Goal: Task Accomplishment & Management: Complete application form

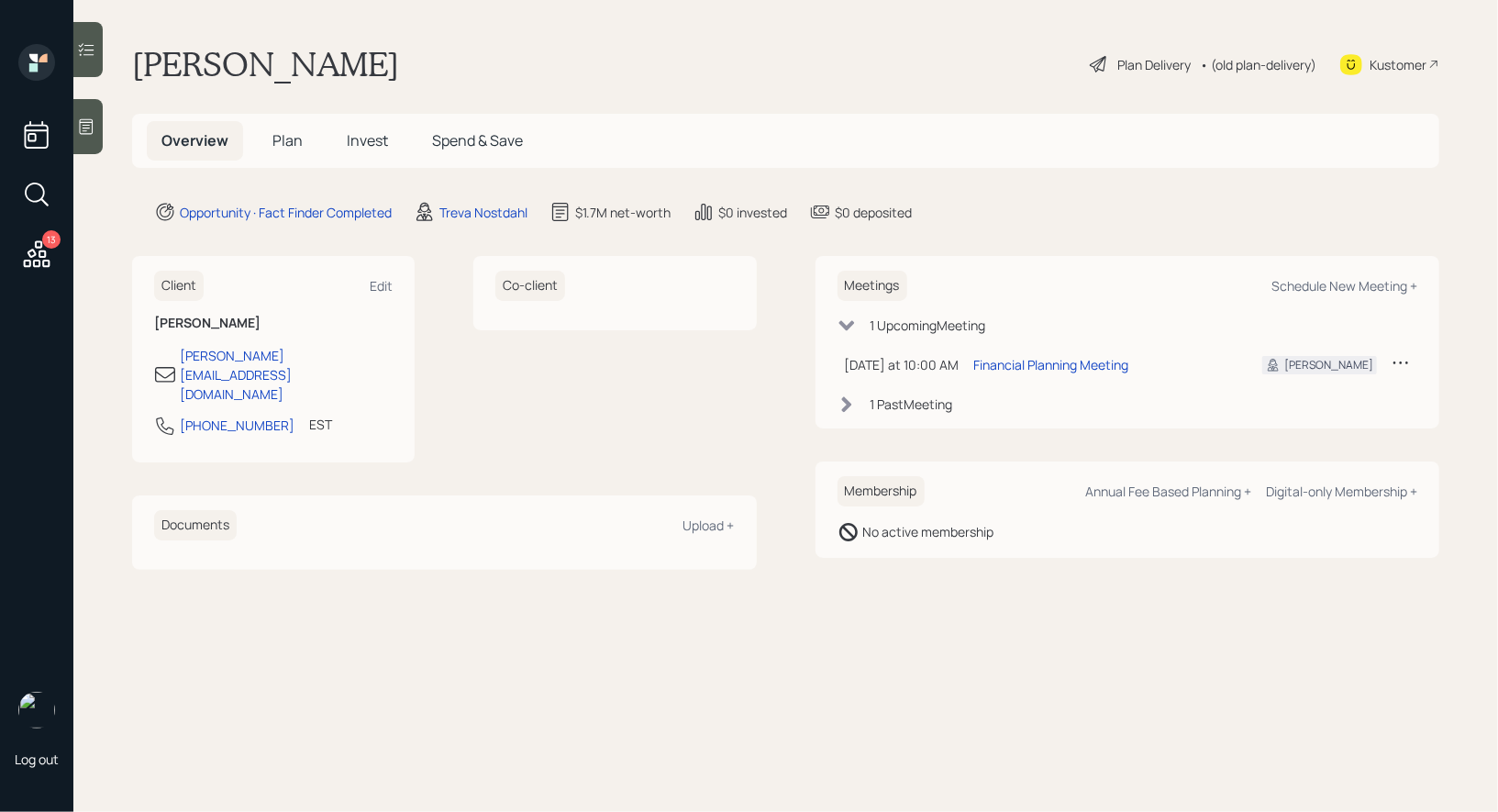
click at [1095, 64] on icon at bounding box center [1098, 64] width 16 height 16
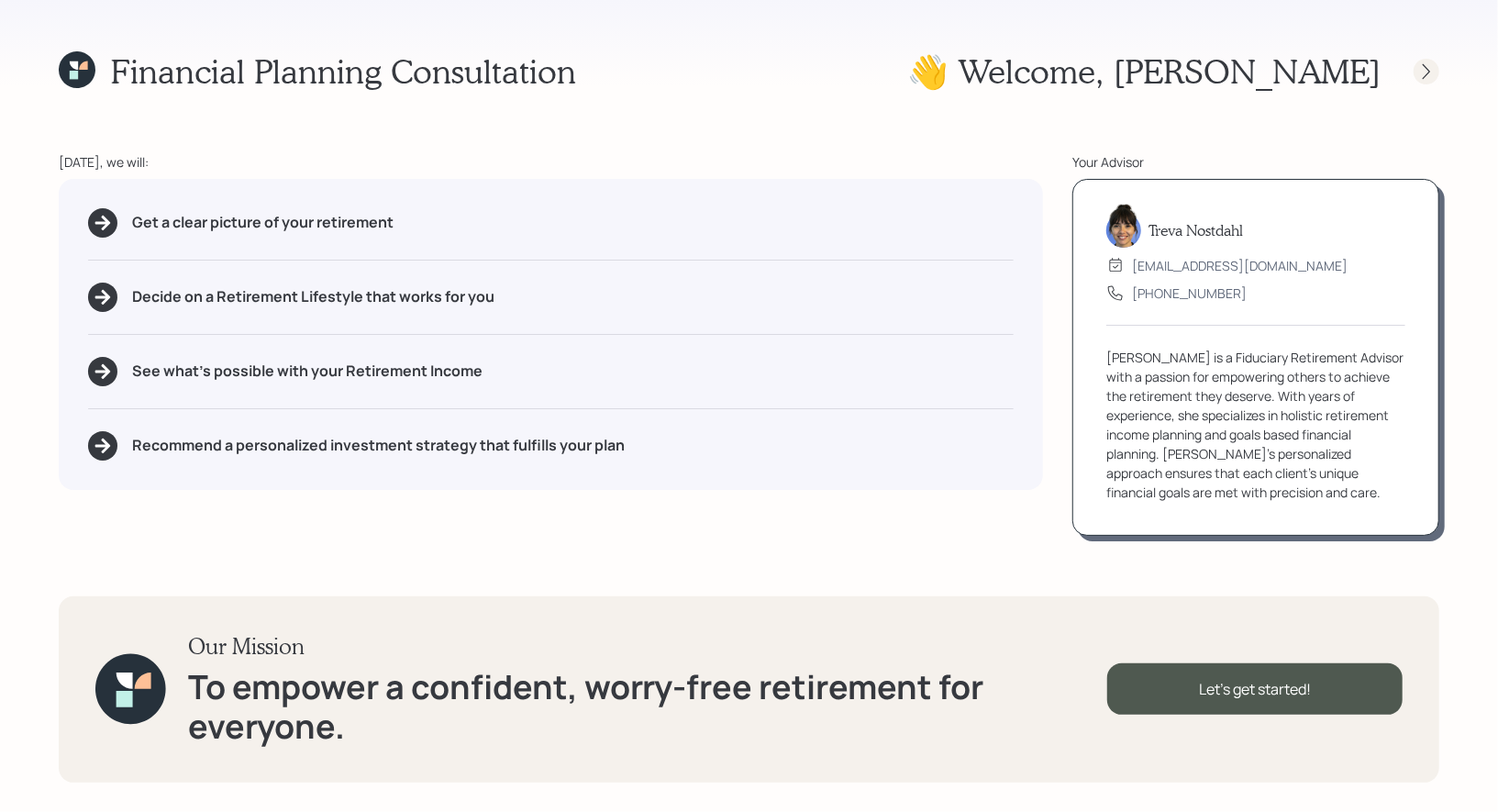
click at [1425, 72] on icon at bounding box center [1426, 71] width 18 height 18
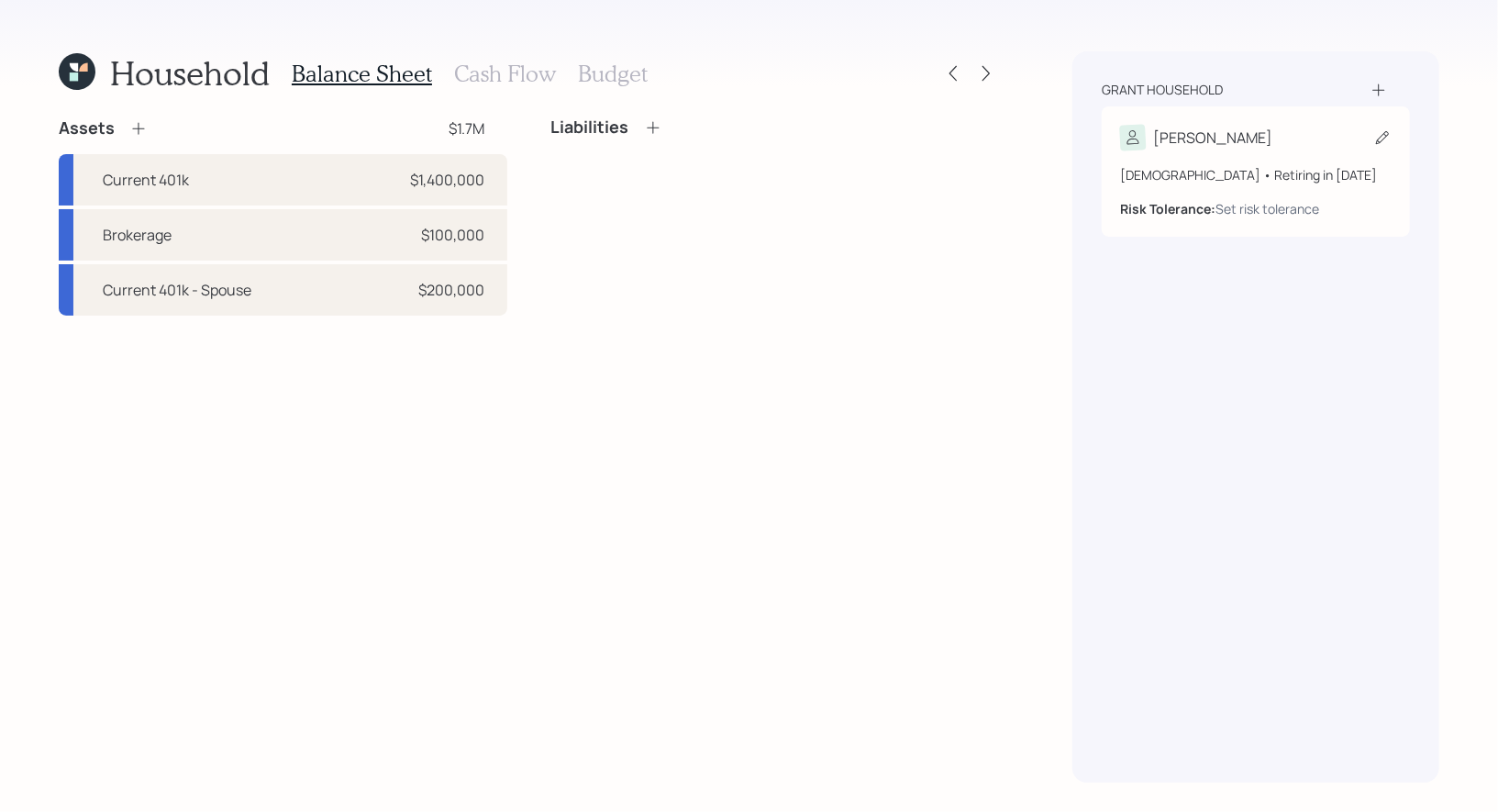
click at [1381, 143] on icon at bounding box center [1382, 137] width 18 height 18
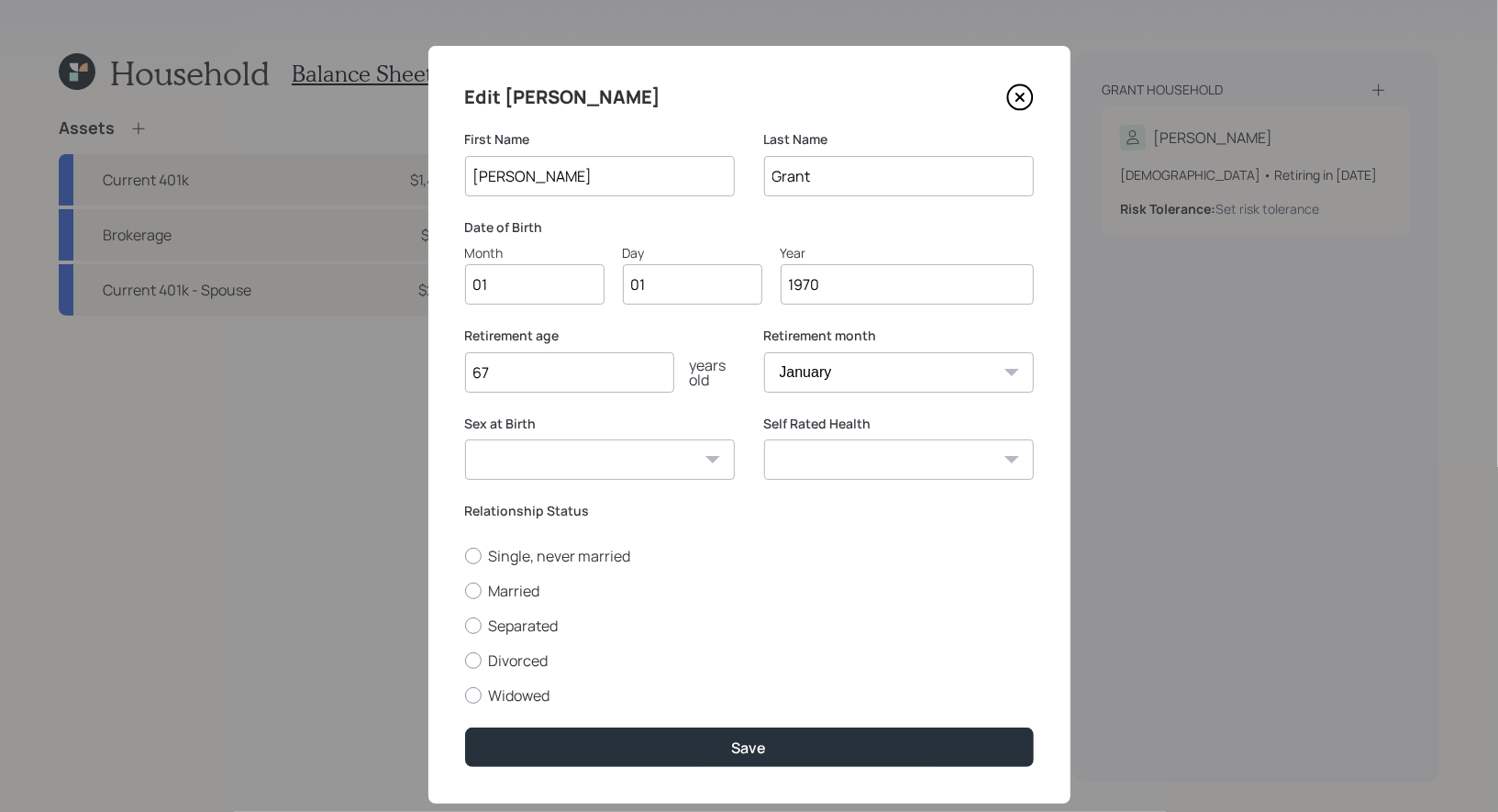
click at [568, 280] on input "01" at bounding box center [535, 284] width 140 height 40
type input "02"
type input "0"
type input "26"
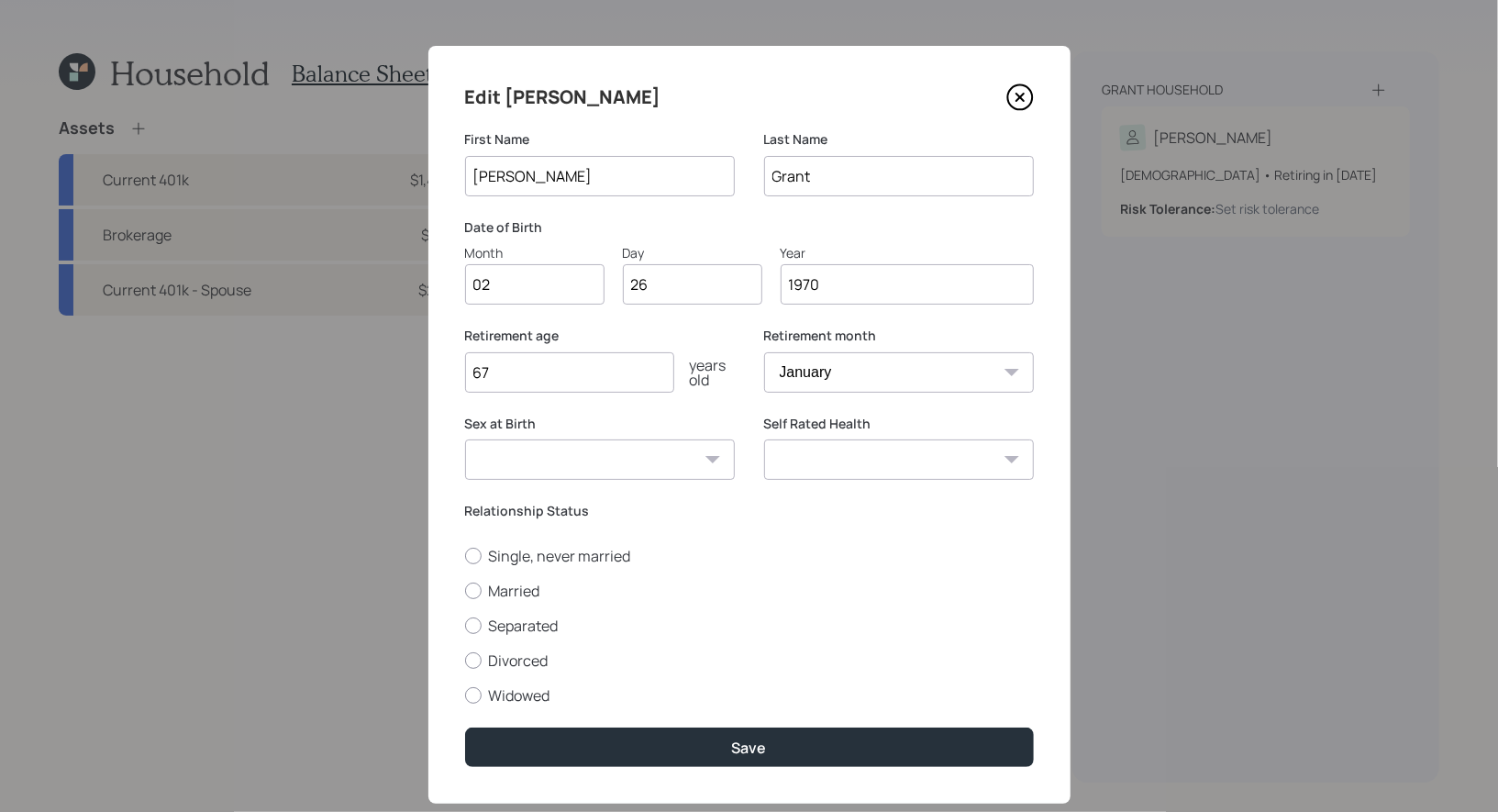
click at [520, 374] on input "67" at bounding box center [569, 372] width 209 height 40
type input "60"
click at [833, 362] on select "January February March April May June July August September October November De…" at bounding box center [899, 372] width 270 height 40
select select "2"
click at [764, 352] on select "January February March April May June July August September October November De…" at bounding box center [899, 372] width 270 height 40
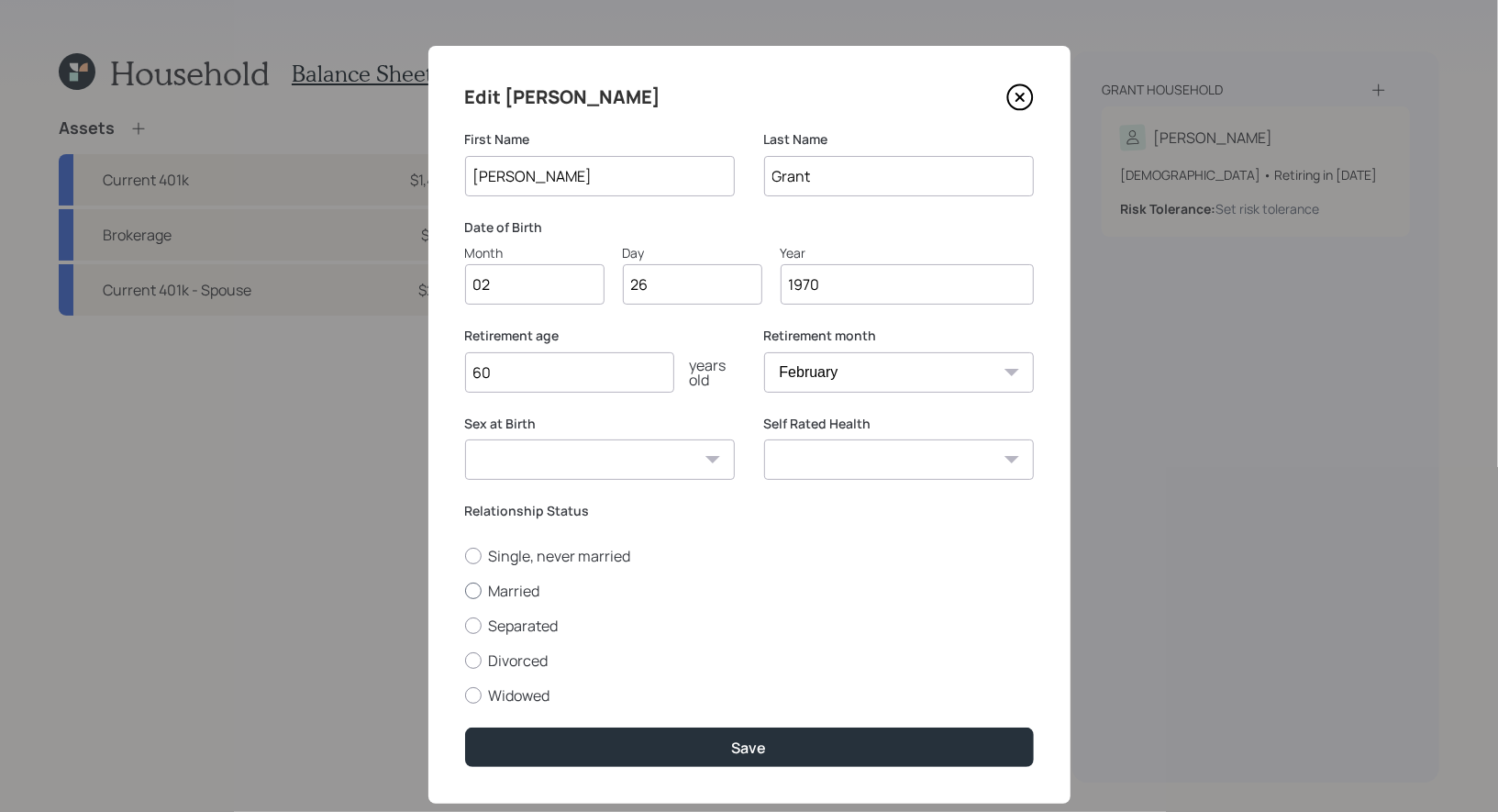
click at [475, 597] on div at bounding box center [473, 590] width 16 height 16
click at [465, 591] on input "Married" at bounding box center [464, 590] width 1 height 1
radio input "true"
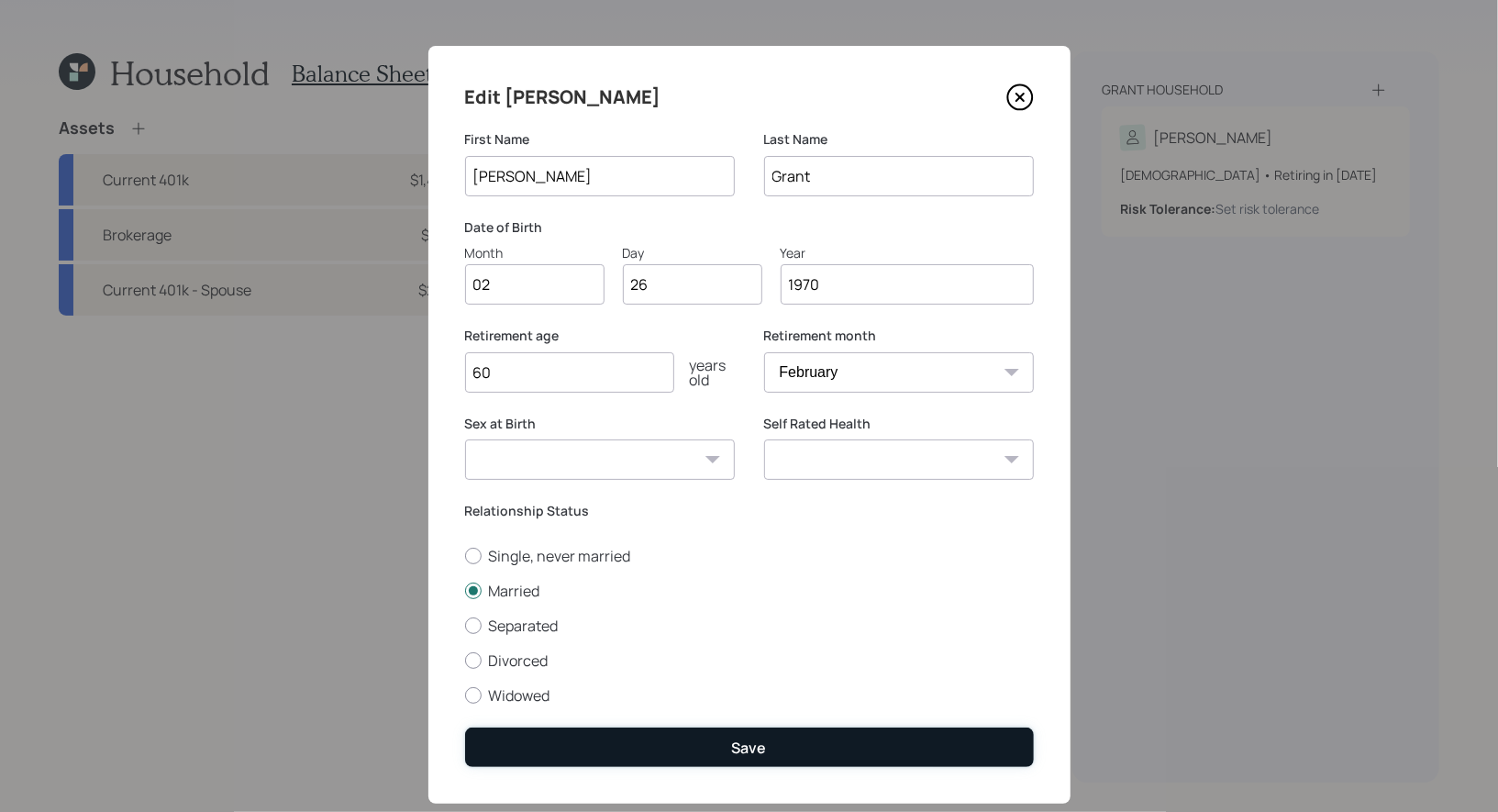
click at [729, 750] on button "Save" at bounding box center [749, 747] width 569 height 39
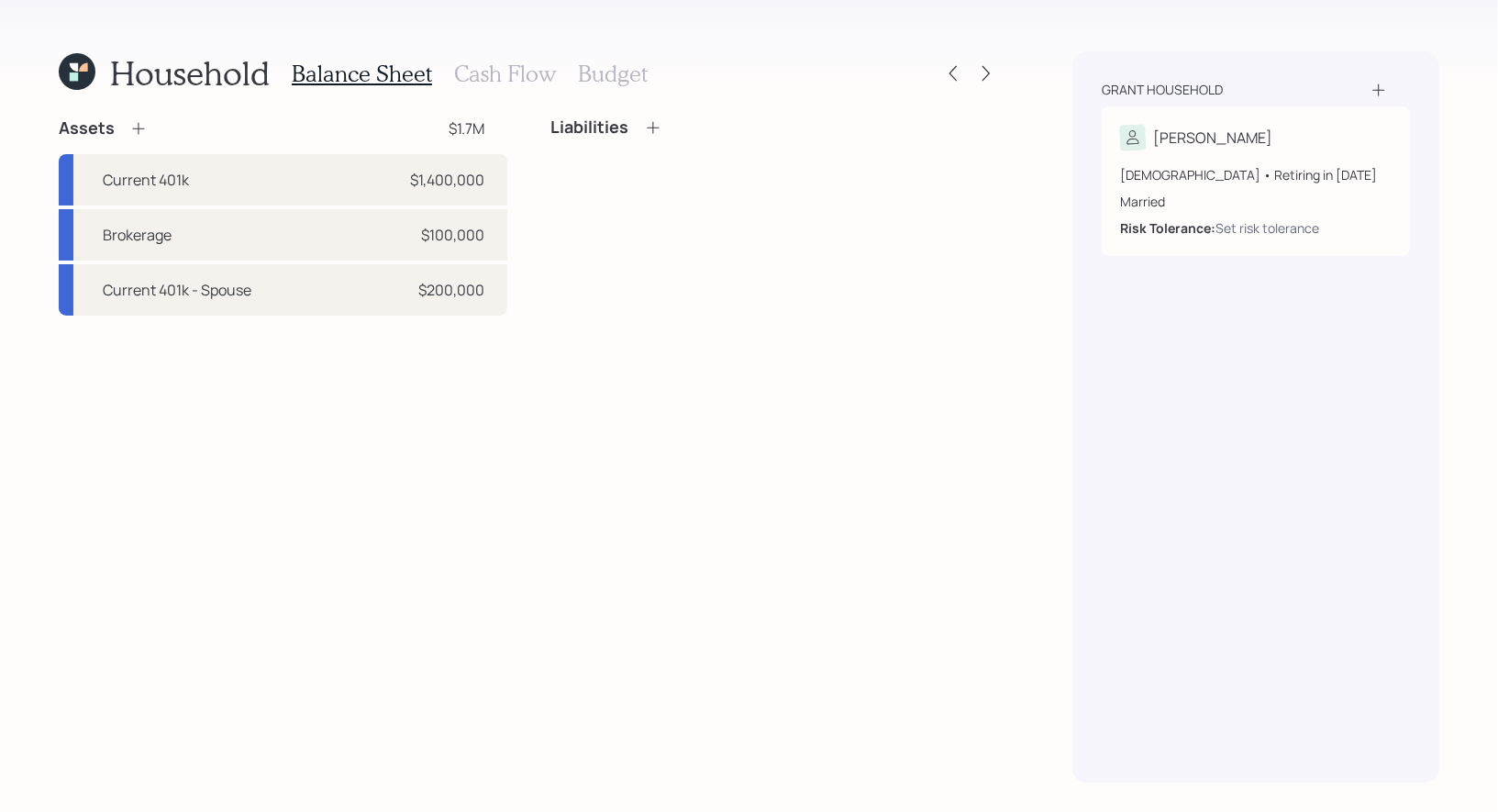
click at [1378, 86] on icon at bounding box center [1378, 89] width 18 height 18
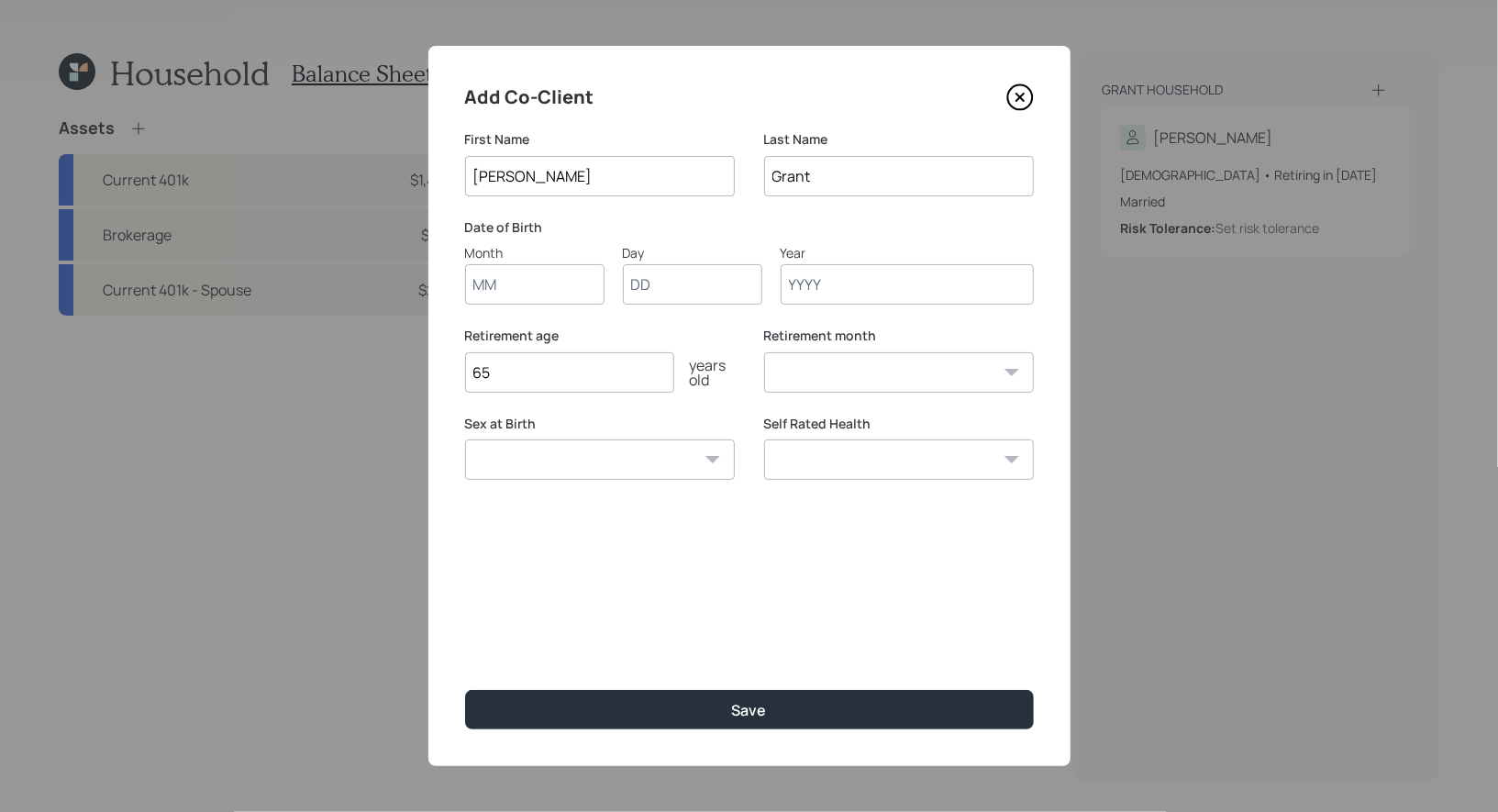
type input "Jennifer"
click at [549, 281] on input "Month" at bounding box center [535, 284] width 140 height 40
type input "09"
type input "29"
type input "1972"
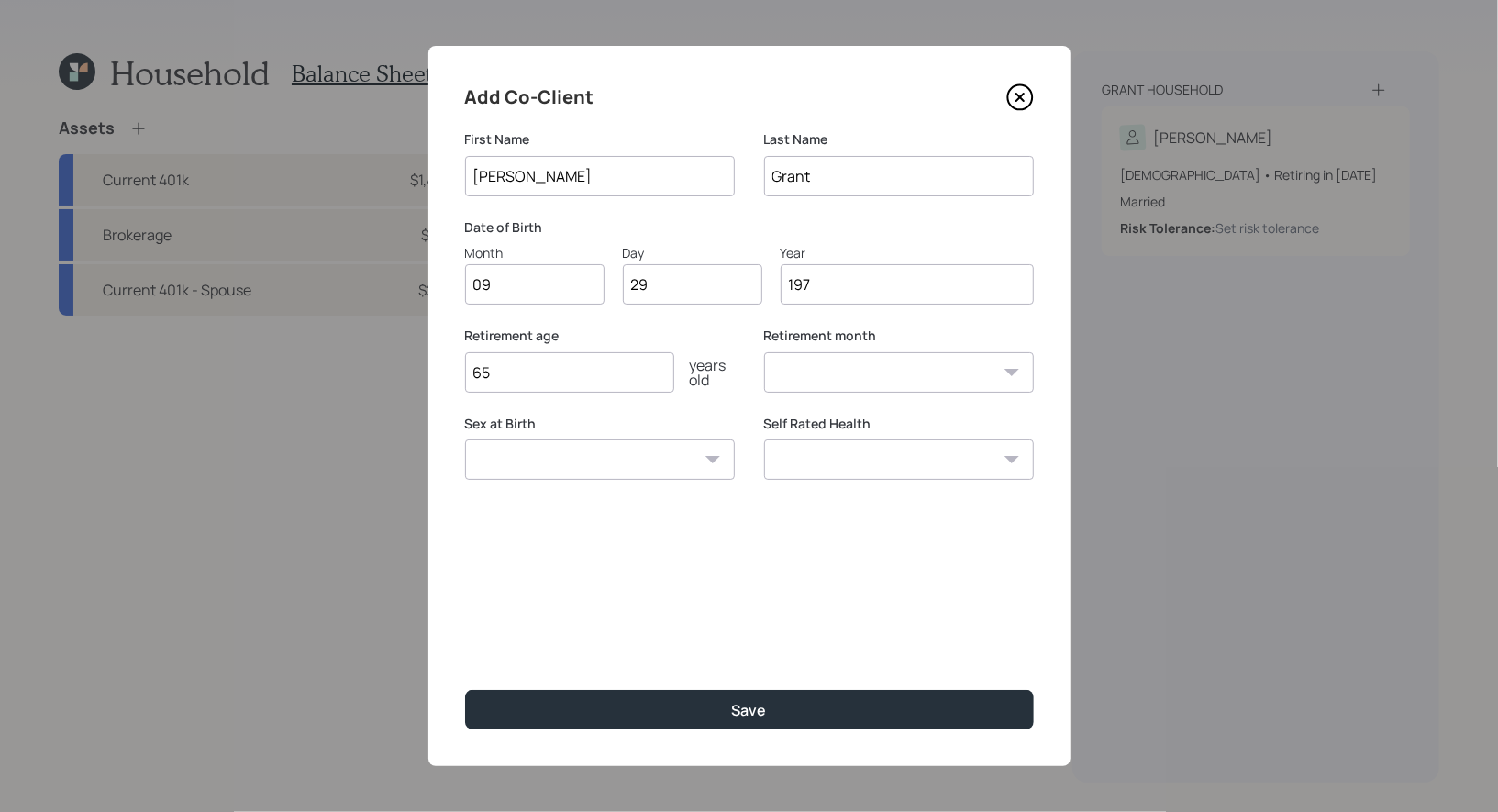
select select "9"
type input "1972"
click at [502, 376] on input "65" at bounding box center [569, 372] width 209 height 40
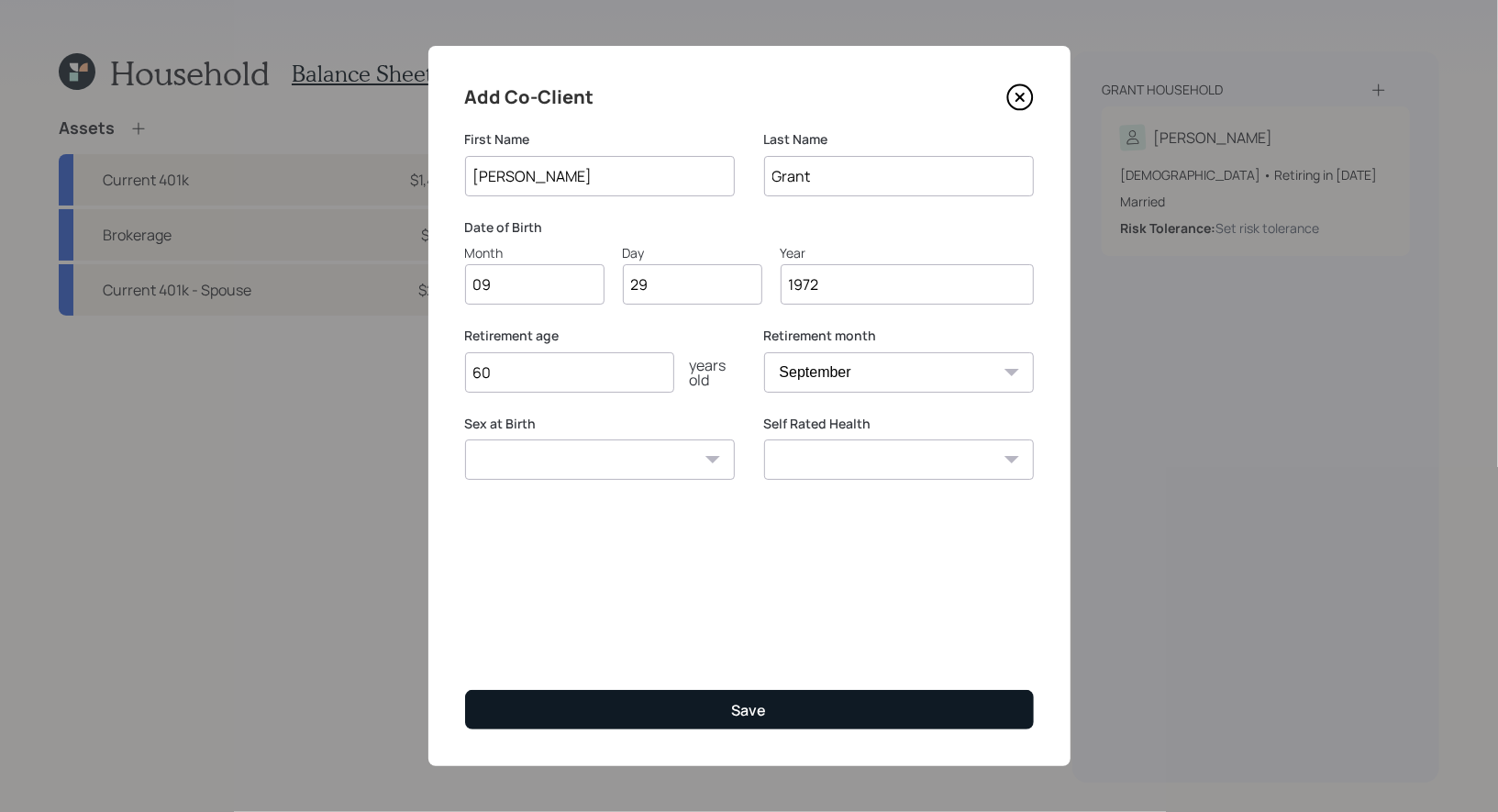
type input "60"
click at [690, 697] on button "Save" at bounding box center [749, 709] width 569 height 39
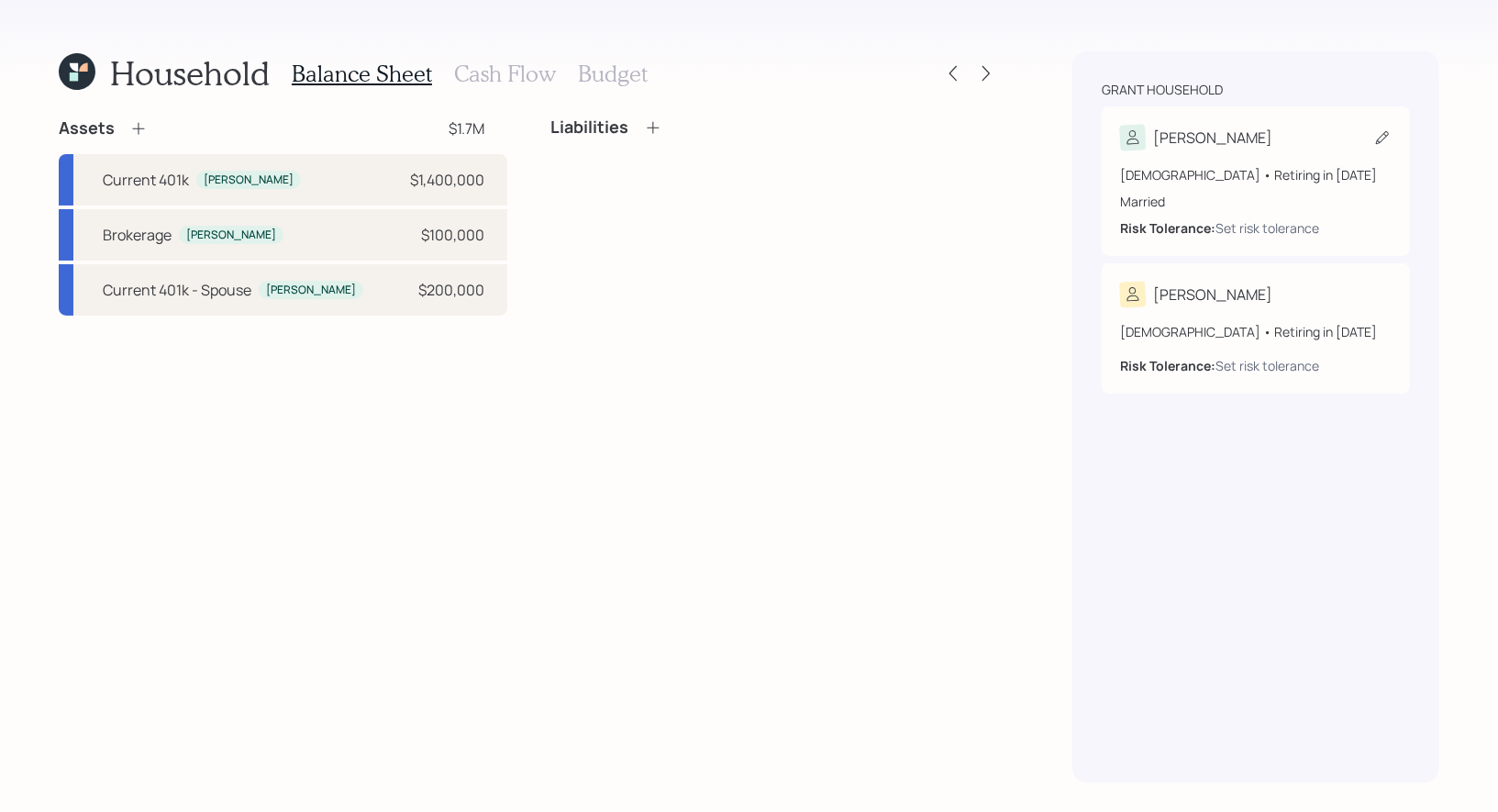
click at [1388, 138] on icon at bounding box center [1382, 137] width 18 height 18
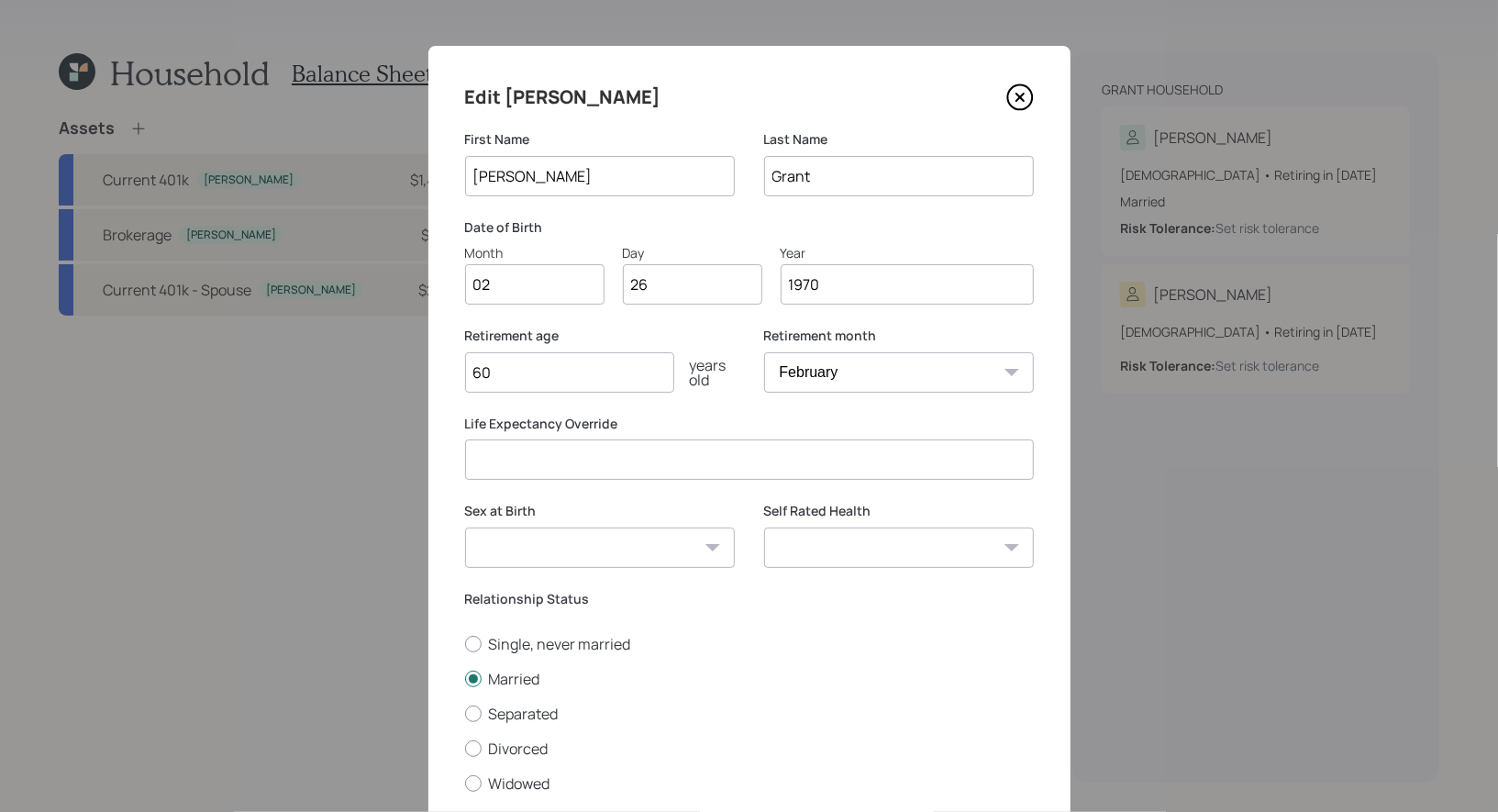
click at [819, 377] on select "January February March April May June July August September October November De…" at bounding box center [899, 372] width 270 height 40
select select "8"
click at [764, 352] on select "January February March April May June July August September October November De…" at bounding box center [899, 372] width 270 height 40
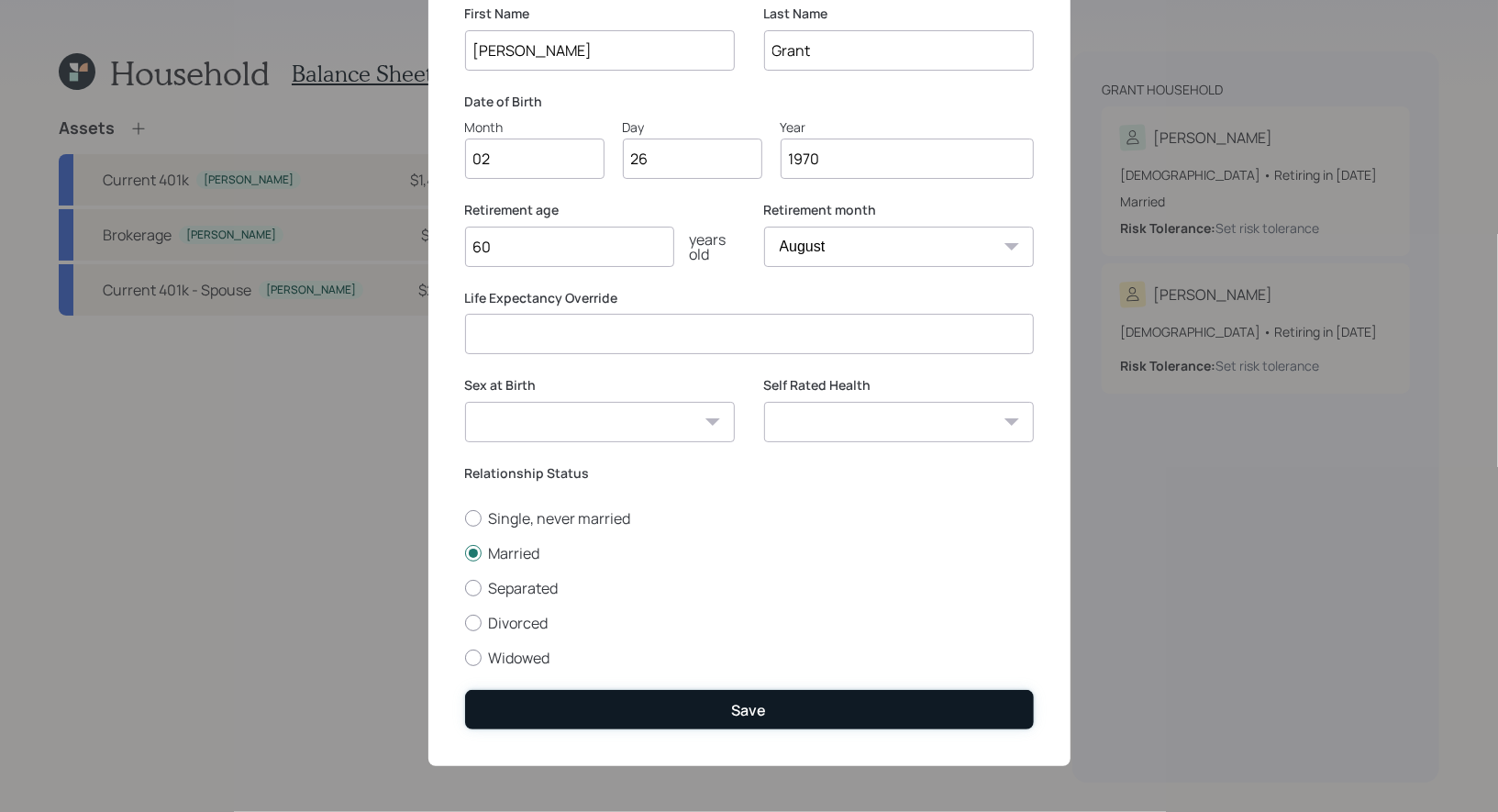
click at [682, 703] on button "Save" at bounding box center [749, 709] width 569 height 39
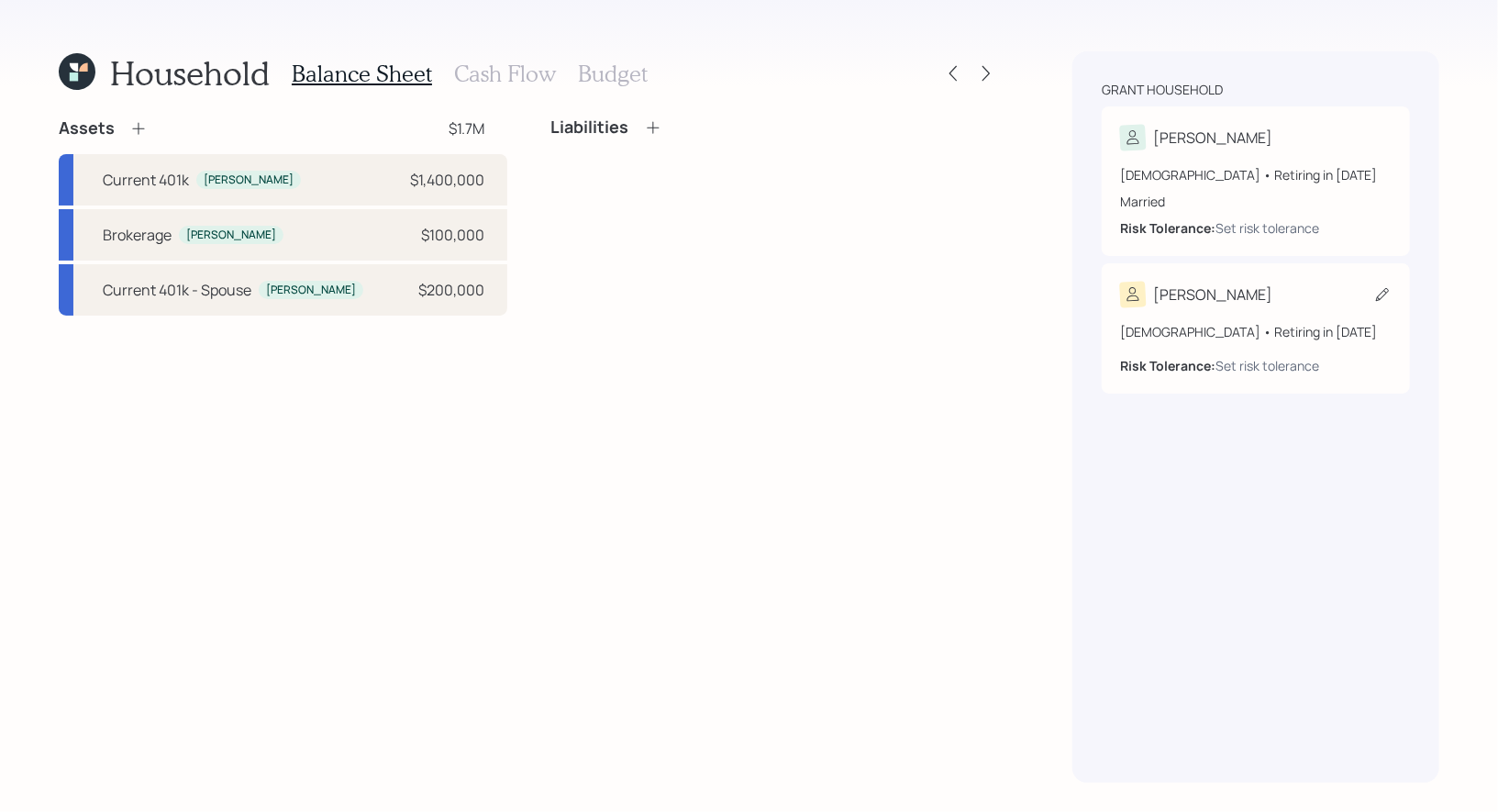
click at [1381, 295] on icon at bounding box center [1382, 294] width 18 height 18
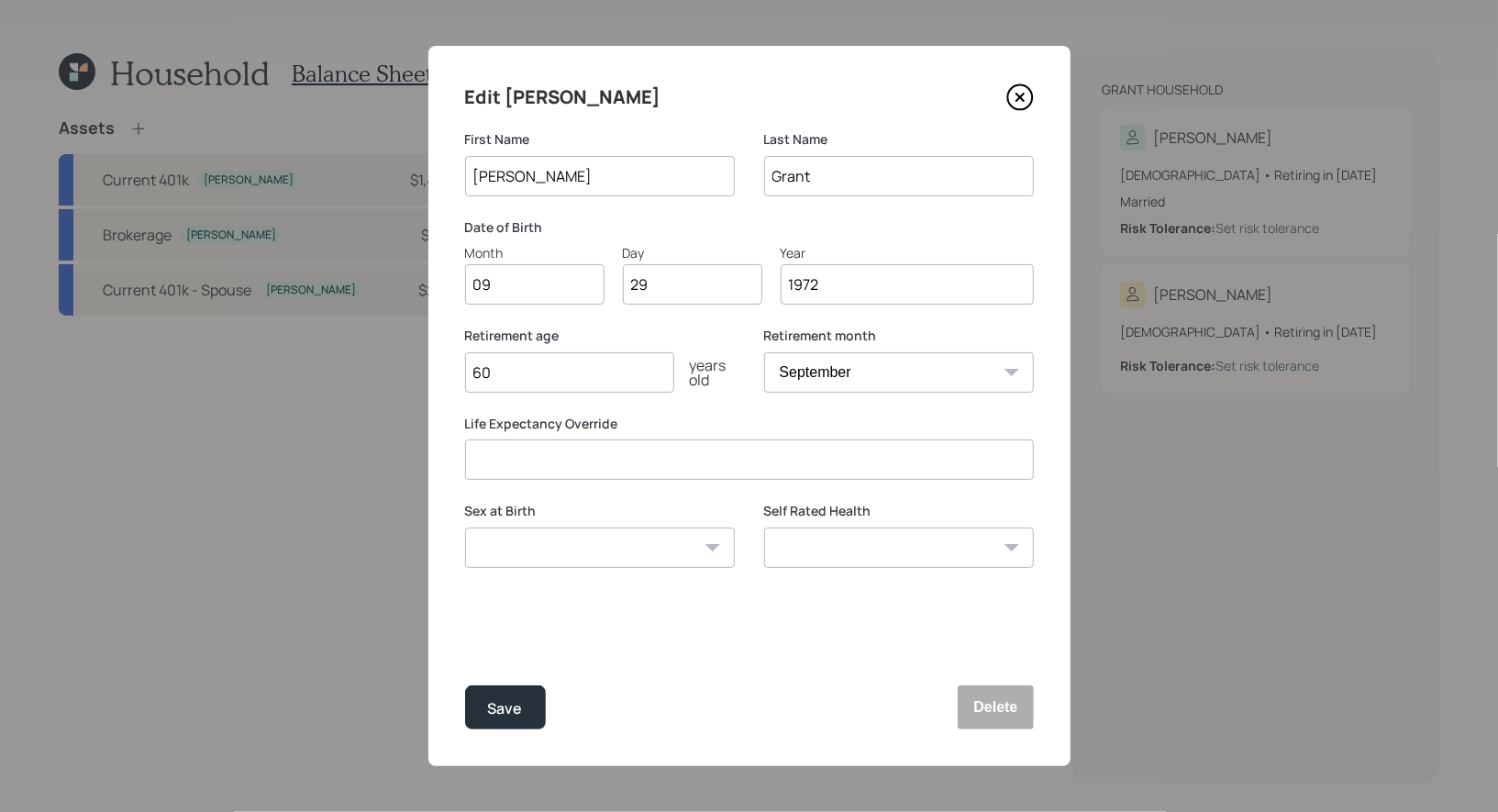
click at [894, 377] on select "January February March April May June July August September October November De…" at bounding box center [899, 372] width 270 height 40
select select "6"
click at [764, 352] on select "January February March April May June July August September October November De…" at bounding box center [899, 372] width 270 height 40
click at [565, 385] on input "60" at bounding box center [569, 372] width 209 height 40
type input "6"
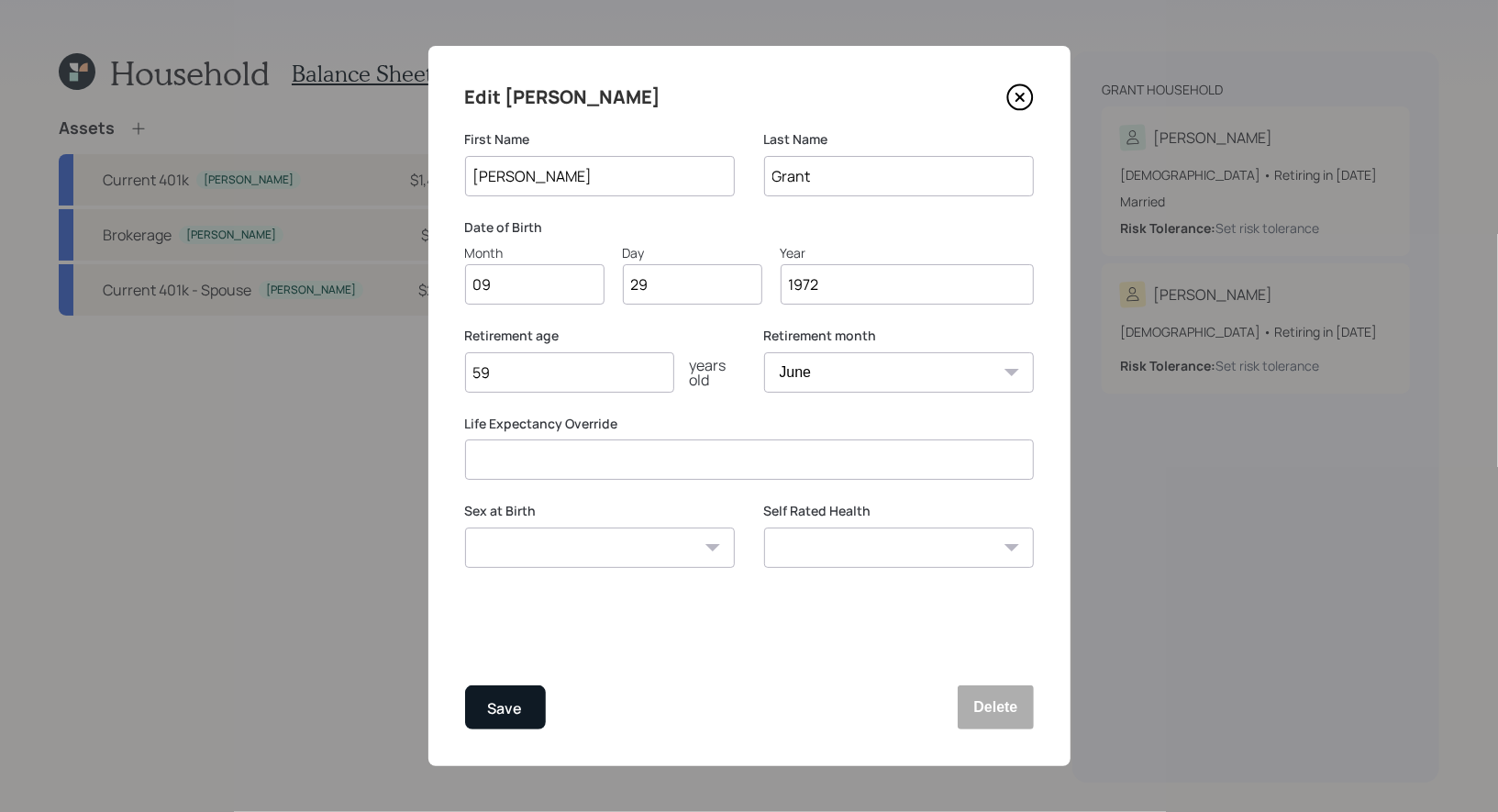
type input "59"
click at [512, 710] on div "Save" at bounding box center [505, 709] width 34 height 25
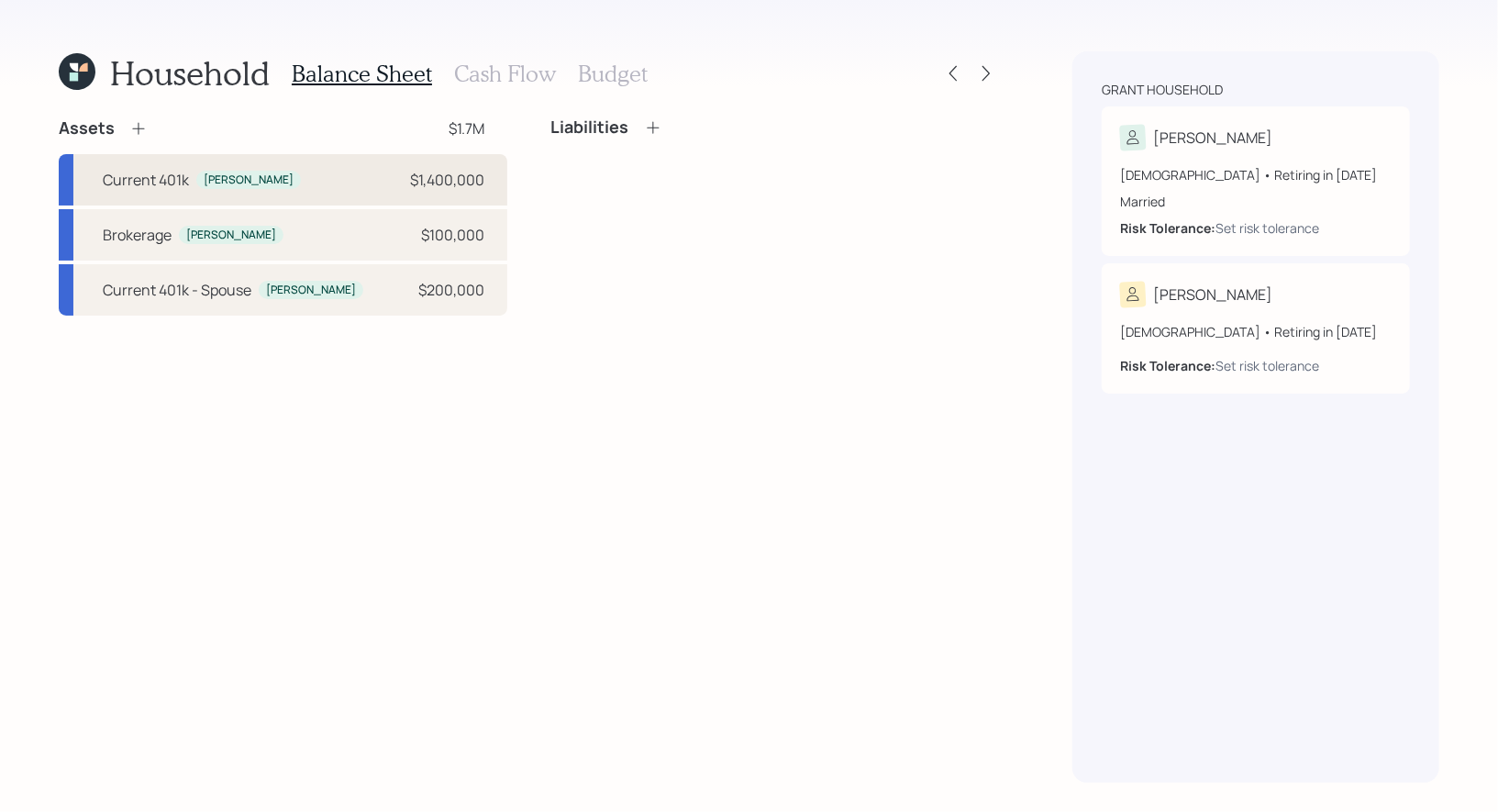
click at [344, 186] on div "Current 401k Greg $1,400,000" at bounding box center [282, 180] width 449 height 52
select select "company_sponsored"
select select "balanced"
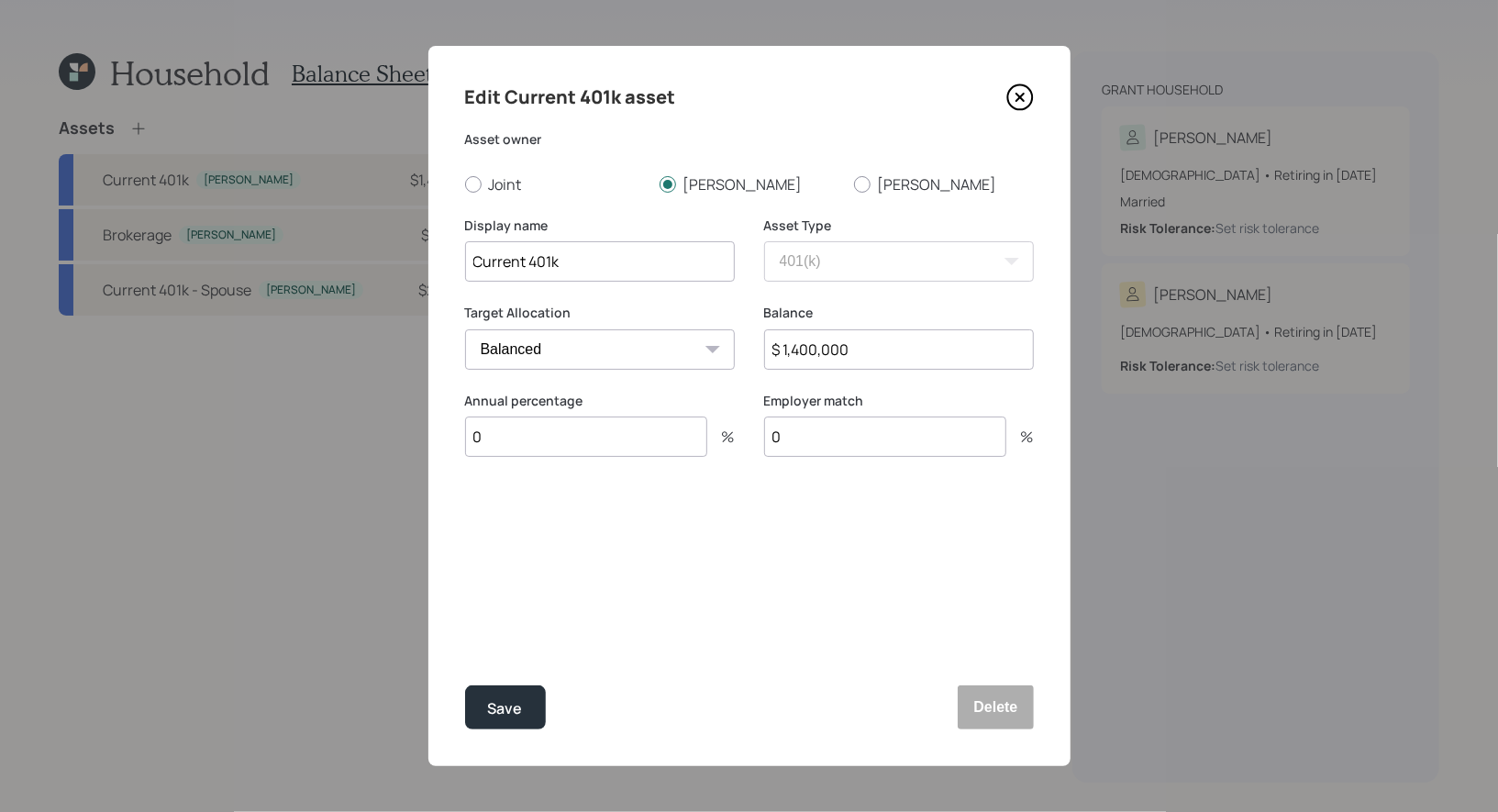
click at [507, 443] on input "0" at bounding box center [585, 437] width 242 height 40
type input "100"
click at [548, 529] on div "Select..." at bounding box center [583, 527] width 234 height 32
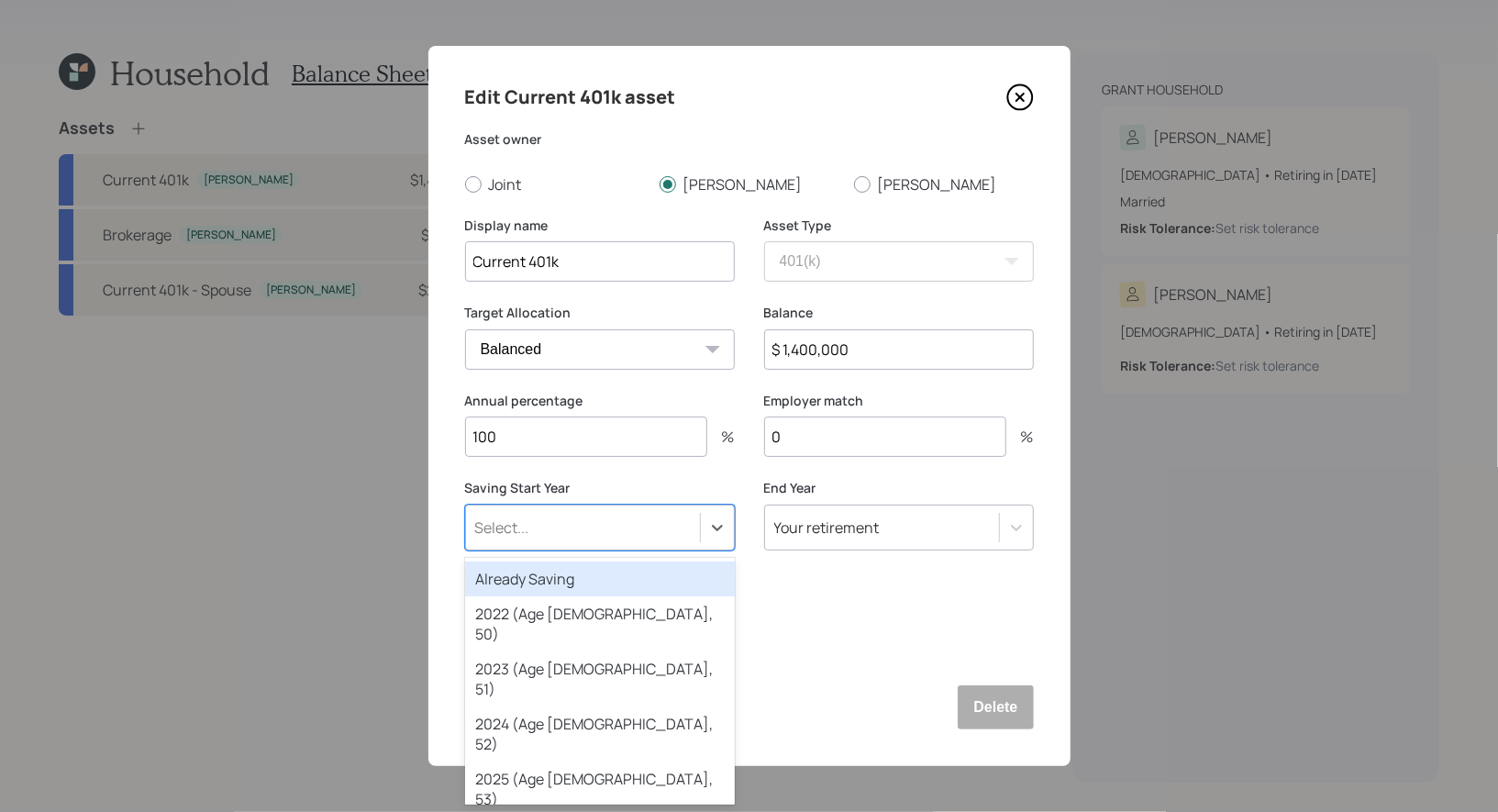
click at [538, 580] on div "Already Saving" at bounding box center [600, 579] width 270 height 34
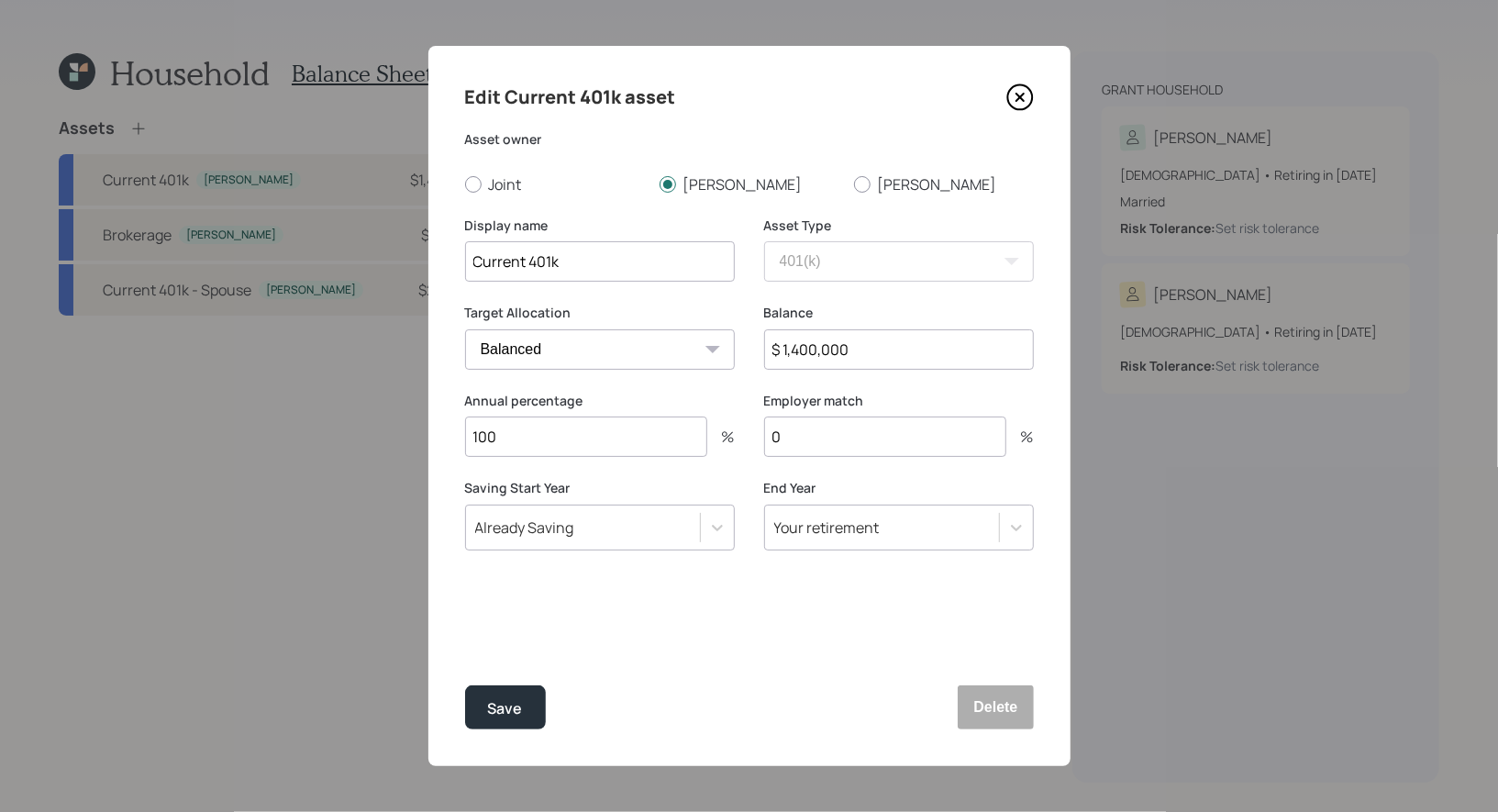
click at [931, 434] on input "0" at bounding box center [885, 437] width 242 height 40
type input "3"
click at [517, 703] on div "Save" at bounding box center [505, 709] width 34 height 25
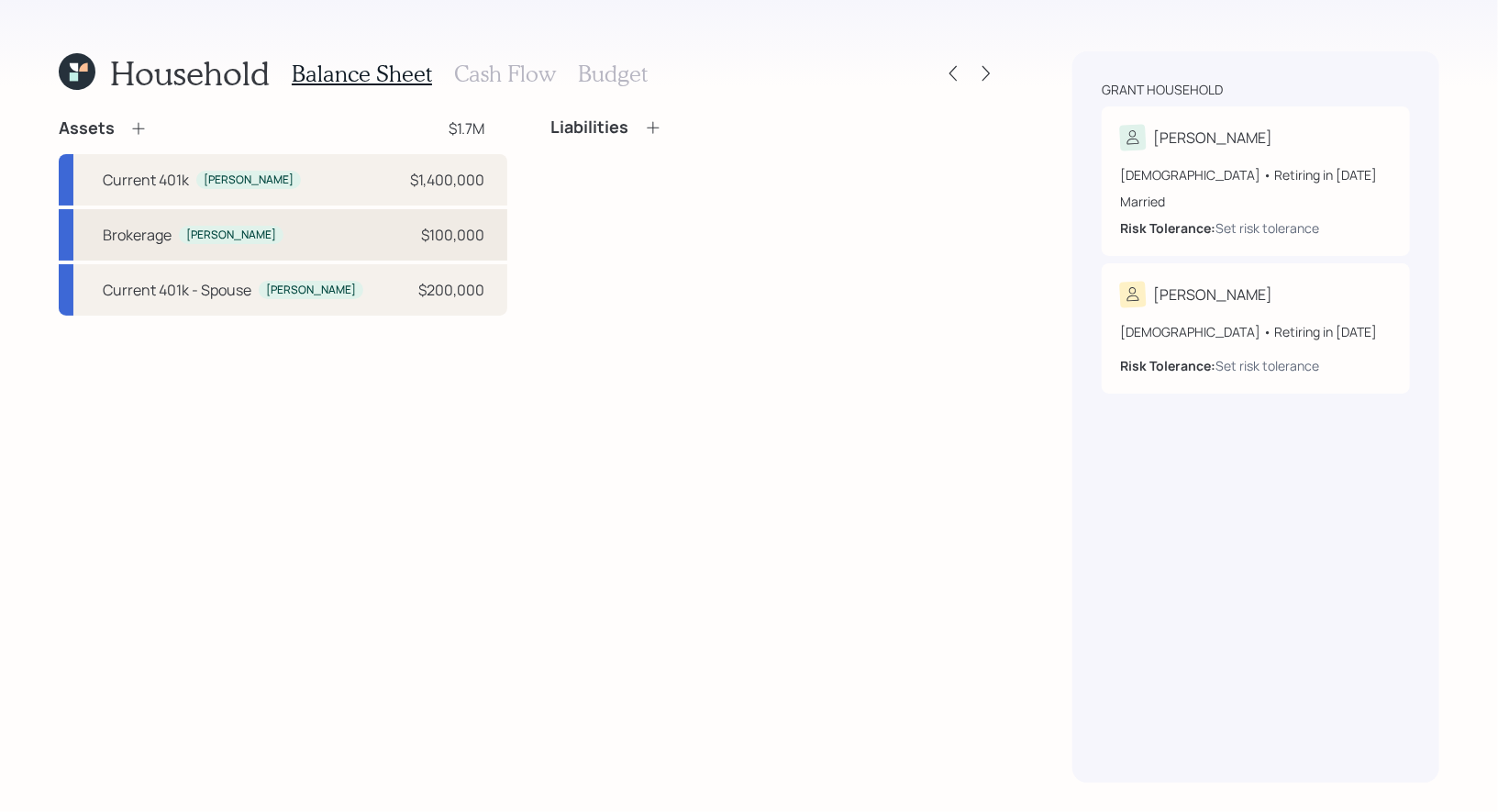
click at [315, 241] on div "Brokerage Greg $100,000" at bounding box center [282, 235] width 449 height 52
select select "taxable"
select select "balanced"
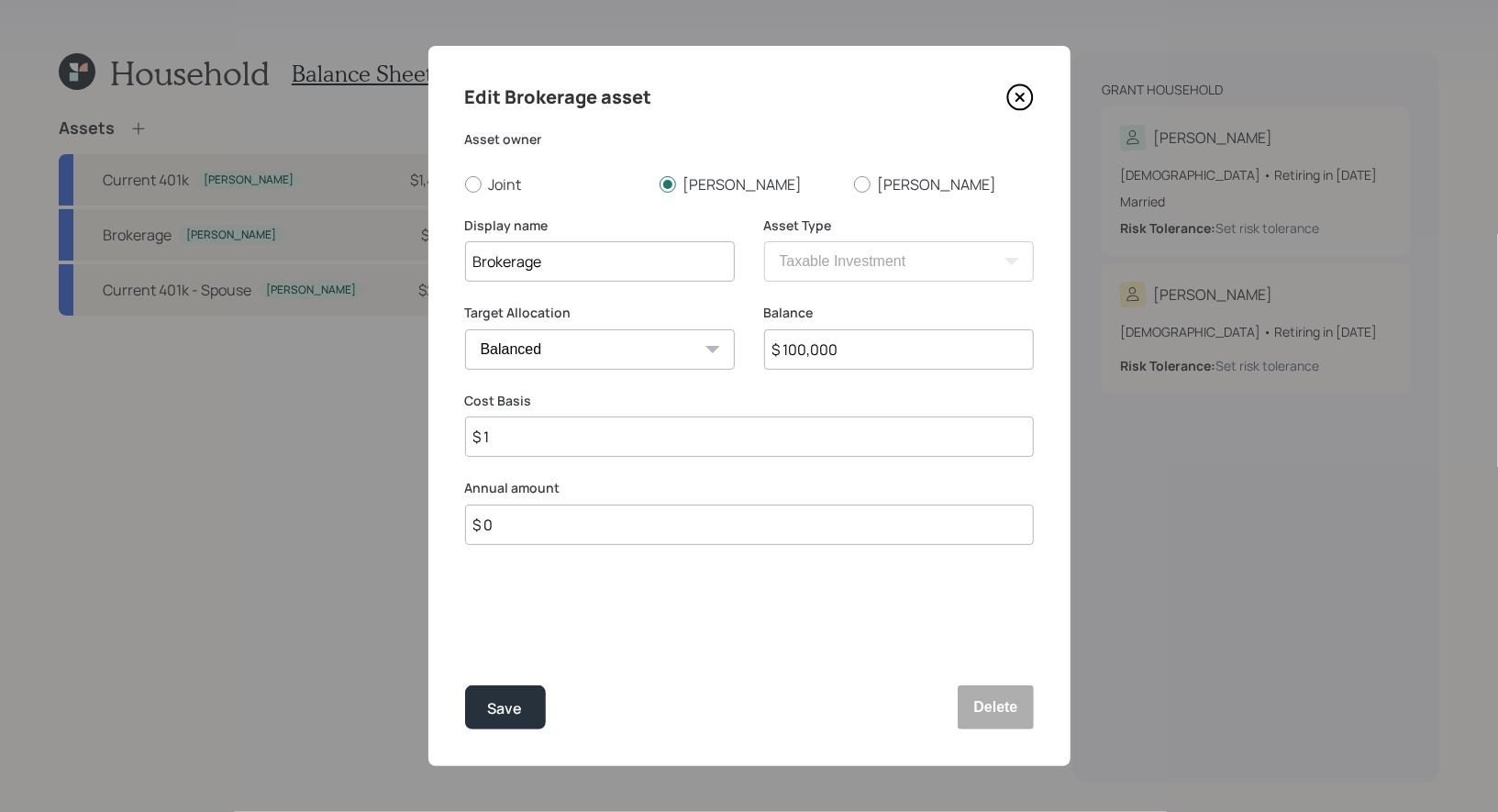
click at [548, 437] on input "$ 1" at bounding box center [749, 437] width 569 height 40
type input "$ 60,000"
click at [511, 708] on div "Save" at bounding box center [505, 709] width 34 height 25
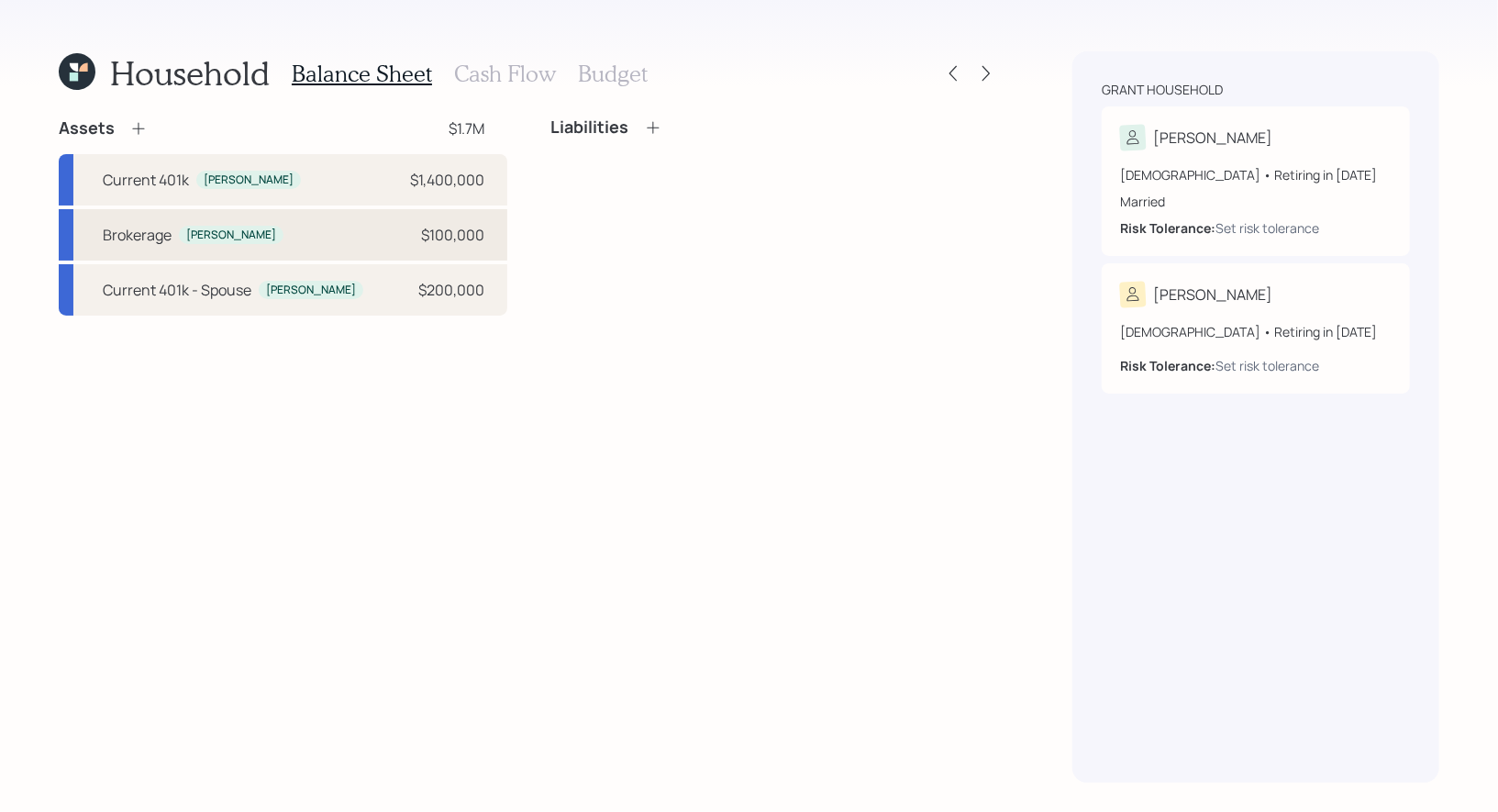
click at [291, 223] on div "Brokerage Greg $100,000" at bounding box center [282, 235] width 449 height 52
select select "taxable"
select select "balanced"
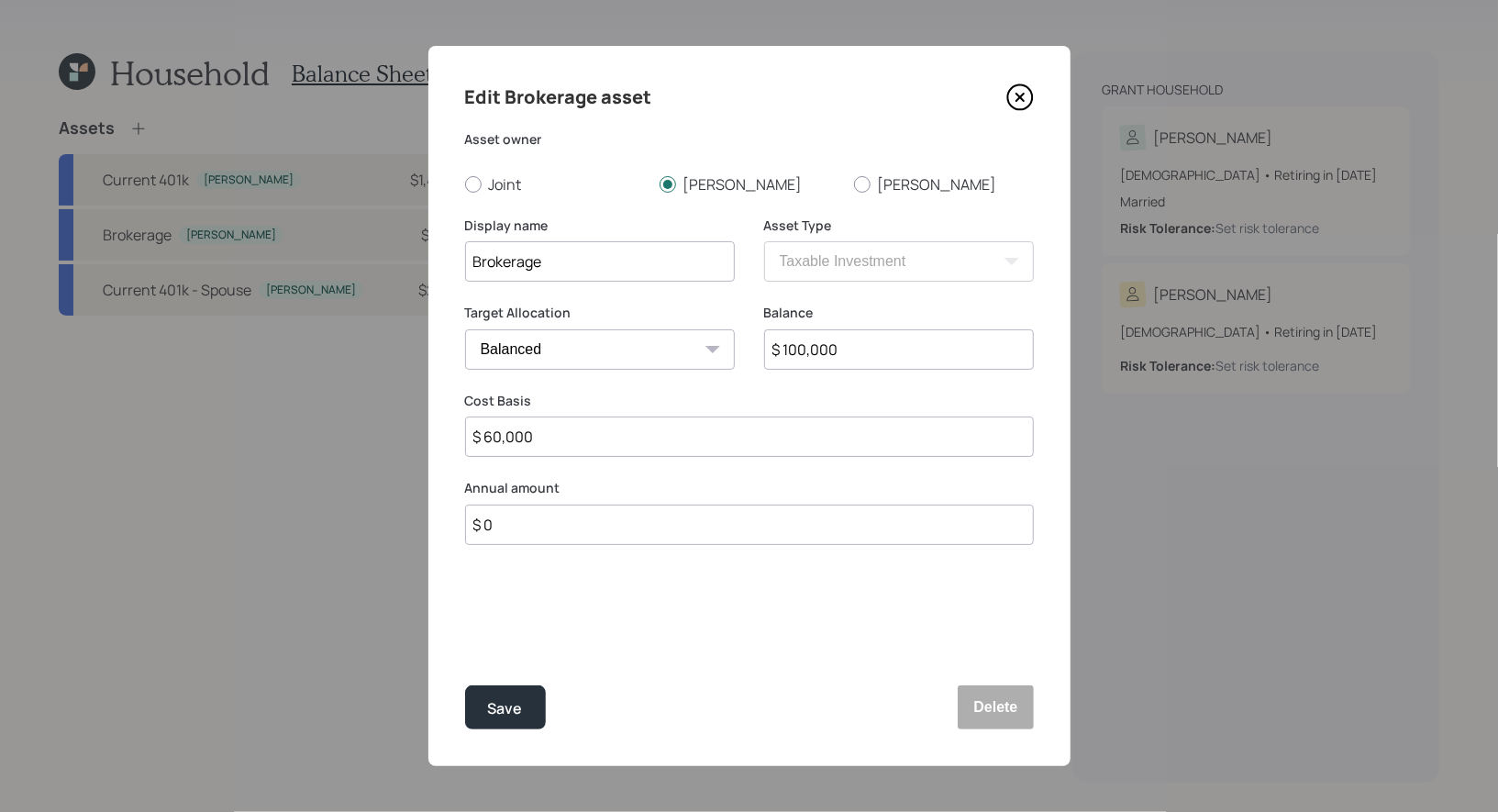
click at [628, 450] on input "$ 60,000" at bounding box center [749, 437] width 569 height 40
type input "$ 50,000"
click at [493, 711] on div "Save" at bounding box center [505, 709] width 34 height 25
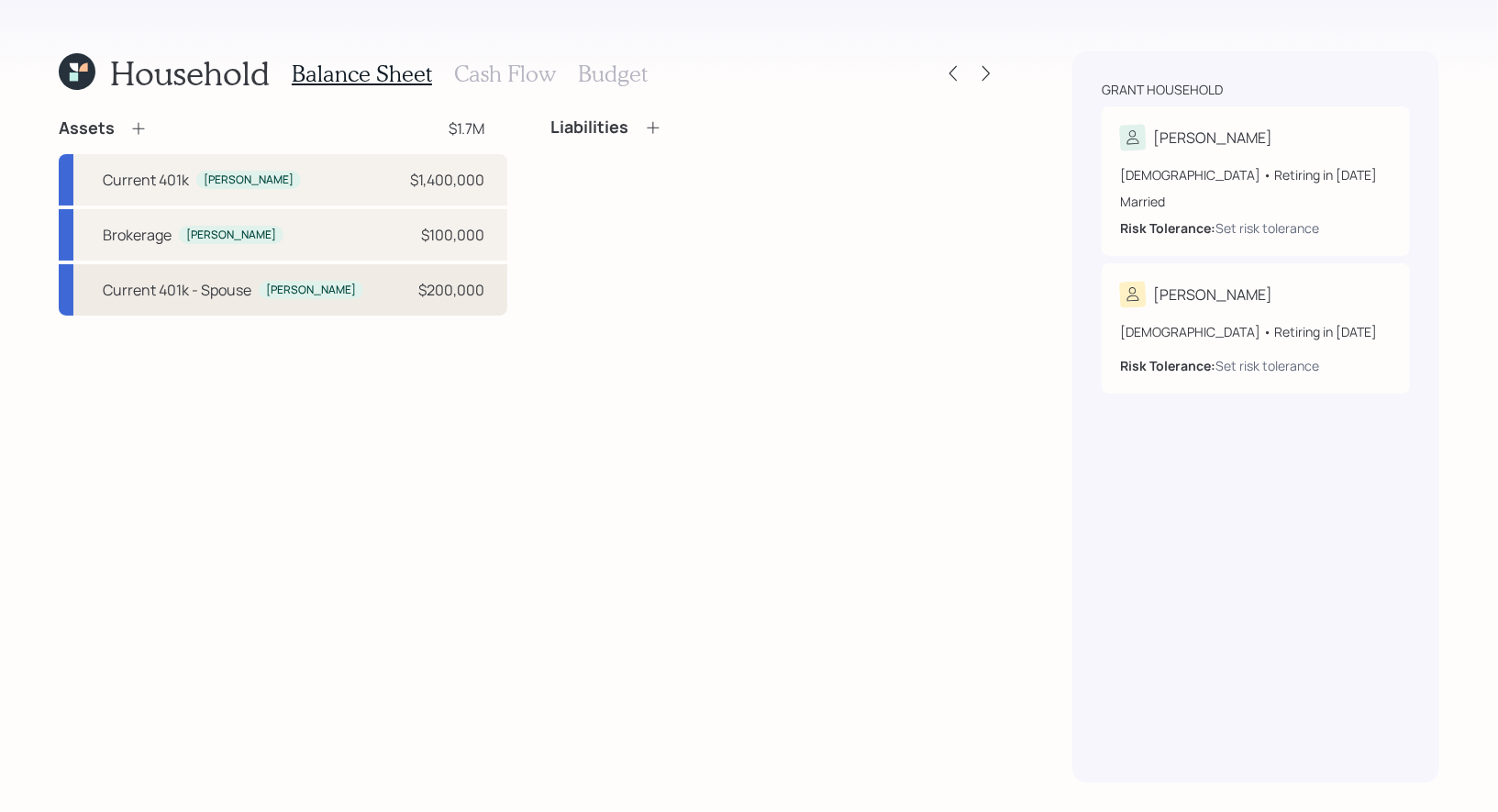
click at [160, 296] on div "Current 401k - Spouse" at bounding box center [176, 290] width 148 height 22
select select "company_sponsored"
select select "balanced"
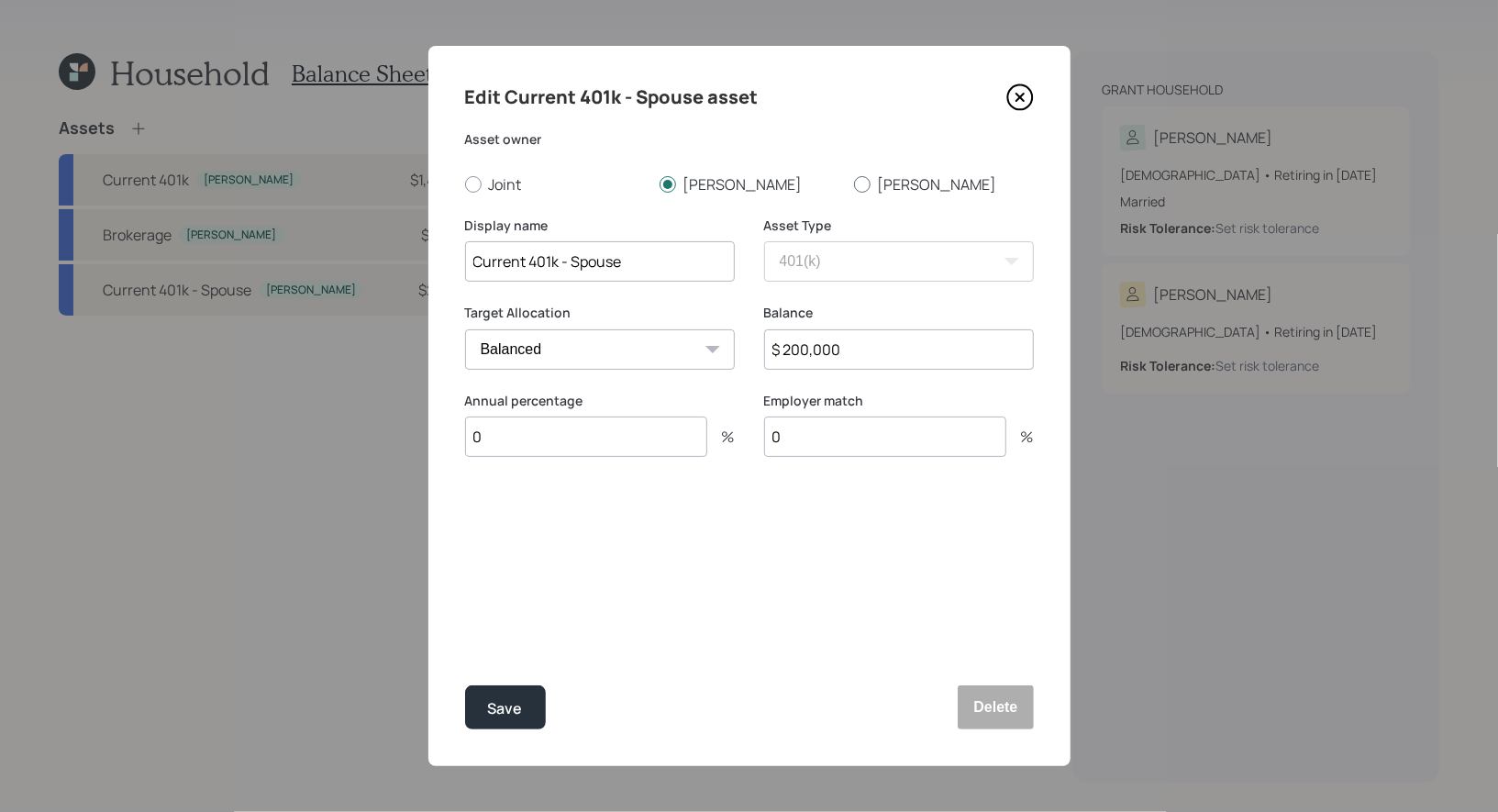
click at [861, 186] on div at bounding box center [862, 184] width 16 height 16
click at [854, 185] on input "Jennifer" at bounding box center [853, 184] width 1 height 1
radio input "true"
click at [555, 265] on input "Current 401k - Spouse" at bounding box center [600, 261] width 270 height 40
type input "Current 403b - Spouse"
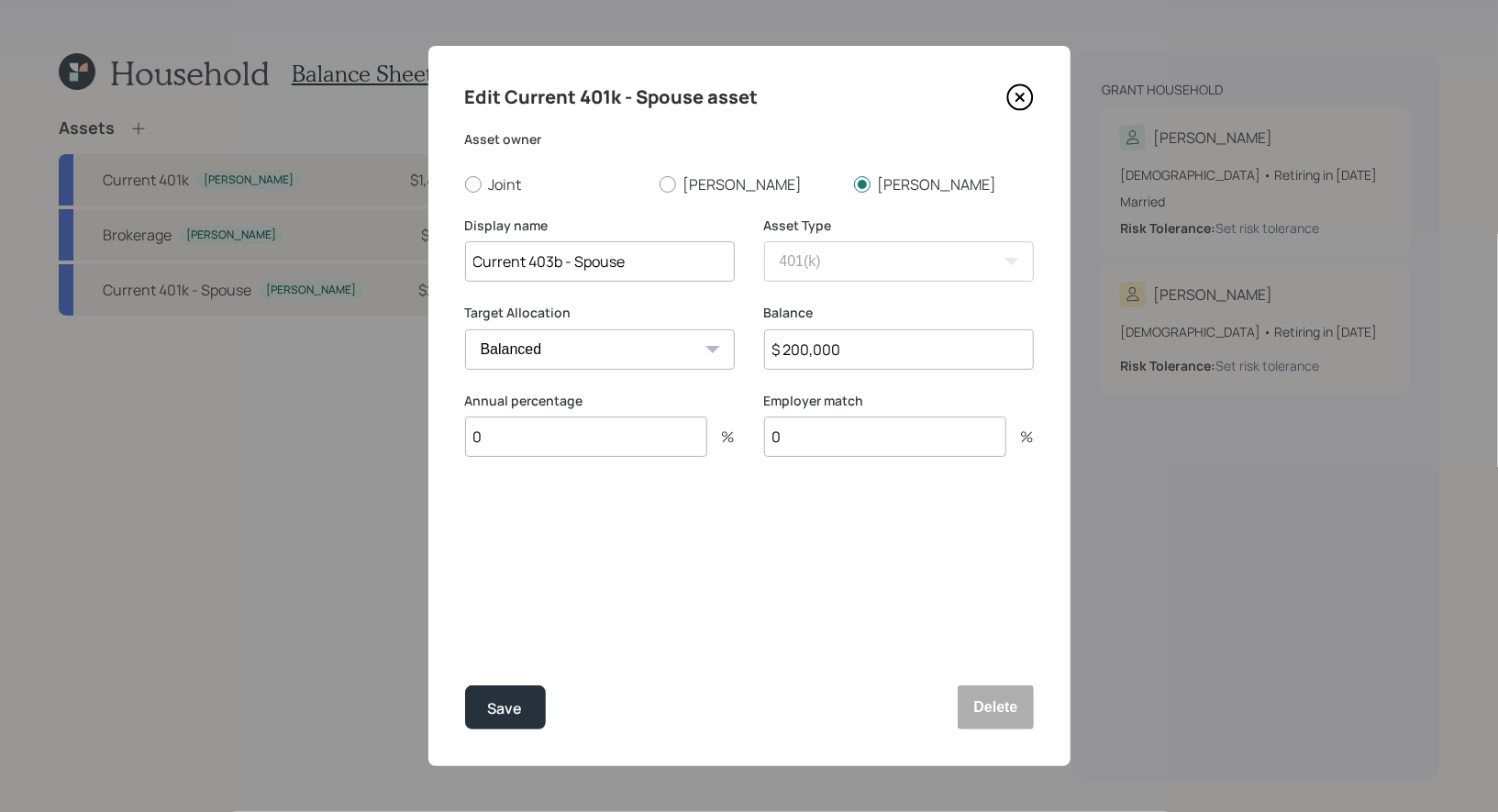
click at [507, 439] on input "0" at bounding box center [585, 437] width 242 height 40
type input "100"
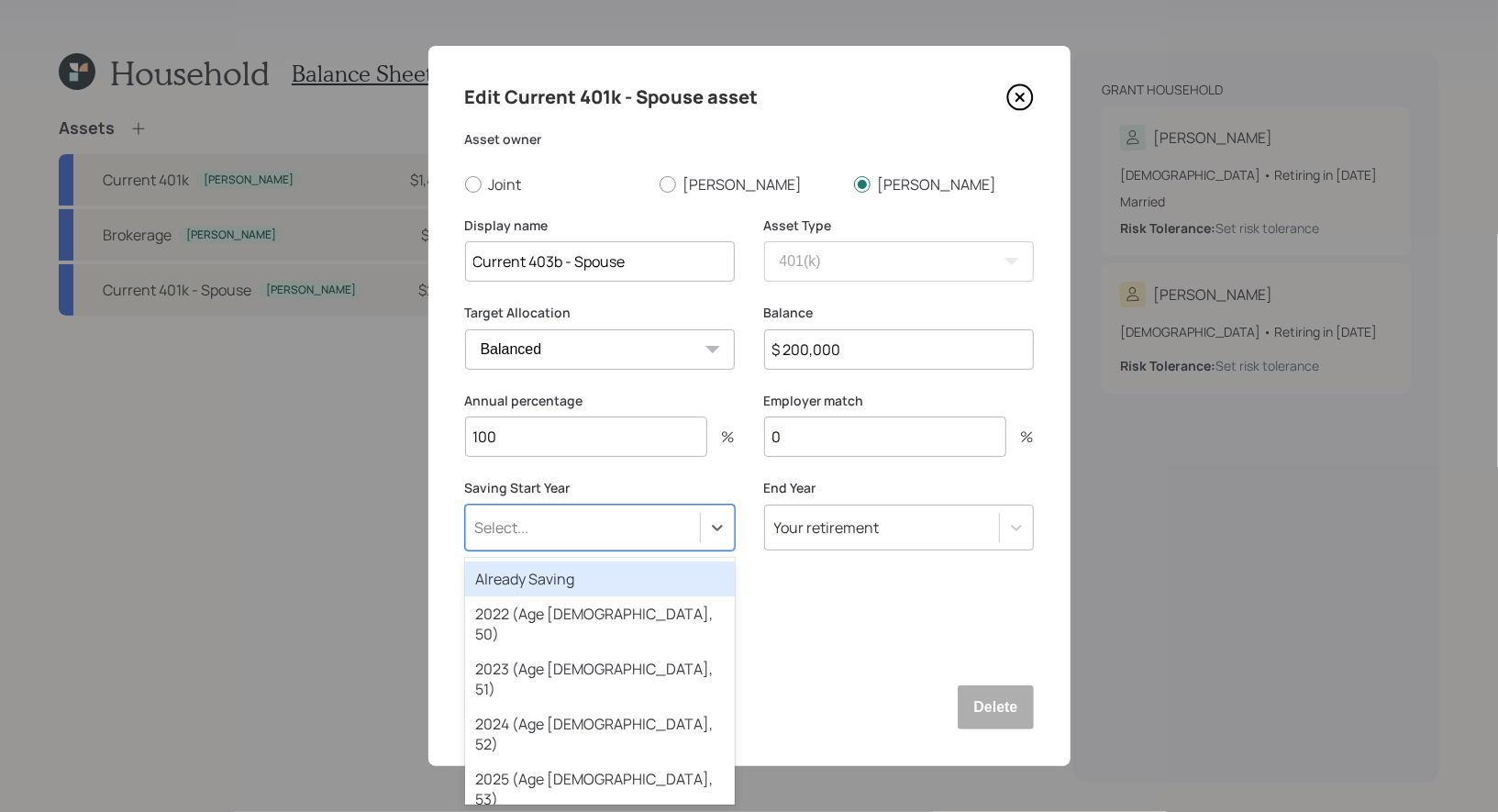
click at [541, 525] on div "Select..." at bounding box center [583, 527] width 234 height 32
click at [536, 583] on div "Already Saving" at bounding box center [600, 579] width 270 height 34
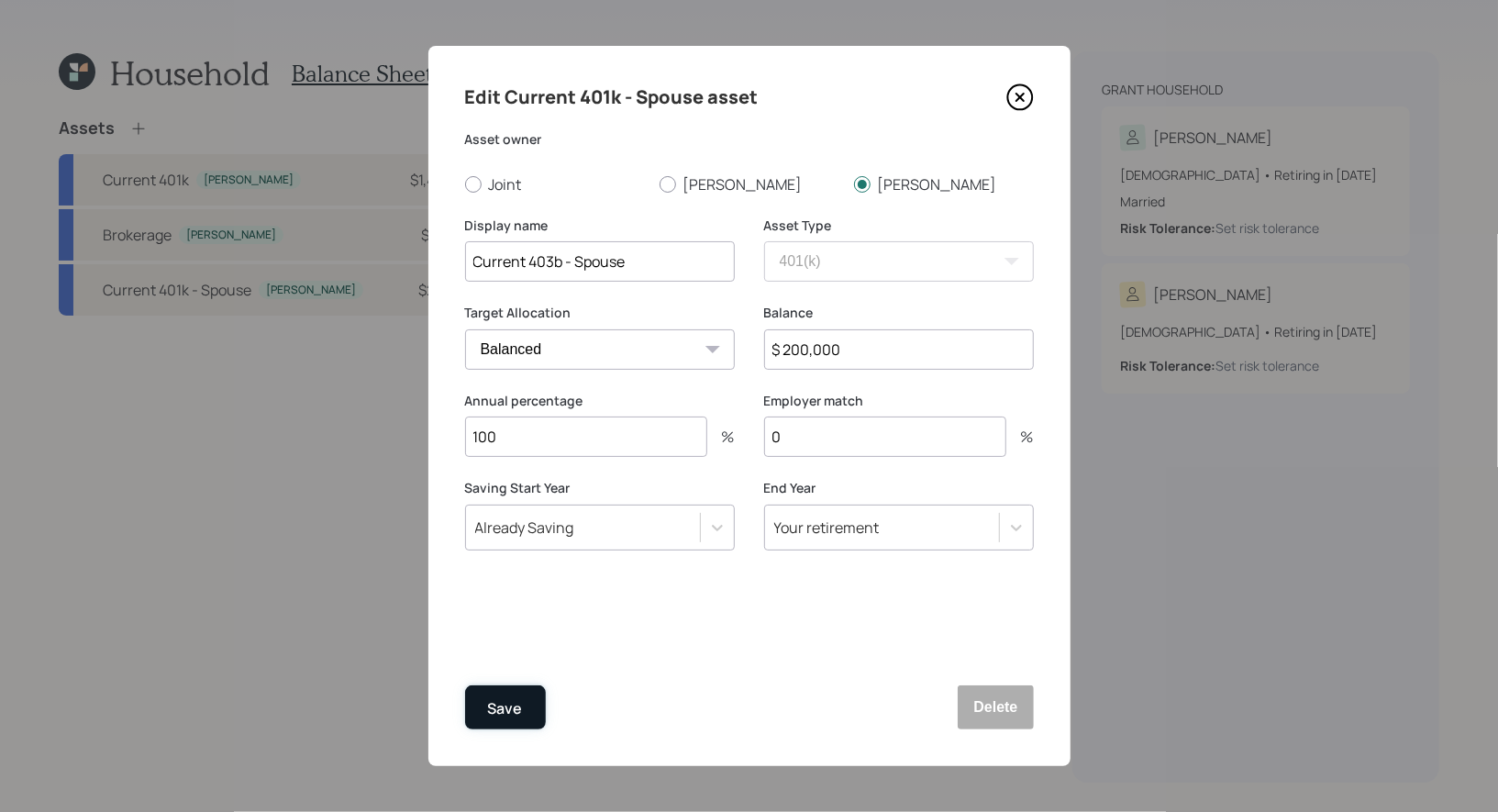
click at [505, 712] on div "Save" at bounding box center [505, 709] width 34 height 25
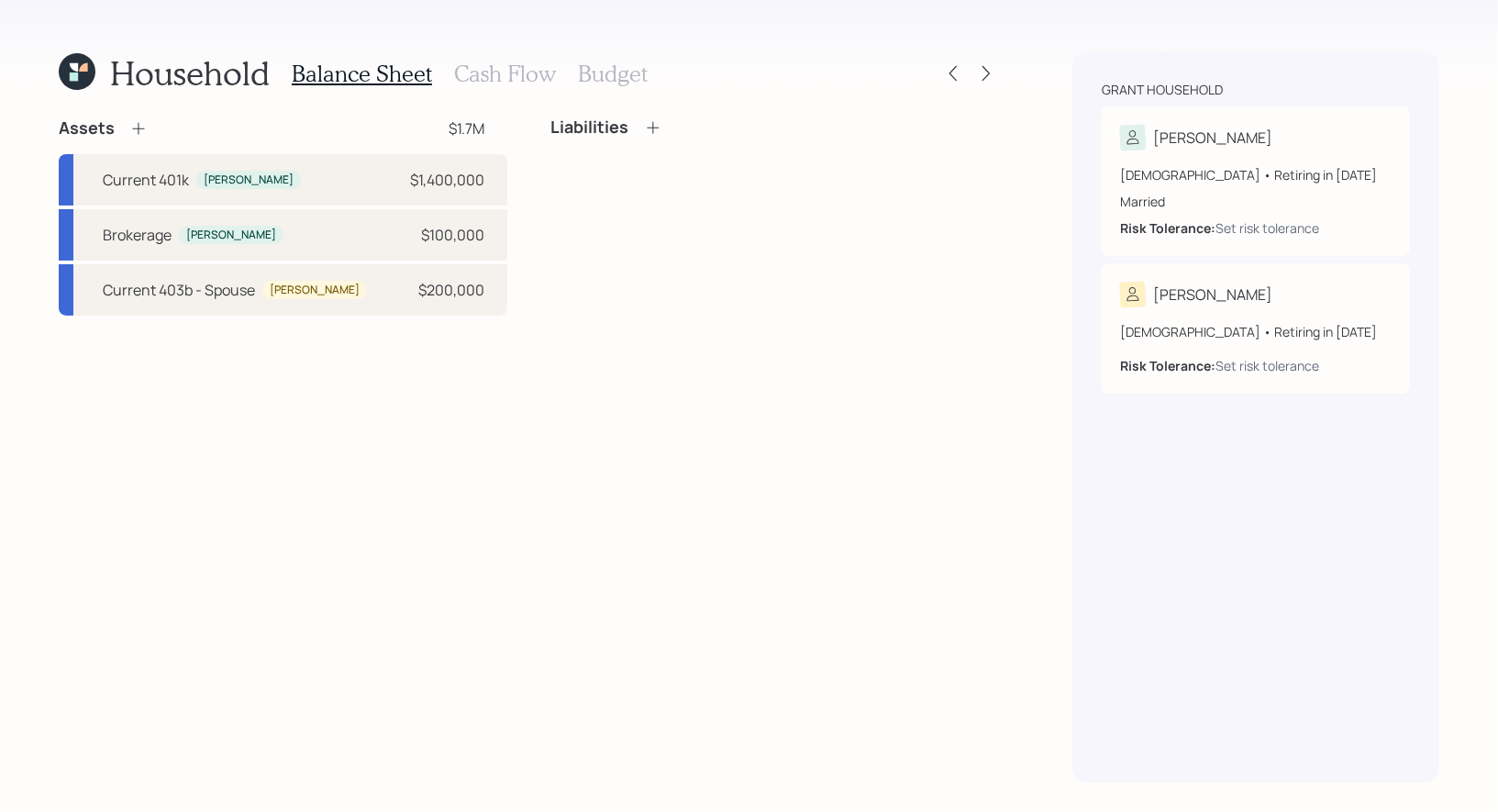
click at [136, 127] on icon at bounding box center [138, 128] width 18 height 18
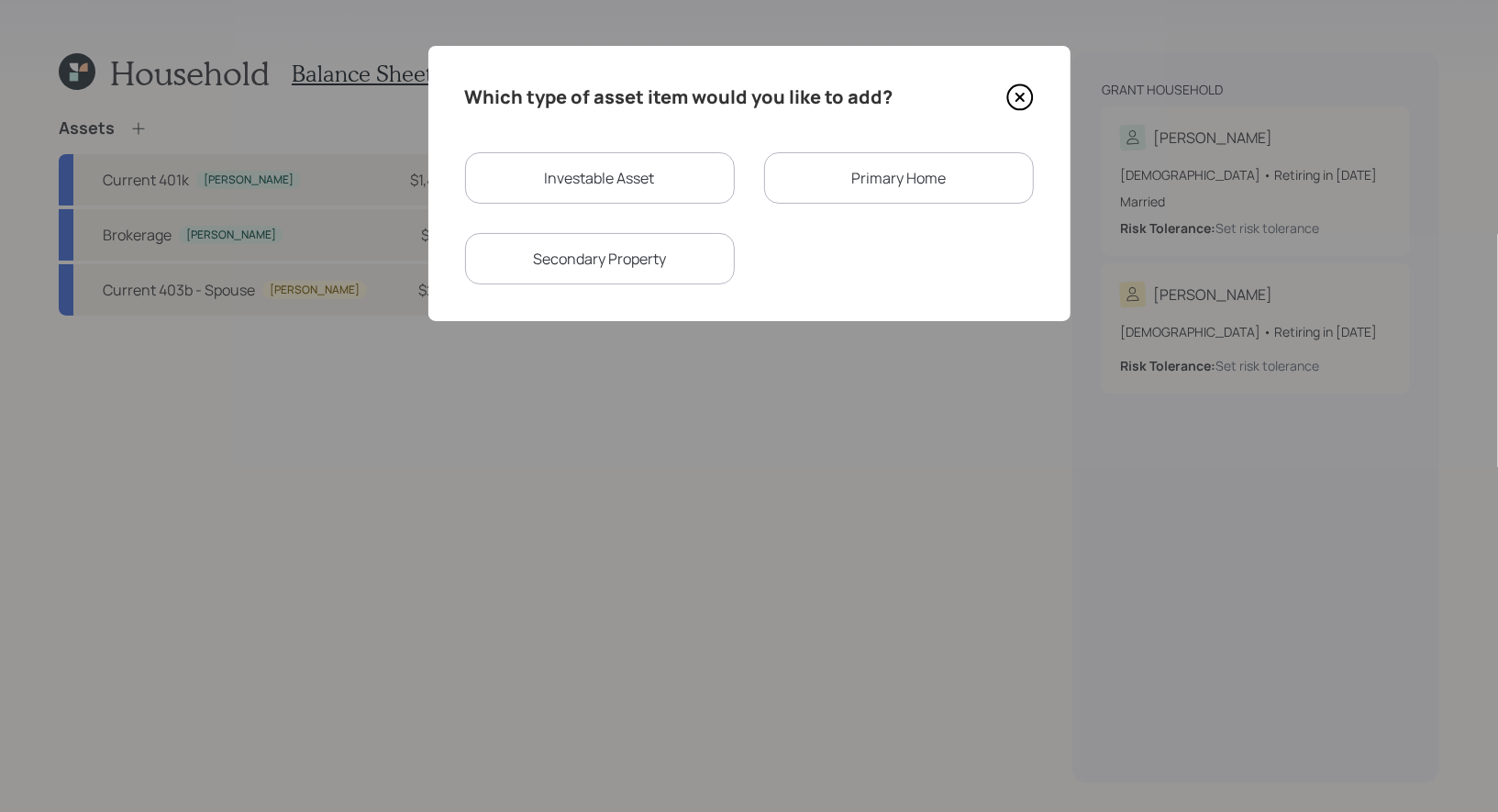
click at [849, 182] on div "Primary Home" at bounding box center [899, 178] width 270 height 52
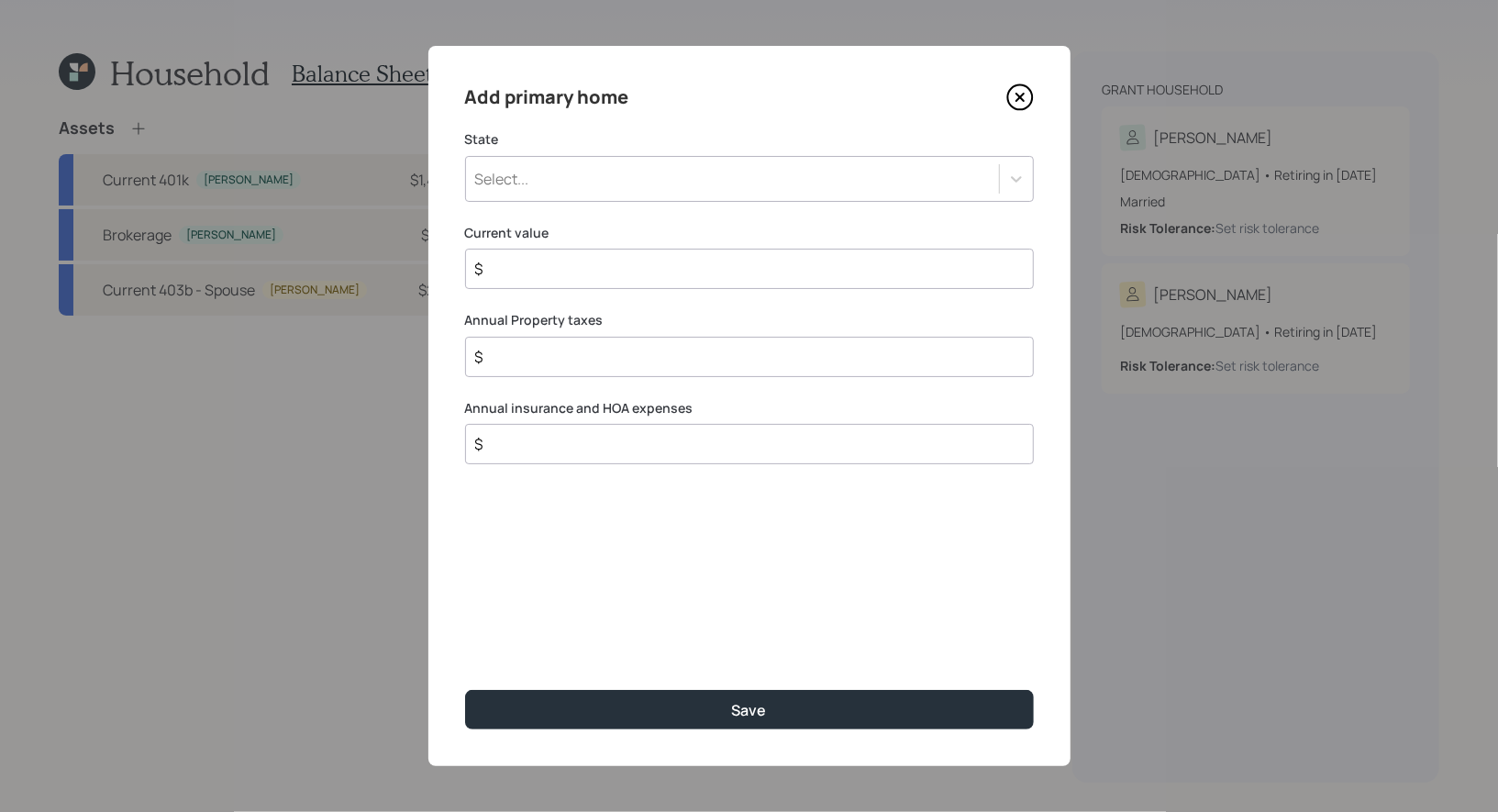
click at [795, 171] on div "Select..." at bounding box center [732, 179] width 533 height 32
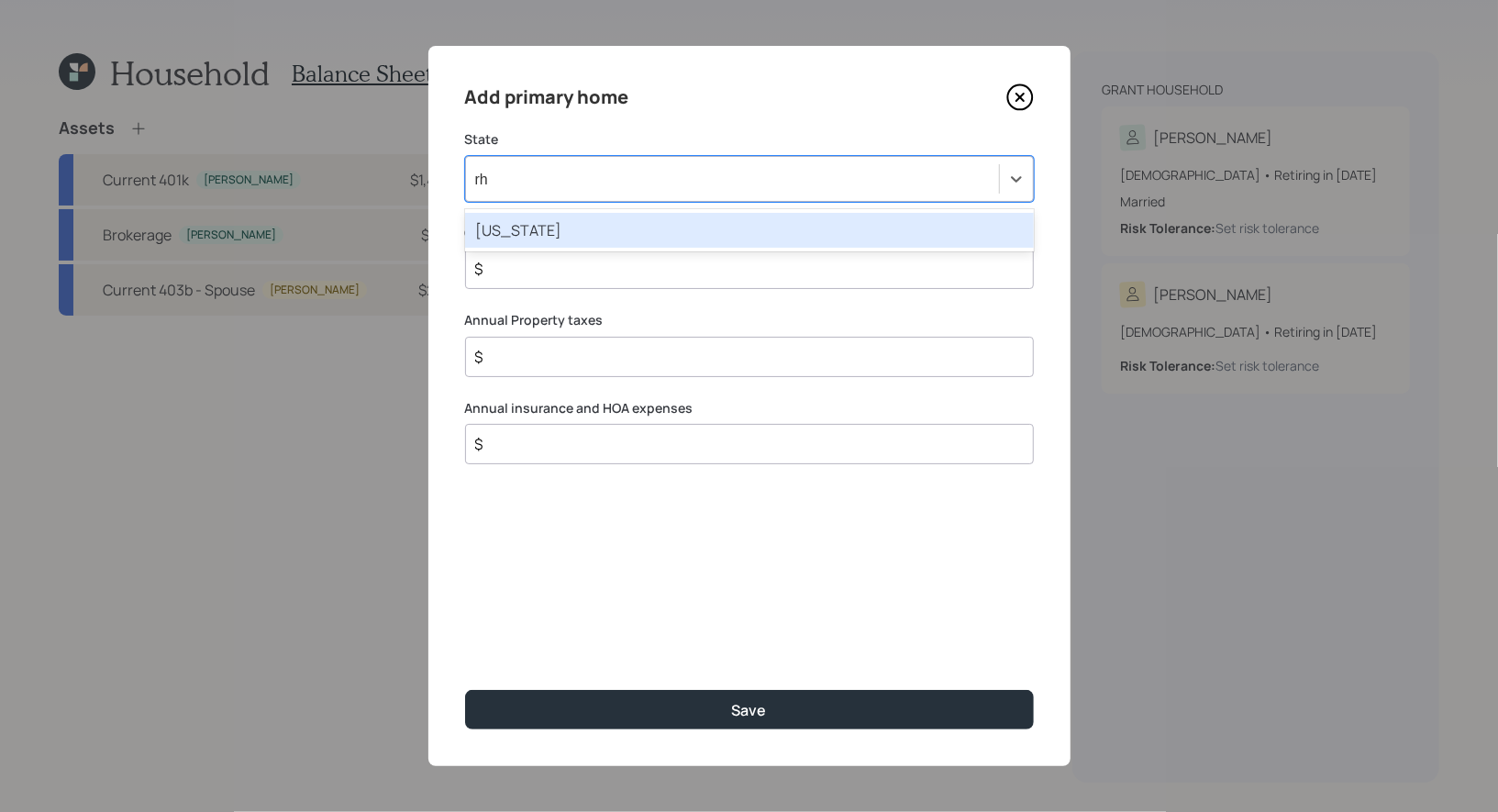
type input "rho"
click at [760, 229] on div "Rhode Island" at bounding box center [749, 230] width 569 height 34
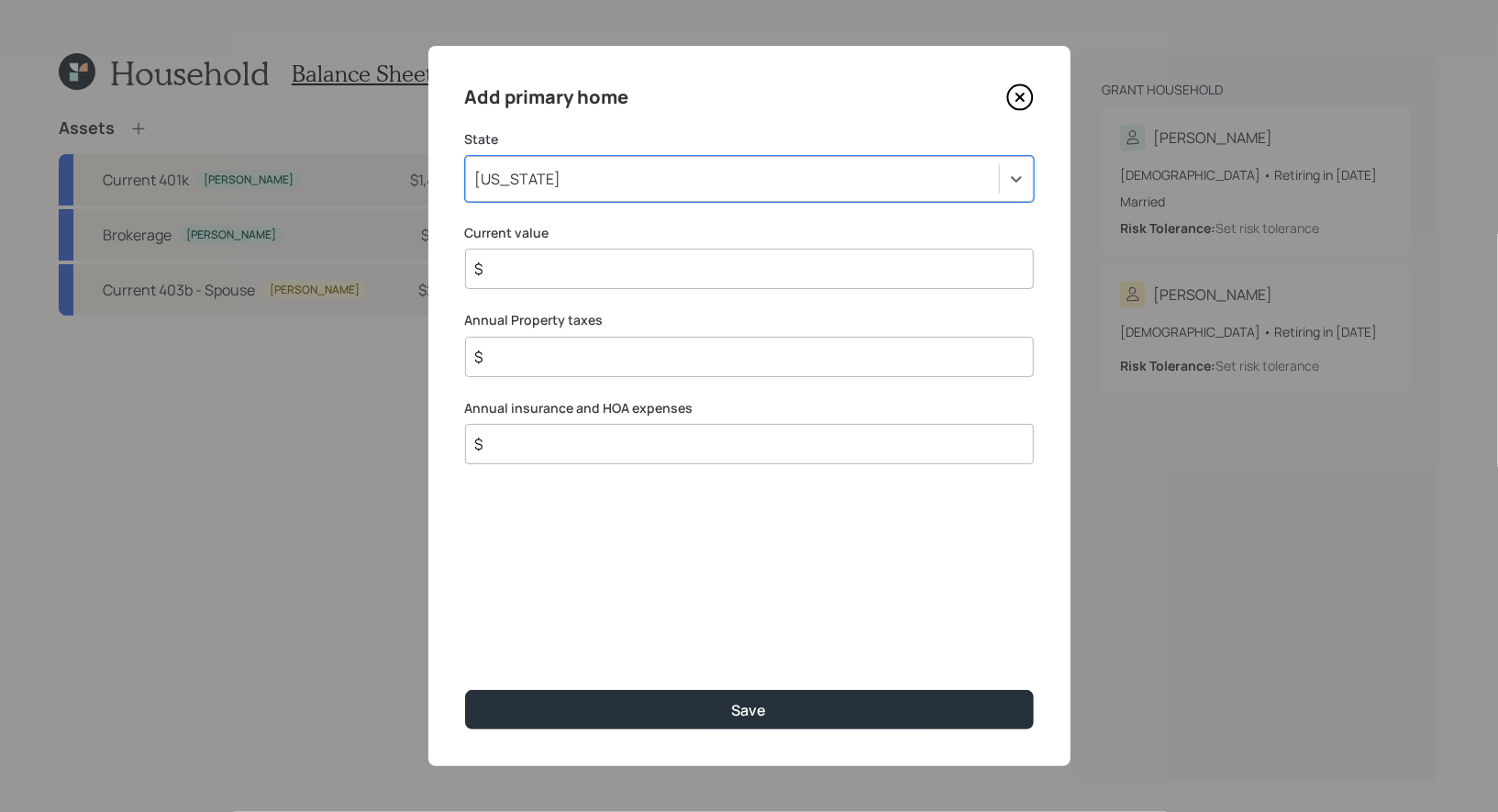
click at [657, 273] on input "$" at bounding box center [742, 269] width 538 height 22
type input "$ 950,000"
click at [530, 353] on input "$" at bounding box center [742, 357] width 538 height 22
type input "$ 10,000"
click at [515, 441] on input "$" at bounding box center [742, 444] width 538 height 22
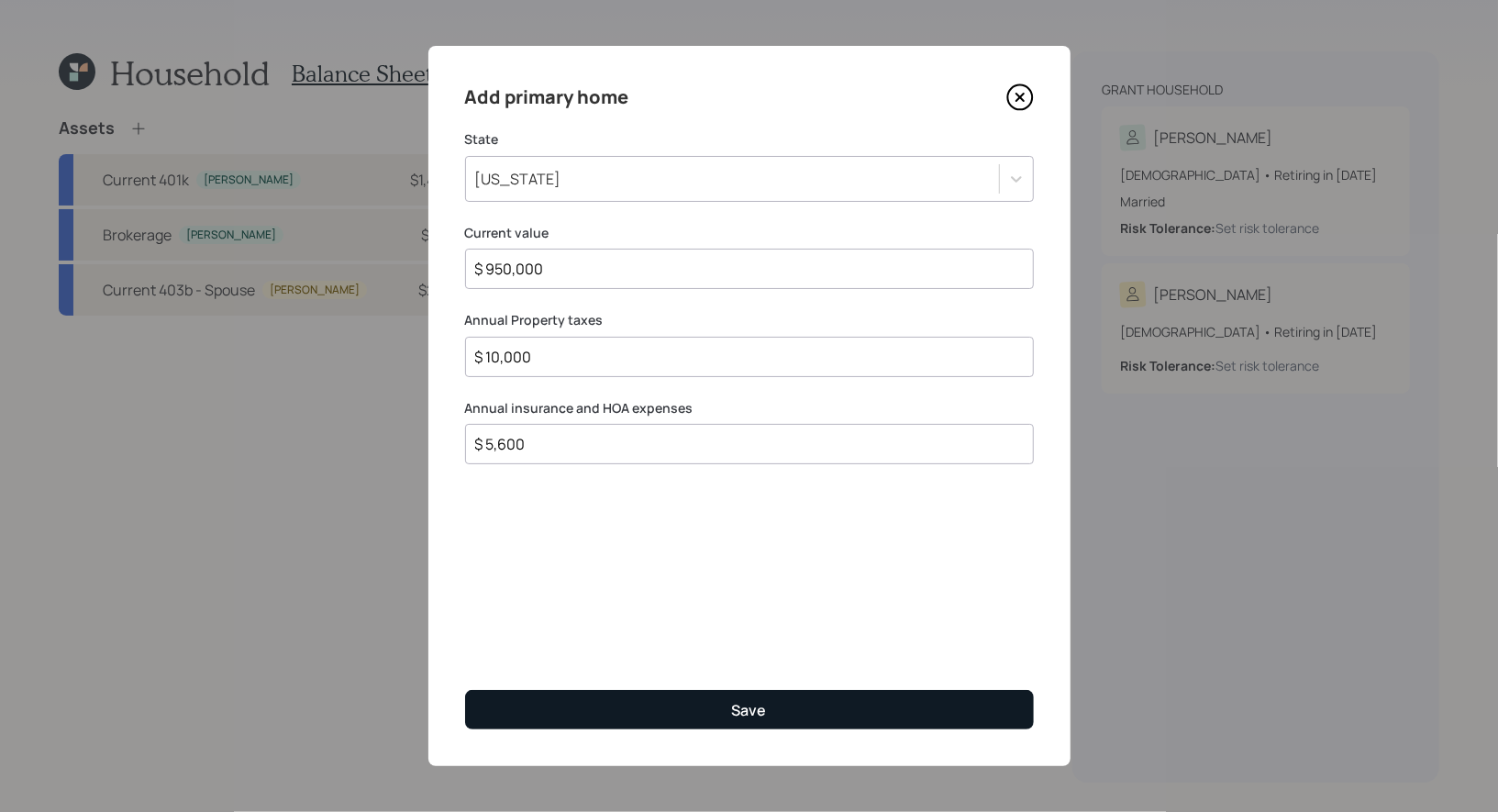
type input "$ 5,600"
click at [598, 700] on button "Save" at bounding box center [749, 709] width 569 height 39
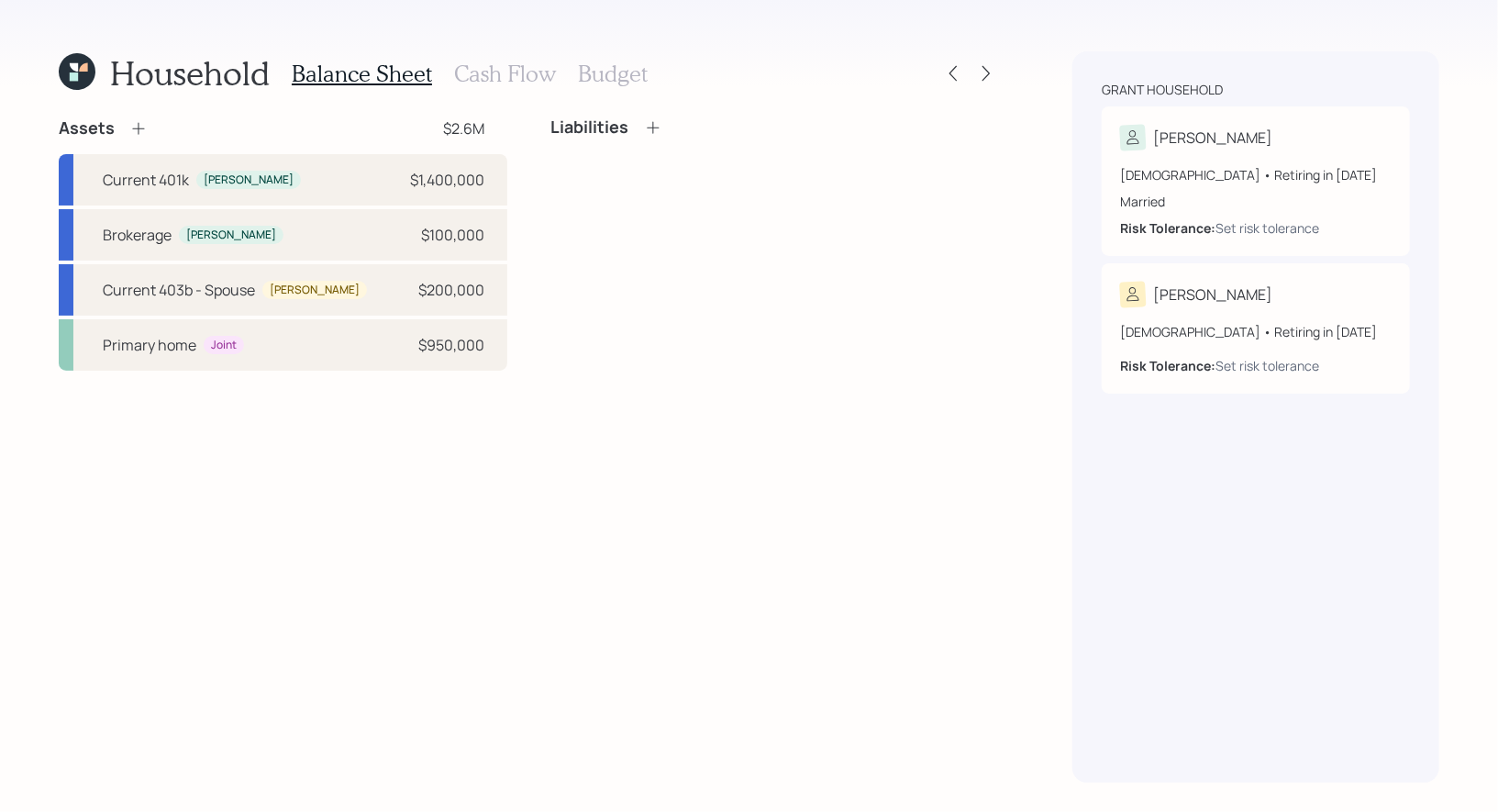
click at [654, 126] on icon at bounding box center [652, 127] width 18 height 18
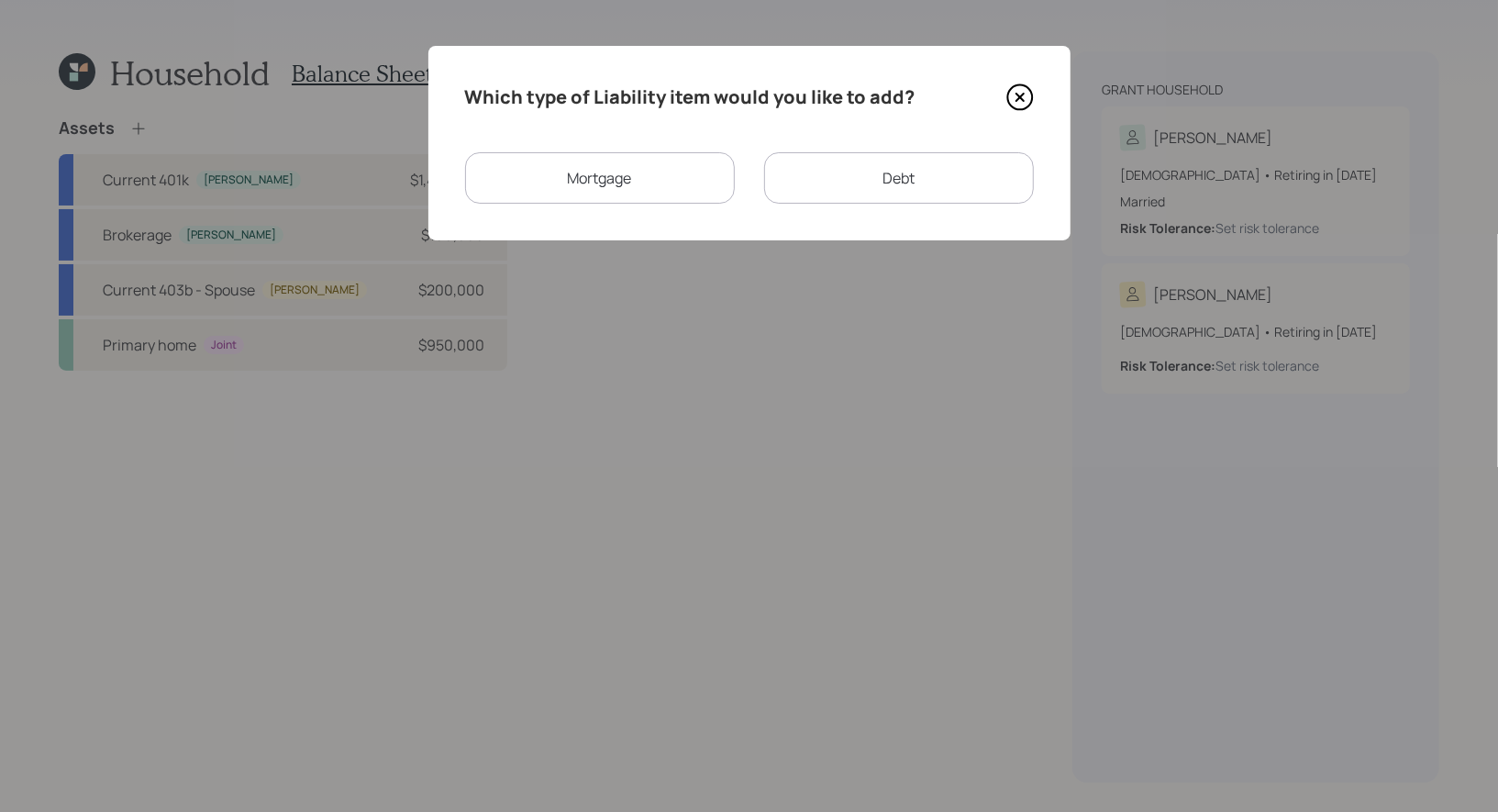
click at [623, 189] on div "Mortgage" at bounding box center [600, 178] width 270 height 52
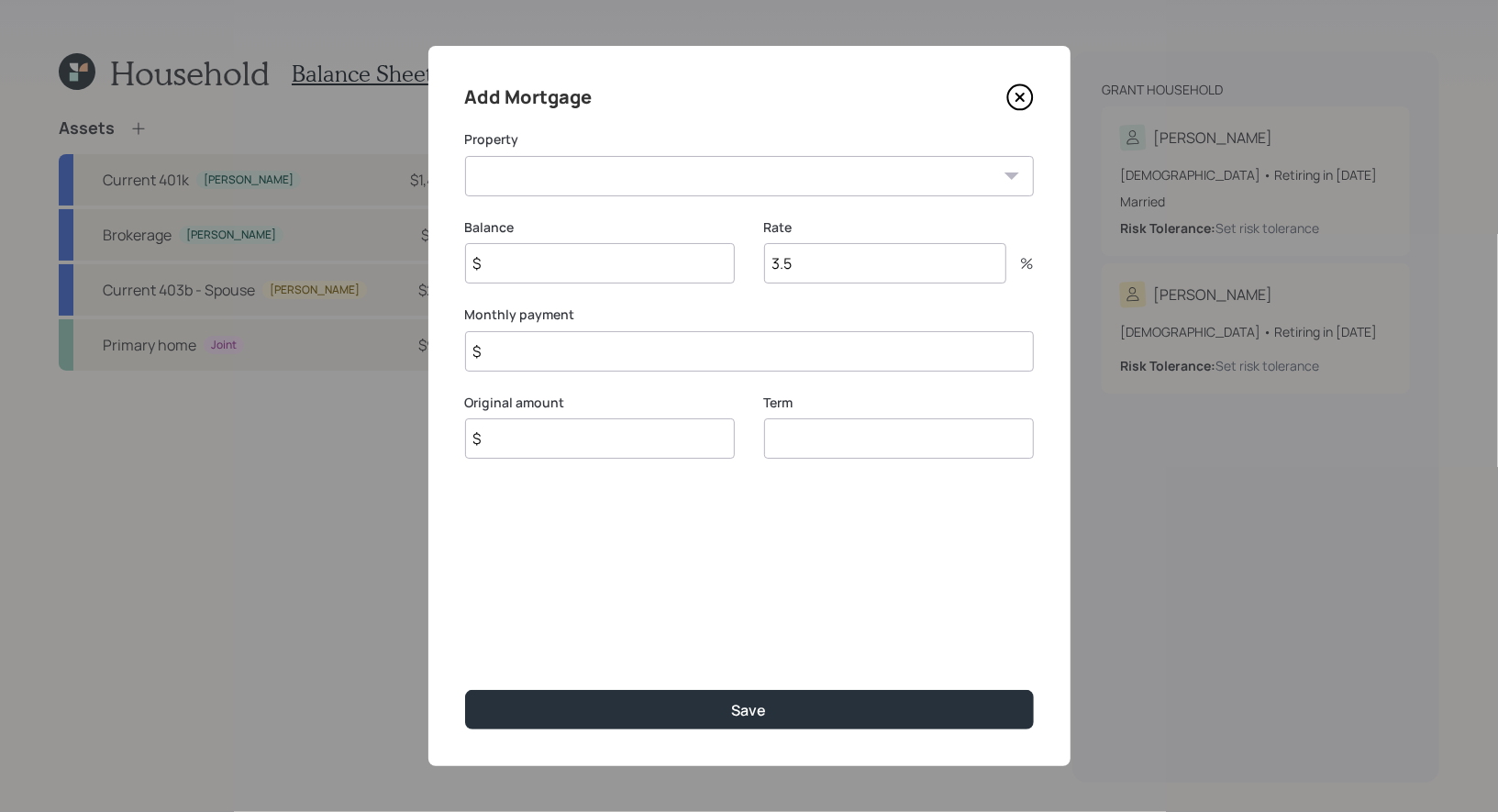
click at [610, 170] on select "RI Primary home" at bounding box center [749, 176] width 569 height 40
select select "868ad9b4-ab51-4f6f-ab67-560cb90f3db3"
click at [465, 156] on select "RI Primary home" at bounding box center [749, 176] width 569 height 40
click at [579, 278] on input "$" at bounding box center [600, 263] width 270 height 40
type input "$ 400,000"
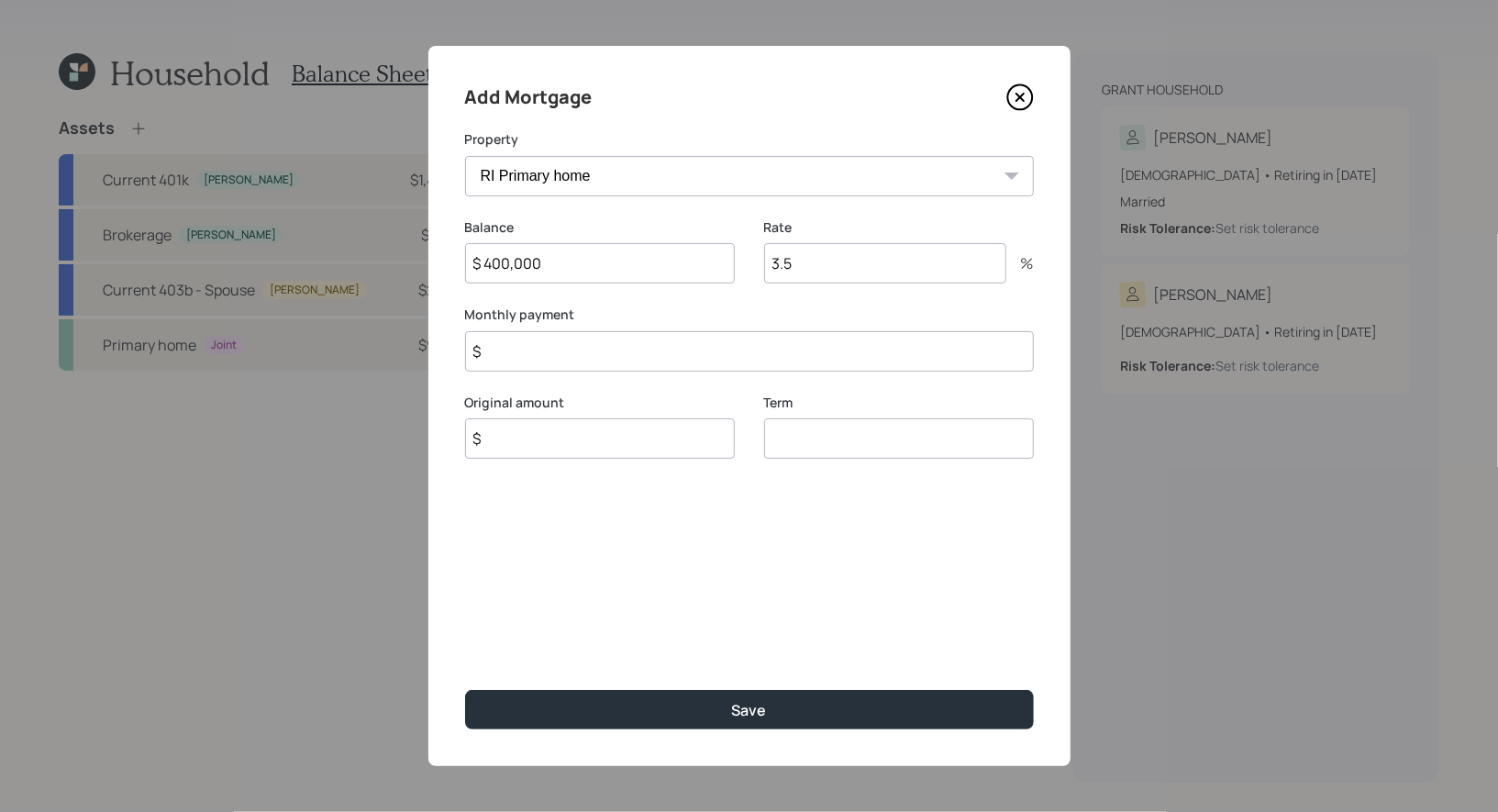
click at [844, 263] on input "3.5" at bounding box center [885, 263] width 242 height 40
click at [512, 447] on input "$" at bounding box center [600, 438] width 270 height 40
type input "$ 400,000"
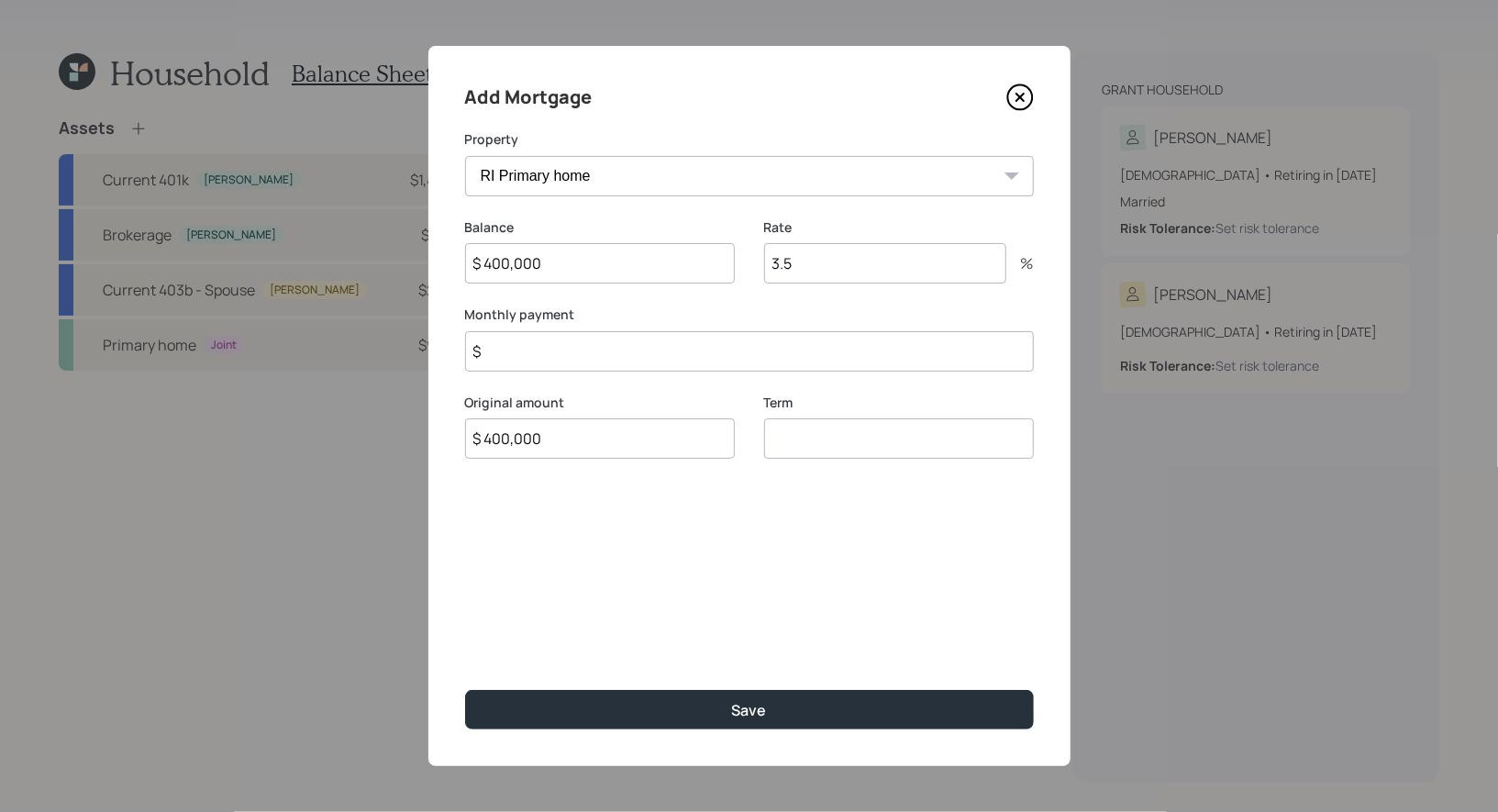
click at [807, 452] on input "number" at bounding box center [899, 438] width 270 height 40
type input "30"
click at [574, 356] on input "$" at bounding box center [749, 351] width 569 height 40
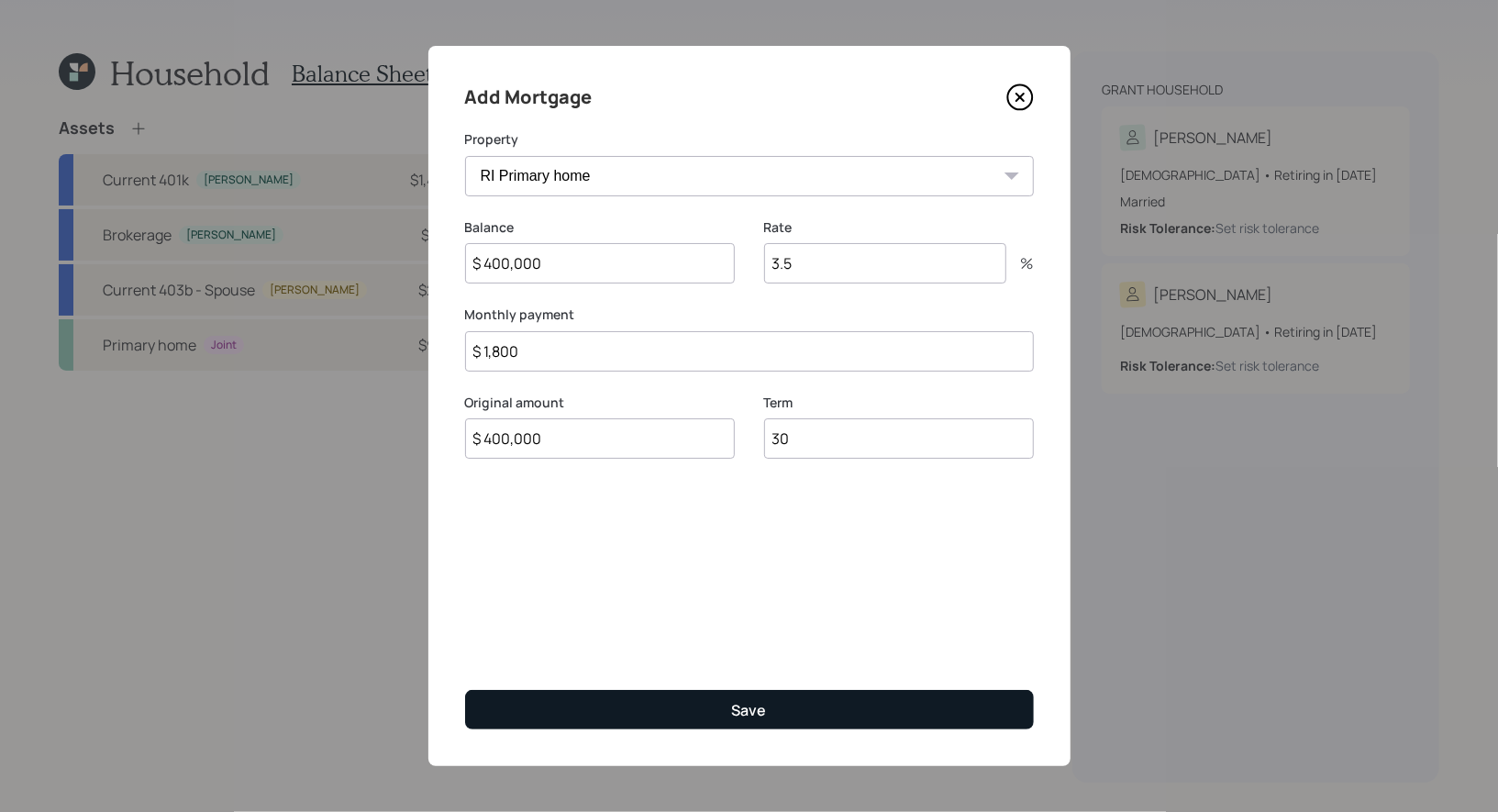
type input "$ 1,800"
click at [679, 711] on button "Save" at bounding box center [749, 709] width 569 height 39
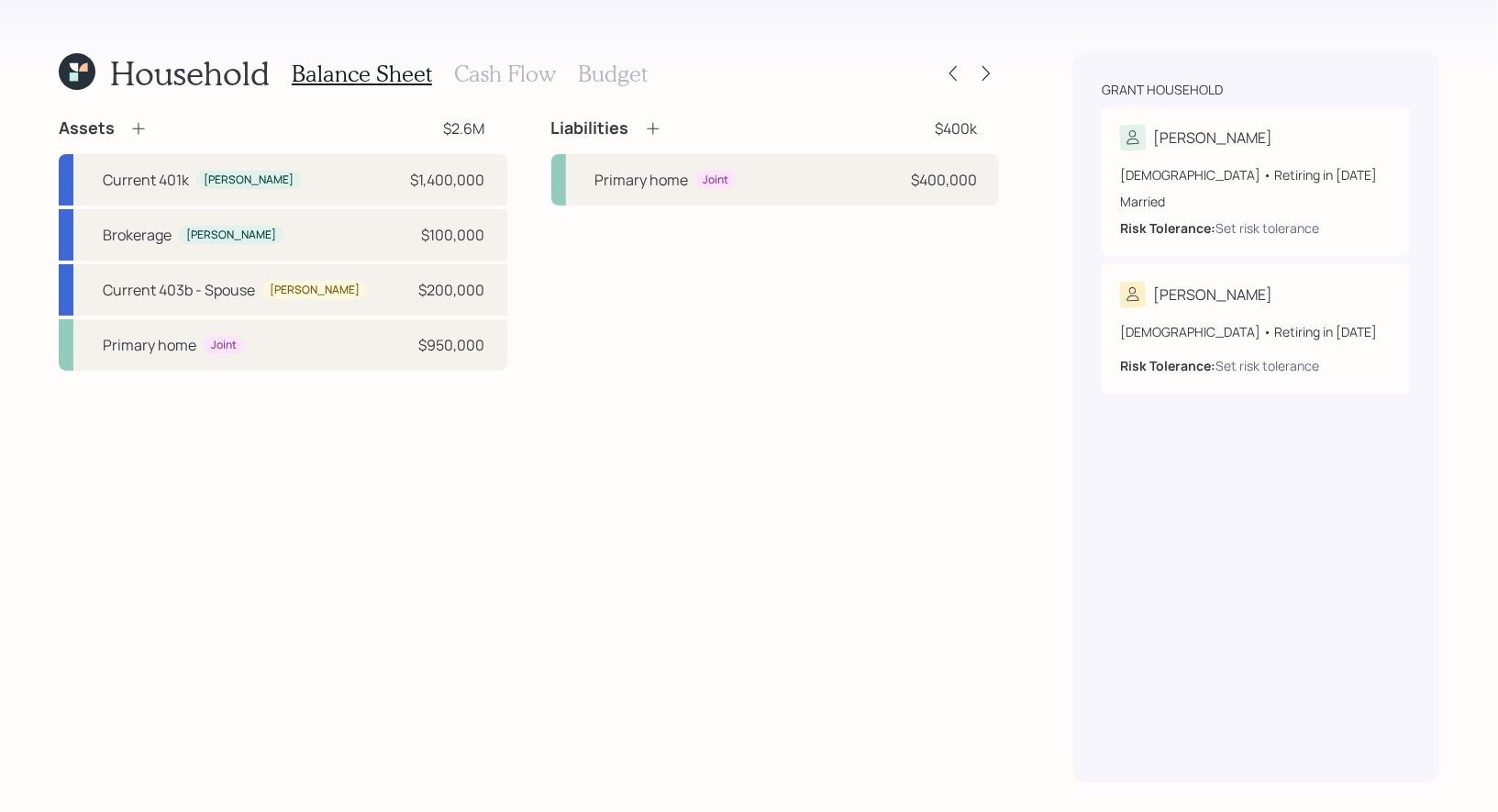
click at [504, 76] on h3 "Cash Flow" at bounding box center [505, 74] width 101 height 27
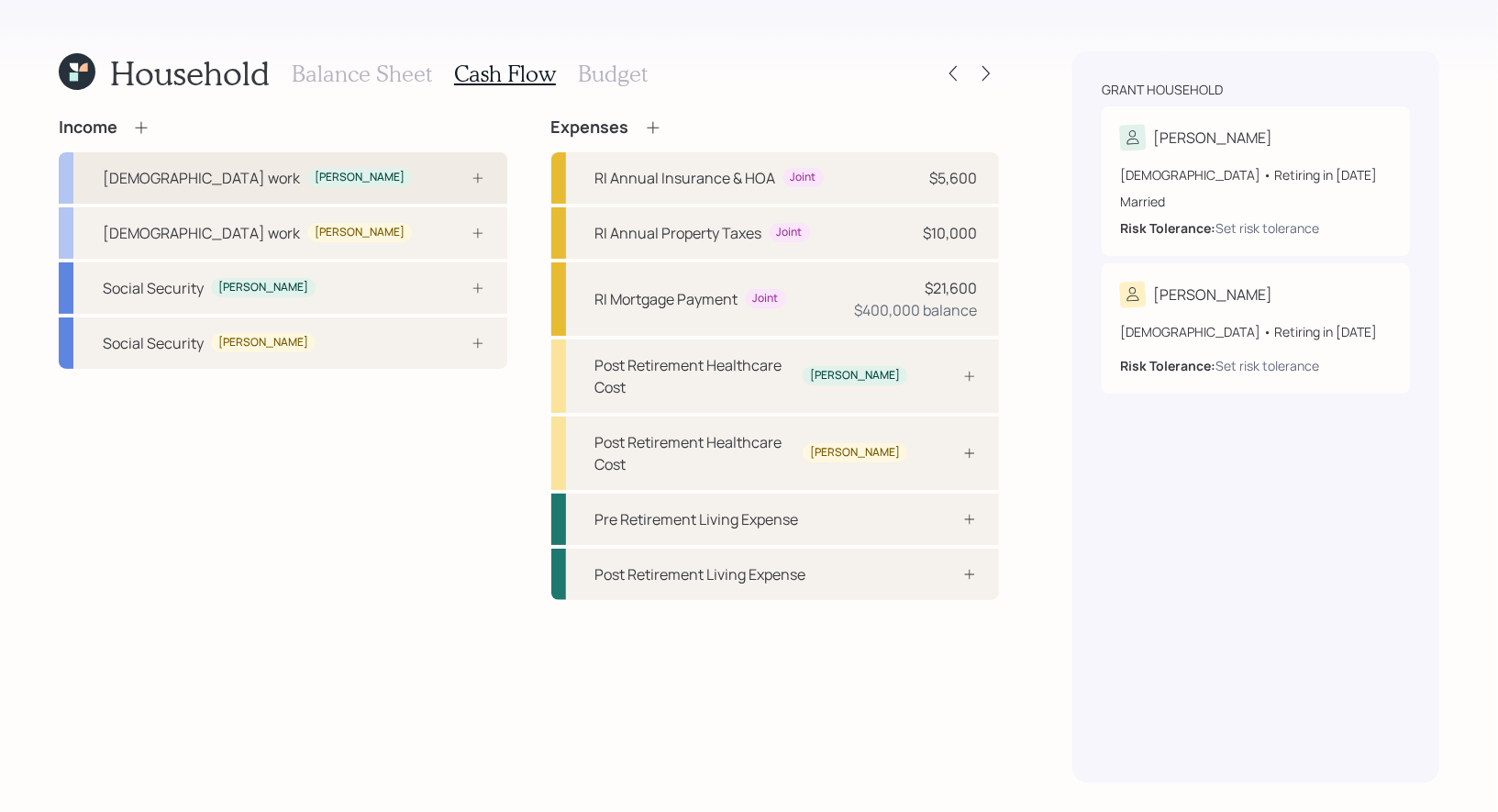
click at [392, 175] on div "Full-time work Greg" at bounding box center [282, 178] width 449 height 52
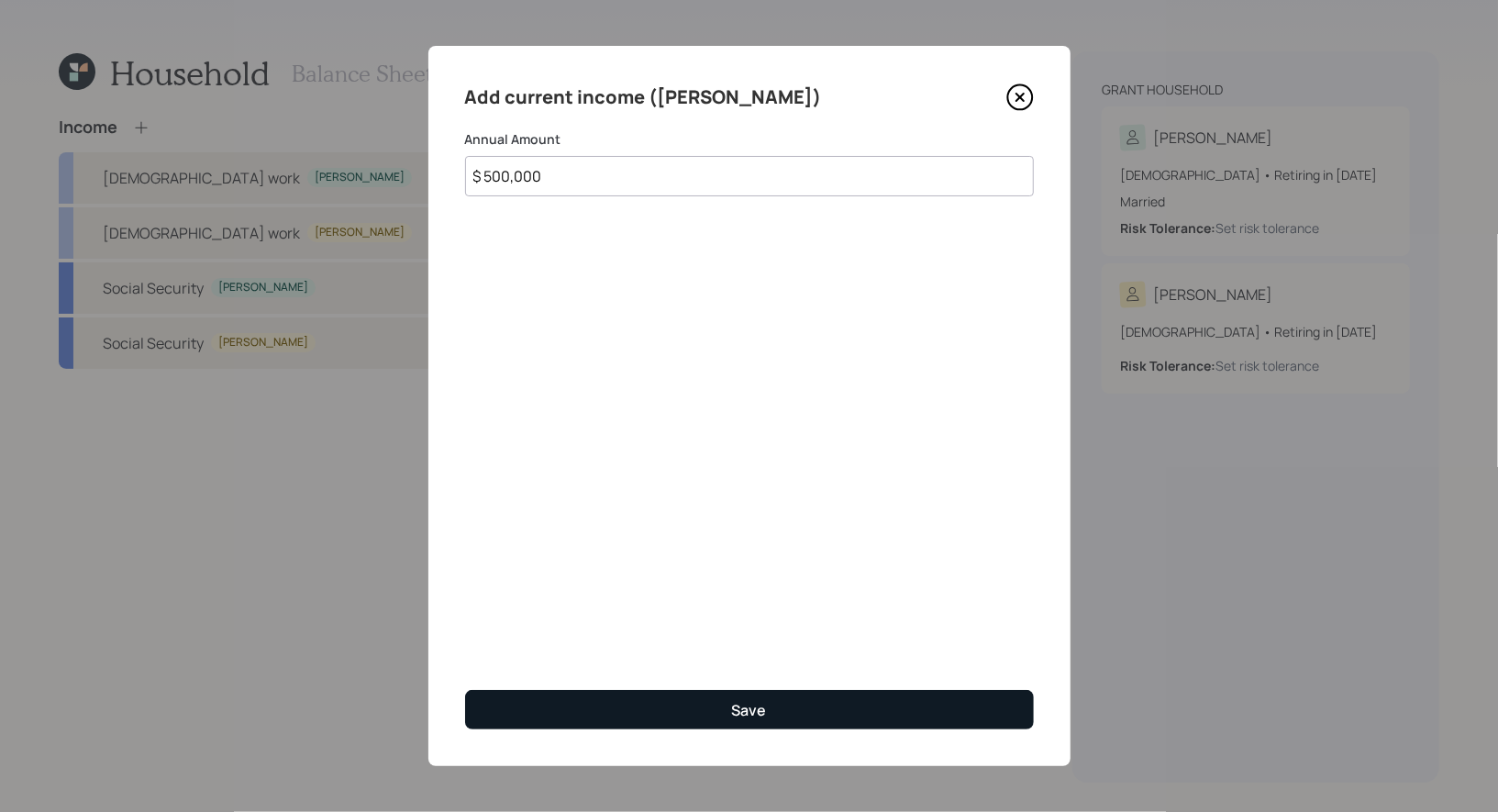
type input "$ 500,000"
click at [713, 711] on button "Save" at bounding box center [749, 709] width 569 height 39
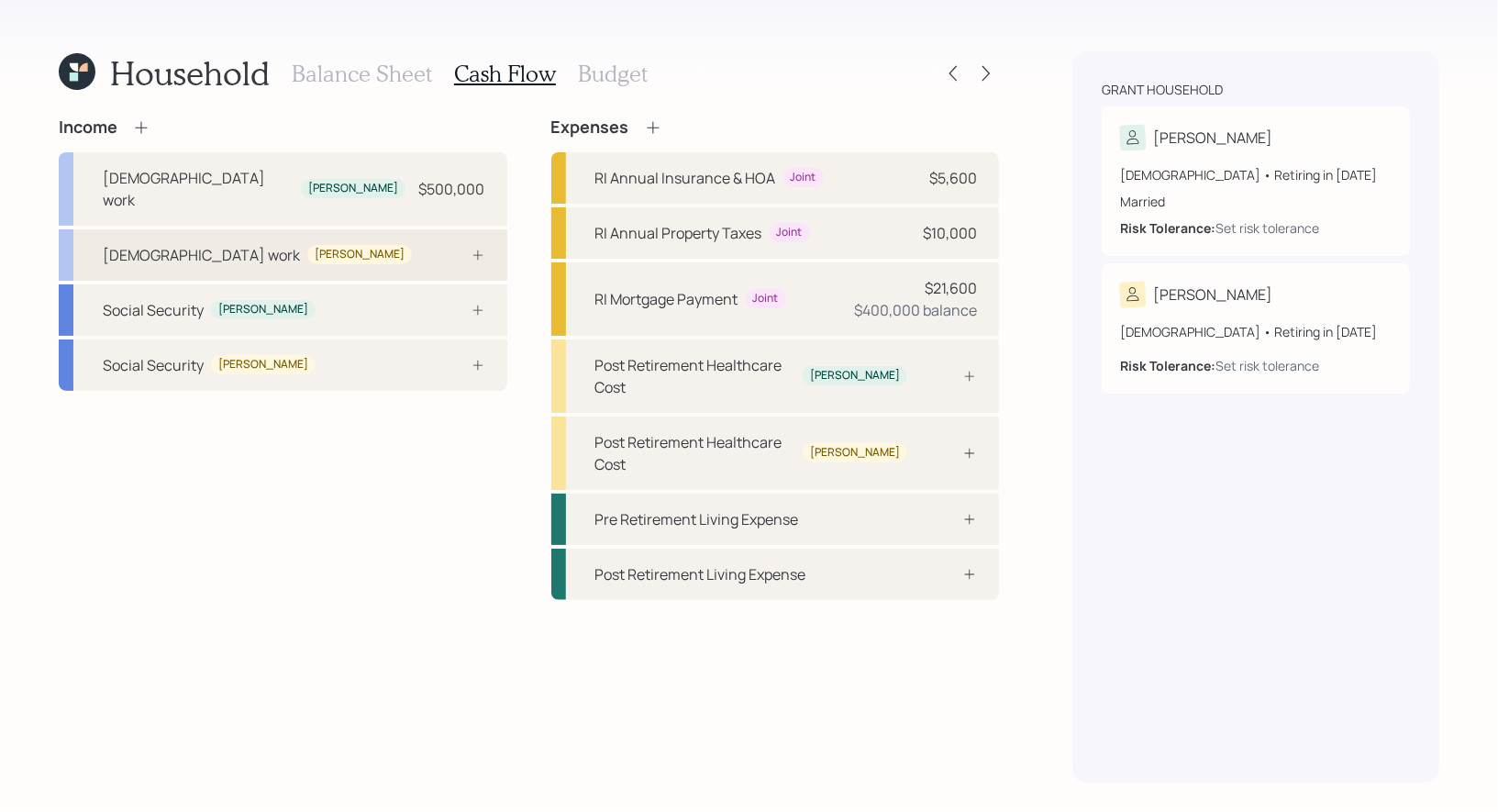
click at [363, 235] on div "Full-time work Jennifer" at bounding box center [282, 255] width 449 height 52
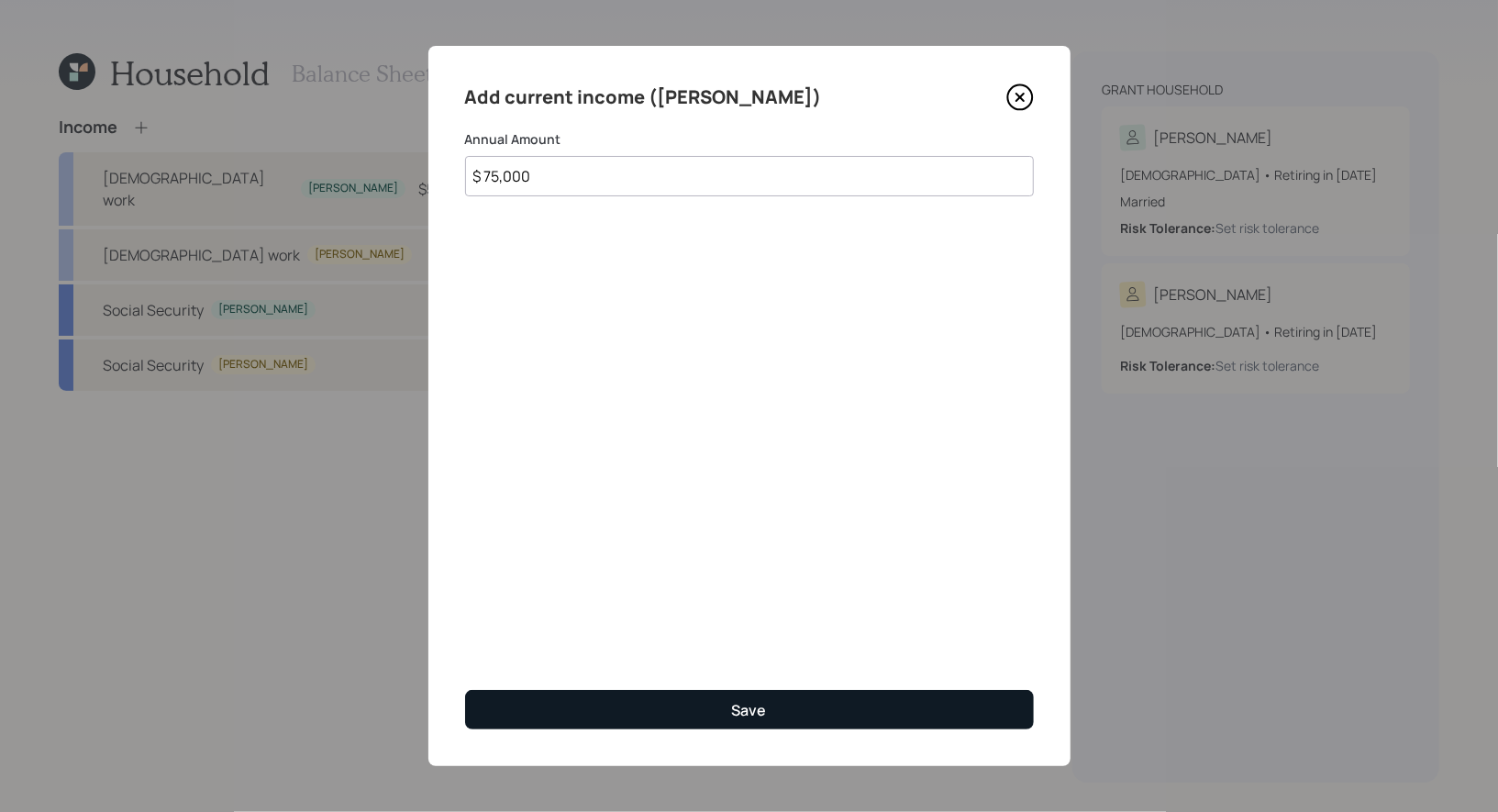
type input "$ 75,000"
click at [690, 719] on button "Save" at bounding box center [749, 709] width 569 height 39
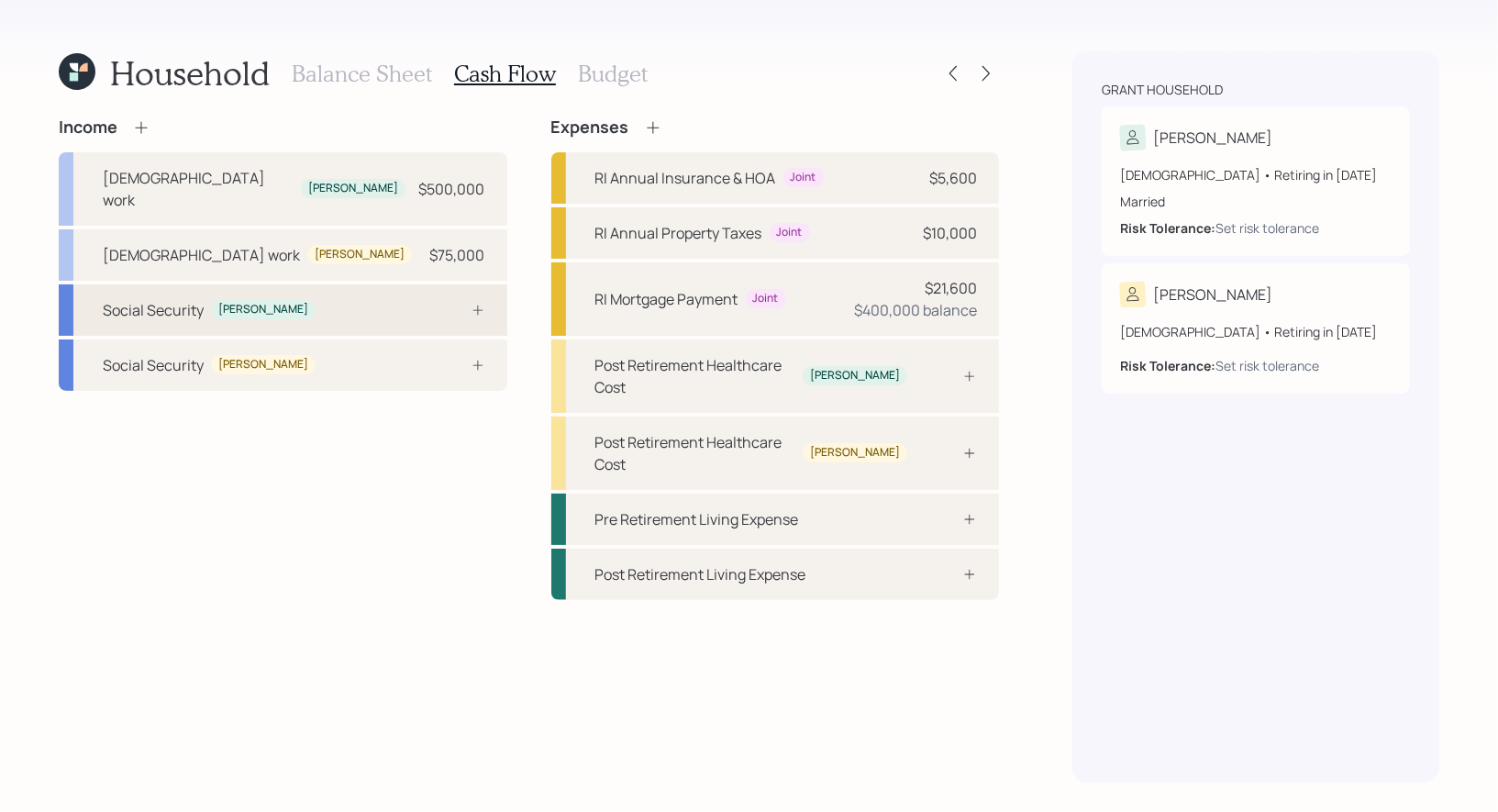
click at [376, 293] on div "Social Security Greg" at bounding box center [282, 310] width 449 height 52
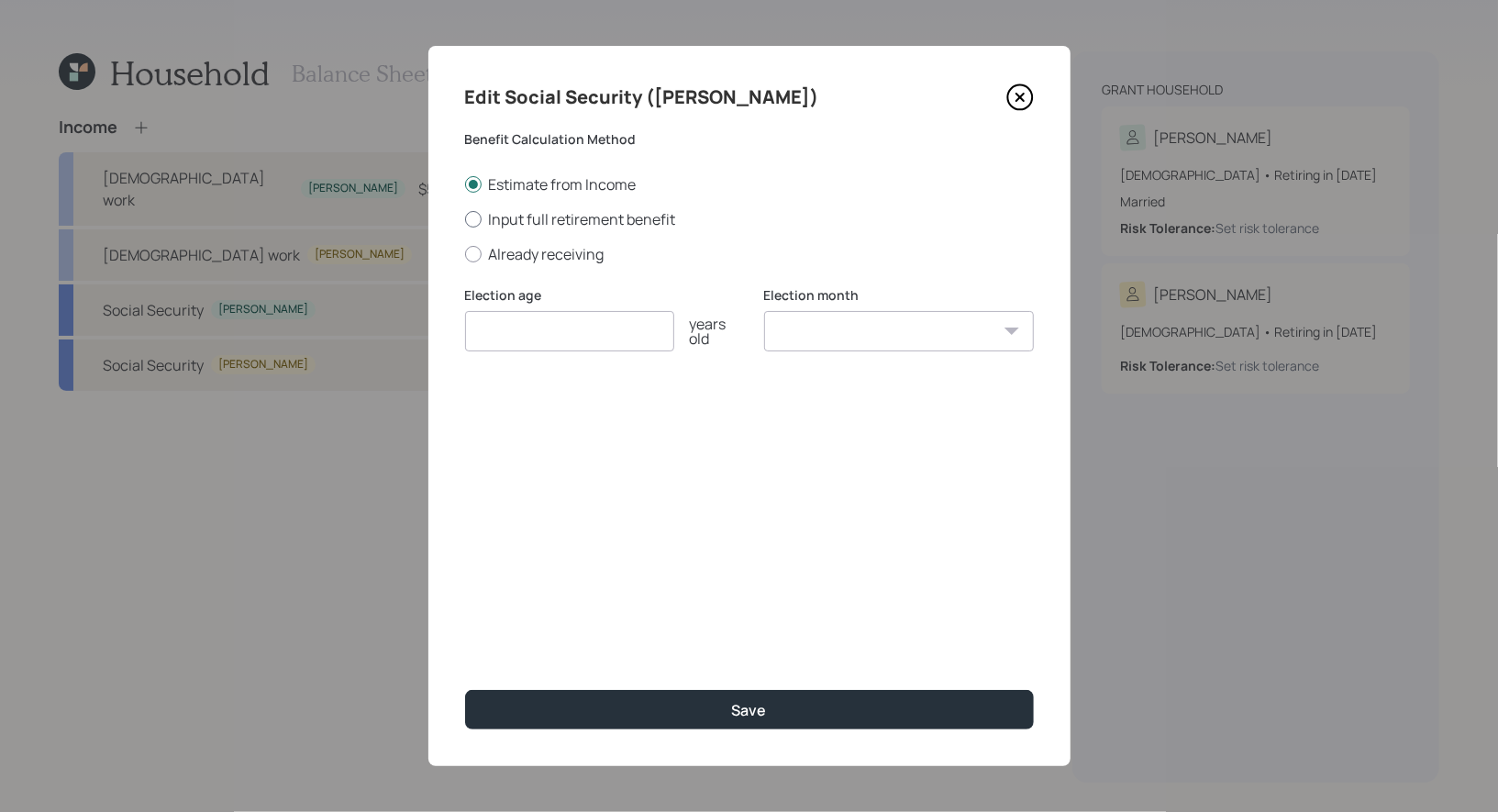
click at [471, 216] on div at bounding box center [473, 219] width 16 height 16
click at [465, 218] on input "Input full retirement benefit" at bounding box center [464, 218] width 1 height 1
radio input "true"
click at [523, 337] on input "number" at bounding box center [569, 331] width 209 height 40
click at [516, 422] on input "$" at bounding box center [749, 419] width 569 height 40
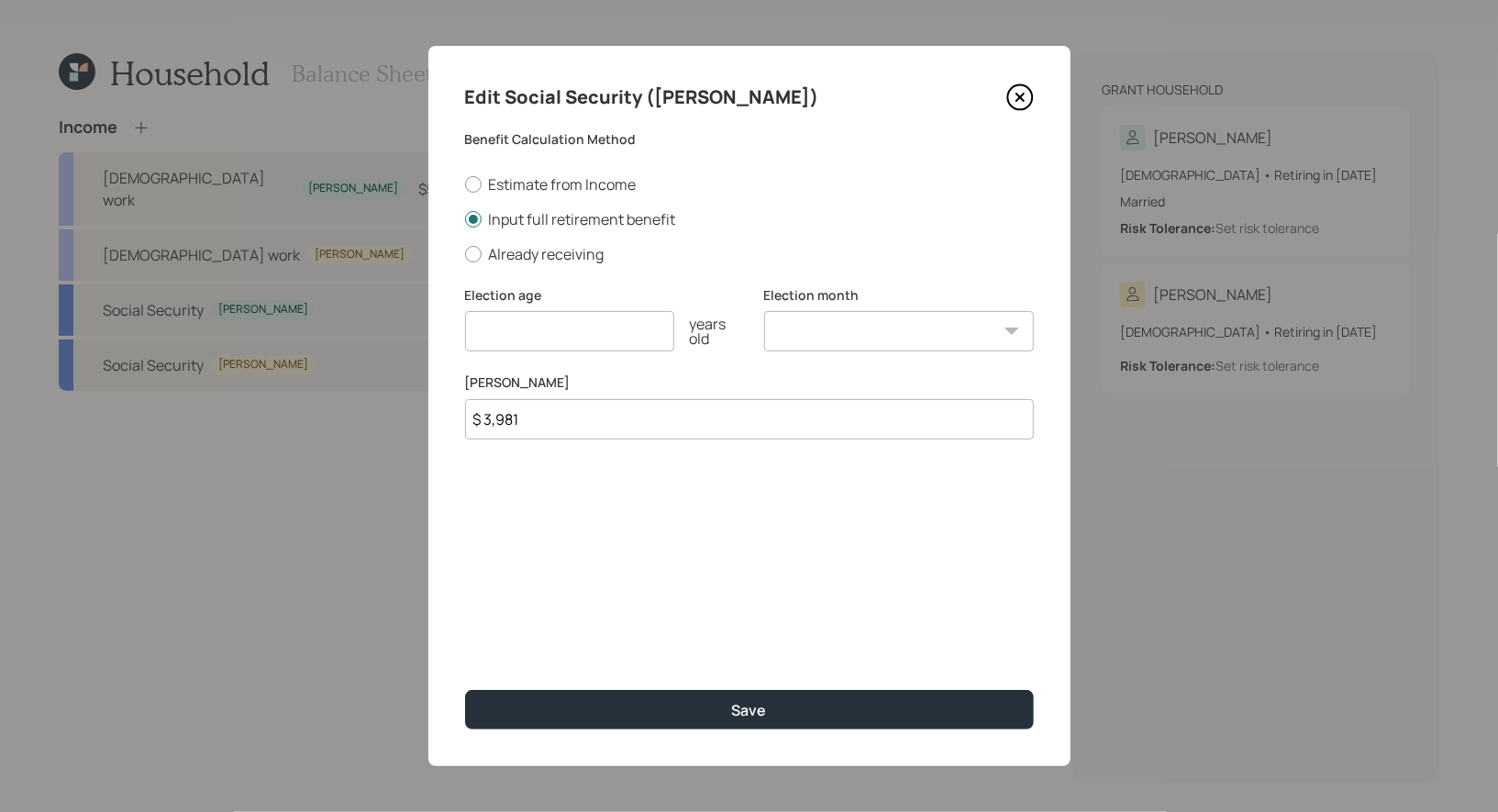
type input "$ 3,981"
click at [519, 335] on input "number" at bounding box center [569, 331] width 209 height 40
type input "67"
click at [879, 324] on select "January February March April May June July August September October November De…" at bounding box center [899, 331] width 270 height 40
select select "8"
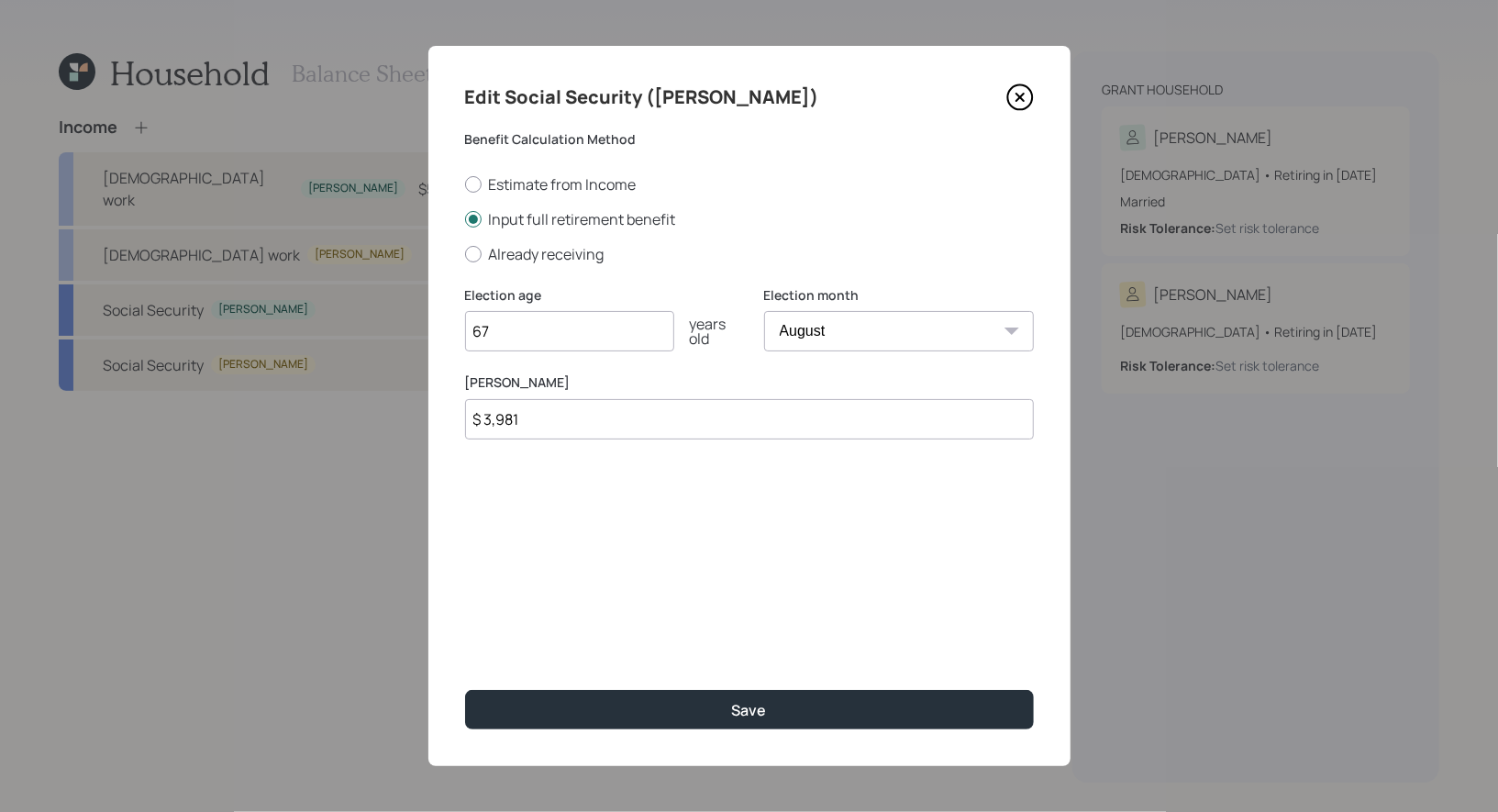
click at [764, 311] on select "January February March April May June July August September October November De…" at bounding box center [899, 331] width 270 height 40
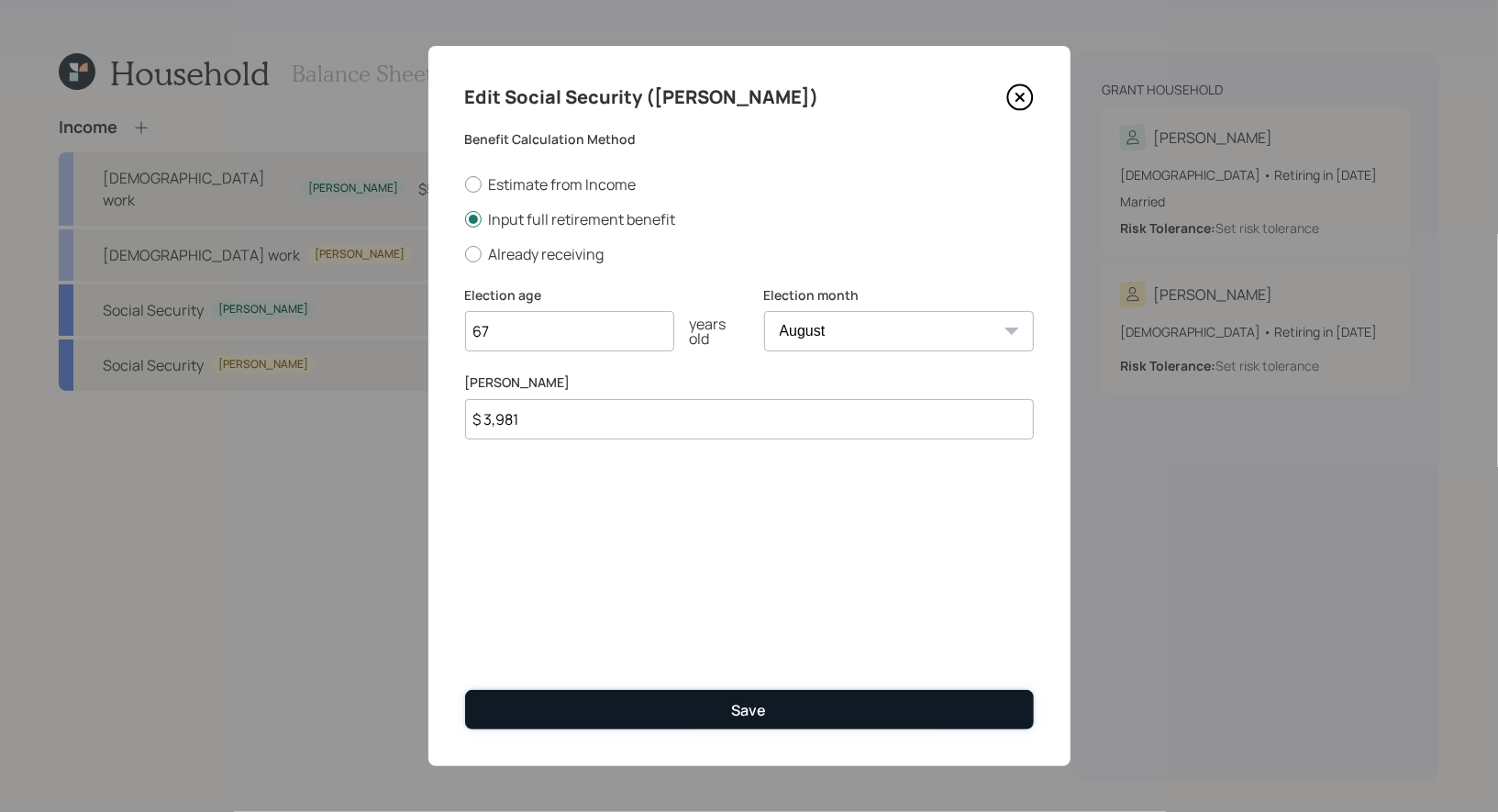
click at [691, 707] on button "Save" at bounding box center [749, 709] width 569 height 39
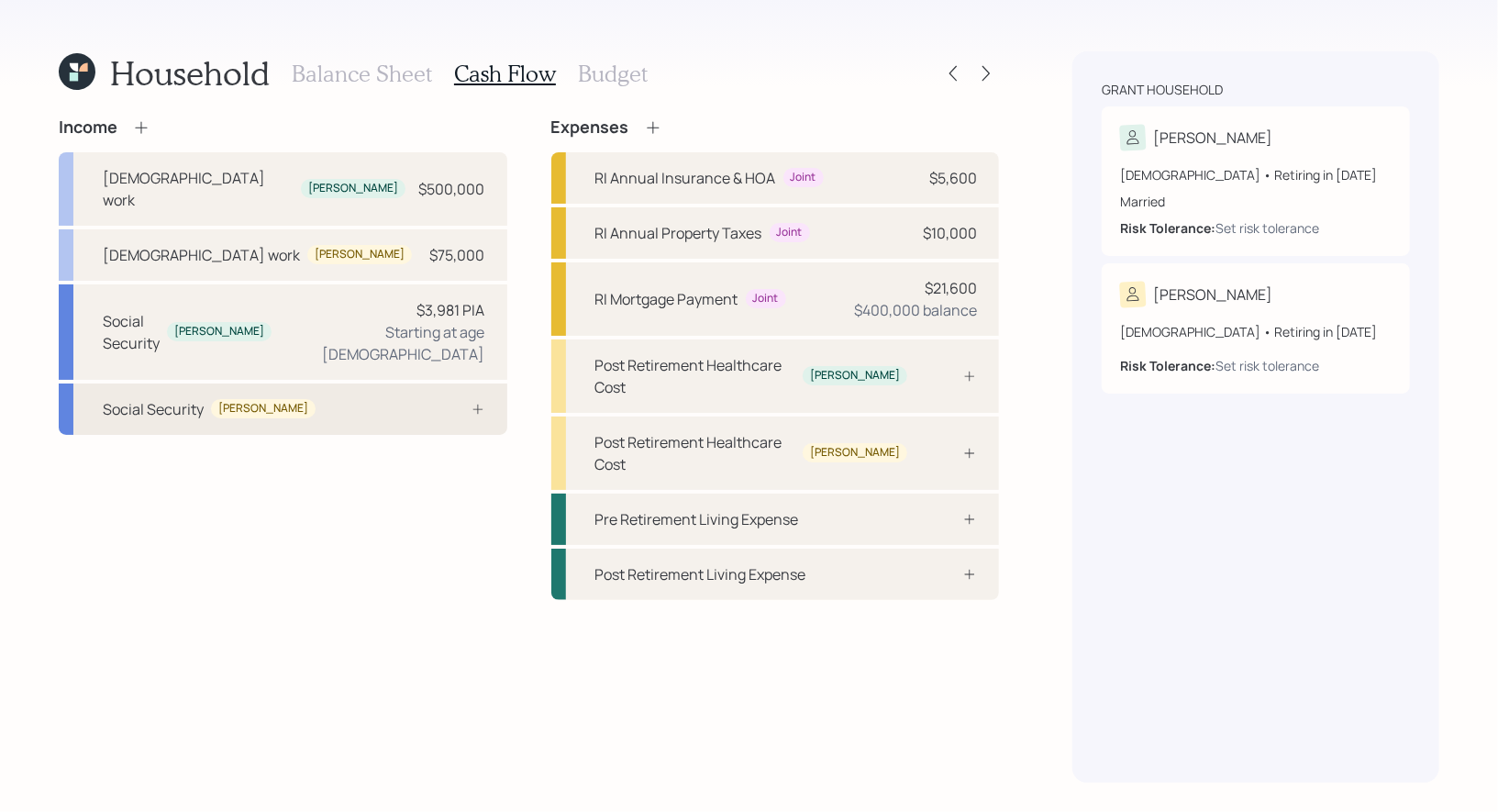
click at [288, 384] on div "Social Security Jennifer" at bounding box center [282, 409] width 449 height 52
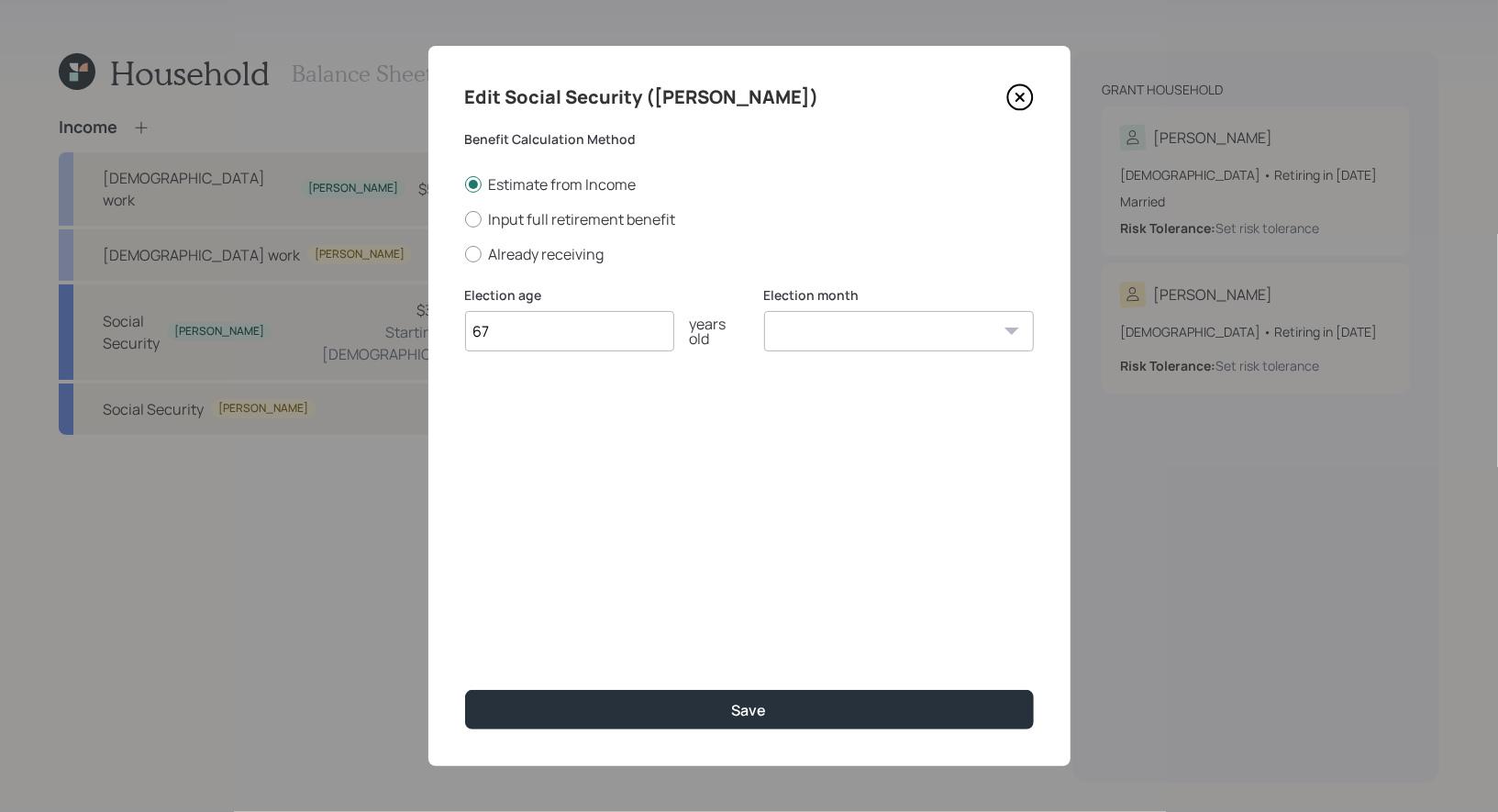
type input "67"
click at [928, 335] on select "January February March April May June July August September October November De…" at bounding box center [899, 331] width 270 height 40
select select "6"
click at [764, 311] on select "January February March April May June July August September October November De…" at bounding box center [899, 331] width 270 height 40
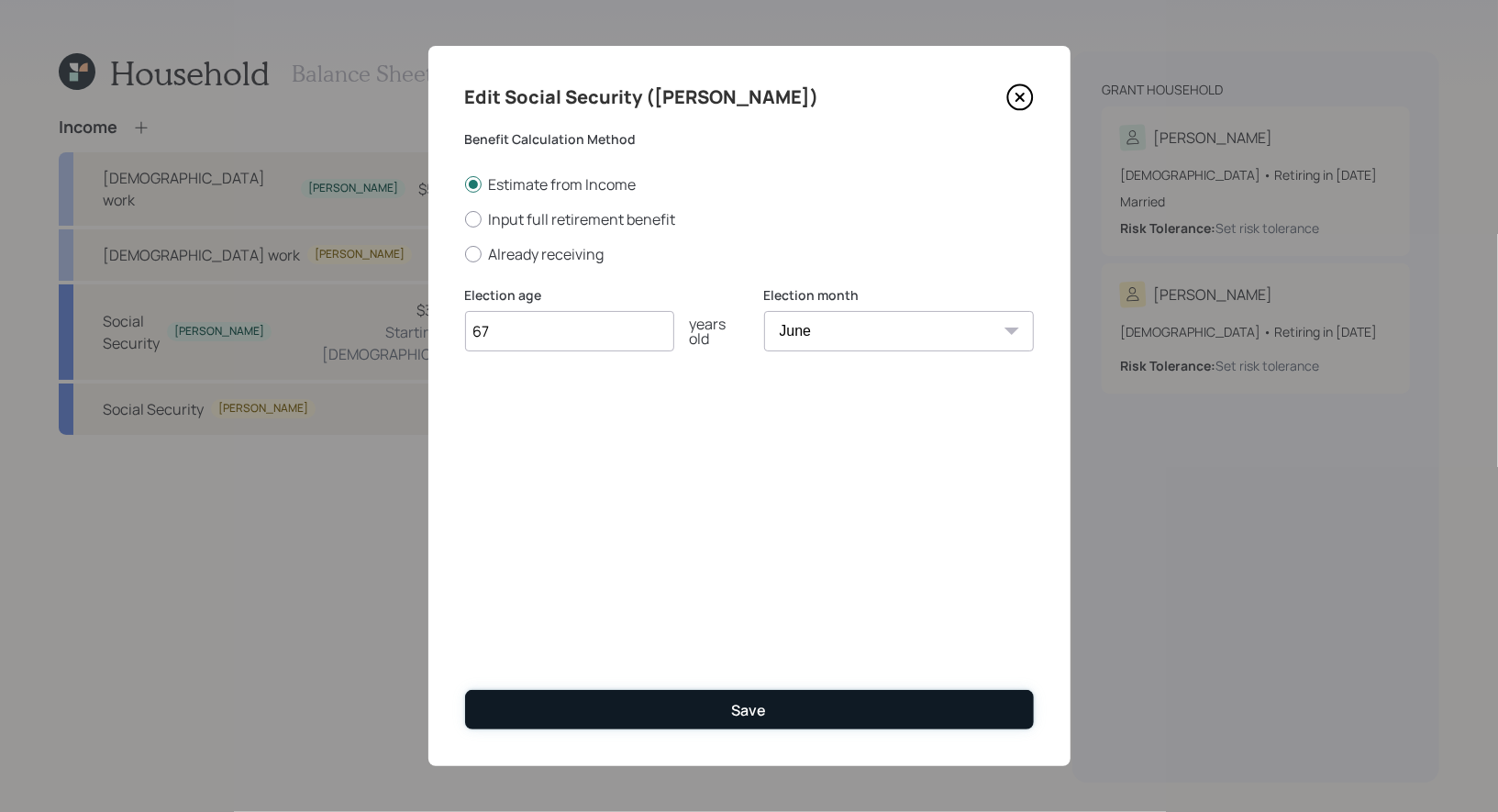
click at [750, 712] on div "Save" at bounding box center [749, 710] width 34 height 20
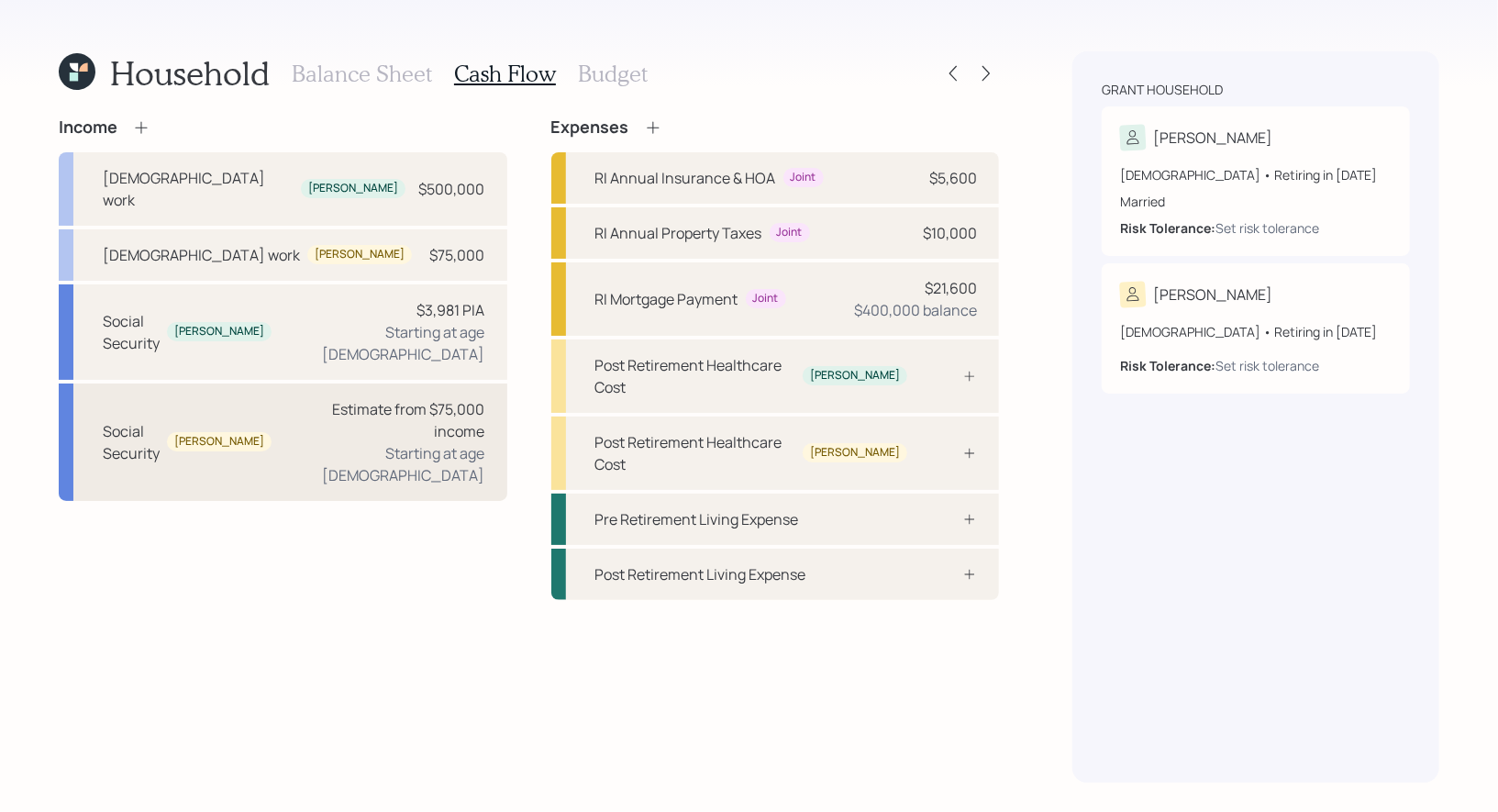
click at [398, 398] on div "Estimate from $75,000 income" at bounding box center [386, 420] width 199 height 44
select select "6"
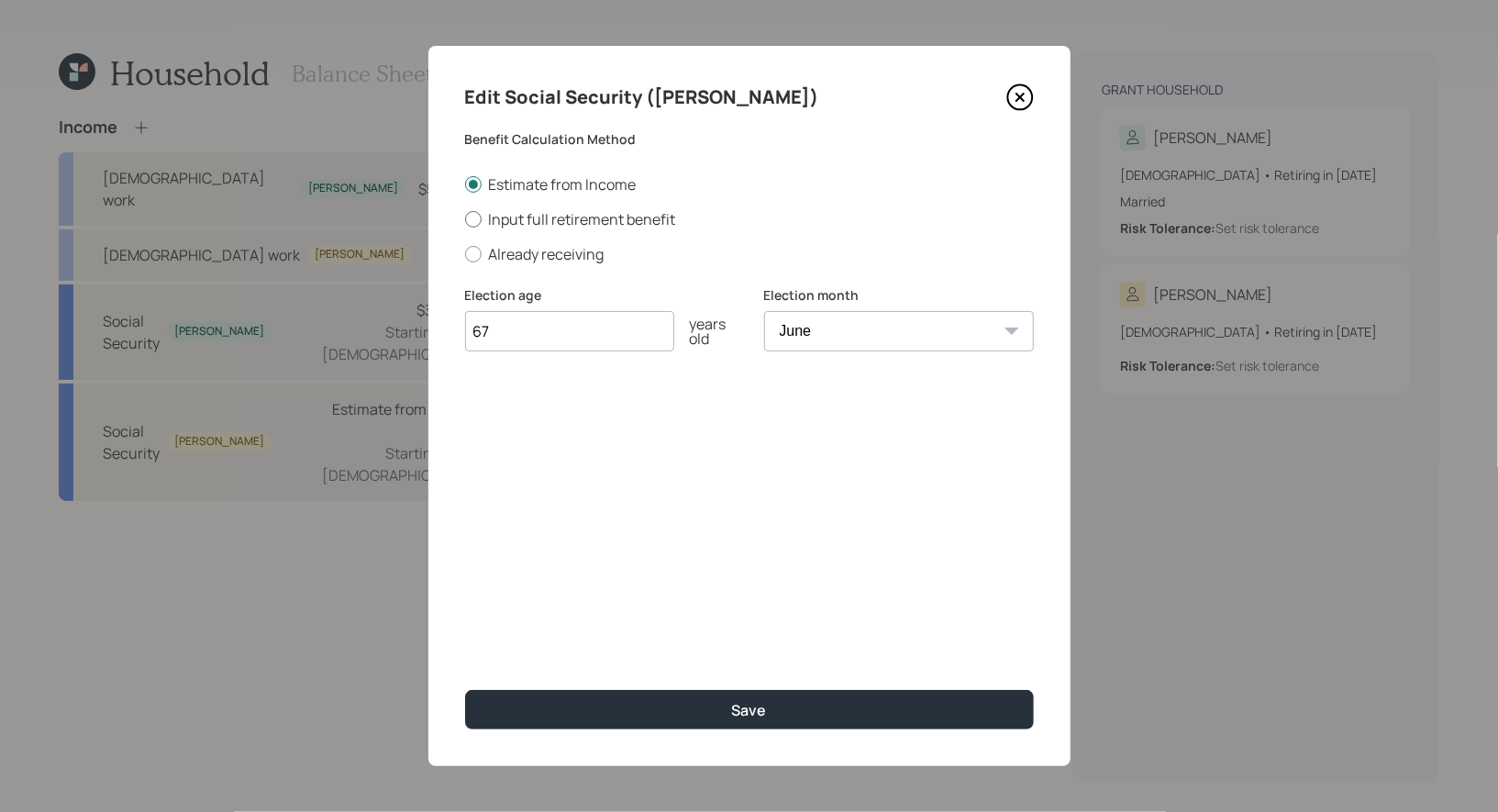
click at [475, 222] on div at bounding box center [473, 219] width 16 height 16
click at [465, 219] on input "Input full retirement benefit" at bounding box center [464, 218] width 1 height 1
radio input "true"
click at [501, 431] on input "$" at bounding box center [749, 419] width 569 height 40
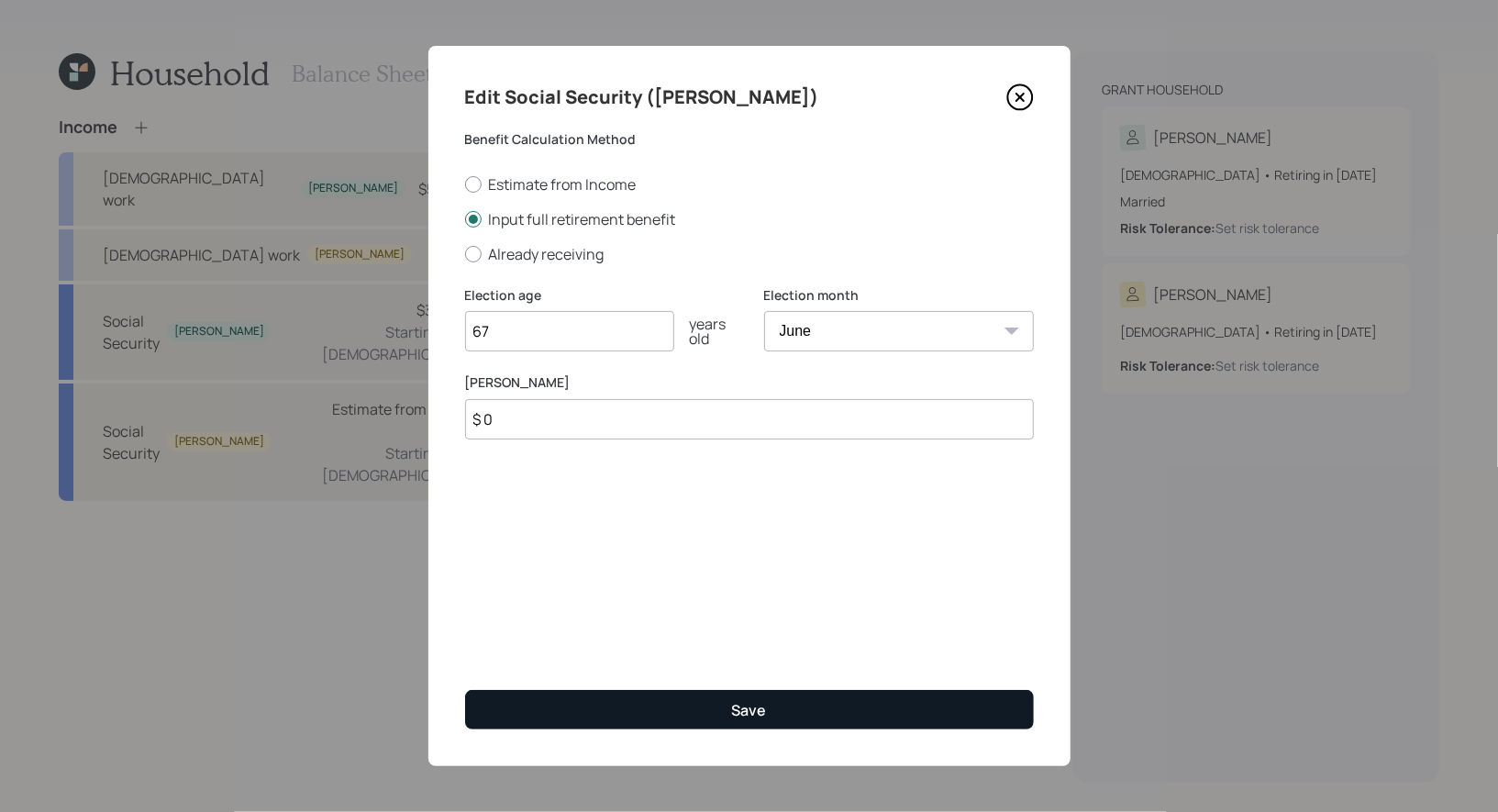
type input "$ 0"
click at [602, 709] on button "Save" at bounding box center [749, 709] width 569 height 39
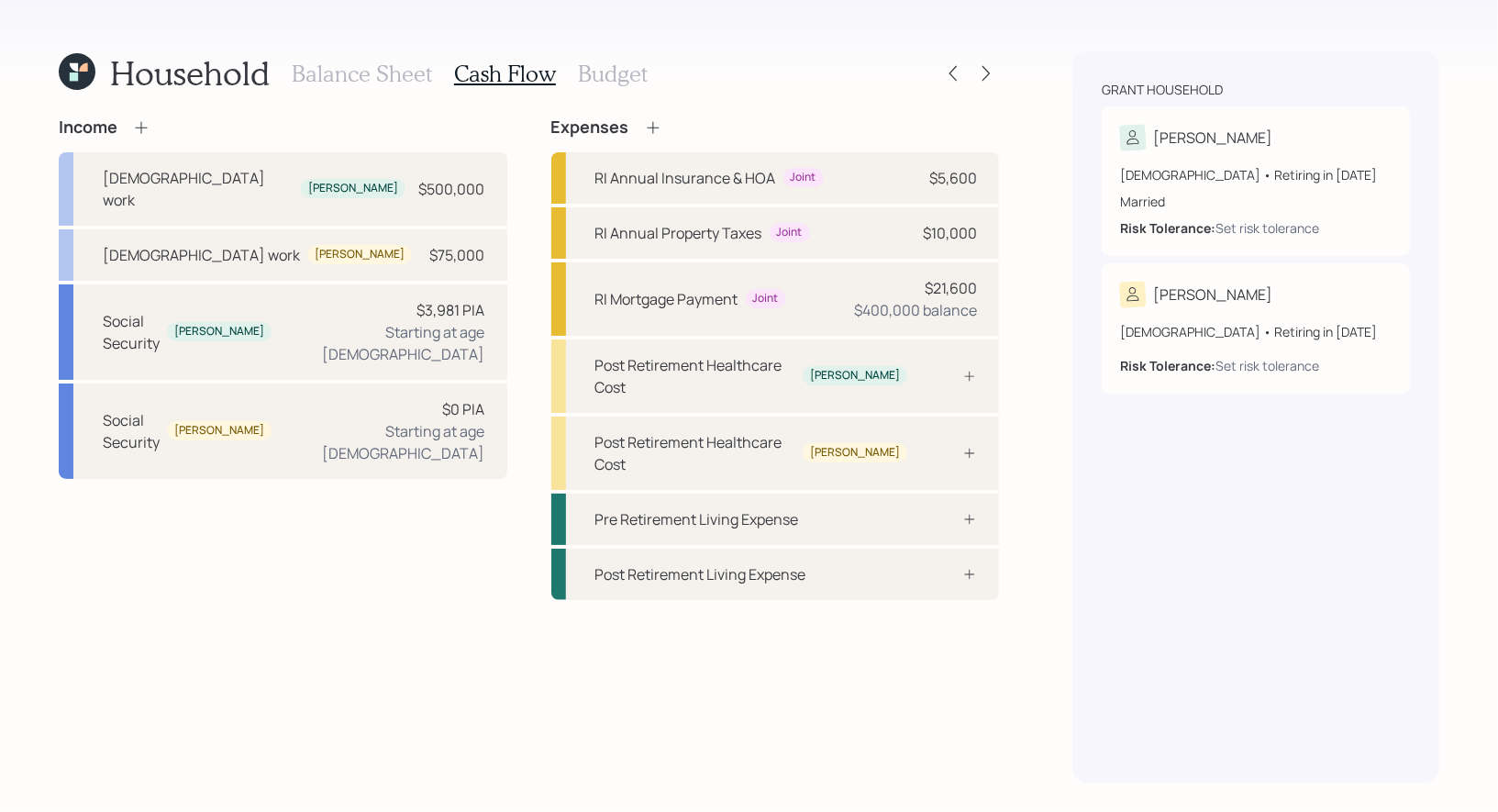
click at [143, 123] on icon at bounding box center [141, 127] width 18 height 18
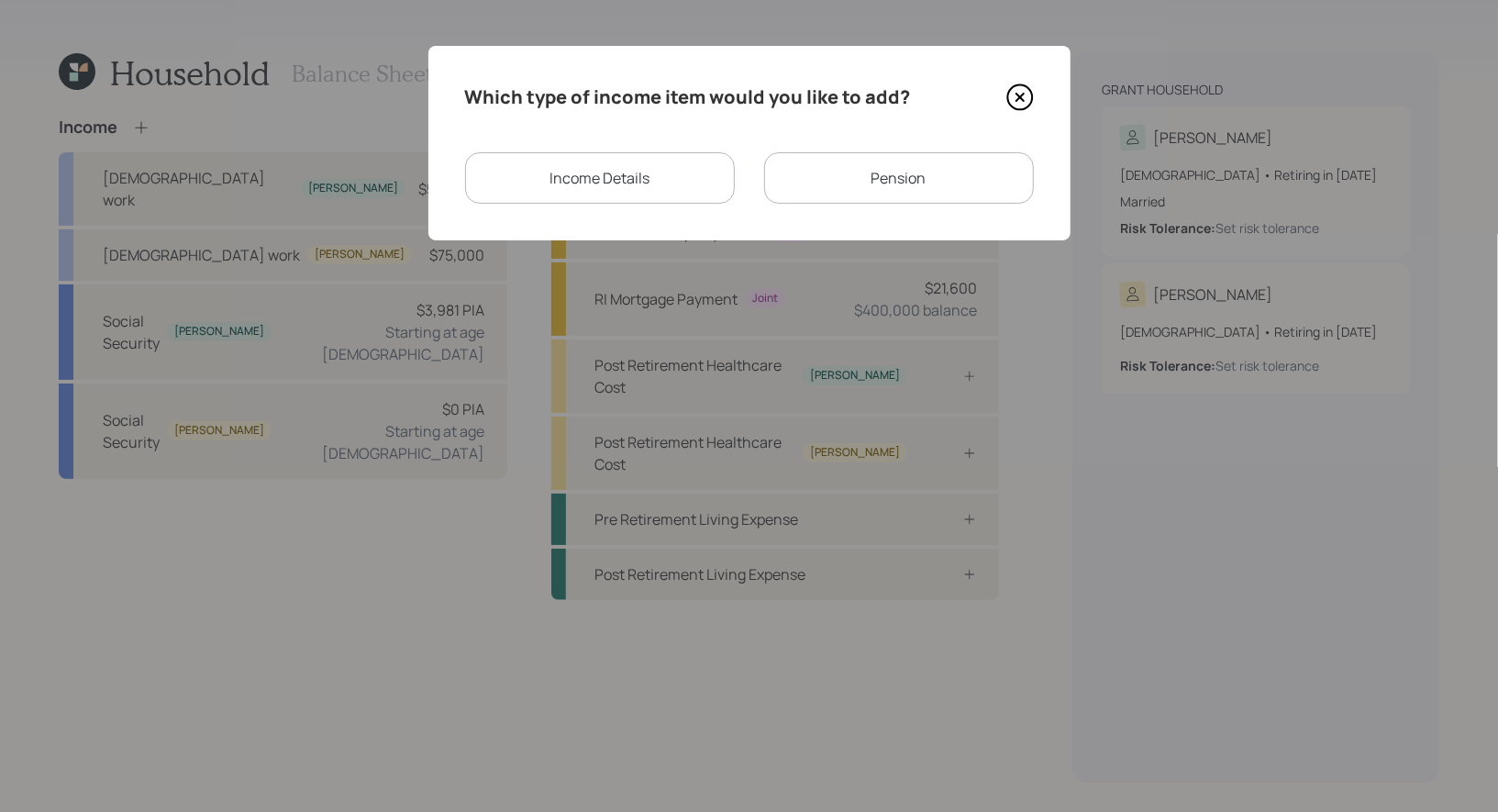
click at [1022, 94] on icon at bounding box center [1020, 97] width 28 height 28
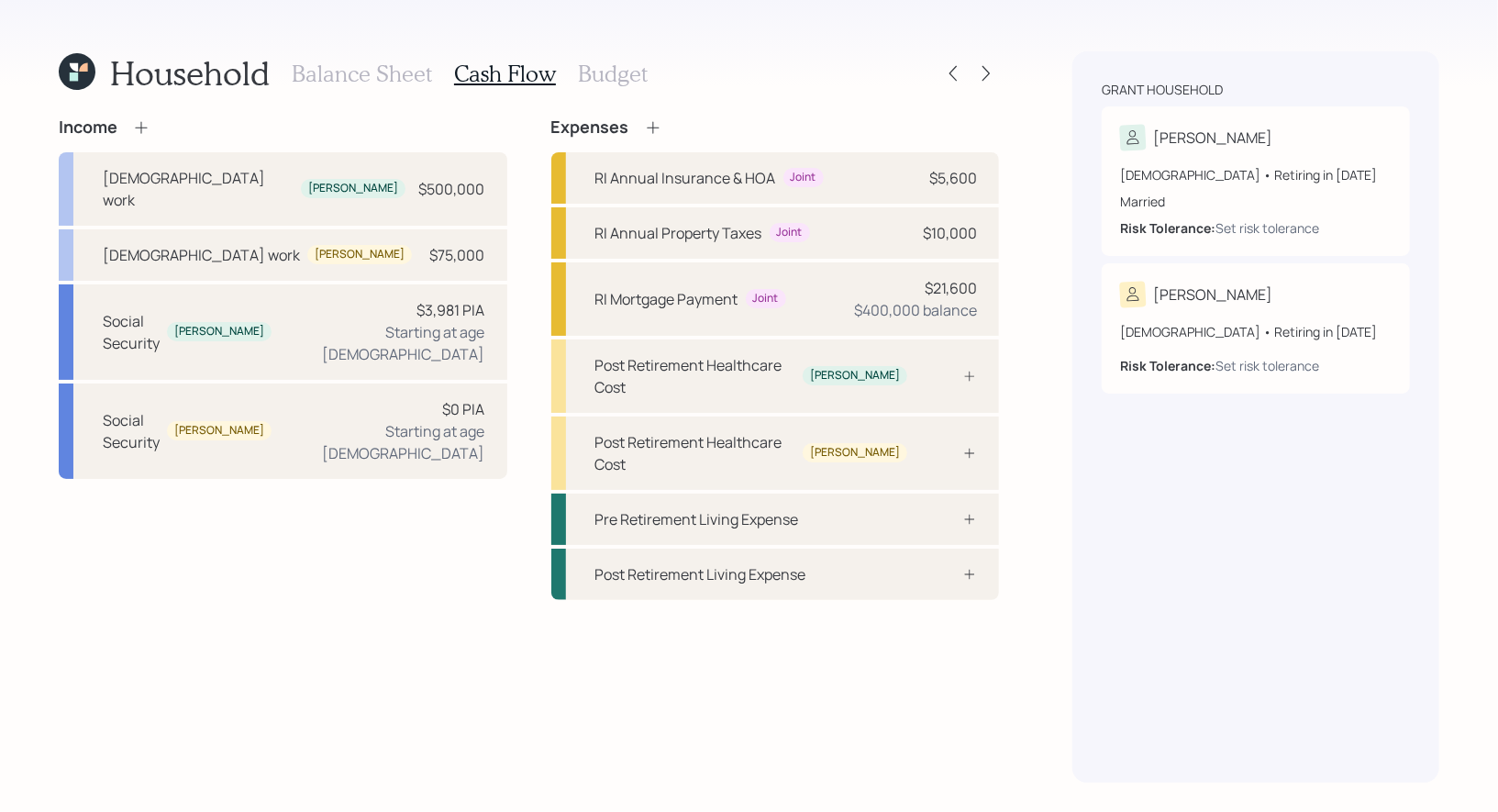
click at [330, 74] on h3 "Balance Sheet" at bounding box center [362, 74] width 141 height 27
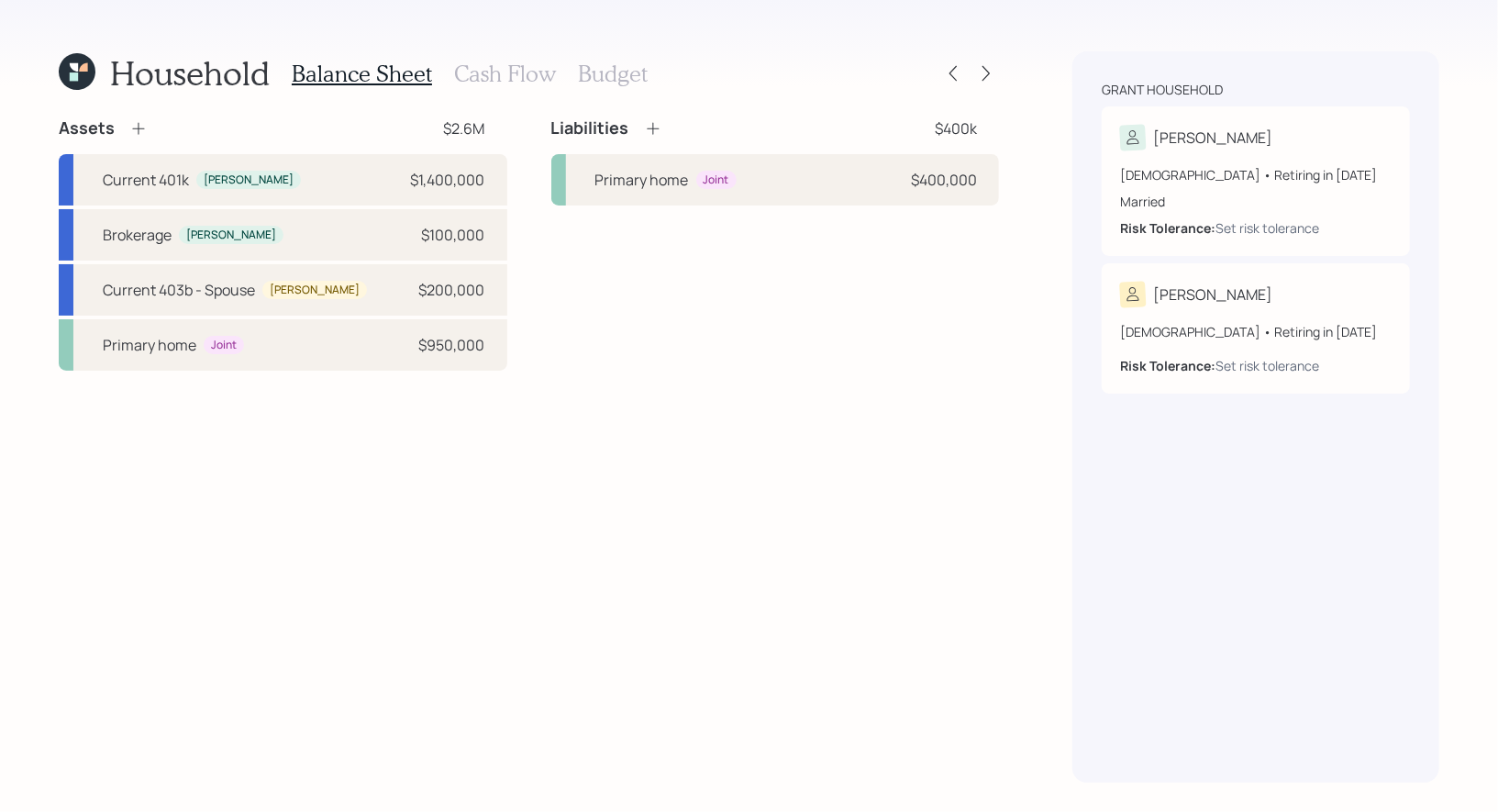
click at [137, 125] on icon at bounding box center [138, 129] width 11 height 11
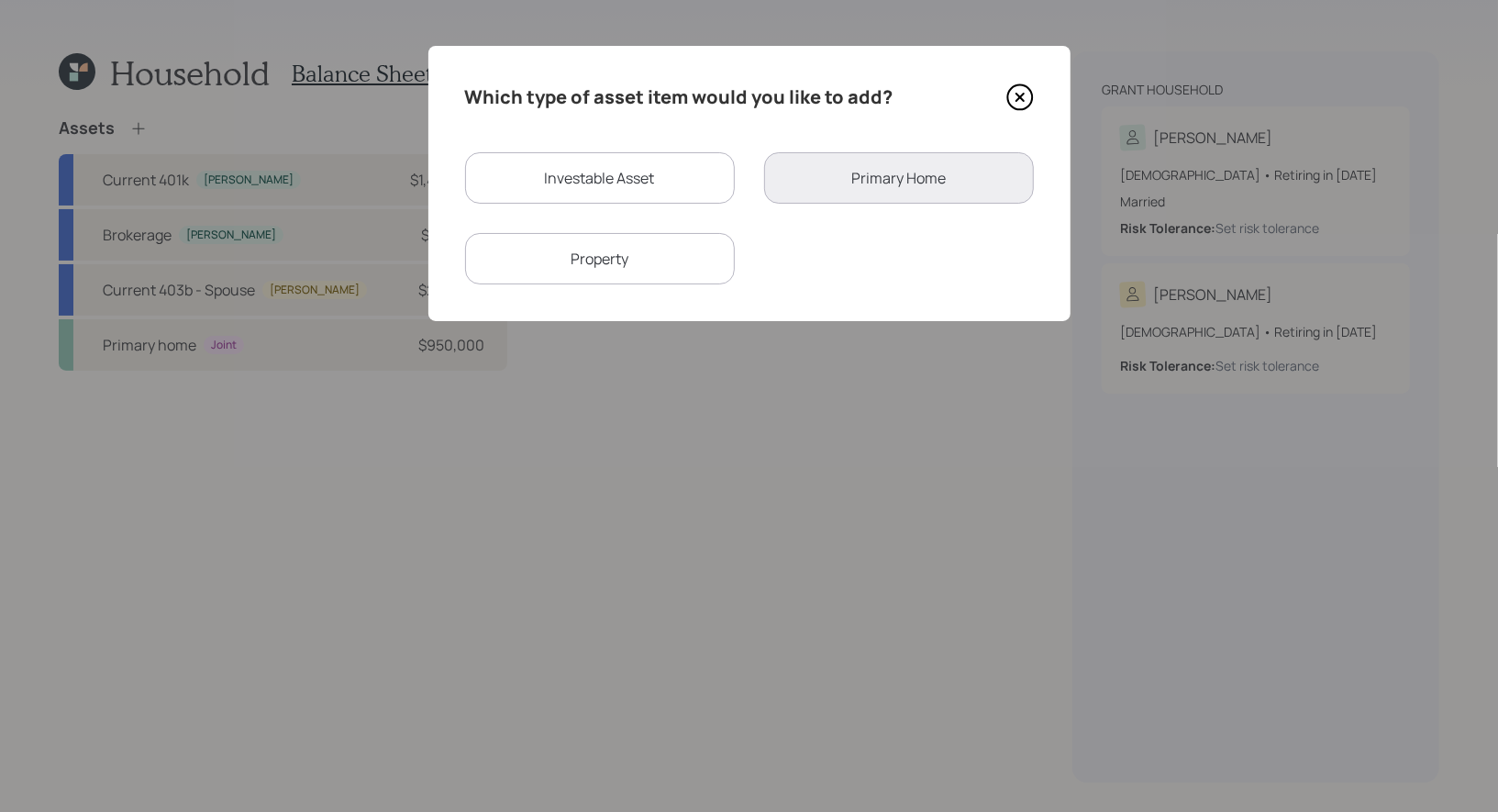
click at [572, 173] on div "Investable Asset" at bounding box center [600, 178] width 270 height 52
select select "taxable"
select select "balanced"
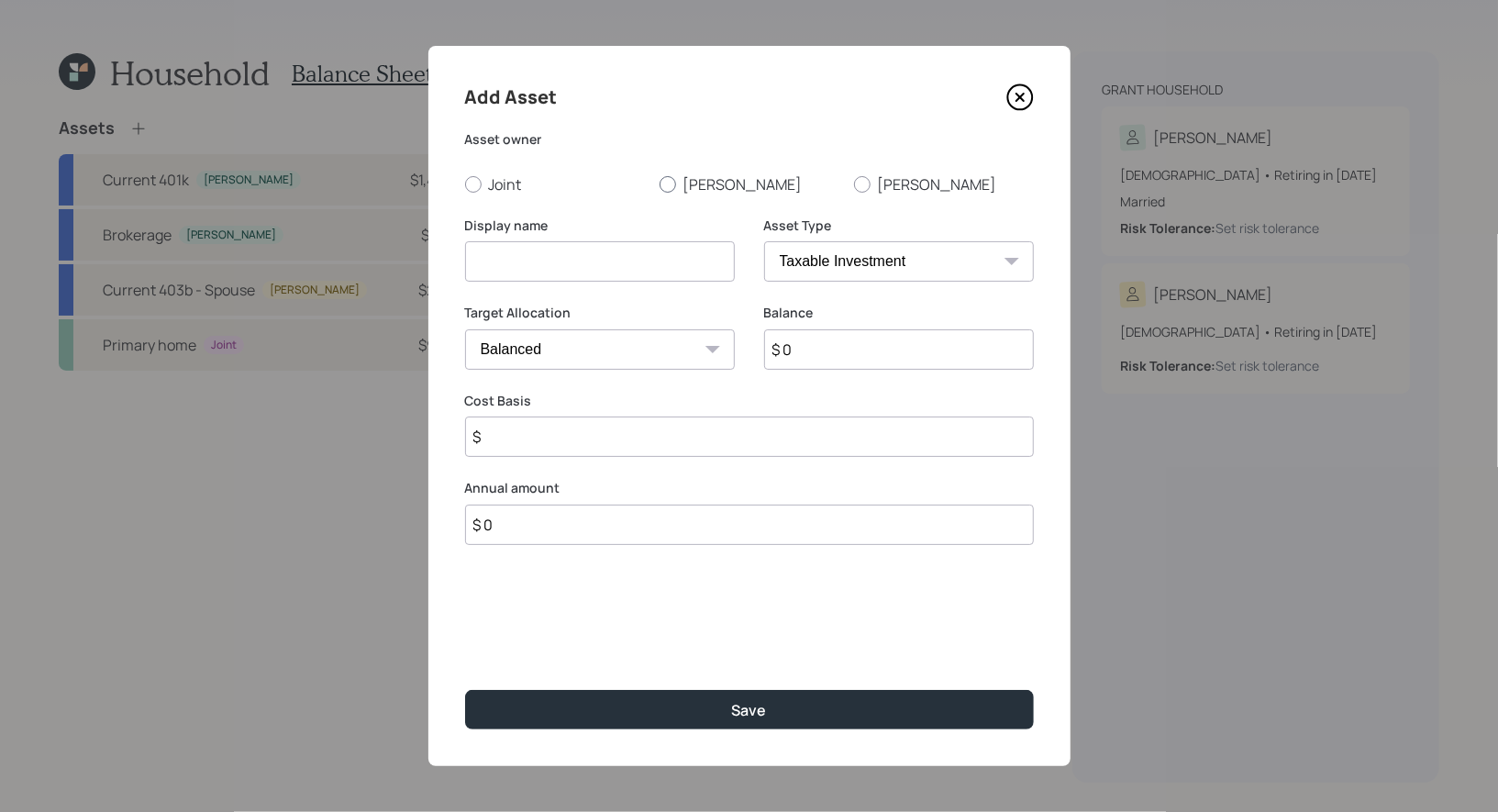
click at [665, 182] on div at bounding box center [668, 184] width 16 height 16
click at [660, 184] on input "Greg" at bounding box center [659, 184] width 1 height 1
radio input "true"
click at [646, 275] on input at bounding box center [600, 261] width 270 height 40
type input "Pension Lump Sum"
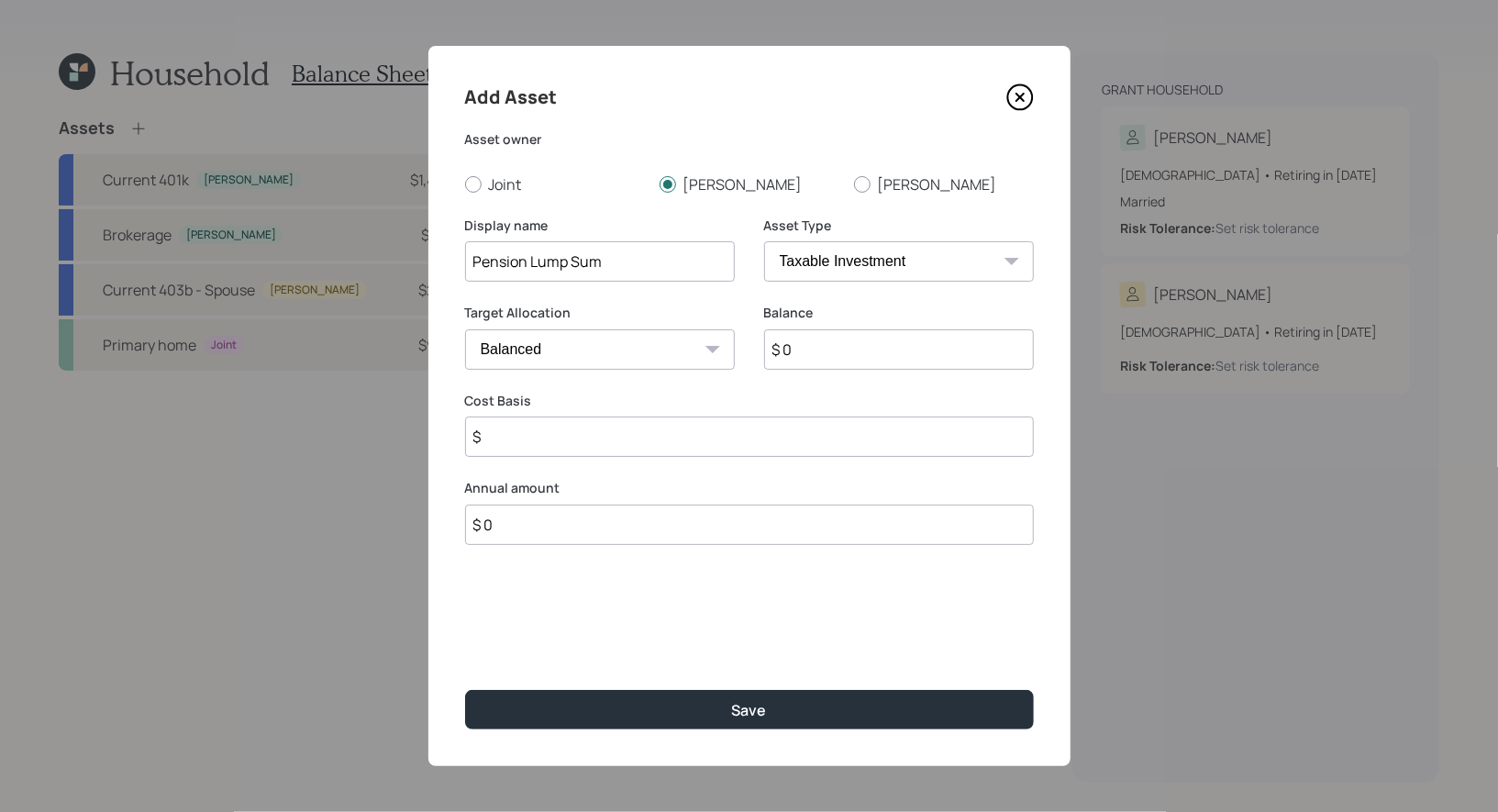
click at [948, 268] on select "SEP IRA IRA Roth IRA 401(k) Roth 401(k) 403(b) Roth 403(b) 457(b) Roth 457(b) H…" at bounding box center [899, 261] width 270 height 40
select select "company_sponsored"
click at [764, 241] on select "SEP IRA IRA Roth IRA 401(k) Roth 401(k) 403(b) Roth 403(b) 457(b) Roth 457(b) H…" at bounding box center [899, 261] width 270 height 40
click at [854, 350] on input "$ 0" at bounding box center [899, 349] width 270 height 40
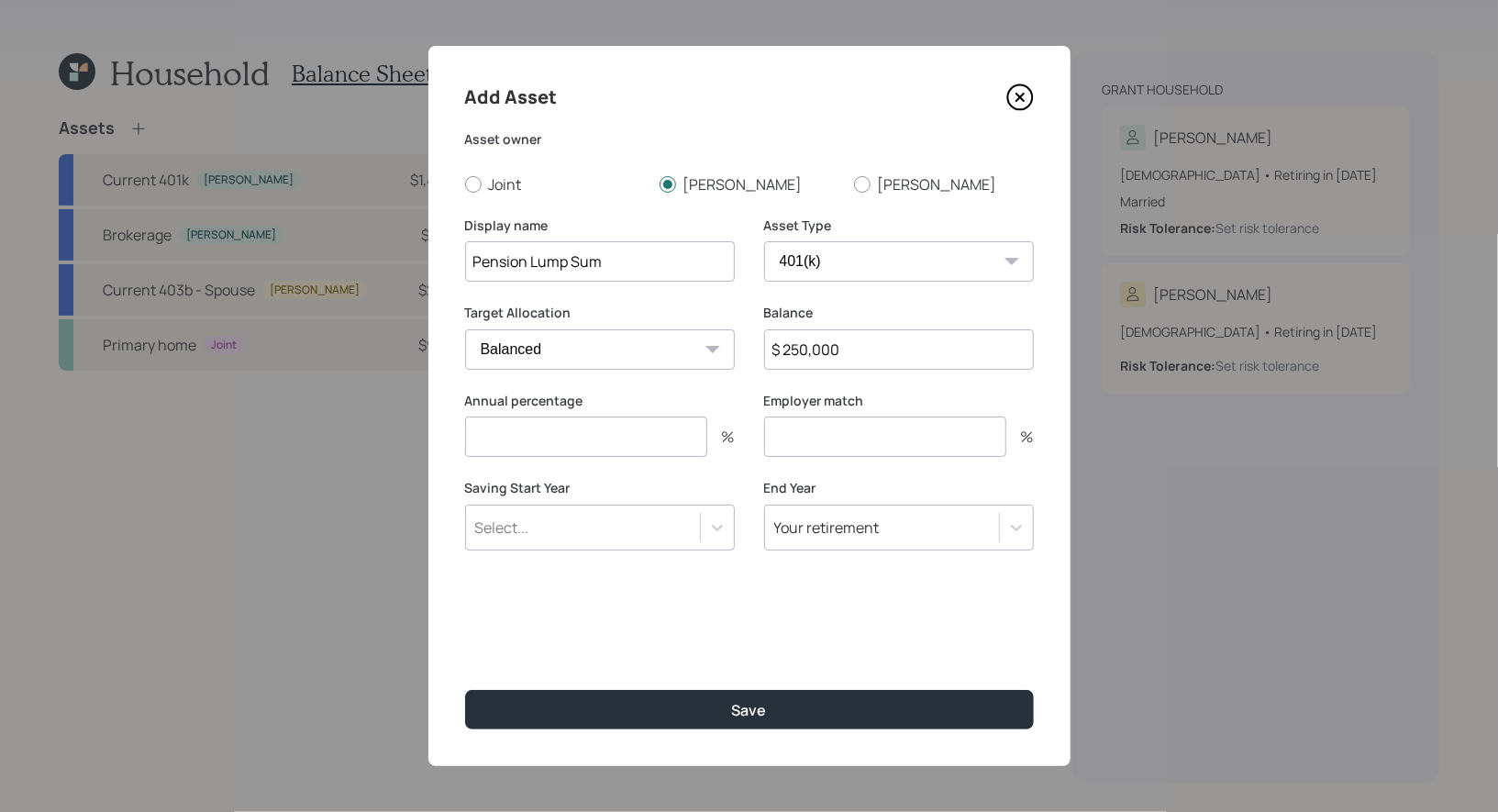
click at [806, 351] on input "$ 250,000" at bounding box center [899, 349] width 270 height 40
type input "$ 215,000"
click at [598, 430] on input "number" at bounding box center [585, 437] width 242 height 40
type input "0"
click at [782, 441] on input "number" at bounding box center [885, 437] width 242 height 40
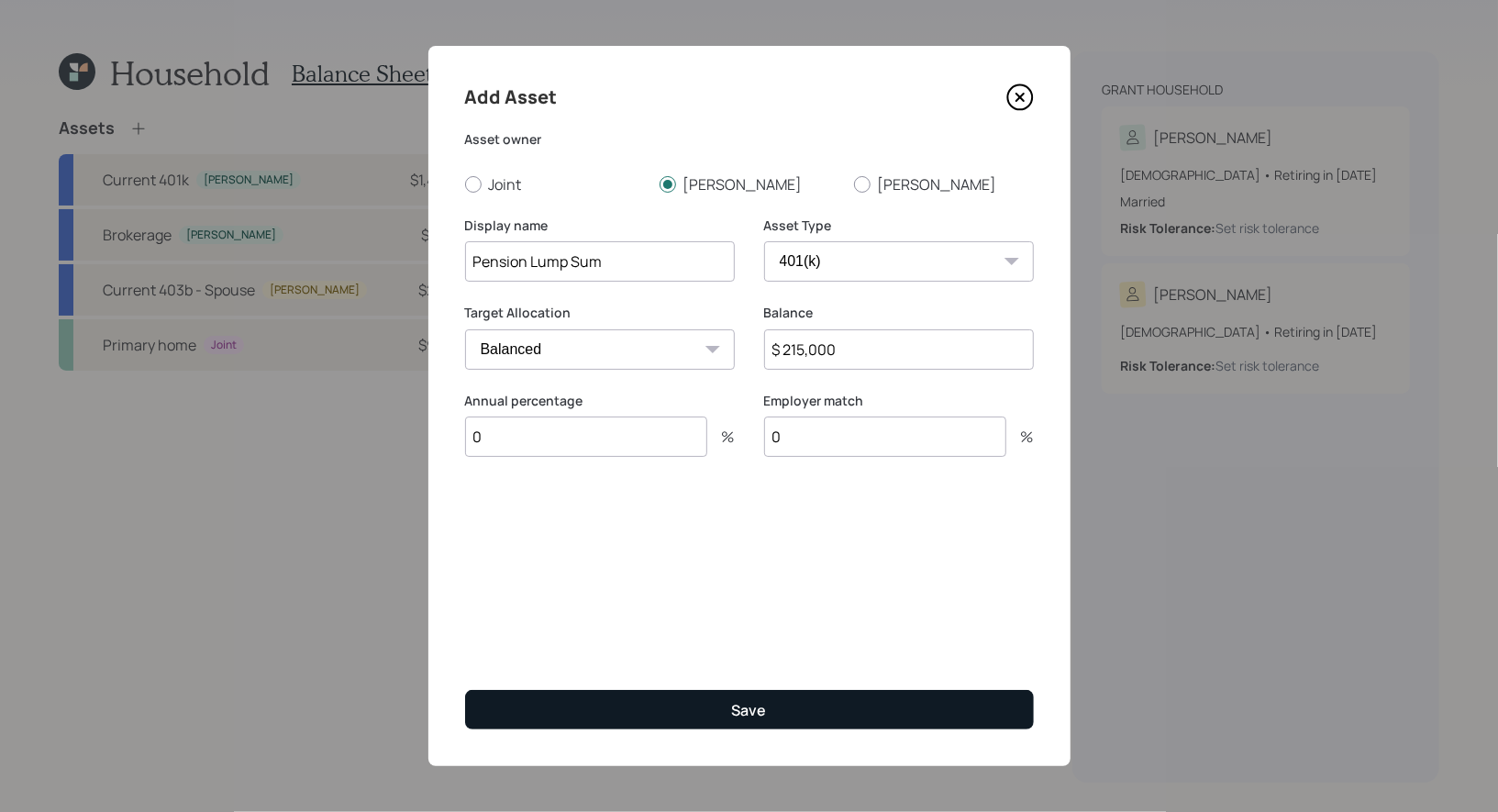
type input "0"
click at [690, 715] on button "Save" at bounding box center [749, 709] width 569 height 39
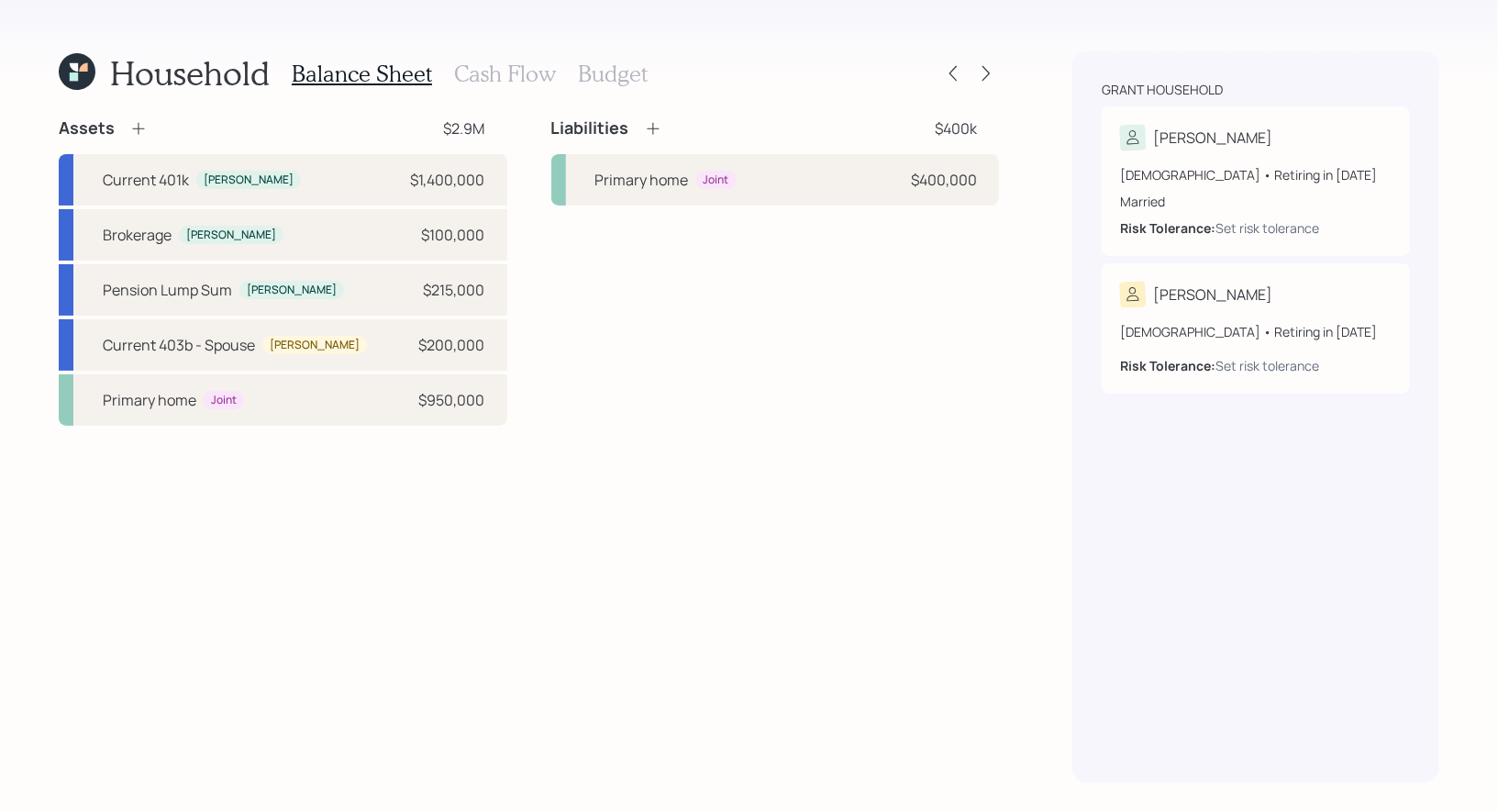
click at [472, 77] on h3 "Cash Flow" at bounding box center [505, 74] width 101 height 27
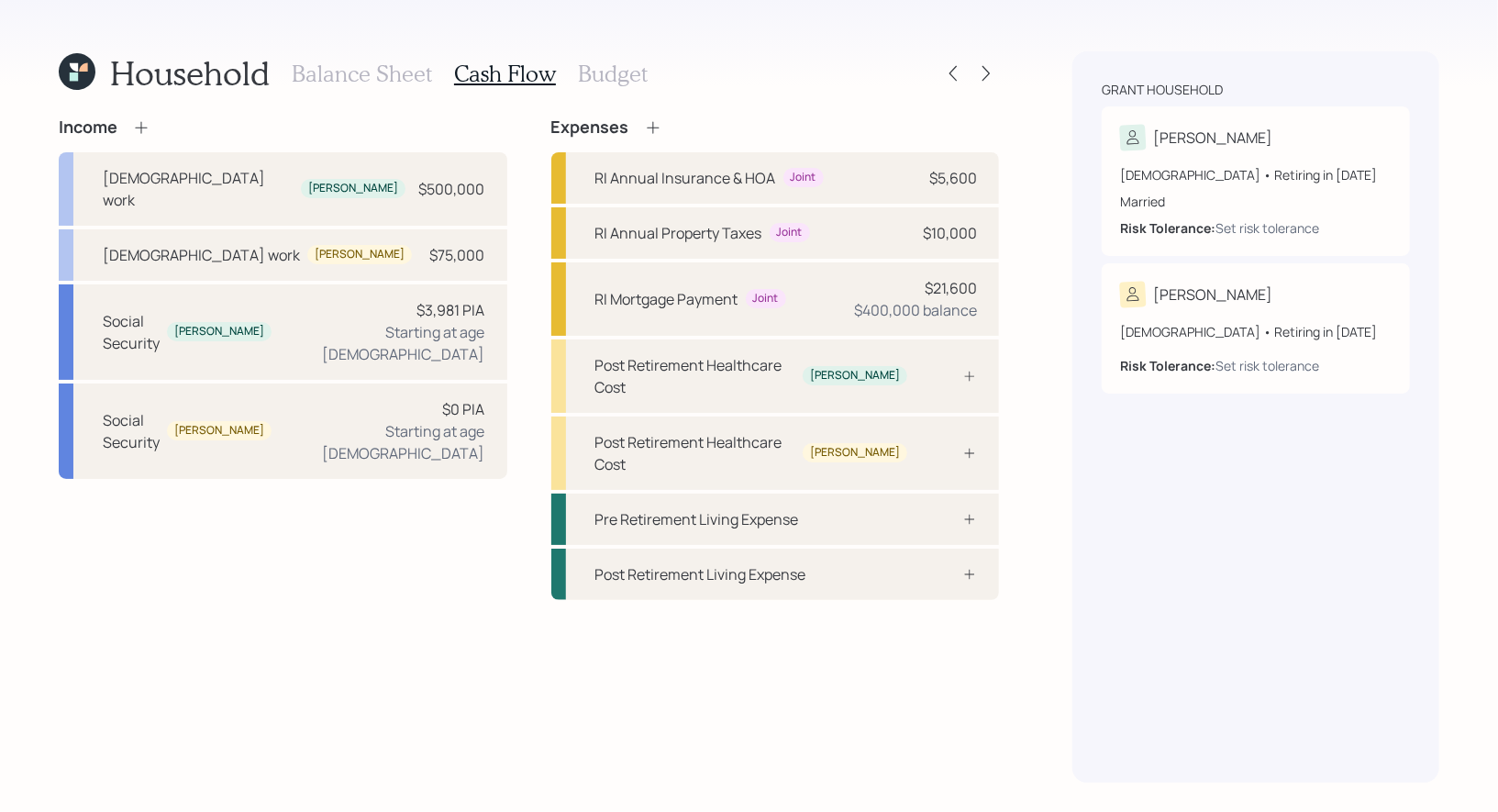
click at [653, 126] on icon at bounding box center [652, 127] width 18 height 18
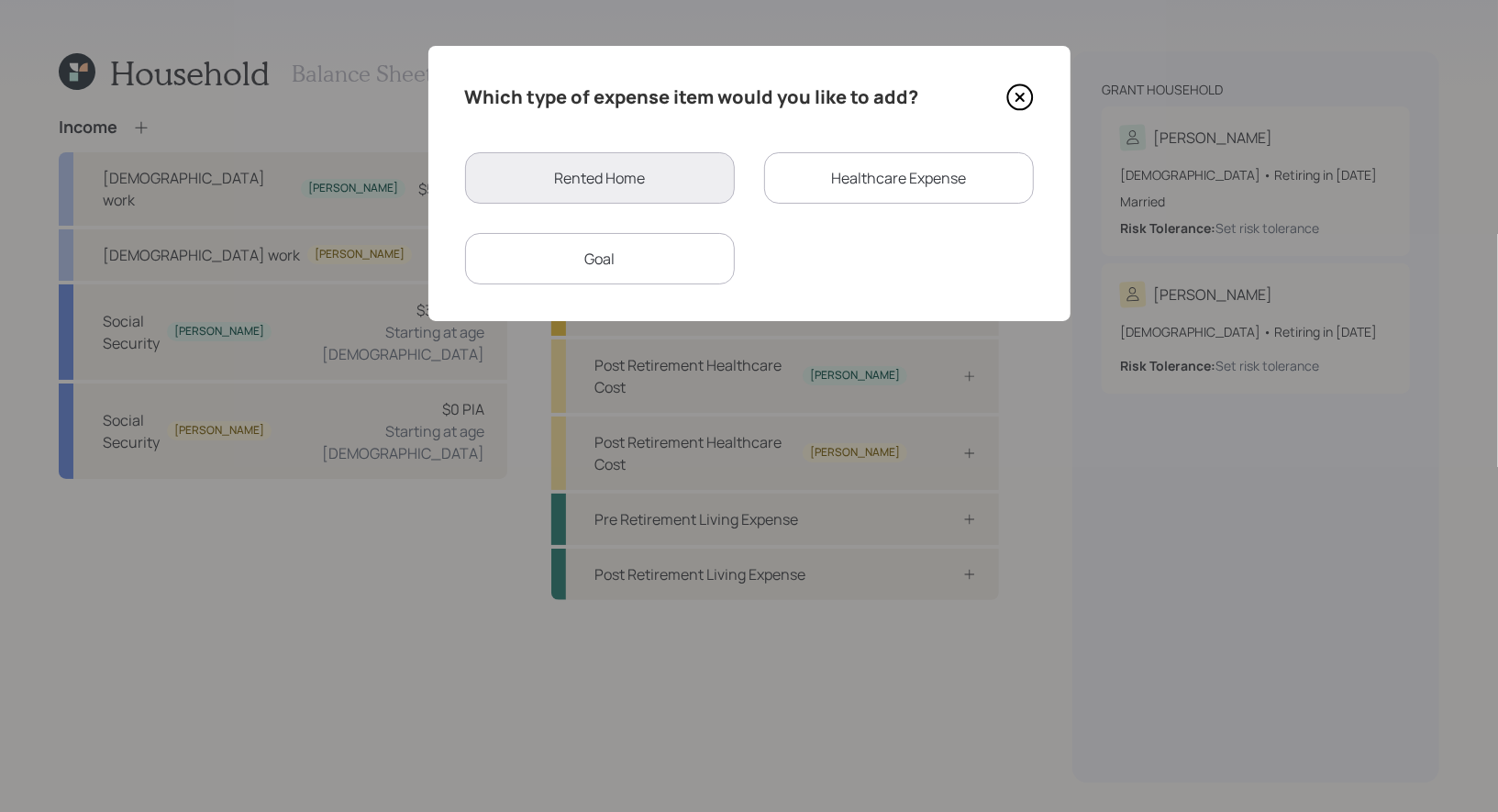
click at [631, 263] on div "Goal" at bounding box center [600, 259] width 270 height 52
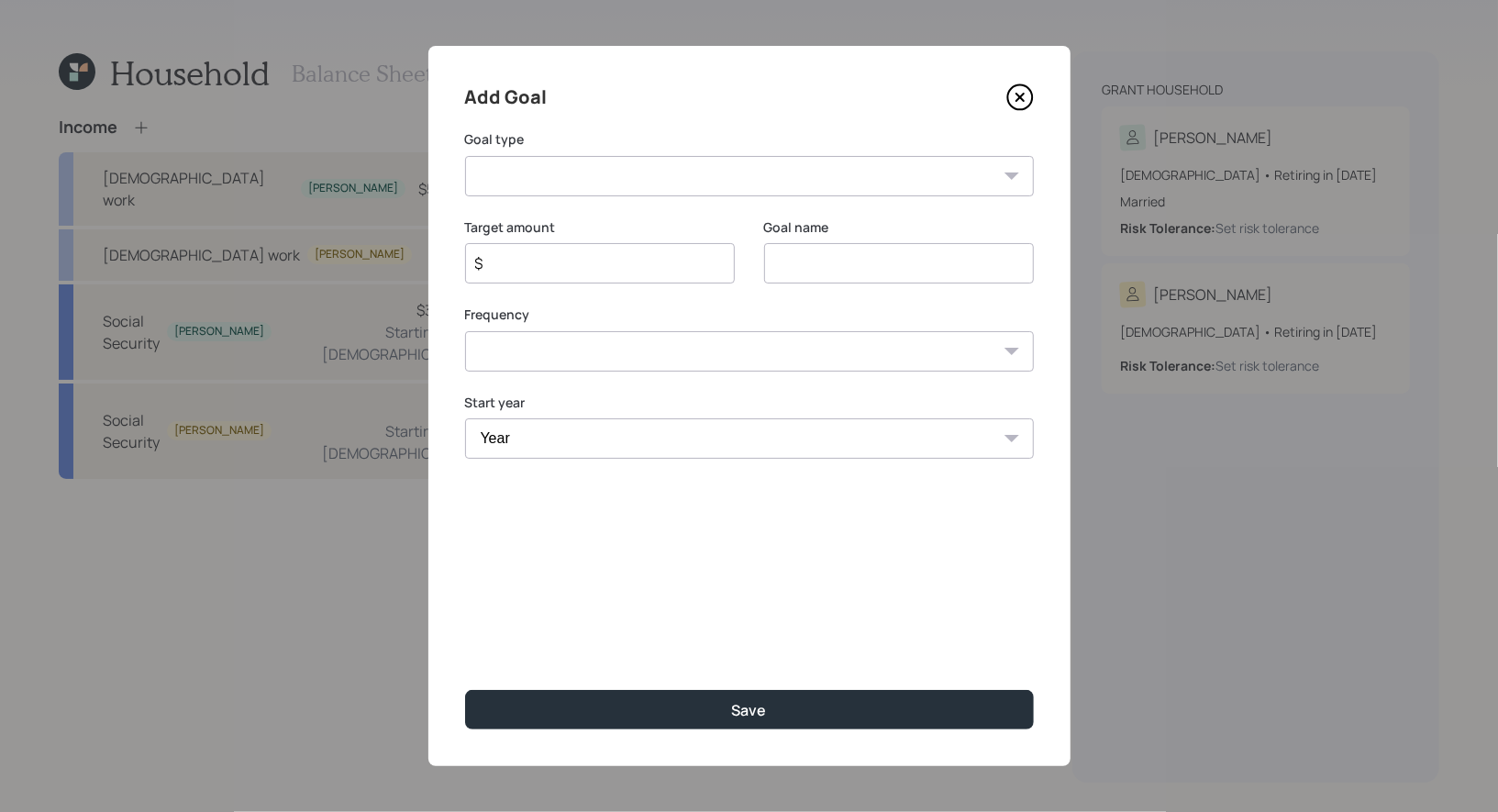
click at [830, 273] on input at bounding box center [899, 263] width 270 height 40
type input "Education"
click at [583, 260] on input "$" at bounding box center [592, 263] width 238 height 22
click at [588, 169] on select "Create an emergency fund Donate to charity Purchase a home Make a purchase Supp…" at bounding box center [749, 176] width 569 height 40
select select "other"
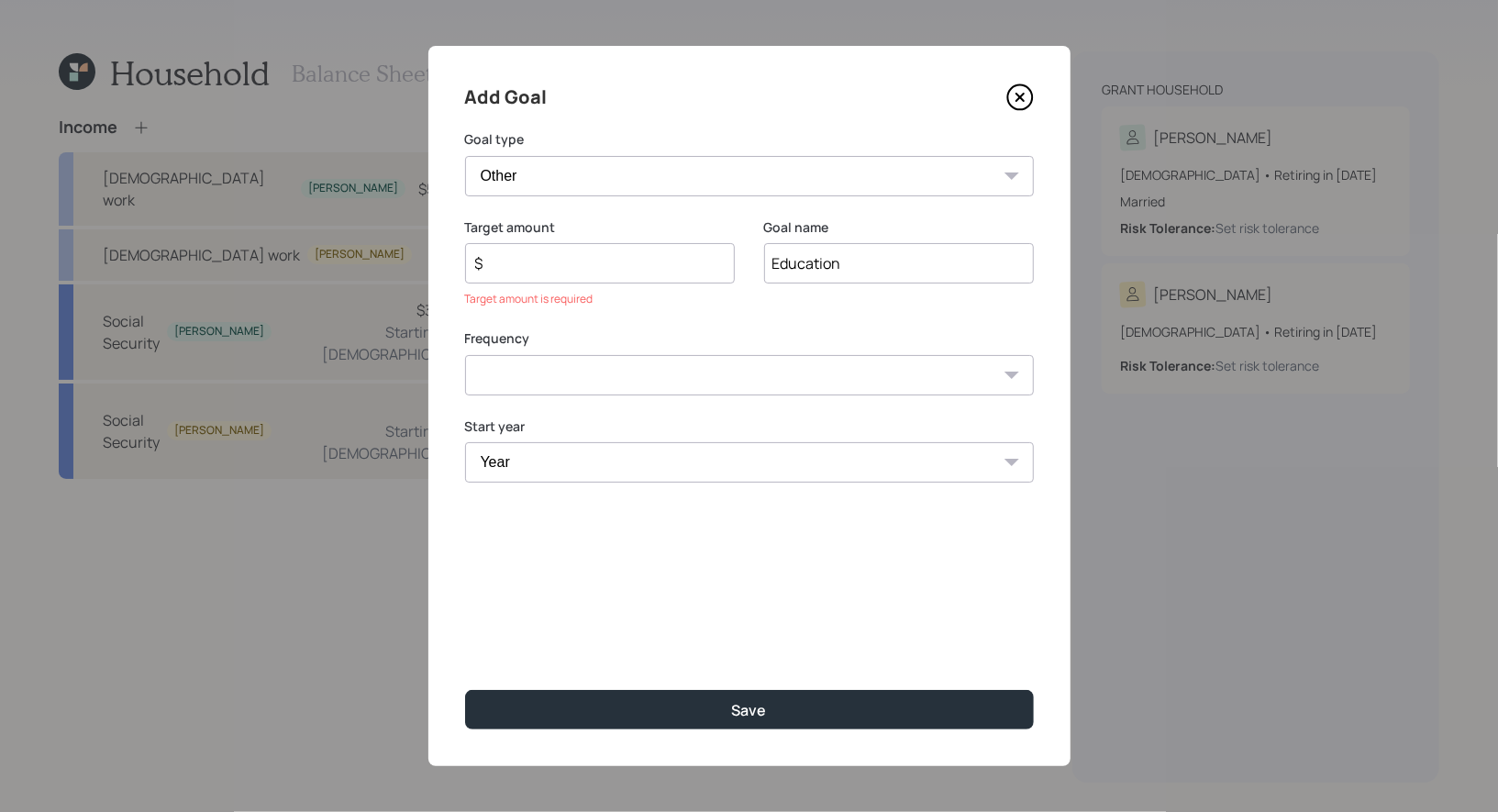
click at [465, 156] on select "Create an emergency fund Donate to charity Purchase a home Make a purchase Supp…" at bounding box center [749, 176] width 569 height 40
click at [526, 384] on select "One time Every 1 year Every 2 years Every 3 years Every 4 years Every 5 years E…" at bounding box center [749, 375] width 569 height 40
select select "1"
click at [465, 355] on select "One time Every 1 year Every 2 years Every 3 years Every 4 years Every 5 years E…" at bounding box center [749, 375] width 569 height 40
click at [531, 455] on select "Year 2025 2026 2027 2028 2029 2030 2031 2032 2033 2034 2035 2036 2037 2038 2039…" at bounding box center [600, 462] width 270 height 40
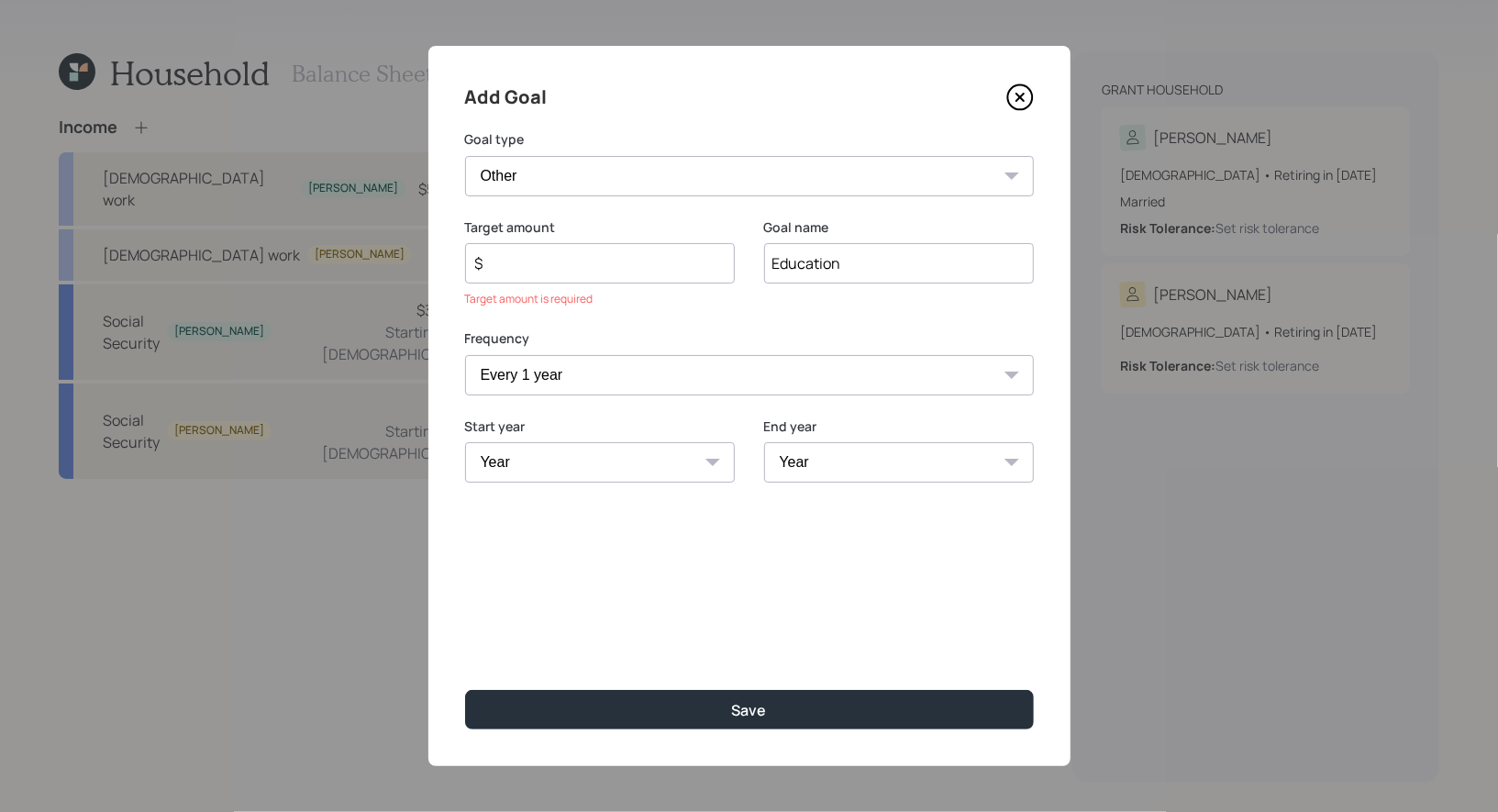
select select "2025"
click at [465, 442] on select "Year 2025 2026 2027 2028 2029 2030 2031 2032 2033 2034 2035 2036 2037 2038 2039…" at bounding box center [600, 462] width 270 height 40
click at [506, 266] on input "$" at bounding box center [592, 263] width 238 height 22
click at [550, 275] on div "$ 12,000" at bounding box center [600, 263] width 270 height 40
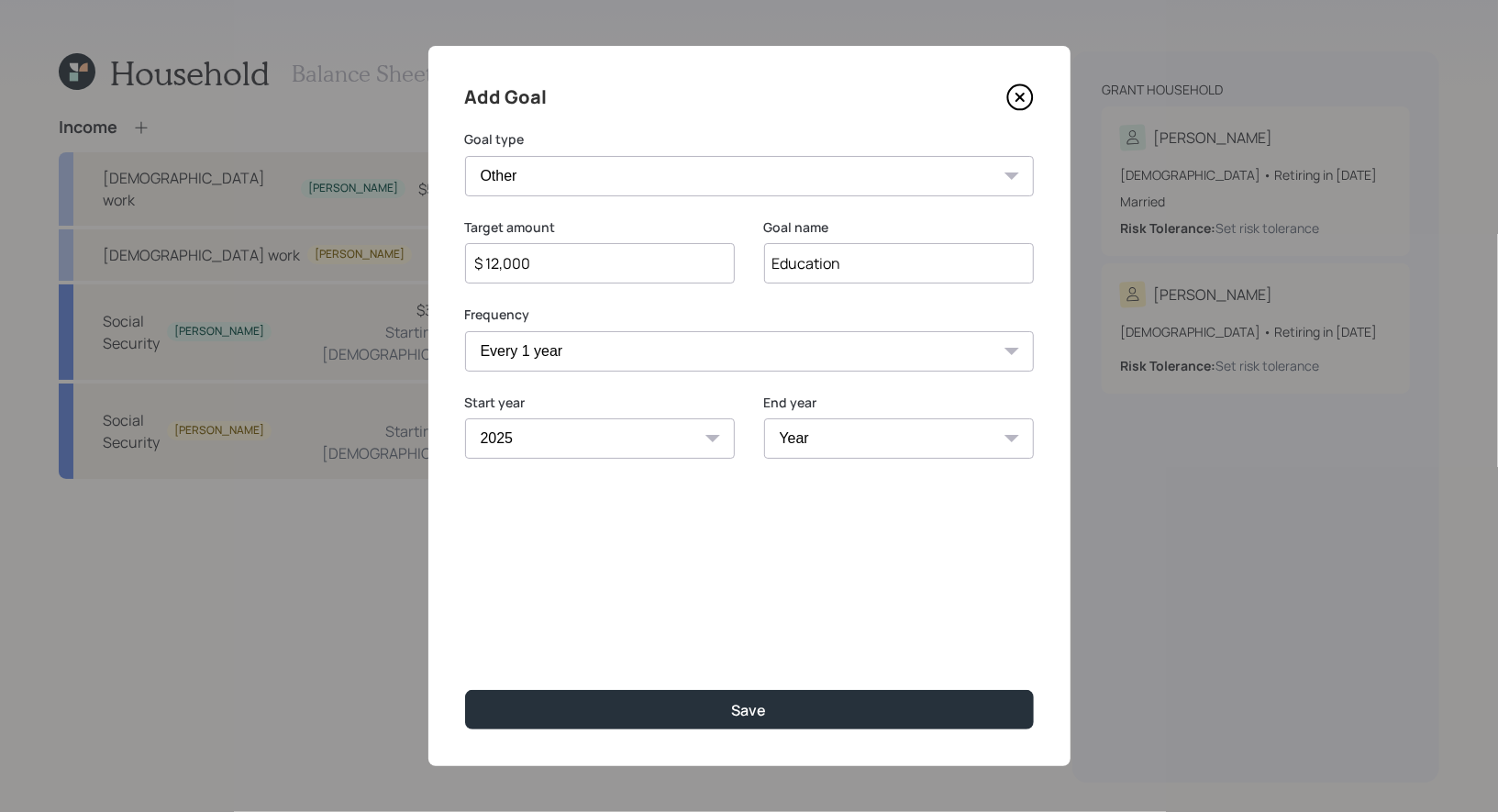
click at [550, 275] on div "$ 12,000" at bounding box center [600, 263] width 270 height 40
click at [550, 265] on input "$ 12,000" at bounding box center [592, 263] width 238 height 22
type input "$ 18,000"
click at [905, 439] on select "Year 2025 2026 2027 2028 2029 2030 2031 2032 2033 2034 2035 2036 2037 2038 2039…" at bounding box center [899, 438] width 270 height 40
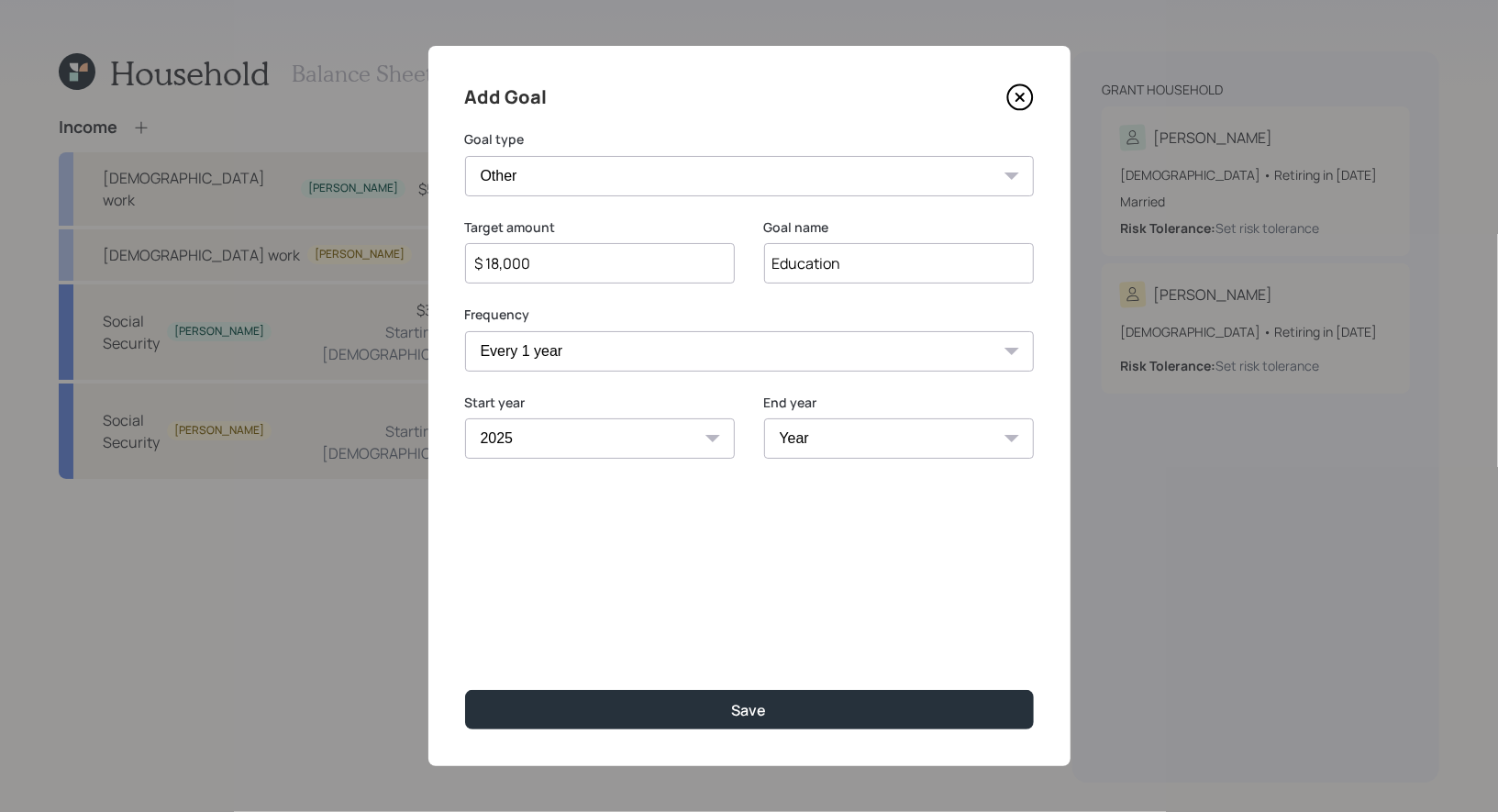
select select "2030"
click at [764, 418] on select "Year 2025 2026 2027 2028 2029 2030 2031 2032 2033 2034 2035 2036 2037 2038 2039…" at bounding box center [899, 438] width 270 height 40
click at [849, 269] on input "Education" at bounding box center [899, 263] width 270 height 40
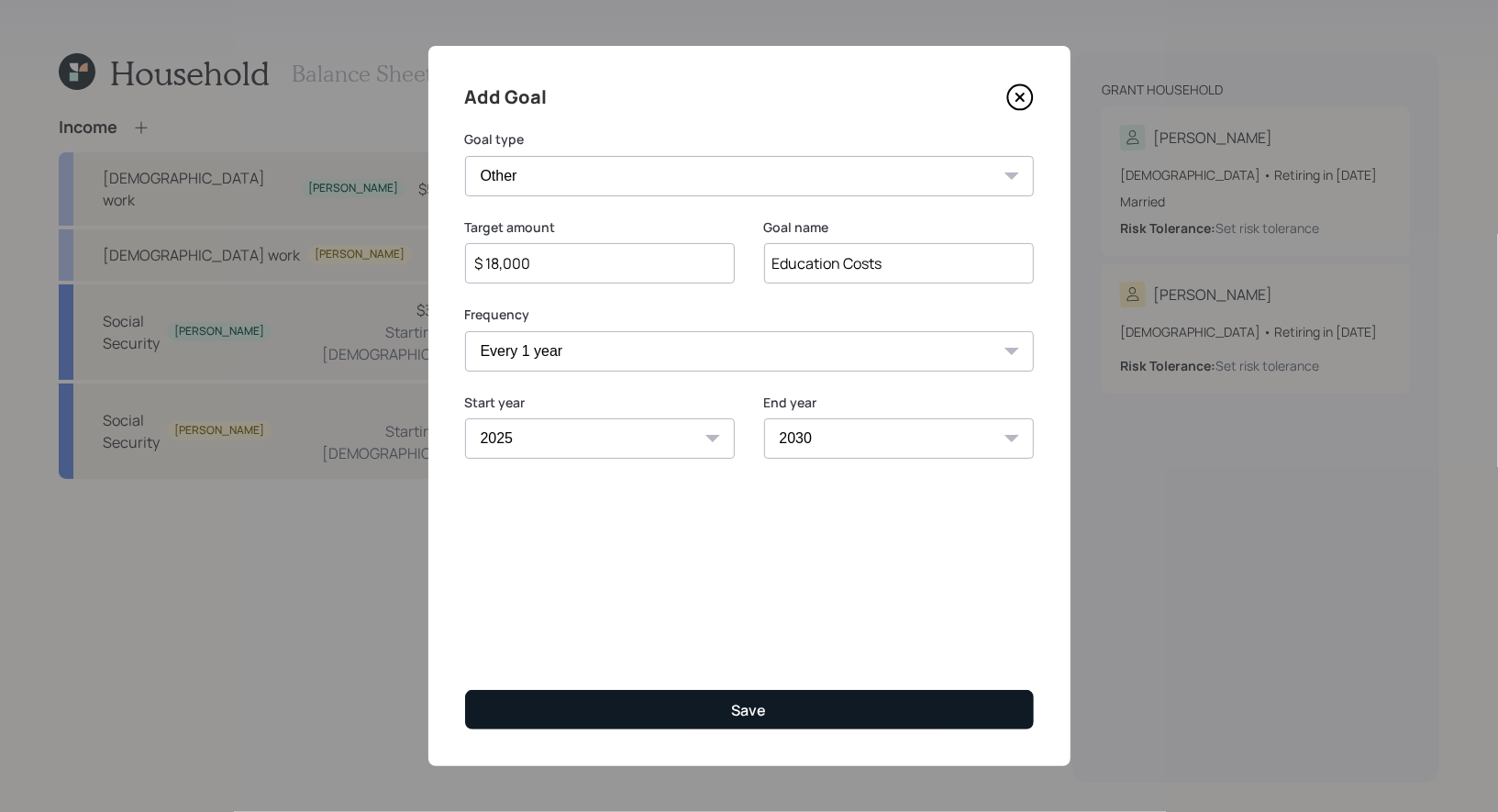
type input "Education Costs"
click at [731, 705] on button "Save" at bounding box center [749, 709] width 569 height 39
type input "$"
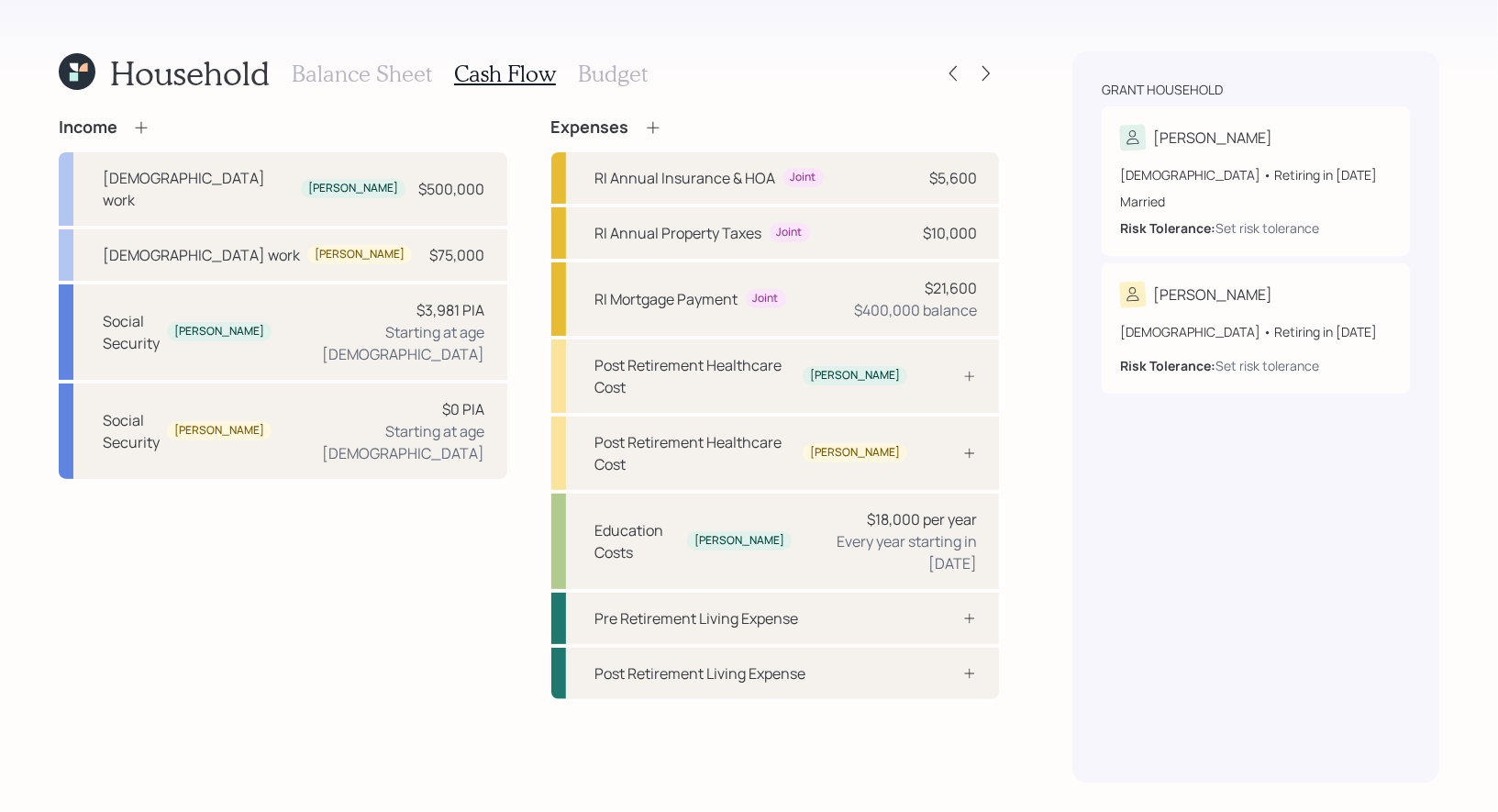
click at [578, 73] on h3 "Budget" at bounding box center [612, 74] width 70 height 27
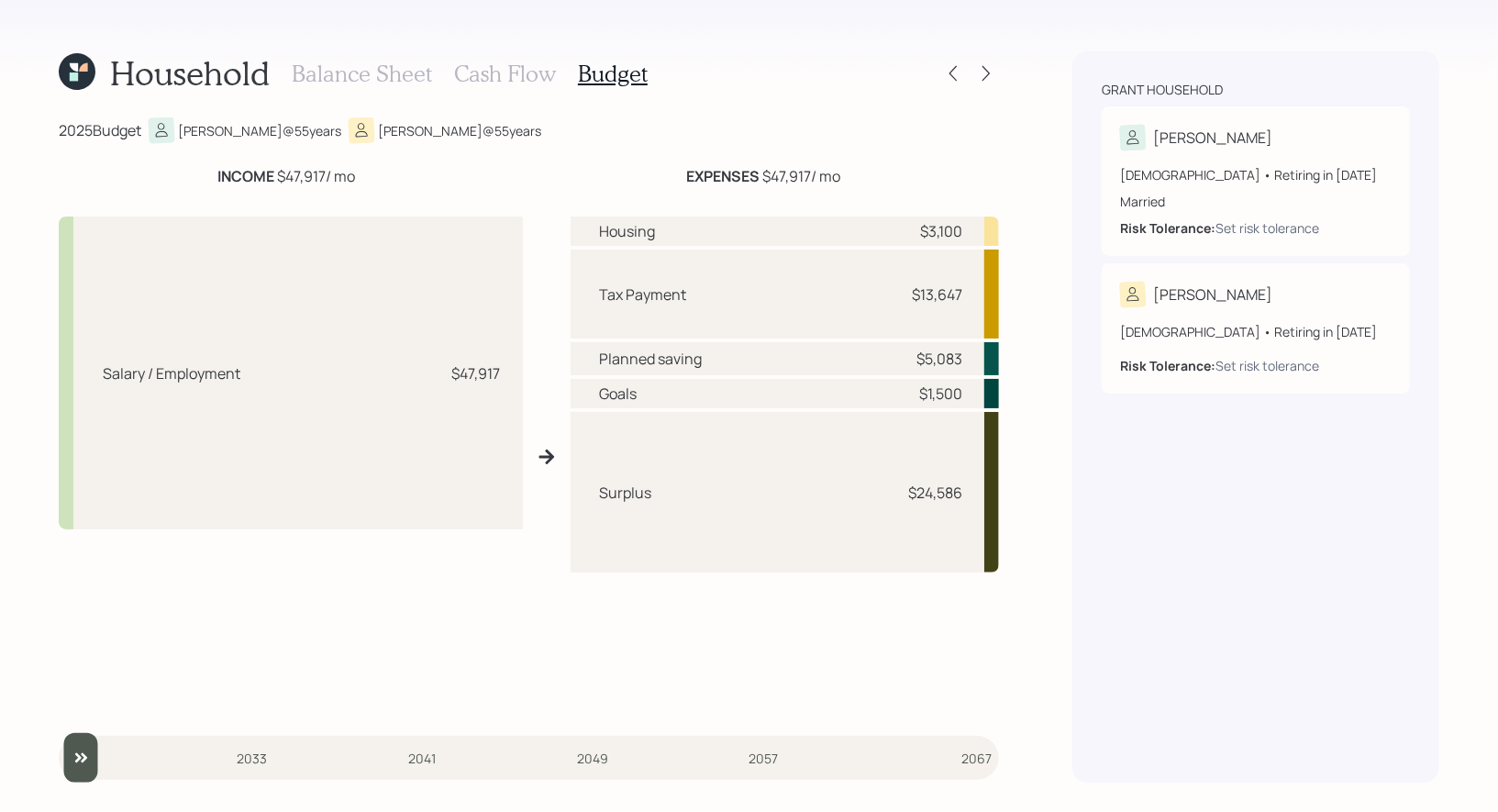
click at [515, 71] on h3 "Cash Flow" at bounding box center [505, 74] width 101 height 27
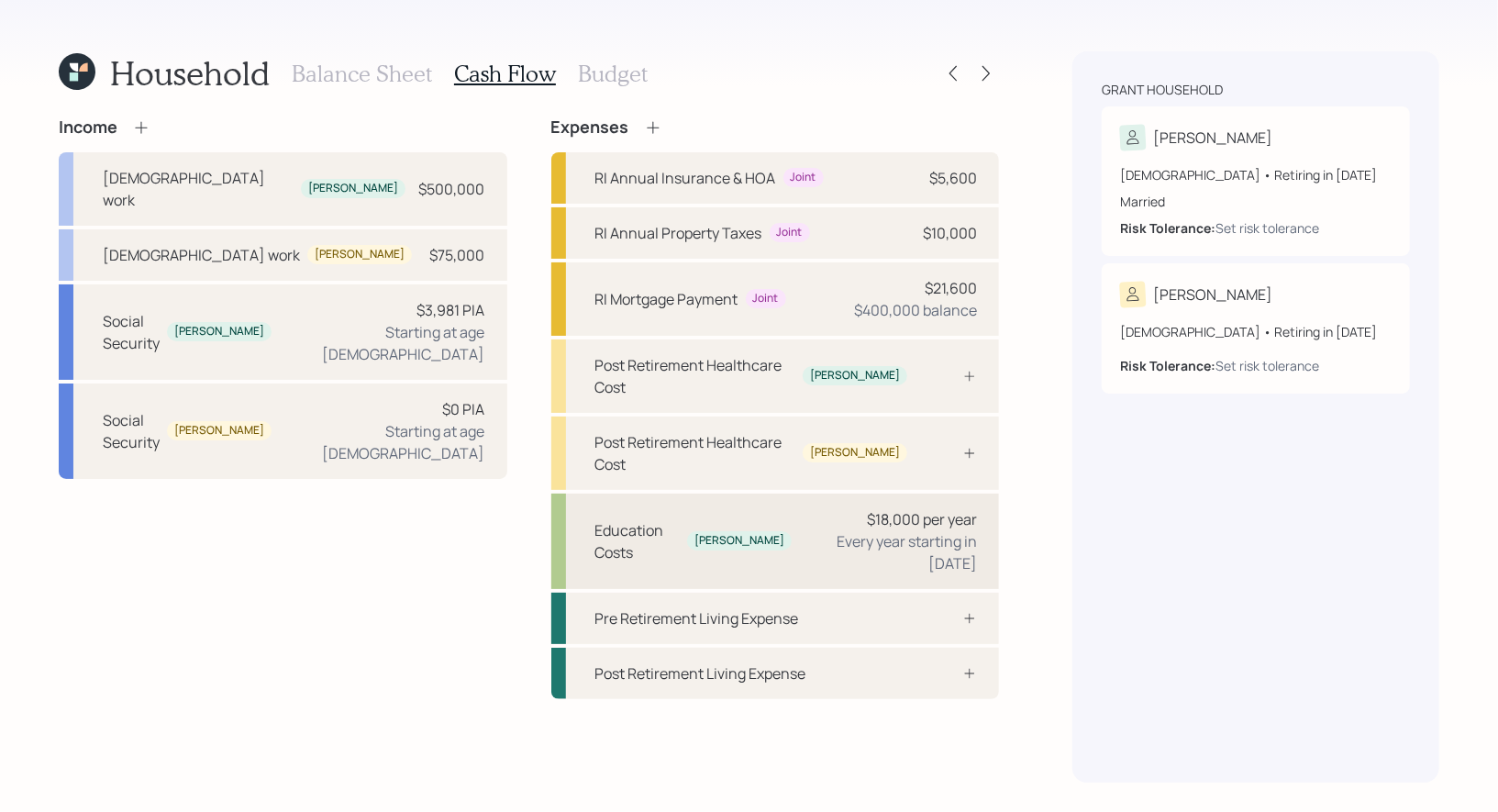
click at [755, 494] on div "Education Costs Greg $18,000 per year Every year starting in 2025" at bounding box center [776, 541] width 449 height 96
select select "1"
select select "2030"
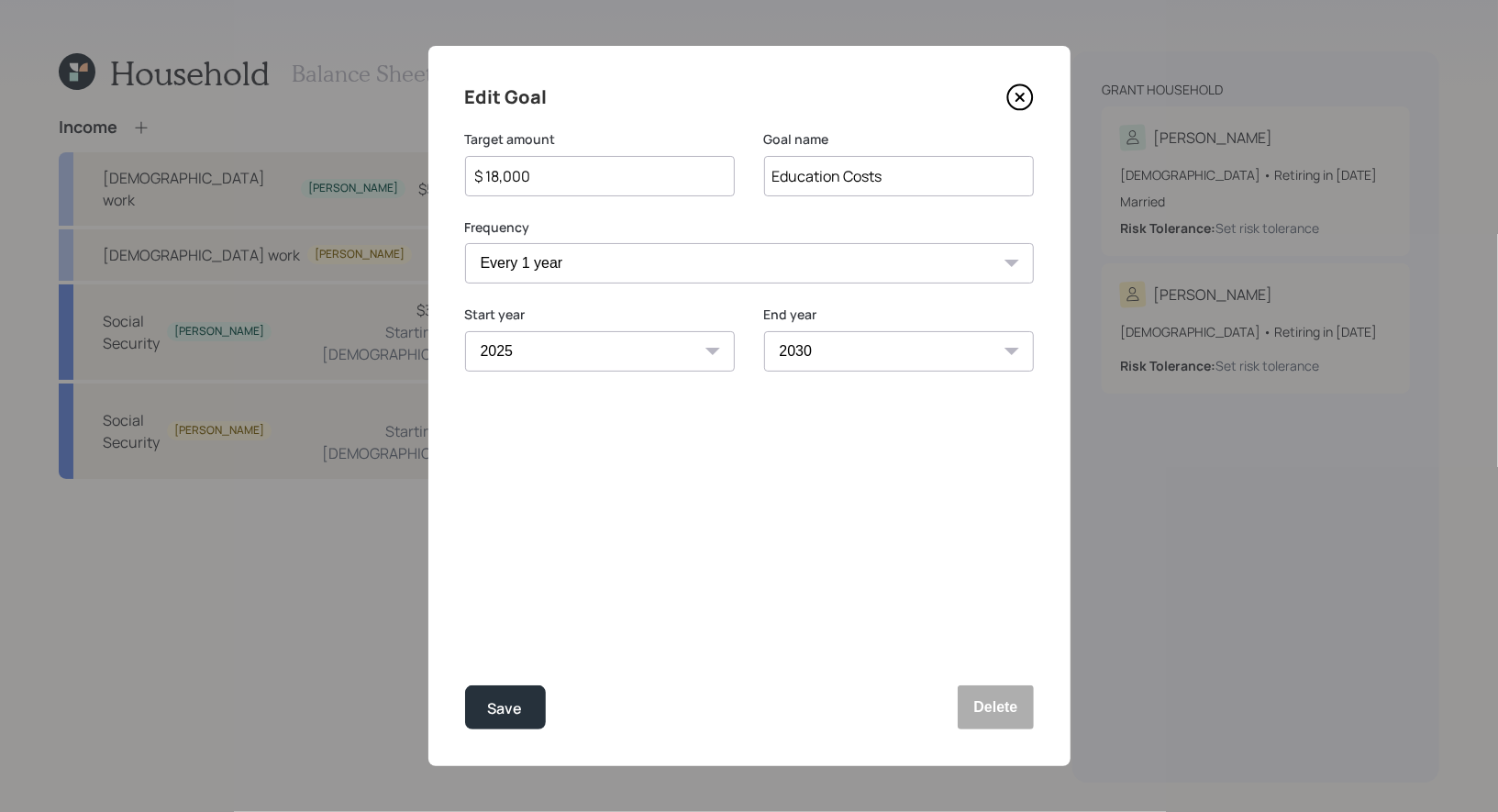
click at [538, 164] on div "$ 18,000" at bounding box center [600, 176] width 270 height 40
click at [538, 172] on input "$ 18,000" at bounding box center [592, 176] width 238 height 22
click at [512, 707] on div "Save" at bounding box center [505, 709] width 34 height 25
type input "$ 18,000"
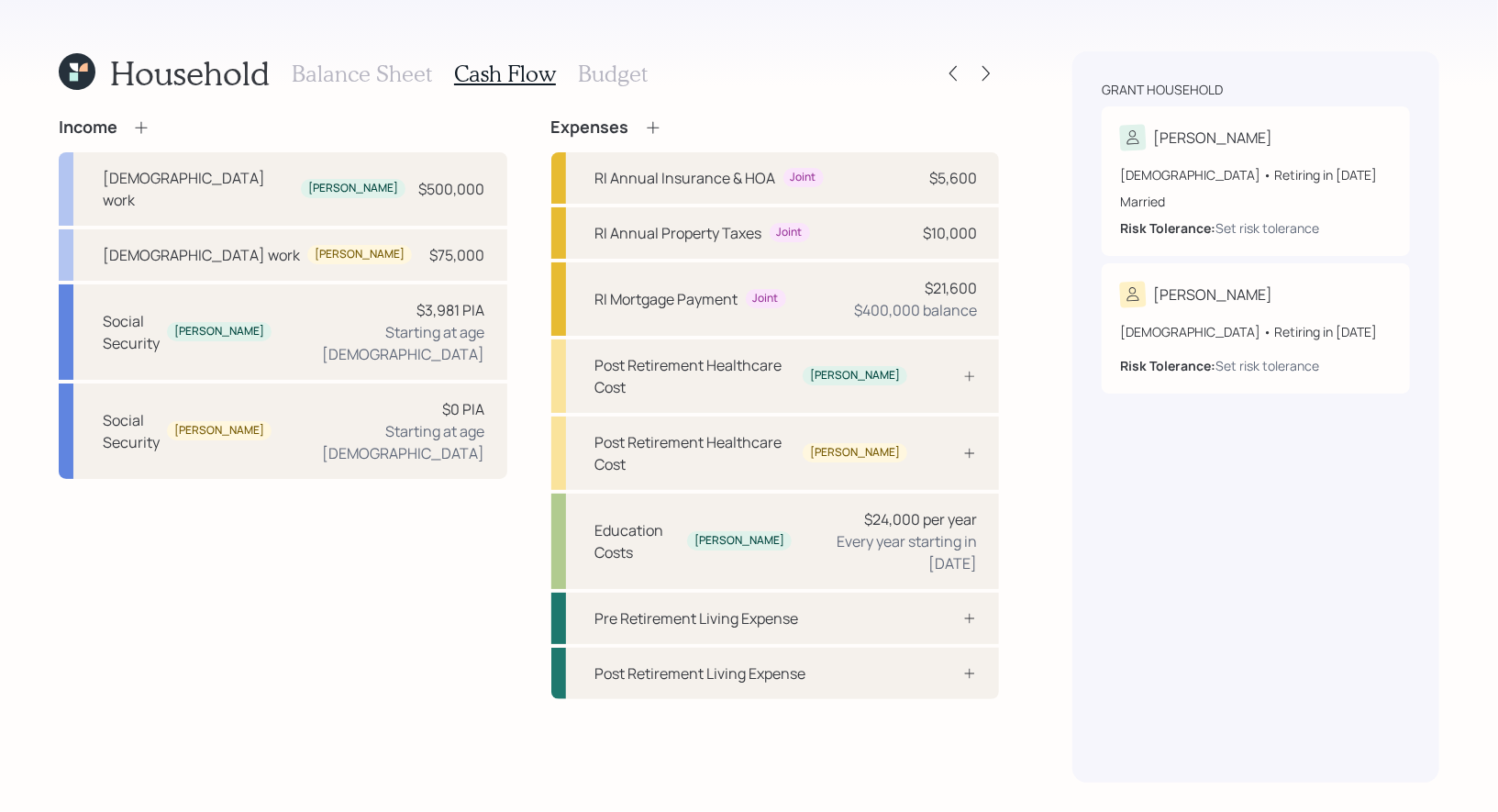
click at [582, 73] on h3 "Budget" at bounding box center [612, 74] width 70 height 27
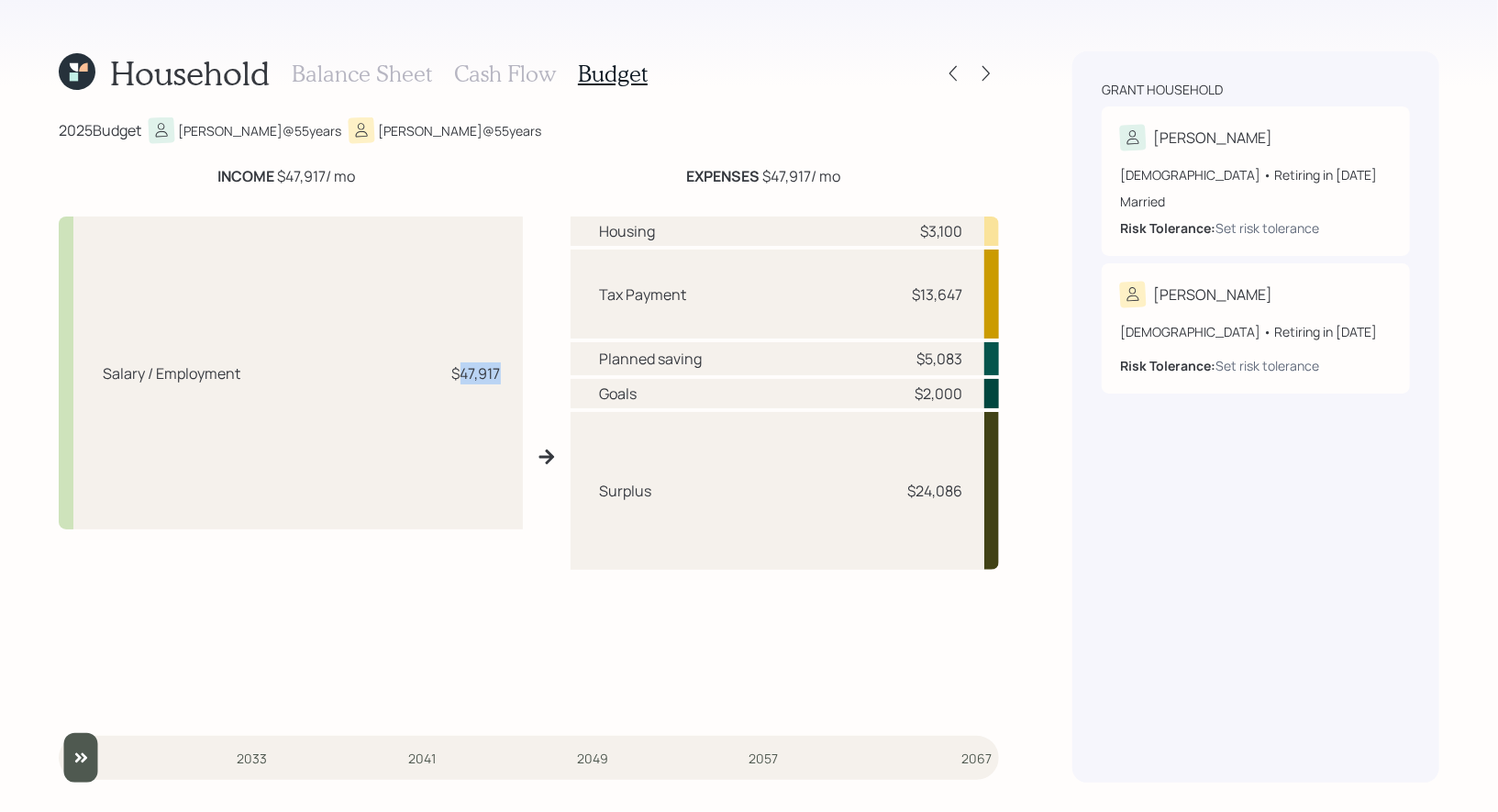
drag, startPoint x: 501, startPoint y: 373, endPoint x: 460, endPoint y: 375, distance: 41.0
click at [460, 375] on div "Salary / Employment $47,917" at bounding box center [290, 372] width 464 height 313
click at [549, 571] on div "Salary / Employment $47,917 Housing $3,100 Tax Payment $13,647 Planned saving $…" at bounding box center [528, 456] width 940 height 509
click at [326, 77] on h3 "Balance Sheet" at bounding box center [362, 74] width 141 height 27
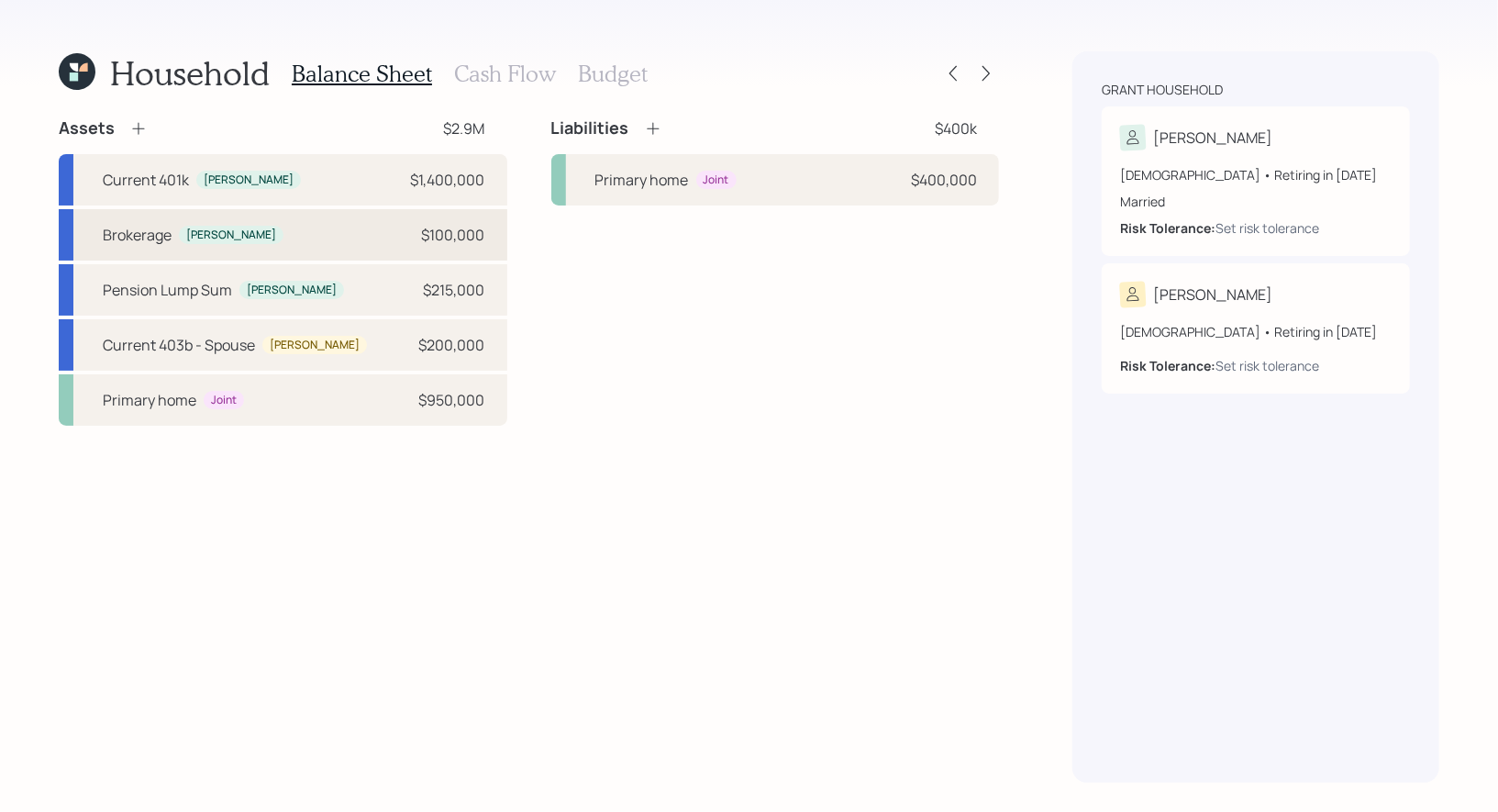
click at [381, 231] on div "Brokerage Greg $100,000" at bounding box center [282, 235] width 449 height 52
select select "taxable"
select select "balanced"
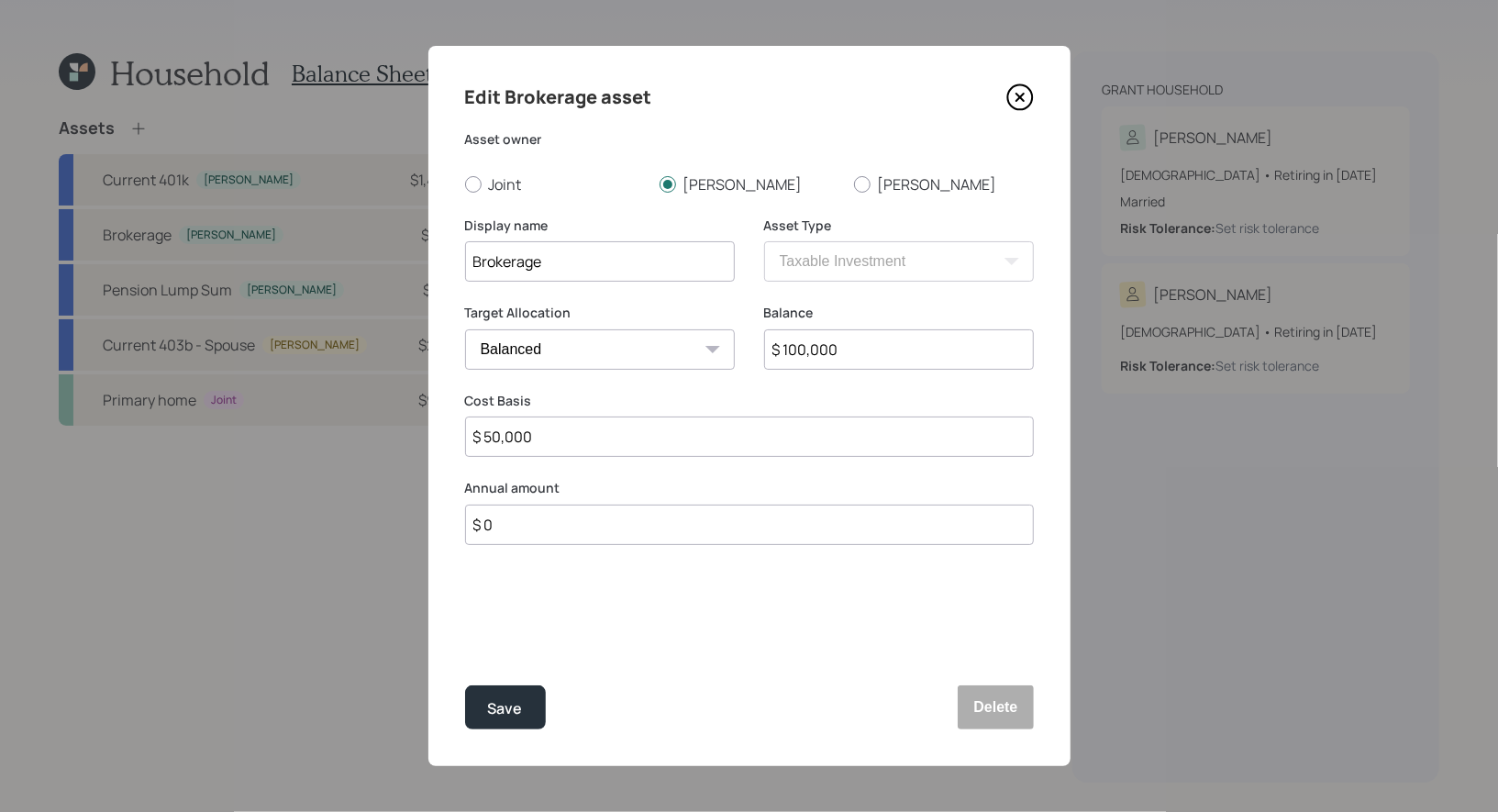
click at [540, 530] on input "$ 0" at bounding box center [749, 525] width 569 height 40
type input "$ 50,000"
click at [529, 620] on div "Select..." at bounding box center [583, 615] width 234 height 32
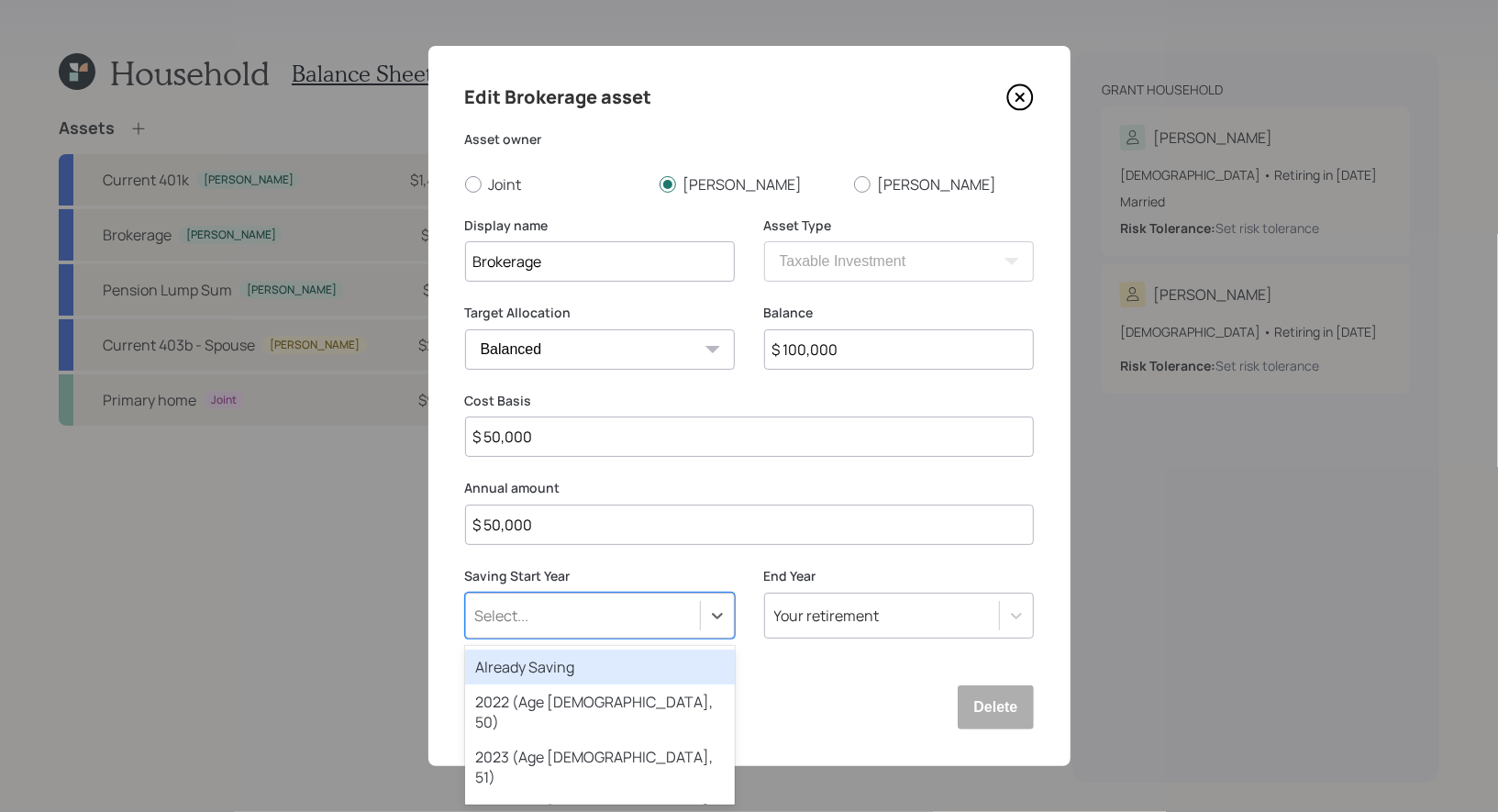
click at [528, 665] on div "Already Saving" at bounding box center [600, 667] width 270 height 34
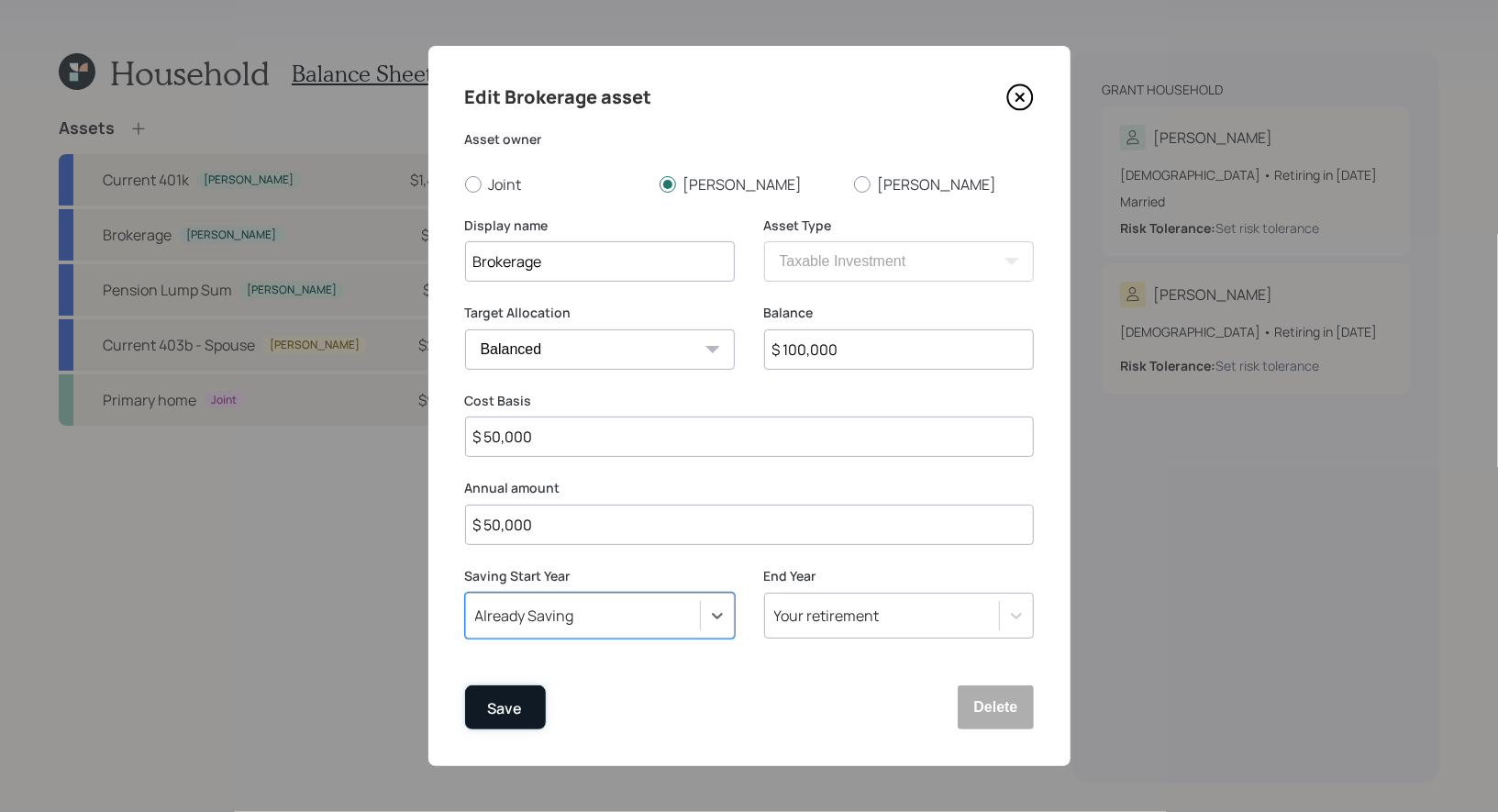
click at [506, 703] on div "Save" at bounding box center [505, 709] width 34 height 25
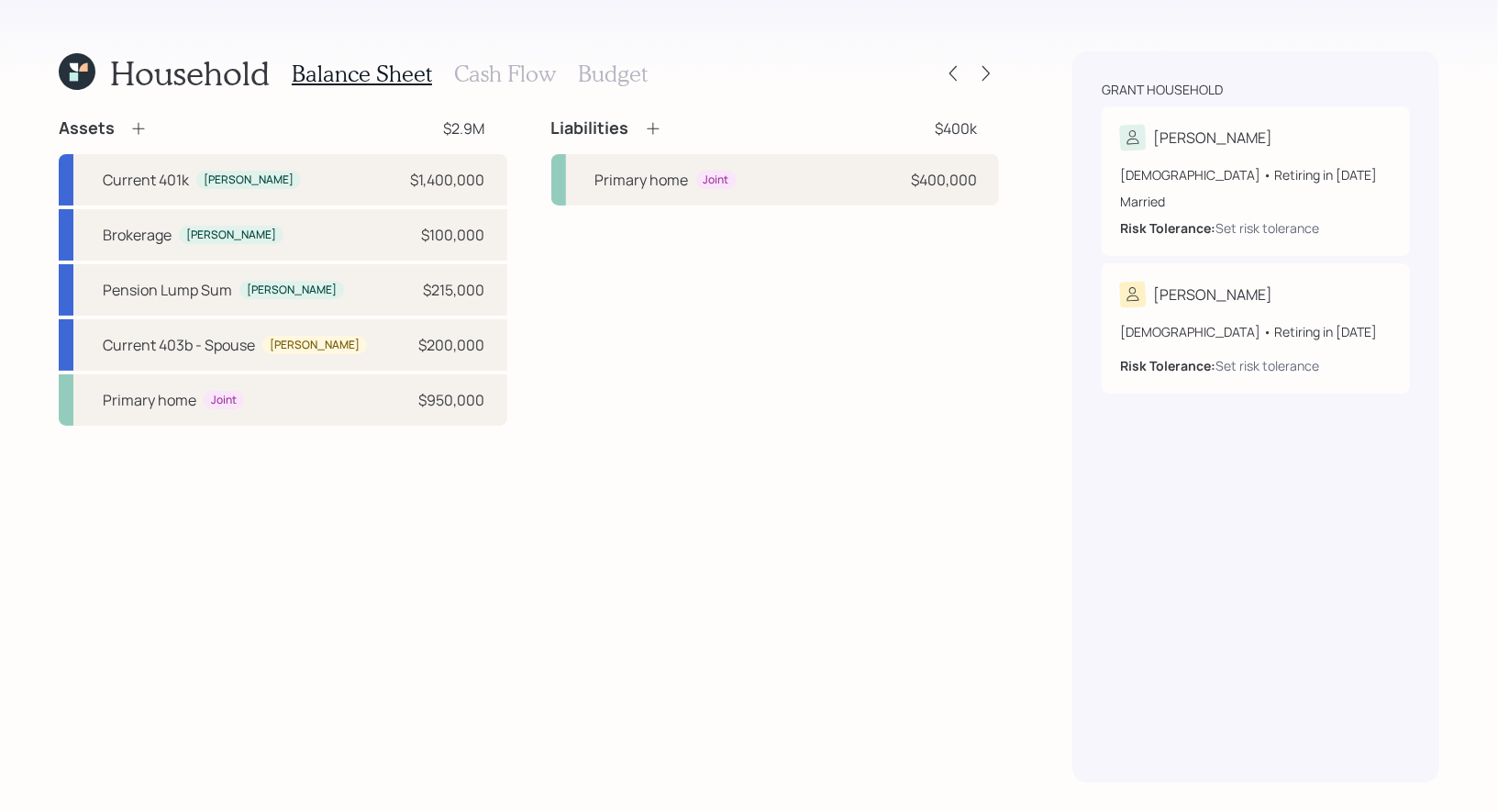
click at [582, 75] on h3 "Budget" at bounding box center [612, 74] width 70 height 27
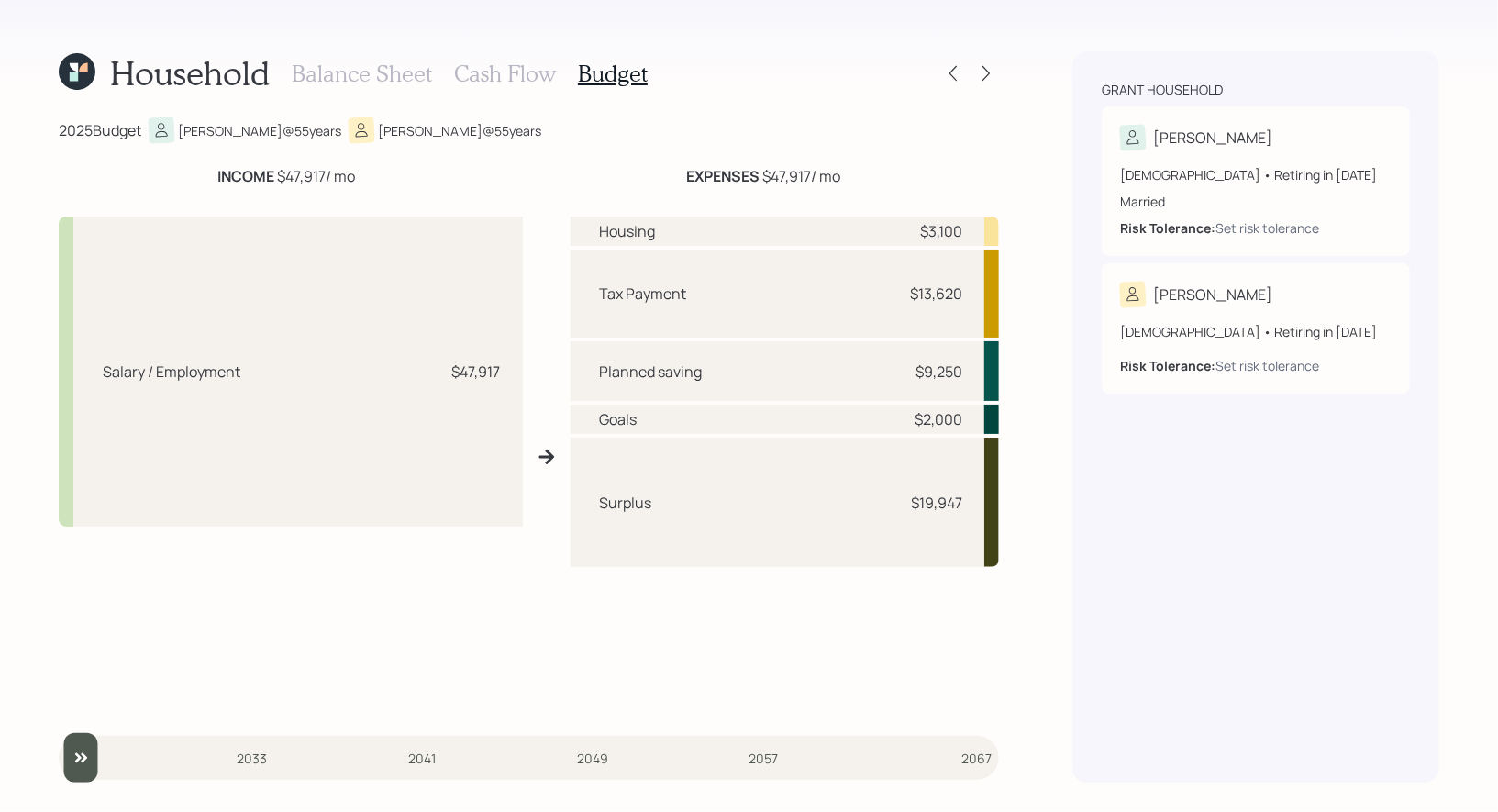
click at [516, 70] on h3 "Cash Flow" at bounding box center [505, 74] width 101 height 27
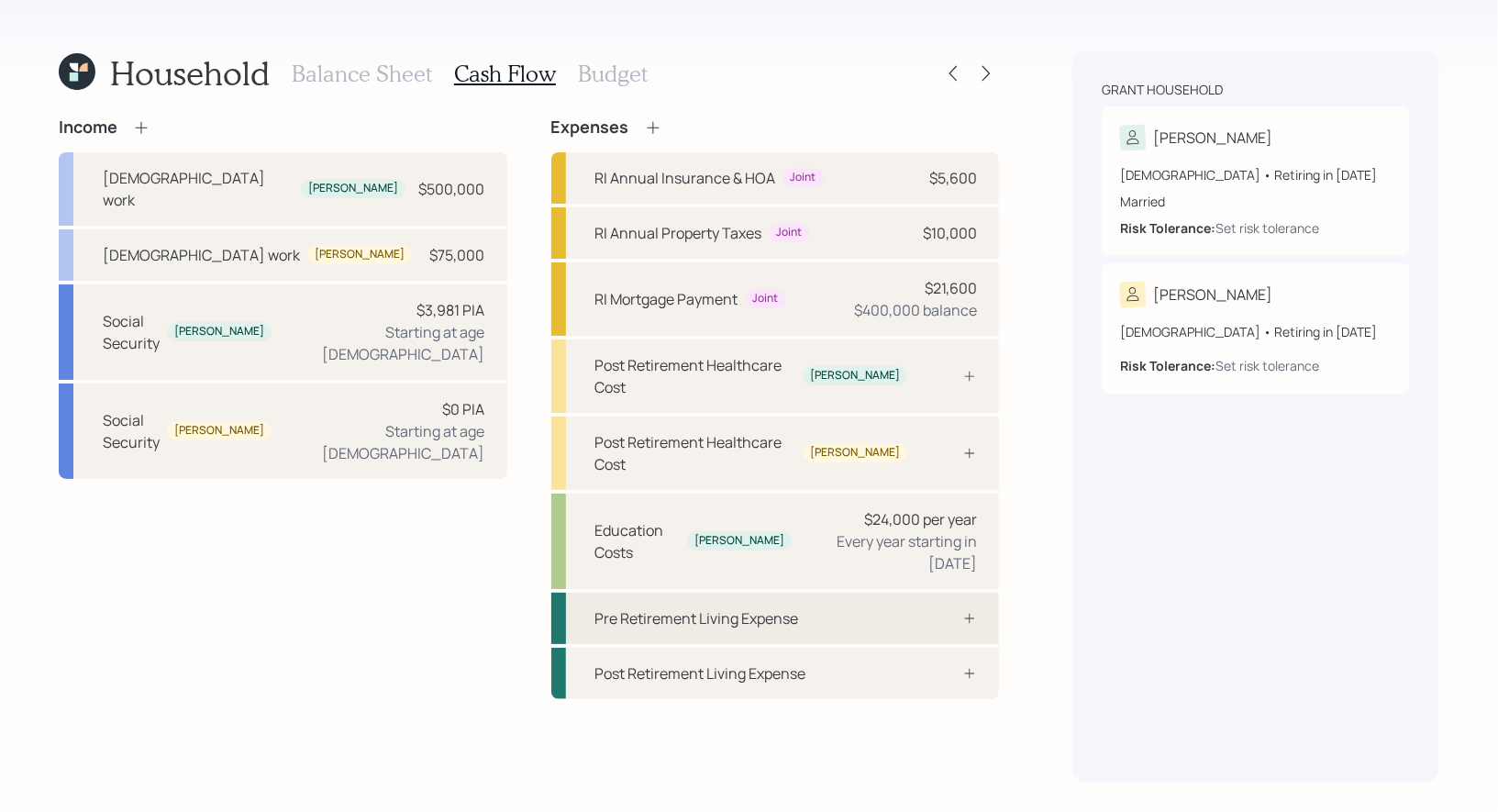
click at [668, 607] on div "Pre Retirement Living Expense" at bounding box center [697, 618] width 204 height 22
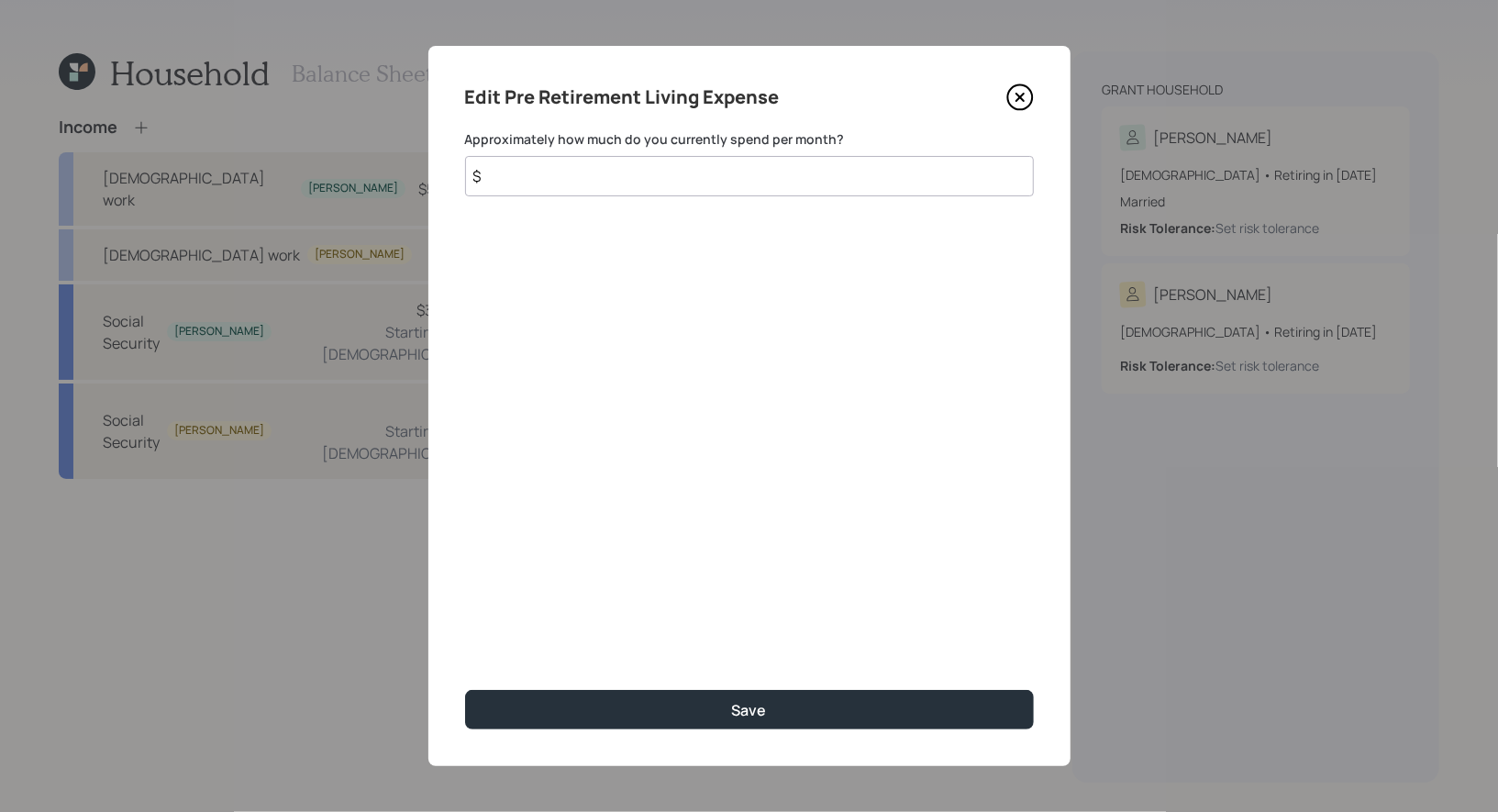
click at [827, 176] on input "$" at bounding box center [749, 176] width 569 height 40
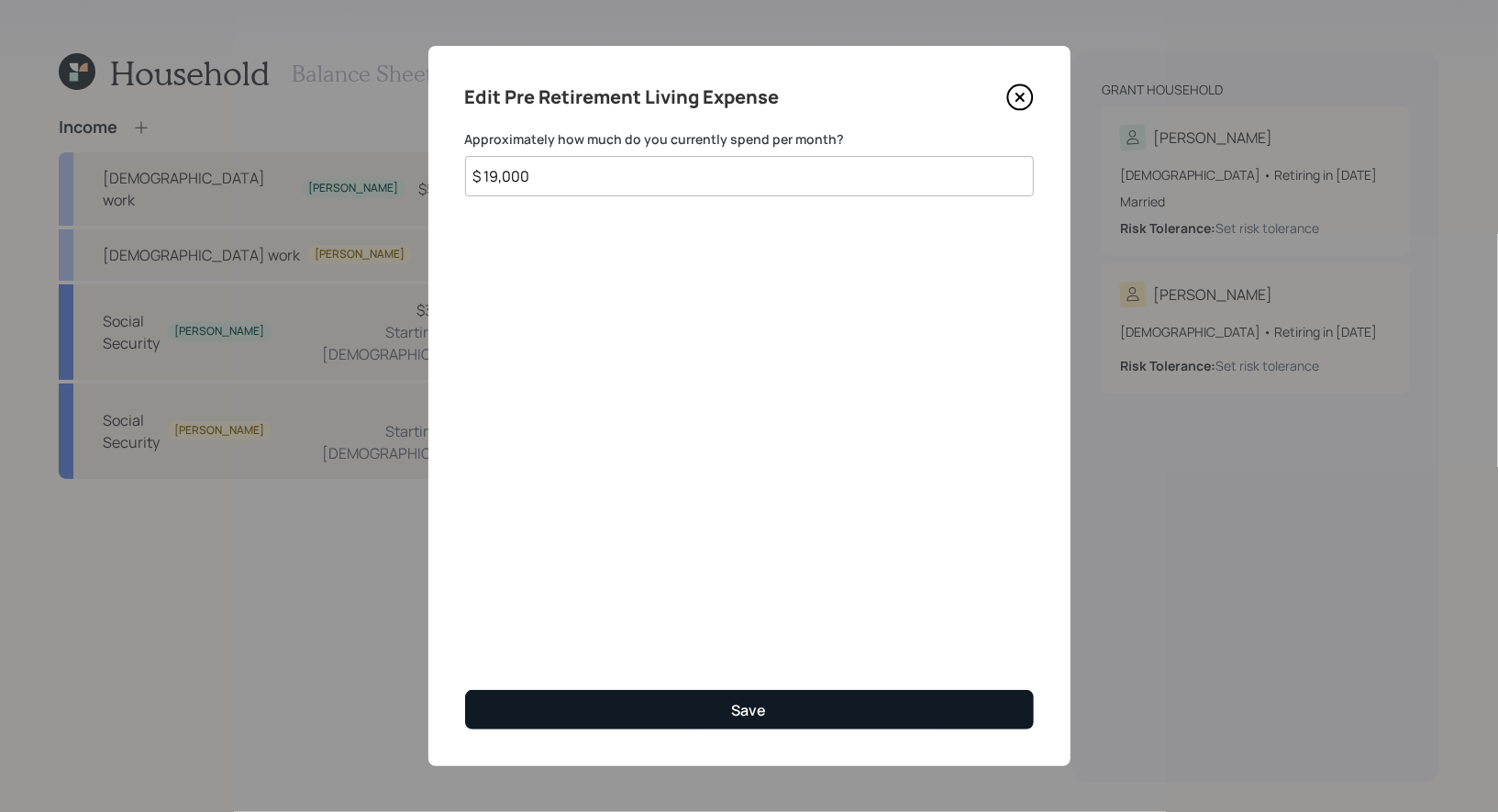
type input "$ 19,000"
click at [805, 699] on button "Save" at bounding box center [749, 709] width 569 height 39
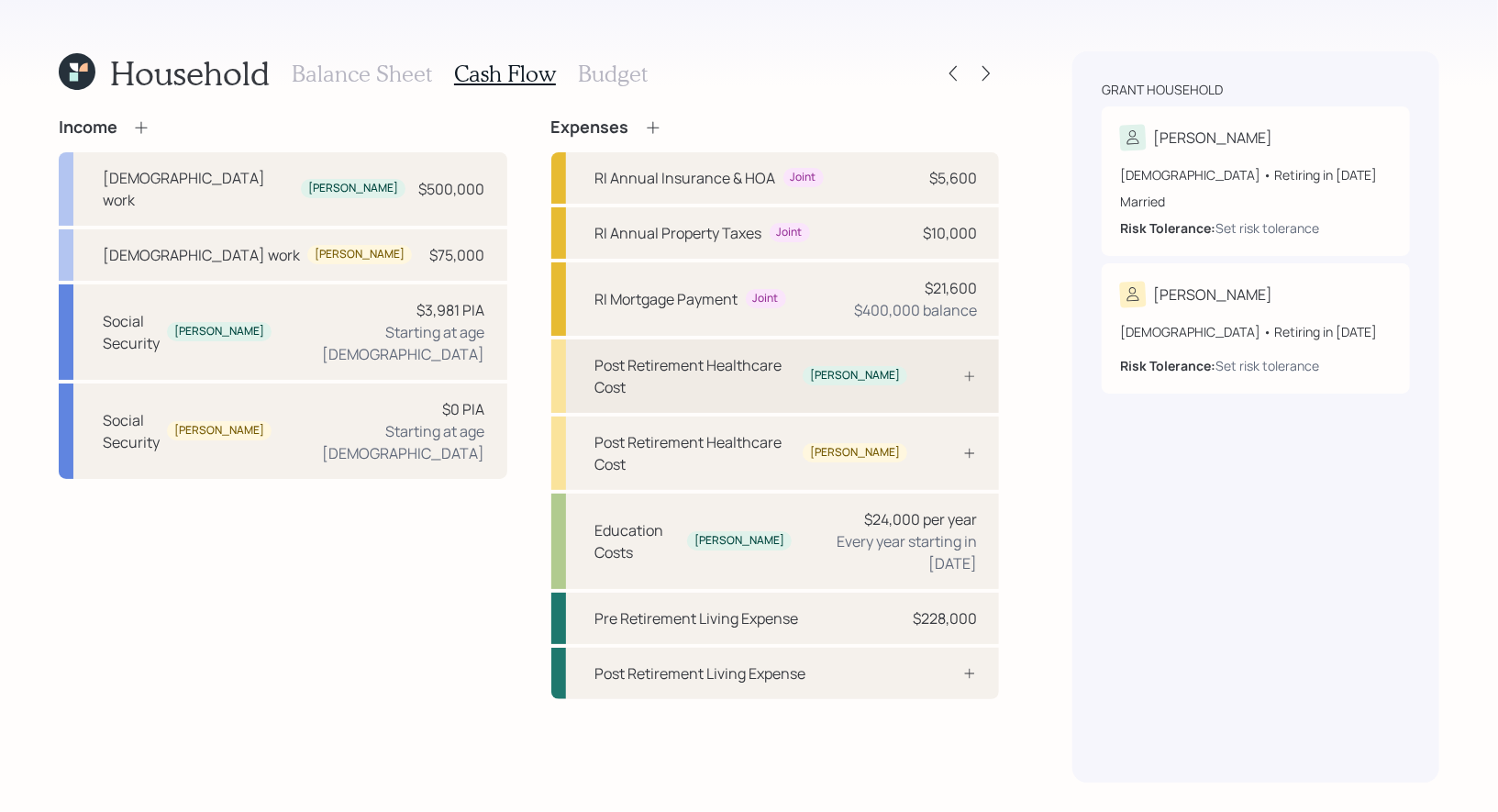
click at [905, 355] on div "Post Retirement Healthcare Cost Greg" at bounding box center [776, 376] width 449 height 74
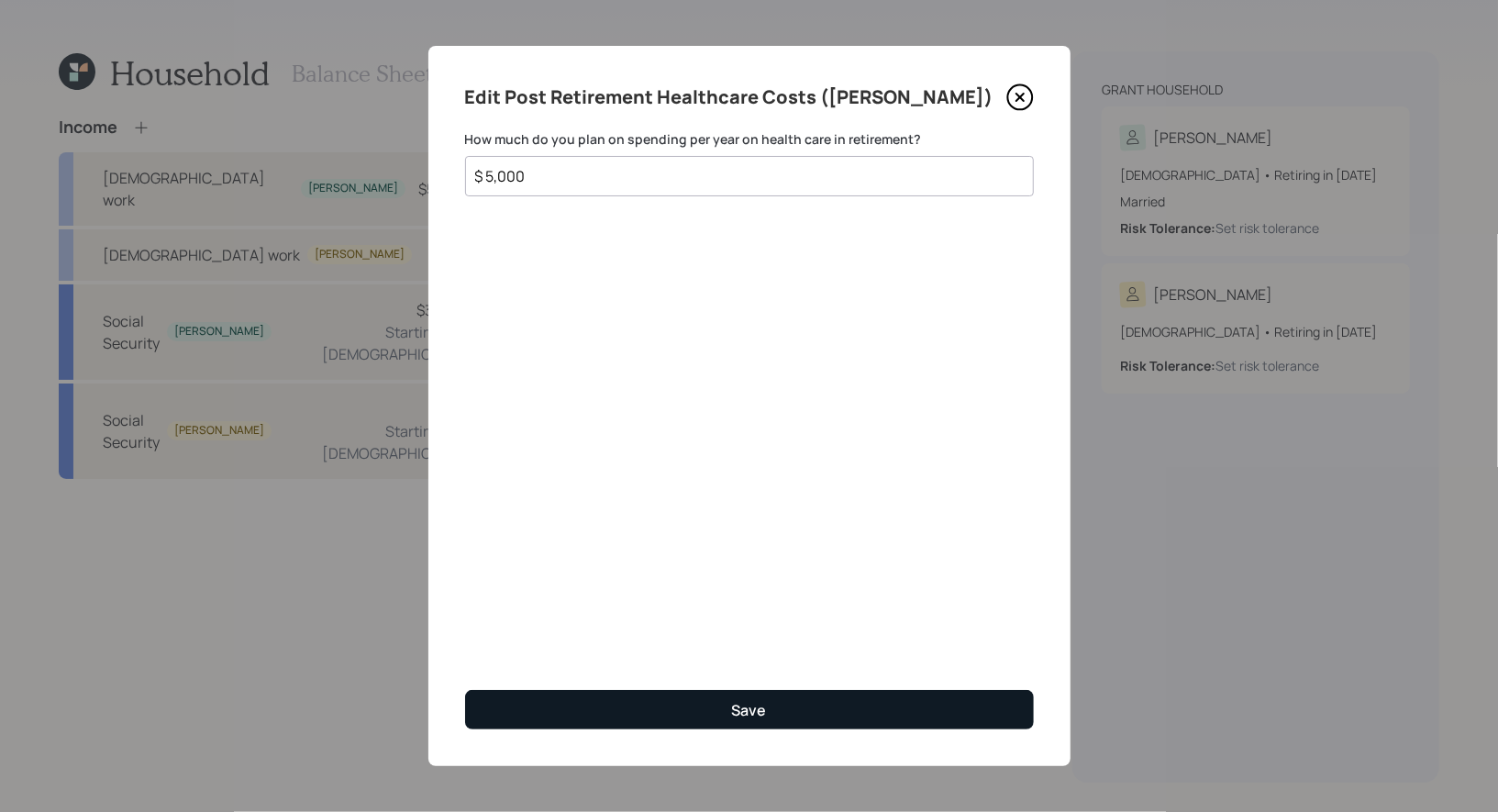
type input "$ 5,000"
click at [601, 710] on button "Save" at bounding box center [749, 709] width 569 height 39
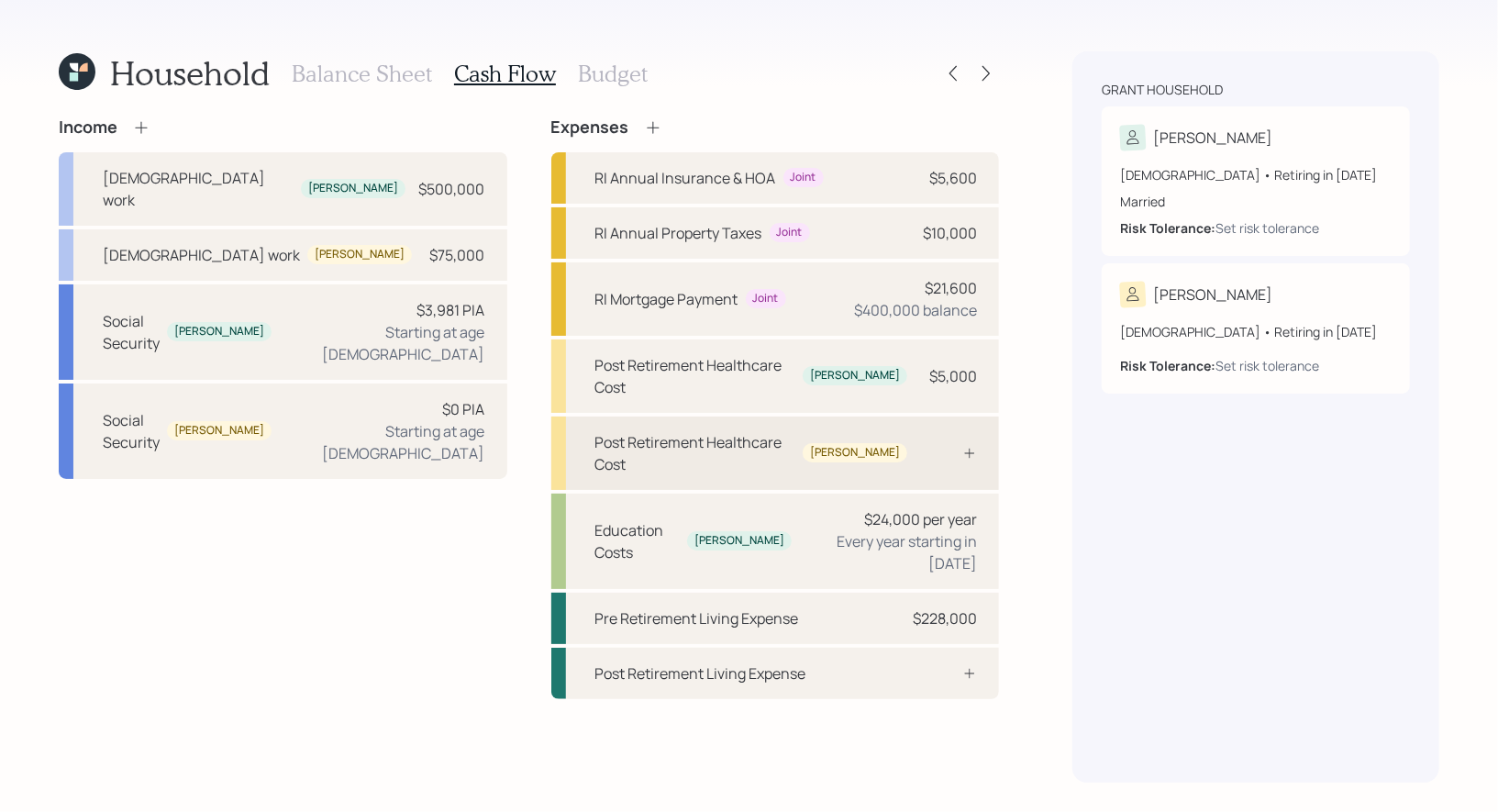
click at [747, 431] on div "Post Retirement Healthcare Cost" at bounding box center [696, 453] width 201 height 44
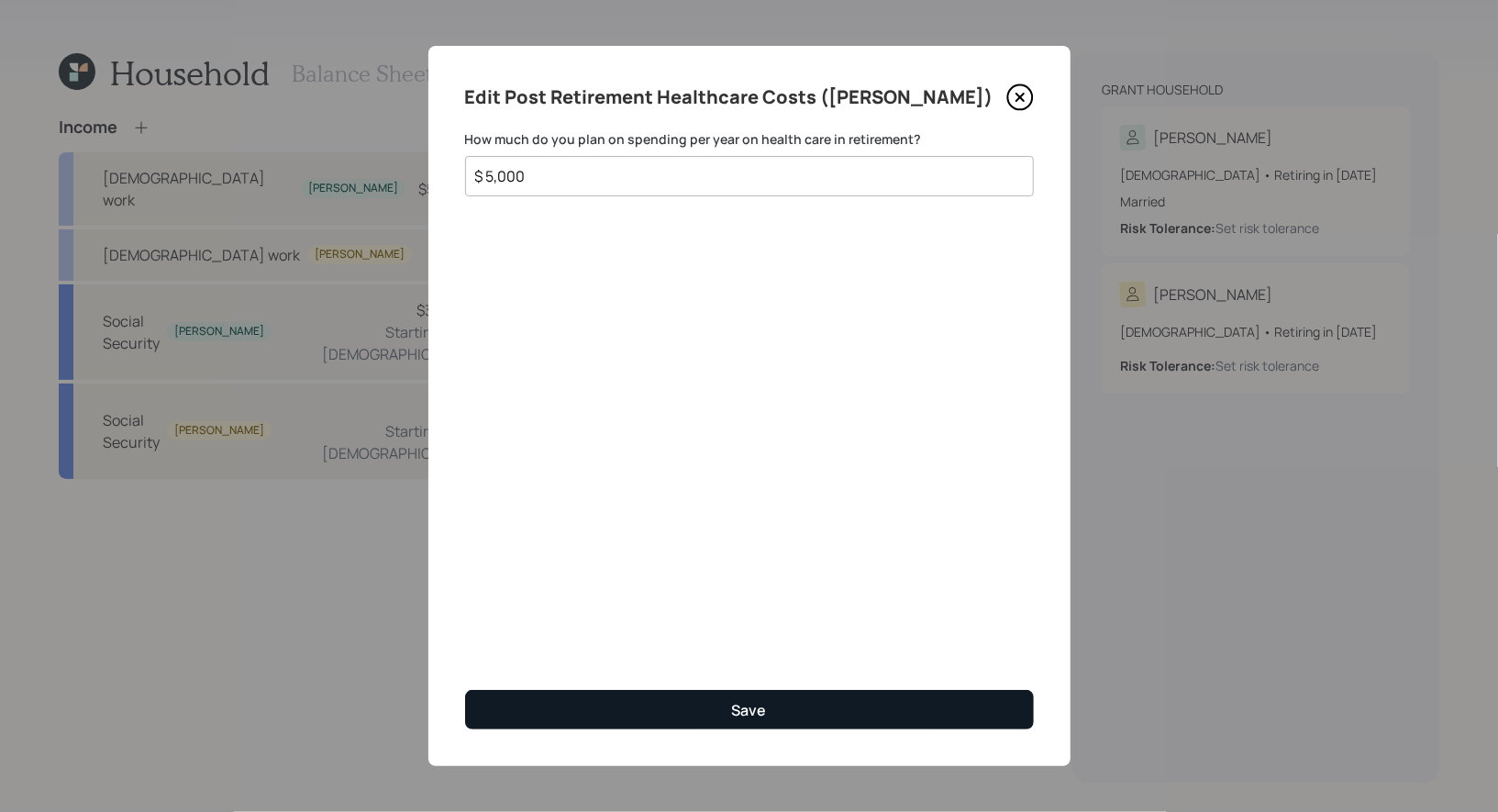
type input "$ 5,000"
click at [628, 708] on button "Save" at bounding box center [749, 709] width 569 height 39
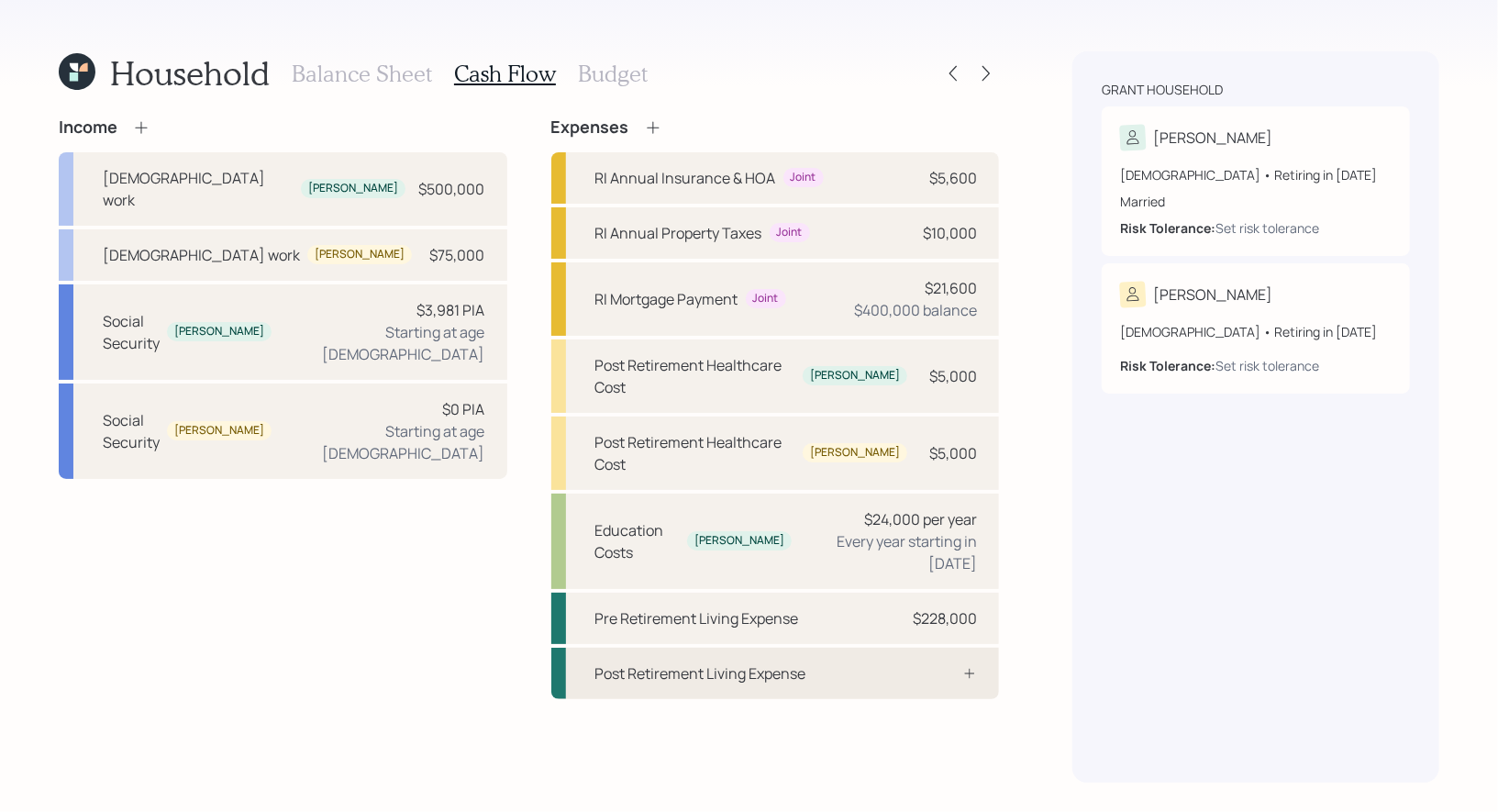
click at [707, 663] on div "Post Retirement Living Expense" at bounding box center [701, 673] width 211 height 22
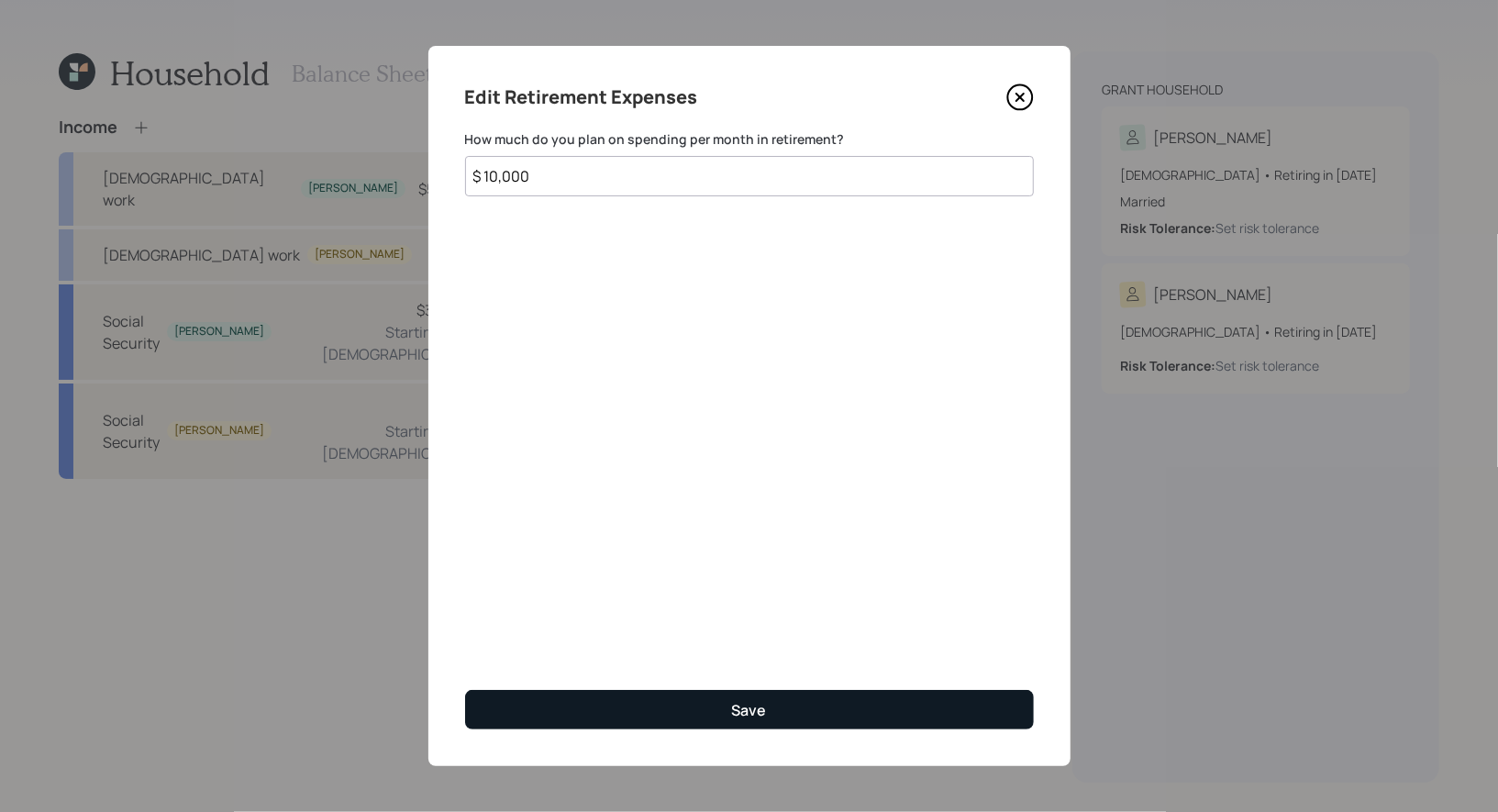
type input "$ 10,000"
click at [711, 712] on button "Save" at bounding box center [749, 709] width 569 height 39
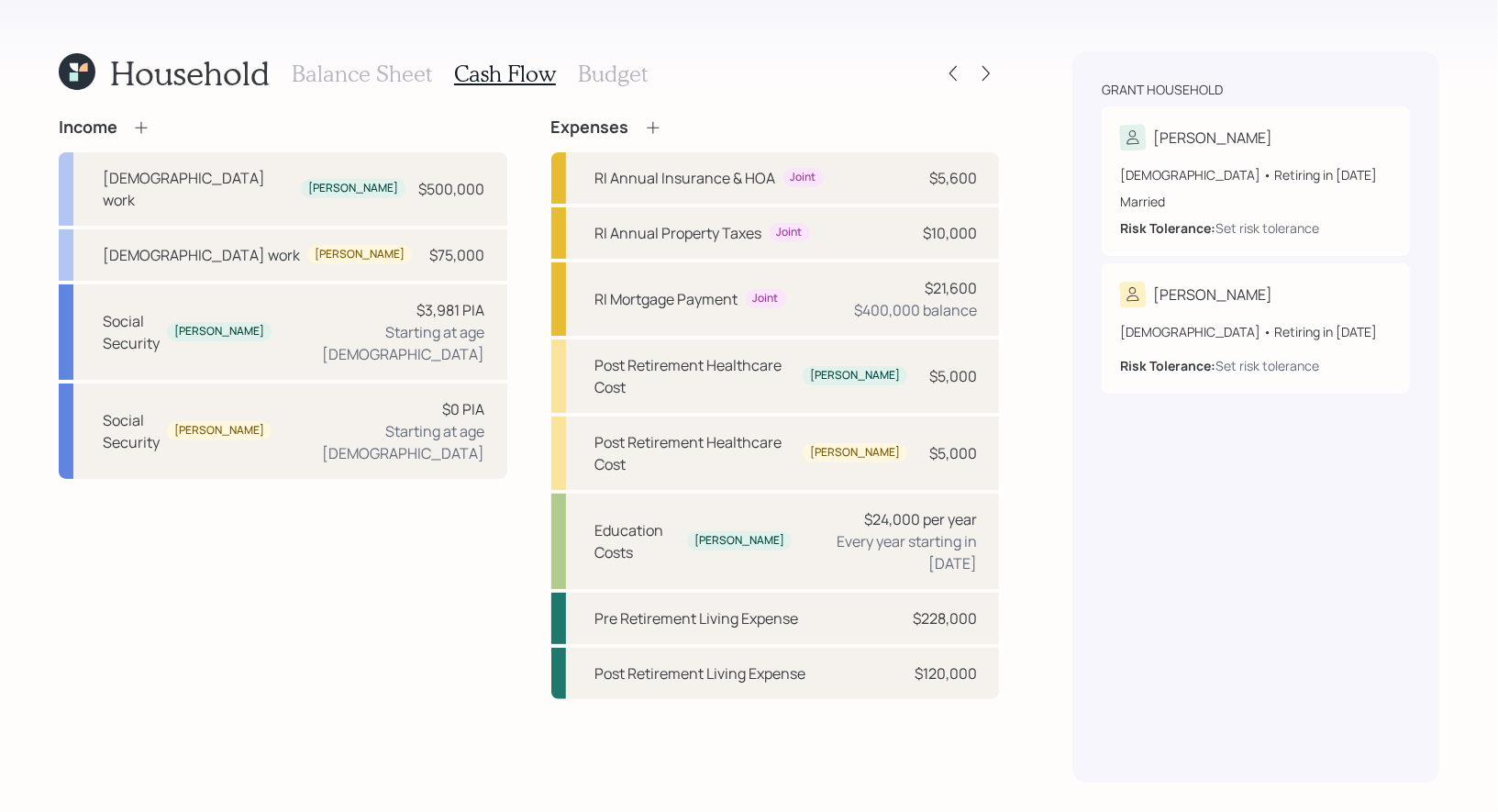
click at [653, 122] on icon at bounding box center [652, 127] width 18 height 18
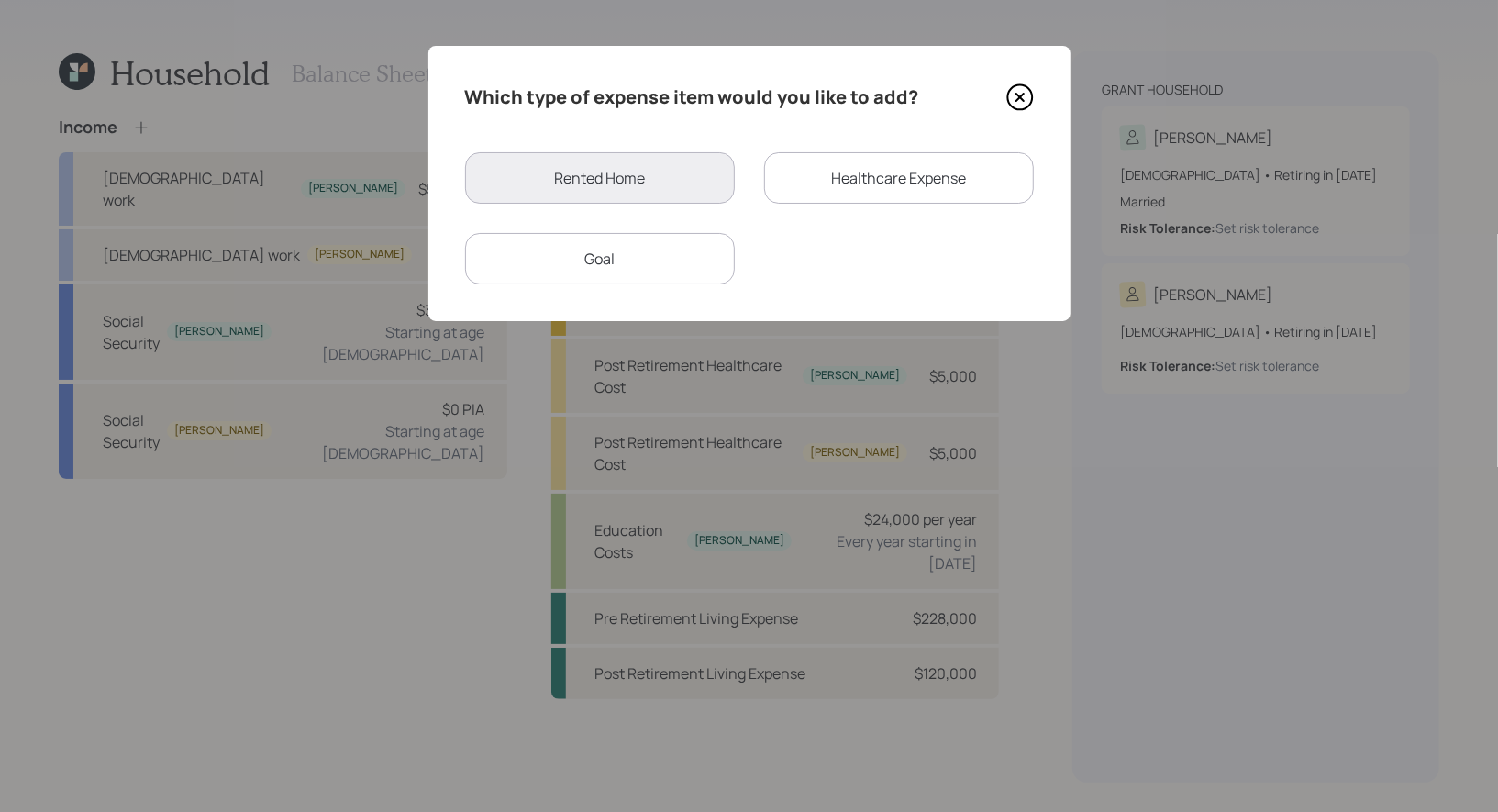
click at [647, 252] on div "Goal" at bounding box center [600, 259] width 270 height 52
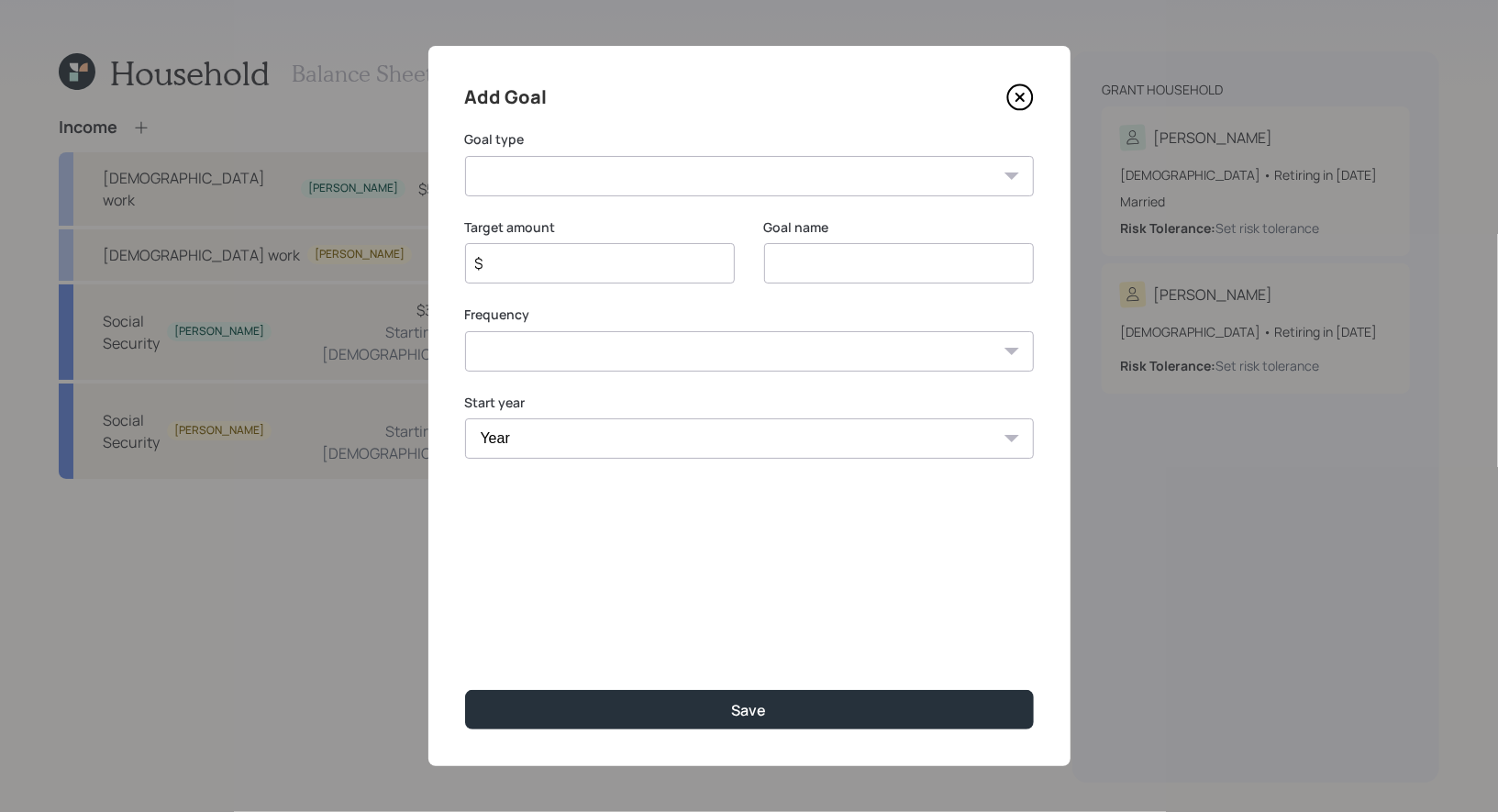
click at [772, 177] on select "Create an emergency fund Donate to charity Purchase a home Make a purchase Supp…" at bounding box center [749, 176] width 569 height 40
select select "other"
click at [465, 156] on select "Create an emergency fund Donate to charity Purchase a home Make a purchase Supp…" at bounding box center [749, 176] width 569 height 40
click at [902, 263] on input "Other" at bounding box center [899, 263] width 270 height 40
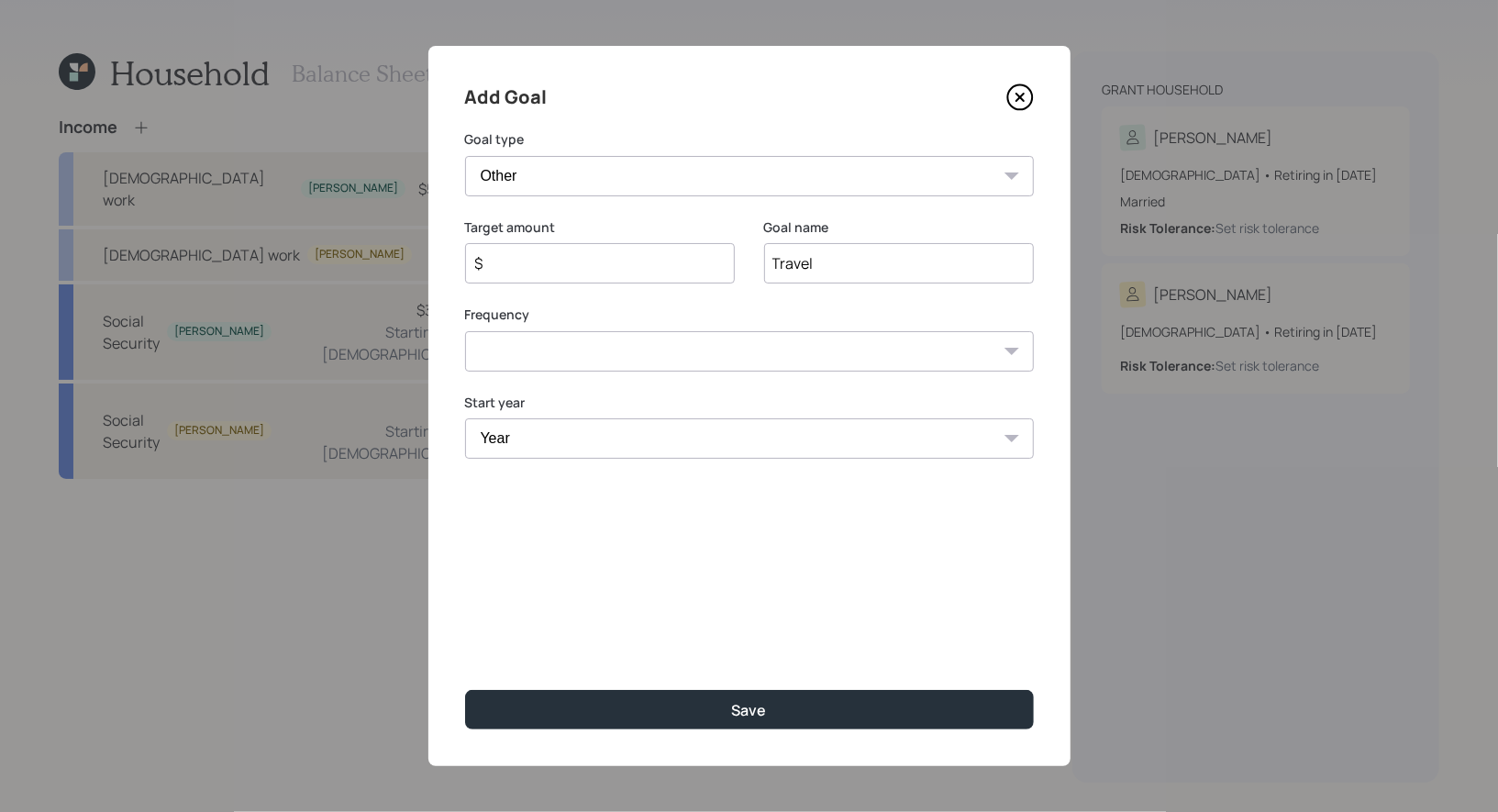
type input "Travel"
click at [613, 347] on select "One time Every 1 year Every 2 years Every 3 years Every 4 years Every 5 years E…" at bounding box center [749, 351] width 569 height 40
select select "1"
click at [465, 331] on select "One time Every 1 year Every 2 years Every 3 years Every 4 years Every 5 years E…" at bounding box center [749, 351] width 569 height 40
click at [564, 263] on input "$" at bounding box center [592, 263] width 238 height 22
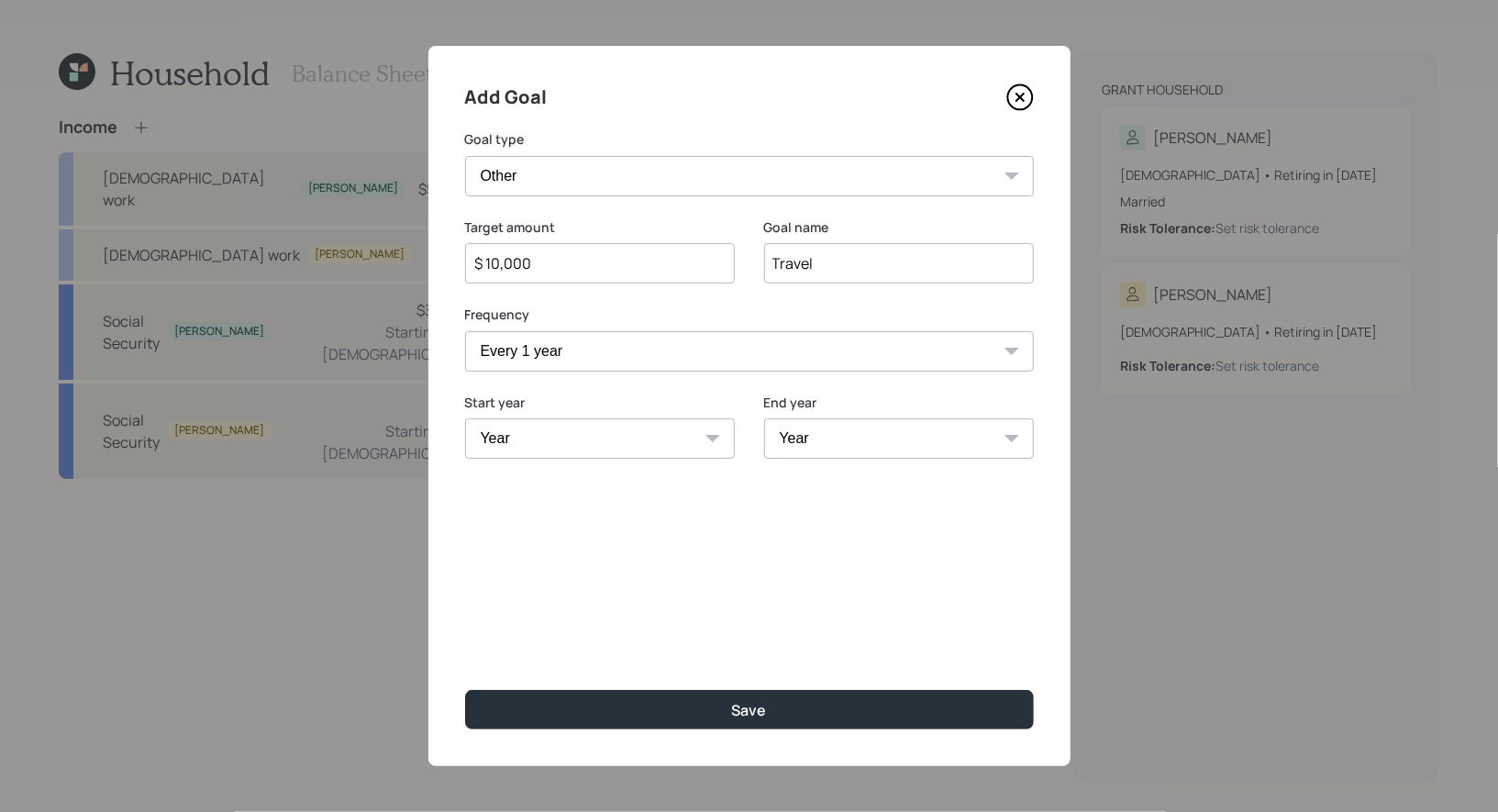
type input "$ 10,000"
click at [580, 438] on select "Year 2025 2026 2027 2028 2029 2030 2031 2032 2033 2034 2035 2036 2037 2038 2039…" at bounding box center [600, 438] width 270 height 40
select select "2025"
click at [465, 418] on select "Year 2025 2026 2027 2028 2029 2030 2031 2032 2033 2034 2035 2036 2037 2038 2039…" at bounding box center [600, 438] width 270 height 40
click at [836, 432] on select "Year 2025 2026 2027 2028 2029 2030 2031 2032 2033 2034 2035 2036 2037 2038 2039…" at bounding box center [899, 438] width 270 height 40
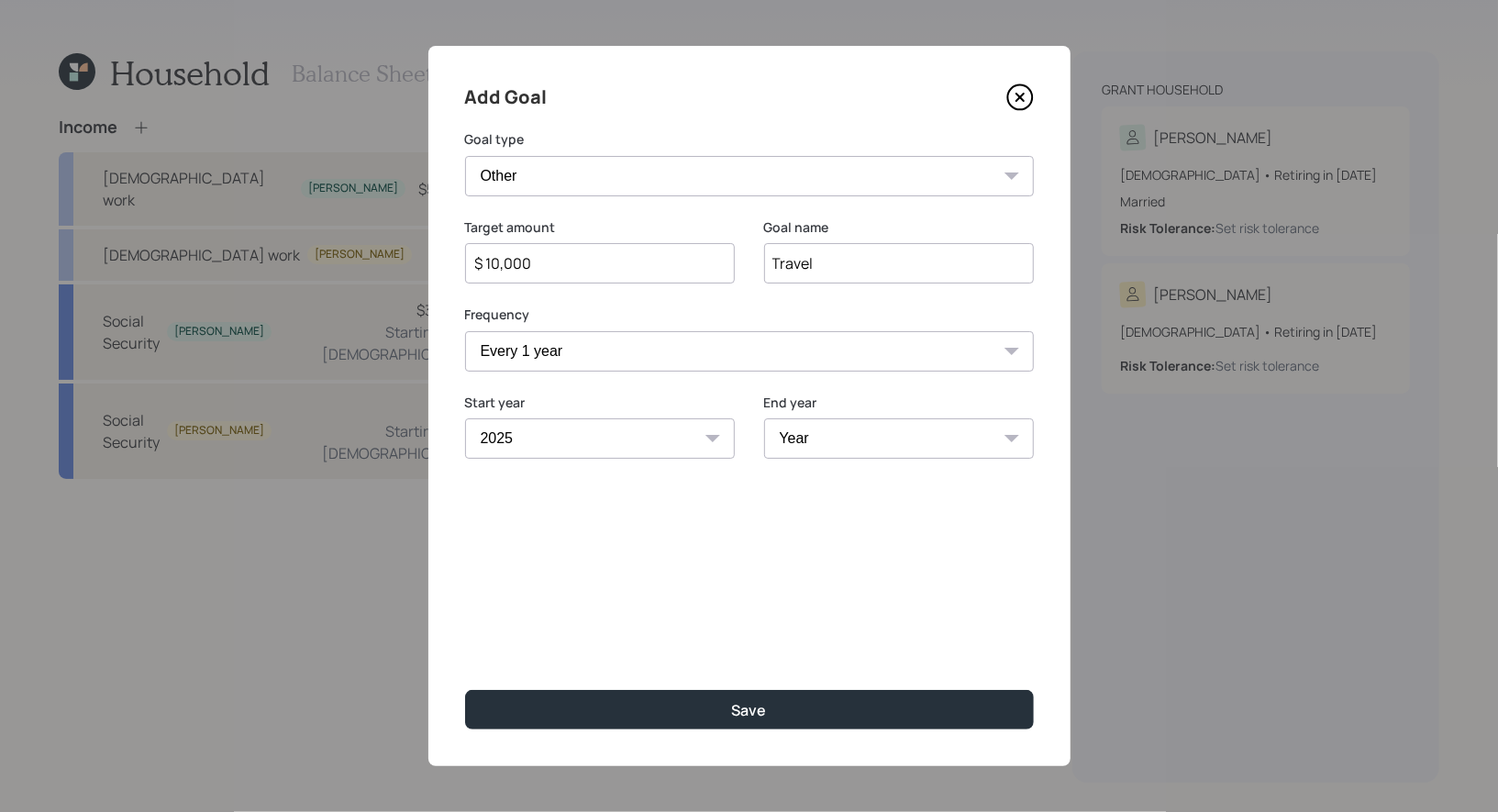
select select "2050"
click at [764, 418] on select "Year 2025 2026 2027 2028 2029 2030 2031 2032 2033 2034 2035 2036 2037 2038 2039…" at bounding box center [899, 438] width 270 height 40
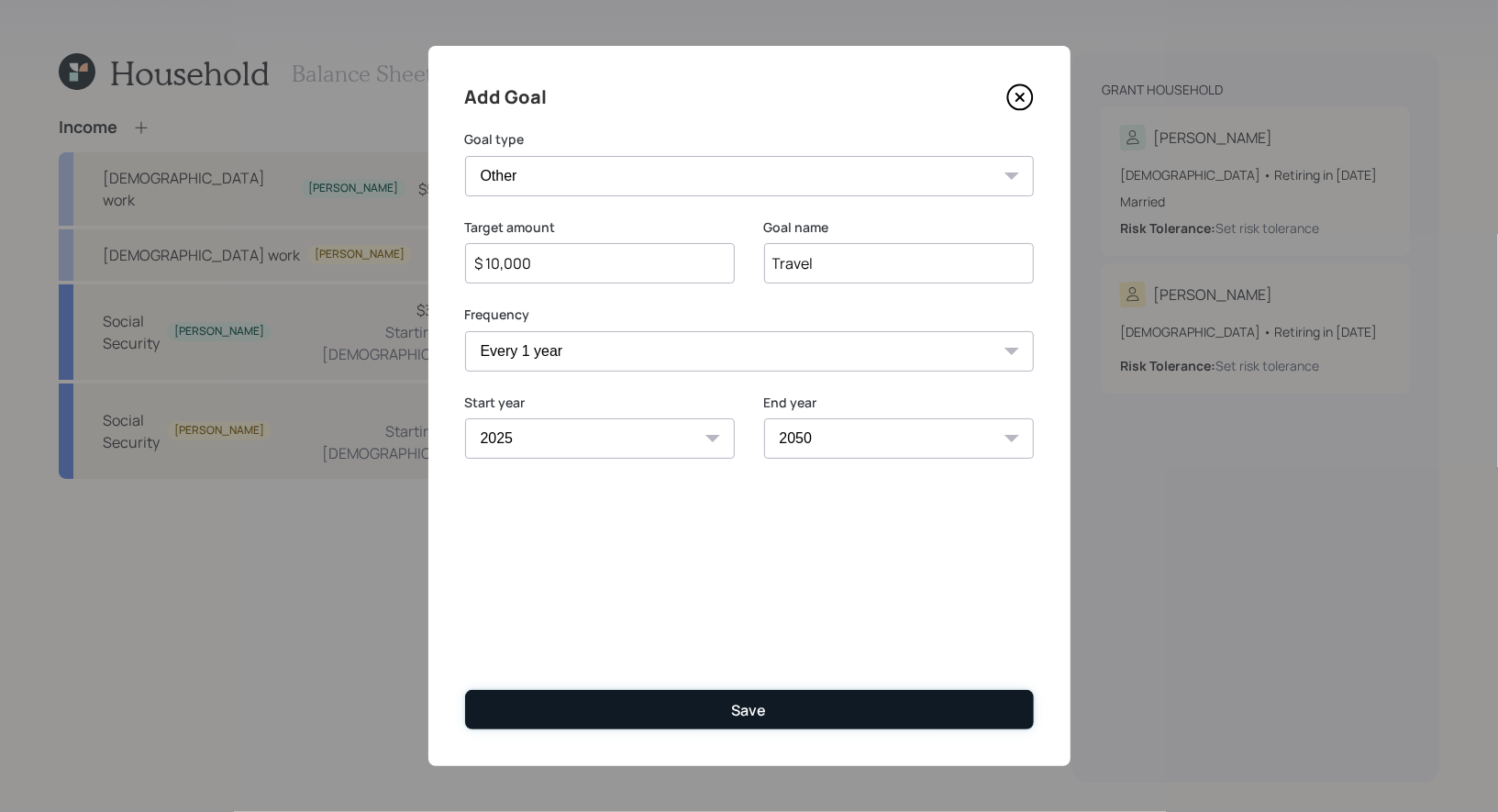
click at [724, 713] on button "Save" at bounding box center [749, 709] width 569 height 39
type input "$"
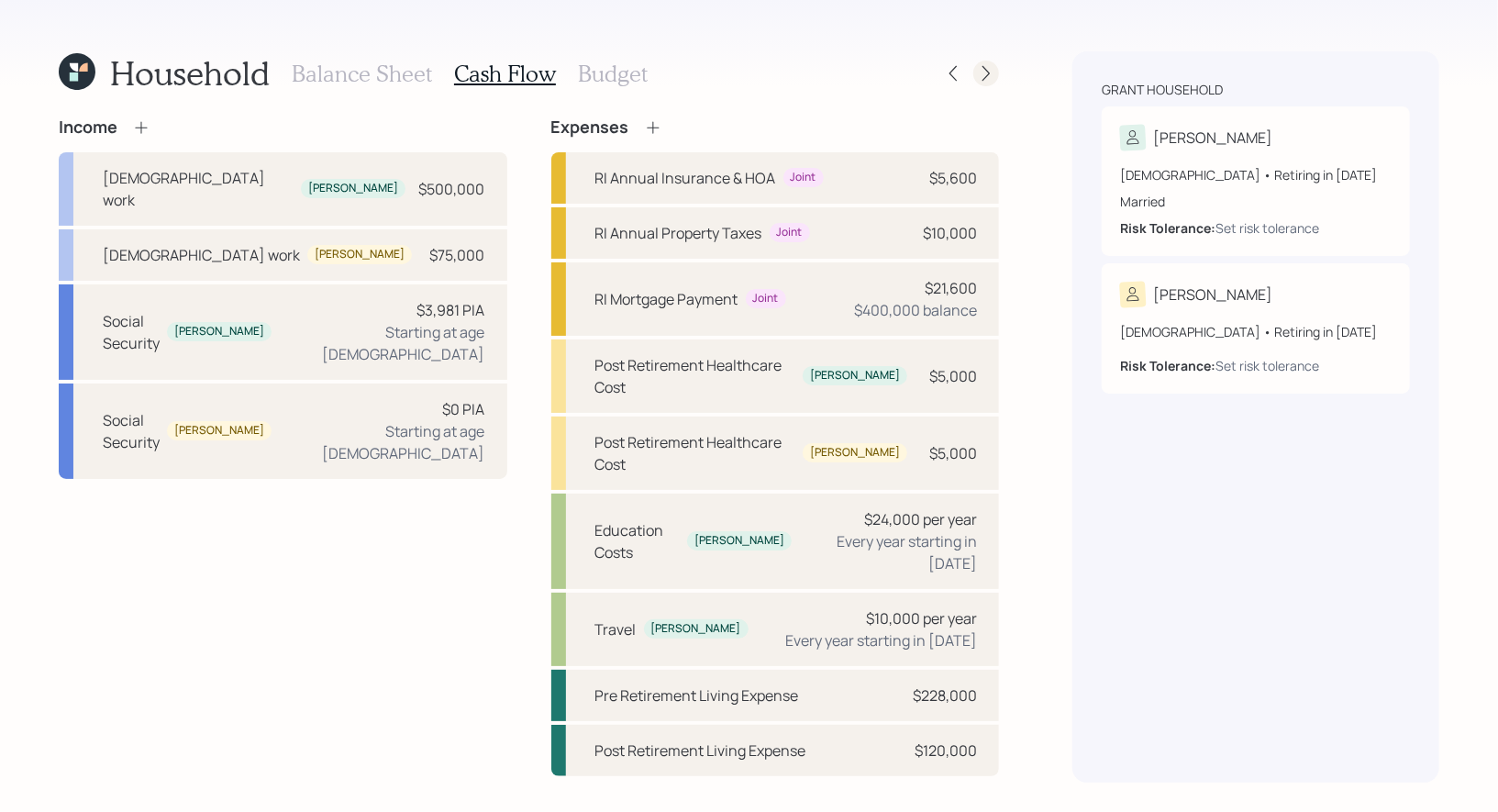
click at [989, 72] on icon at bounding box center [986, 74] width 8 height 15
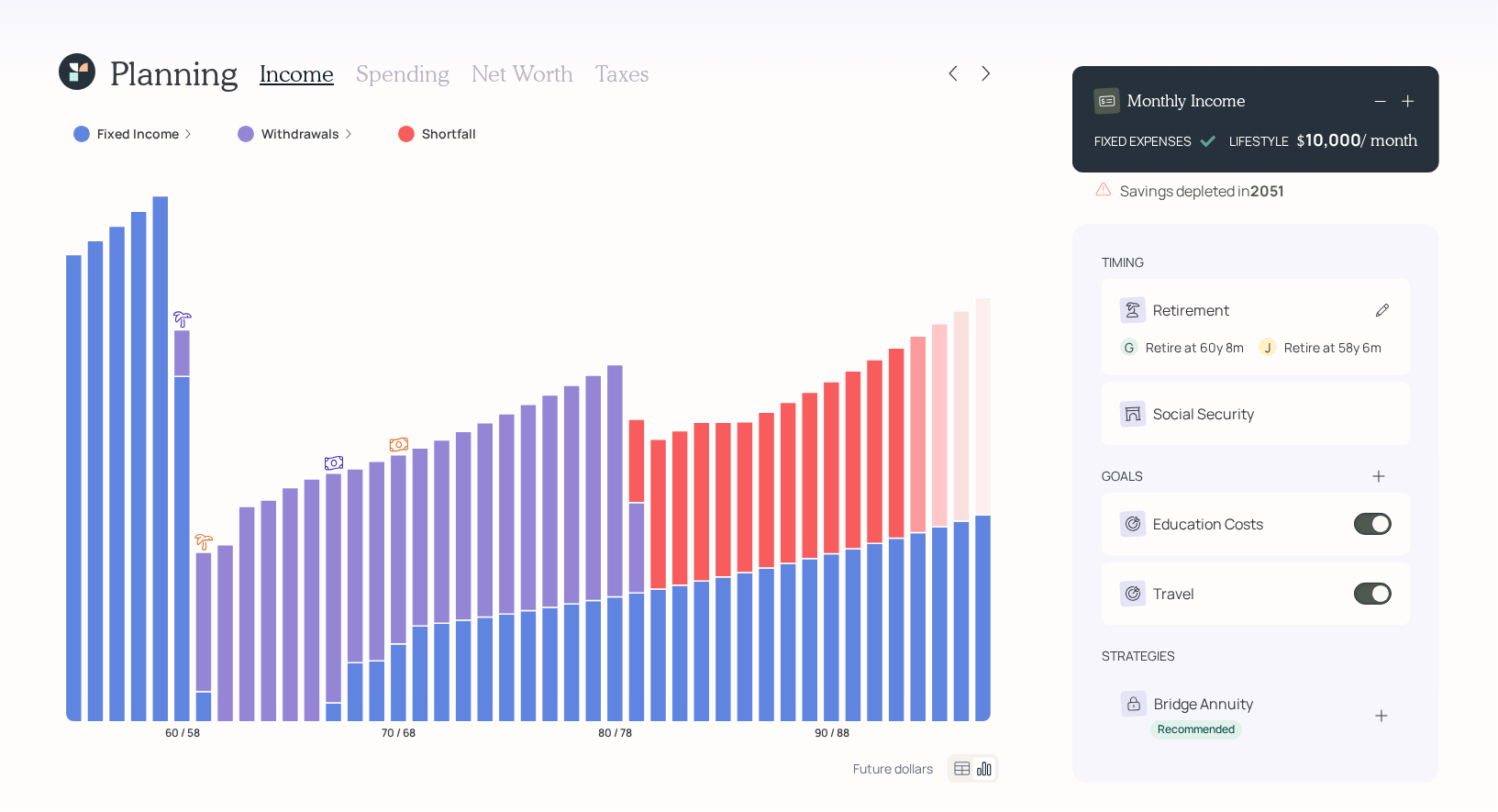
click at [1382, 308] on icon at bounding box center [1382, 310] width 18 height 18
select select "8"
select select "6"
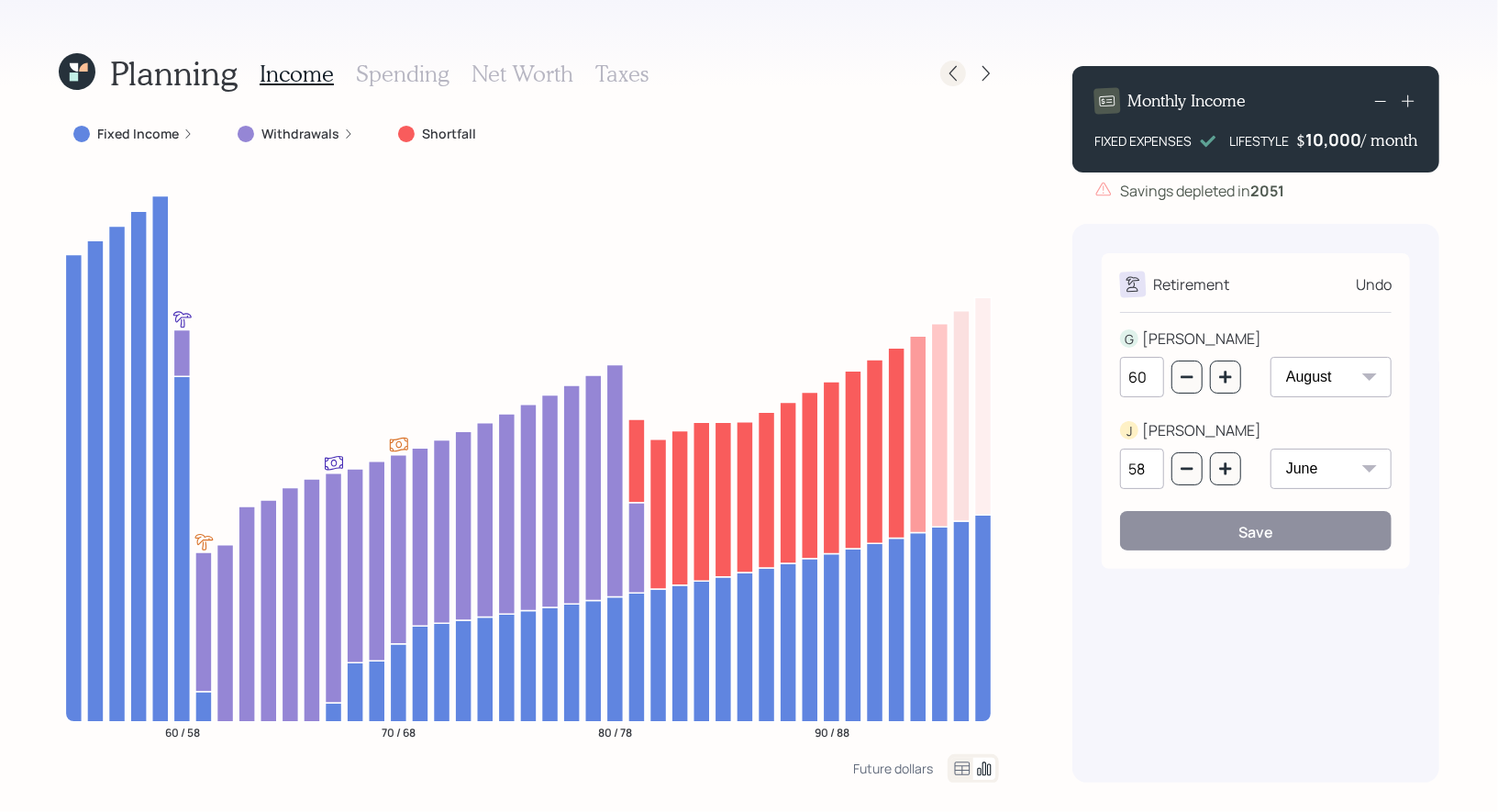
click at [958, 72] on icon at bounding box center [953, 73] width 18 height 18
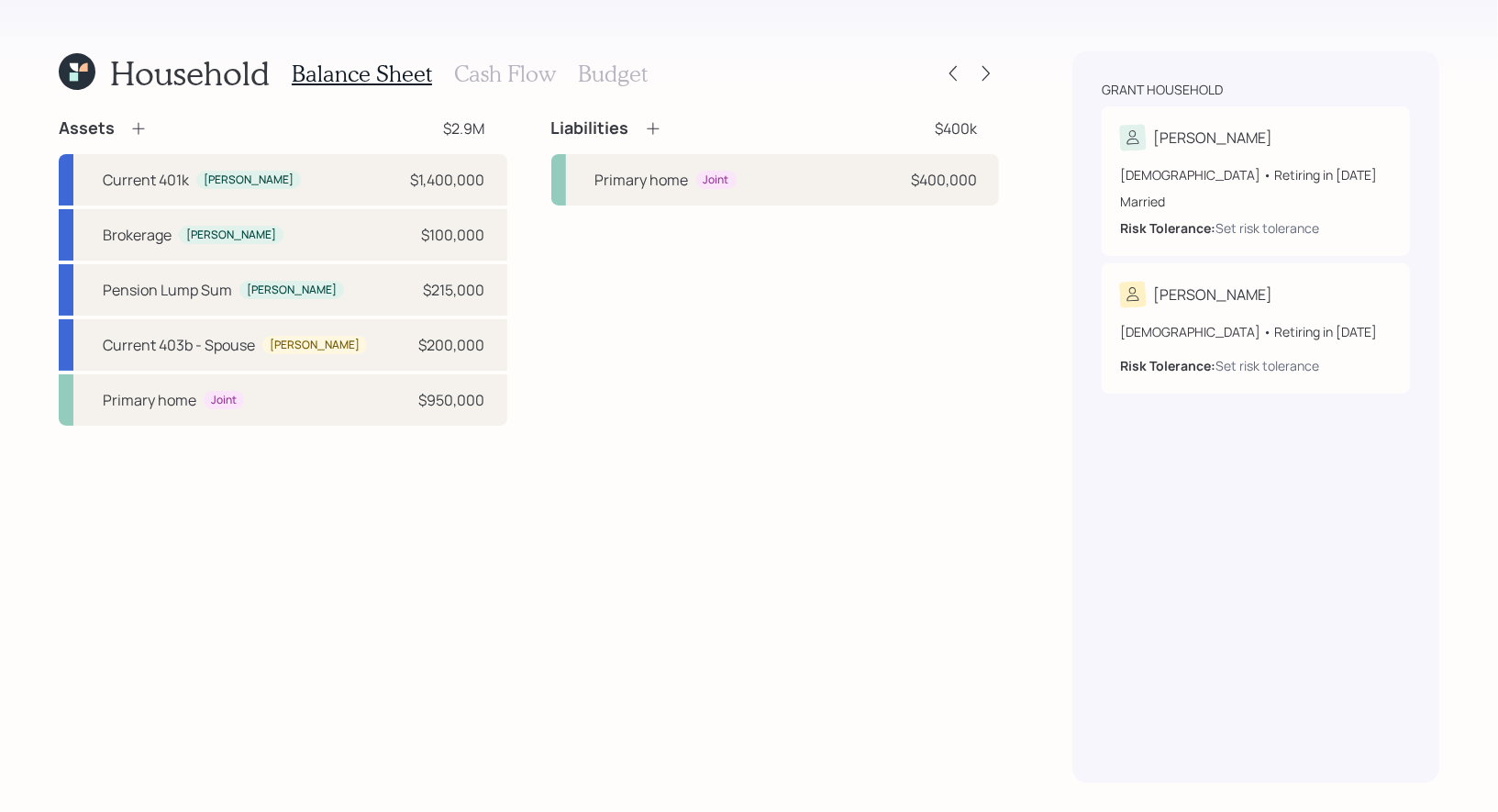
click at [484, 78] on h3 "Cash Flow" at bounding box center [505, 74] width 101 height 27
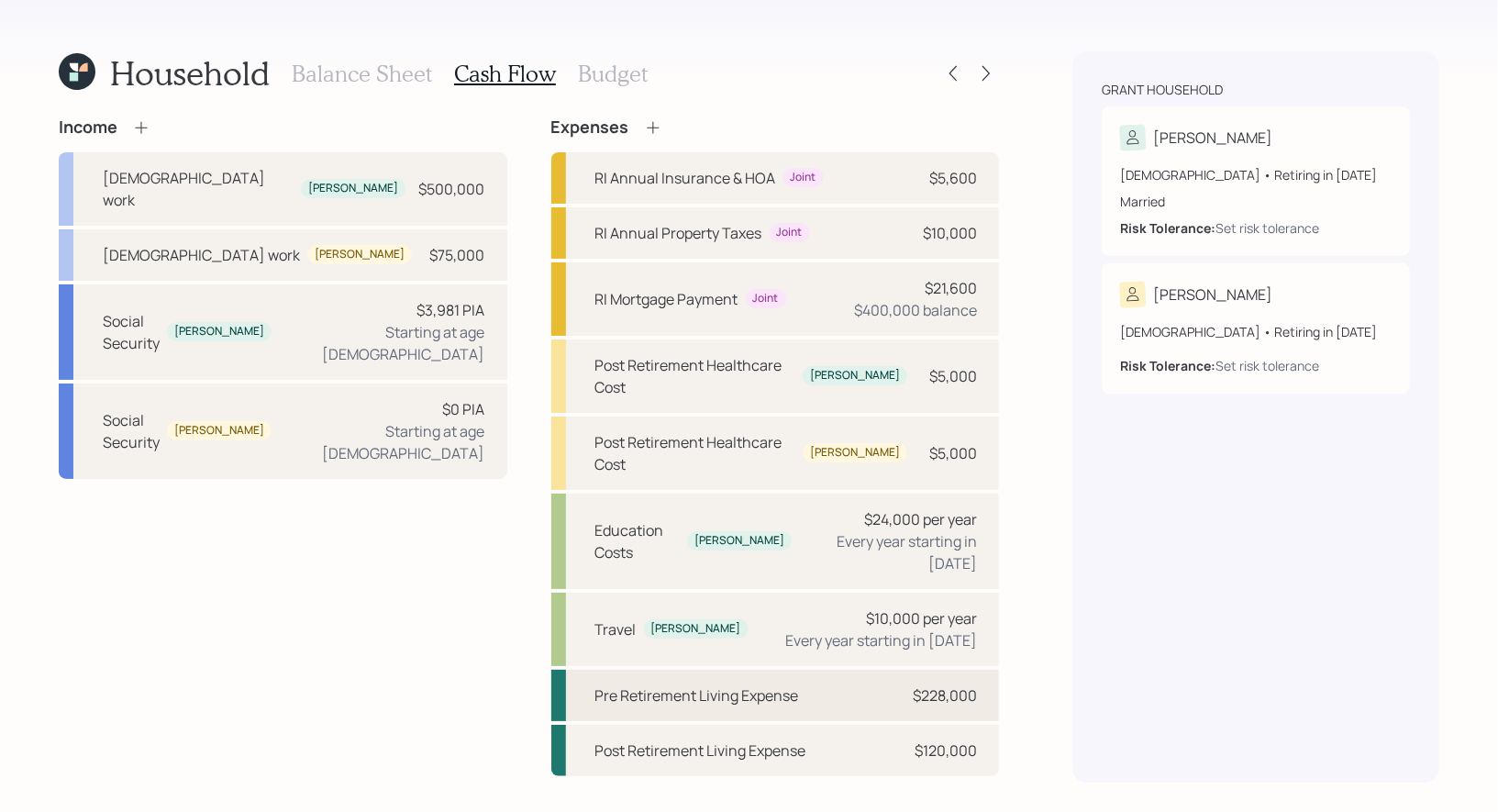
click at [652, 685] on div "Pre Retirement Living Expense" at bounding box center [697, 695] width 204 height 22
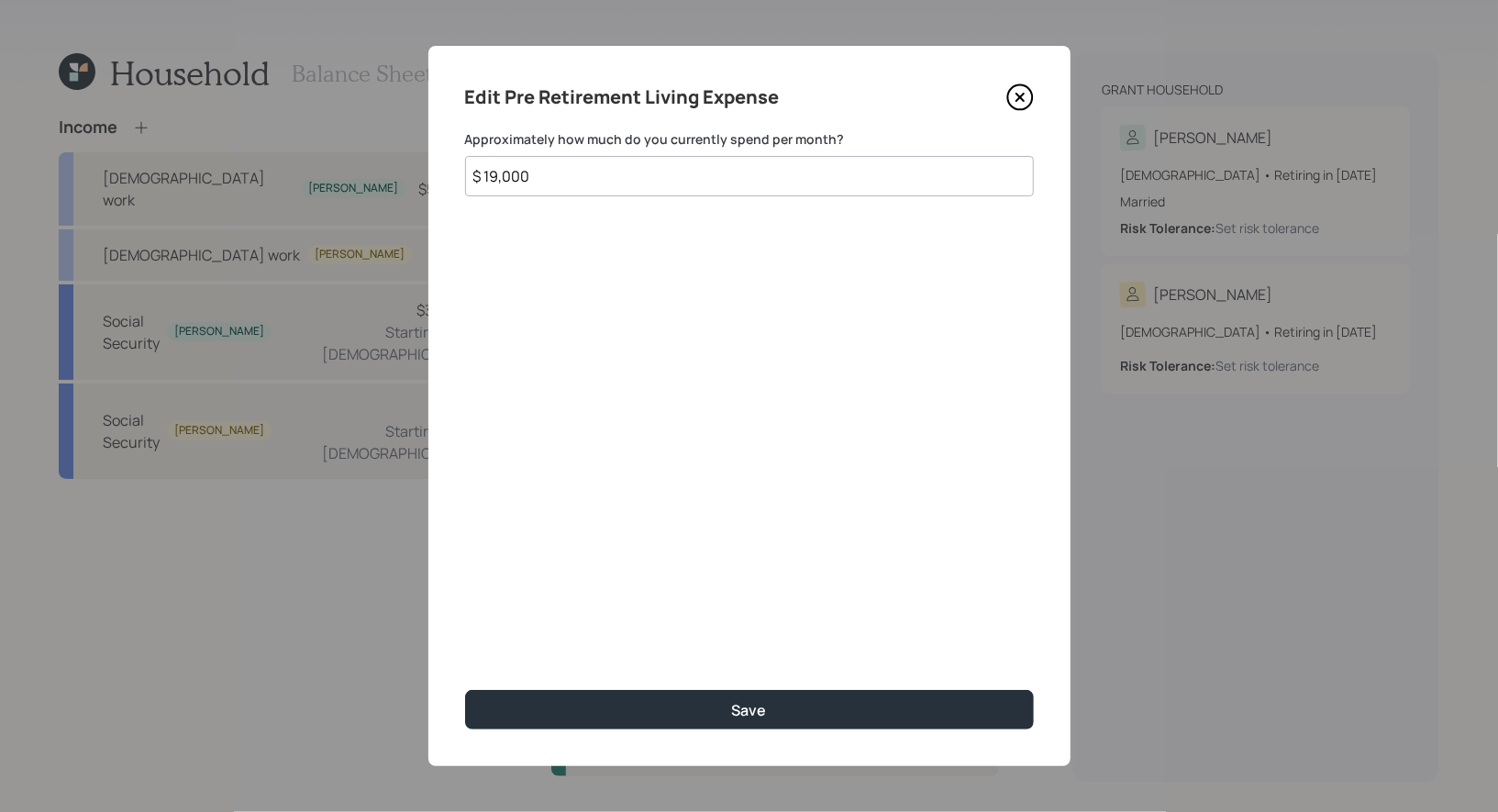
click at [553, 187] on input "$ 19,000" at bounding box center [749, 176] width 569 height 40
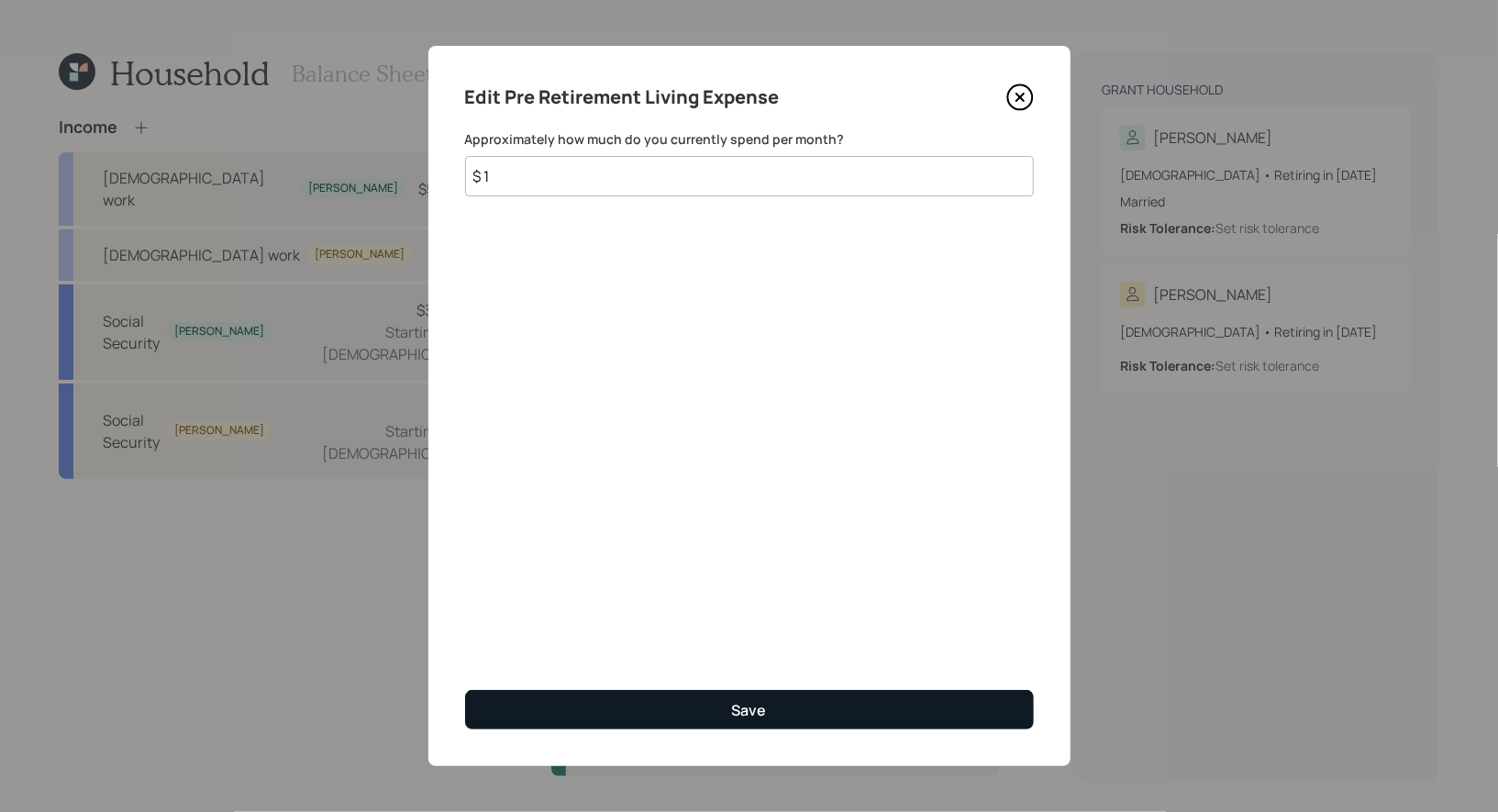
type input "$ 1"
click at [594, 708] on button "Save" at bounding box center [749, 709] width 569 height 39
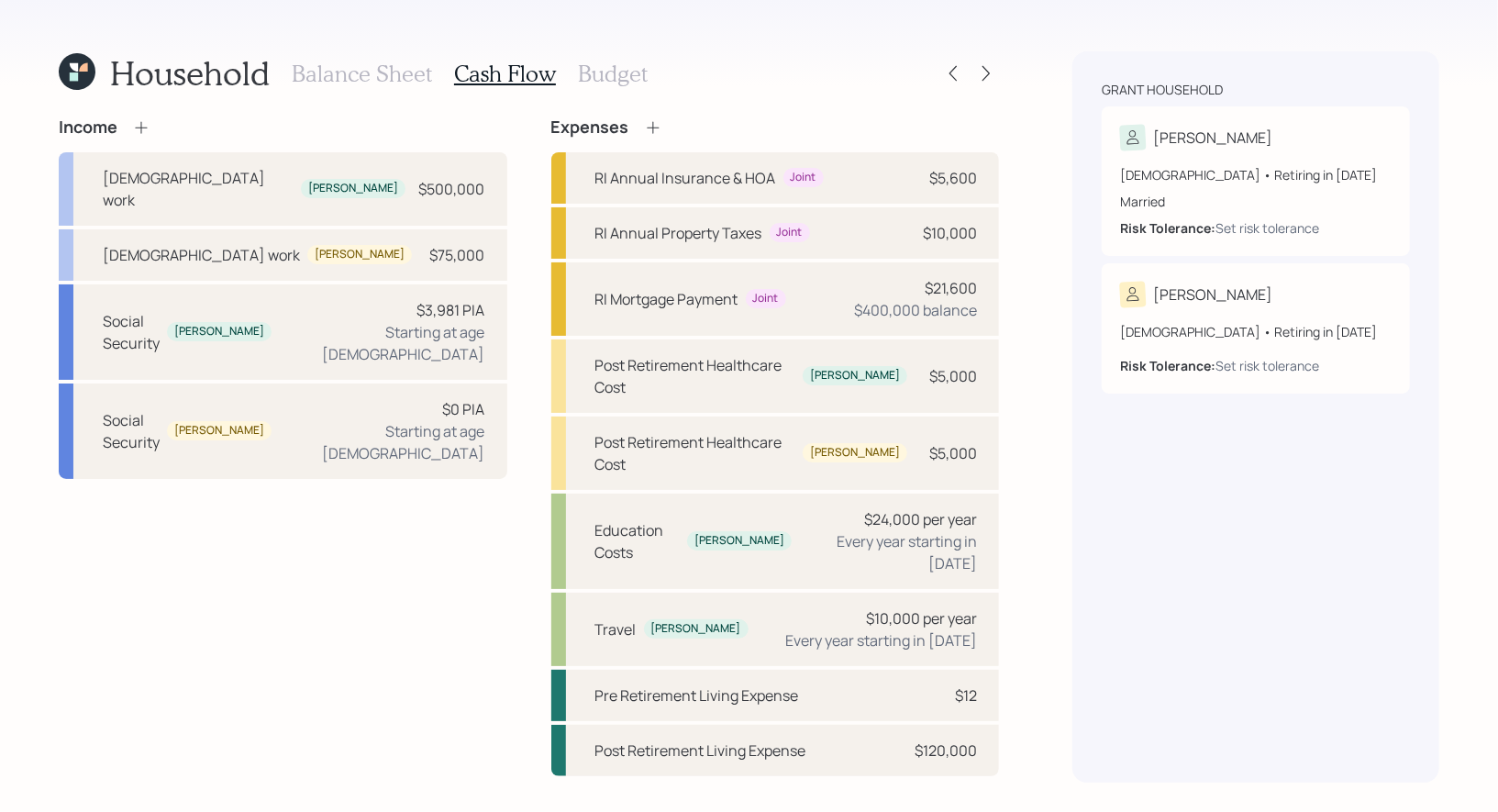
click at [584, 68] on h3 "Budget" at bounding box center [612, 74] width 70 height 27
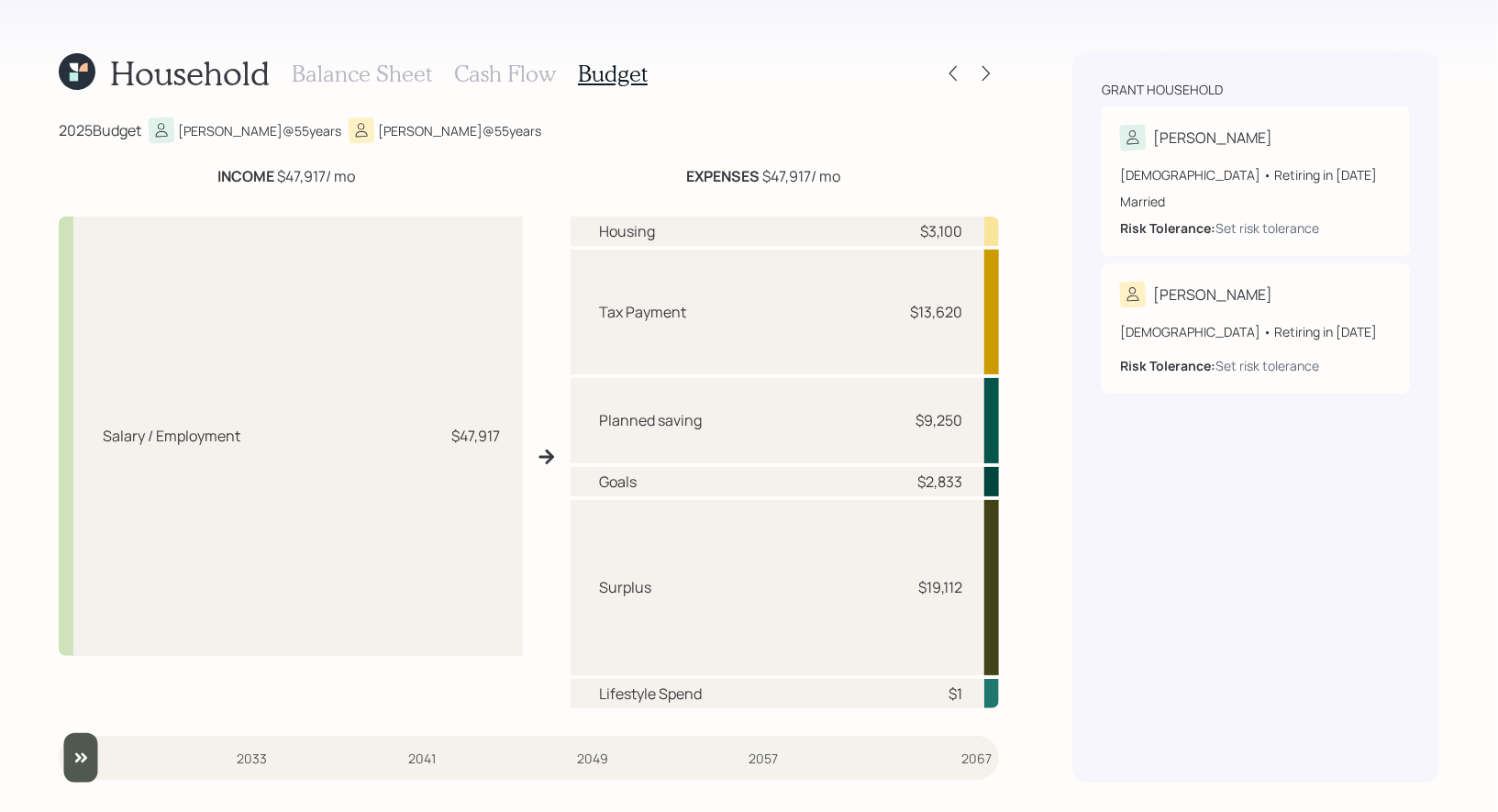
click at [331, 73] on h3 "Balance Sheet" at bounding box center [362, 74] width 141 height 27
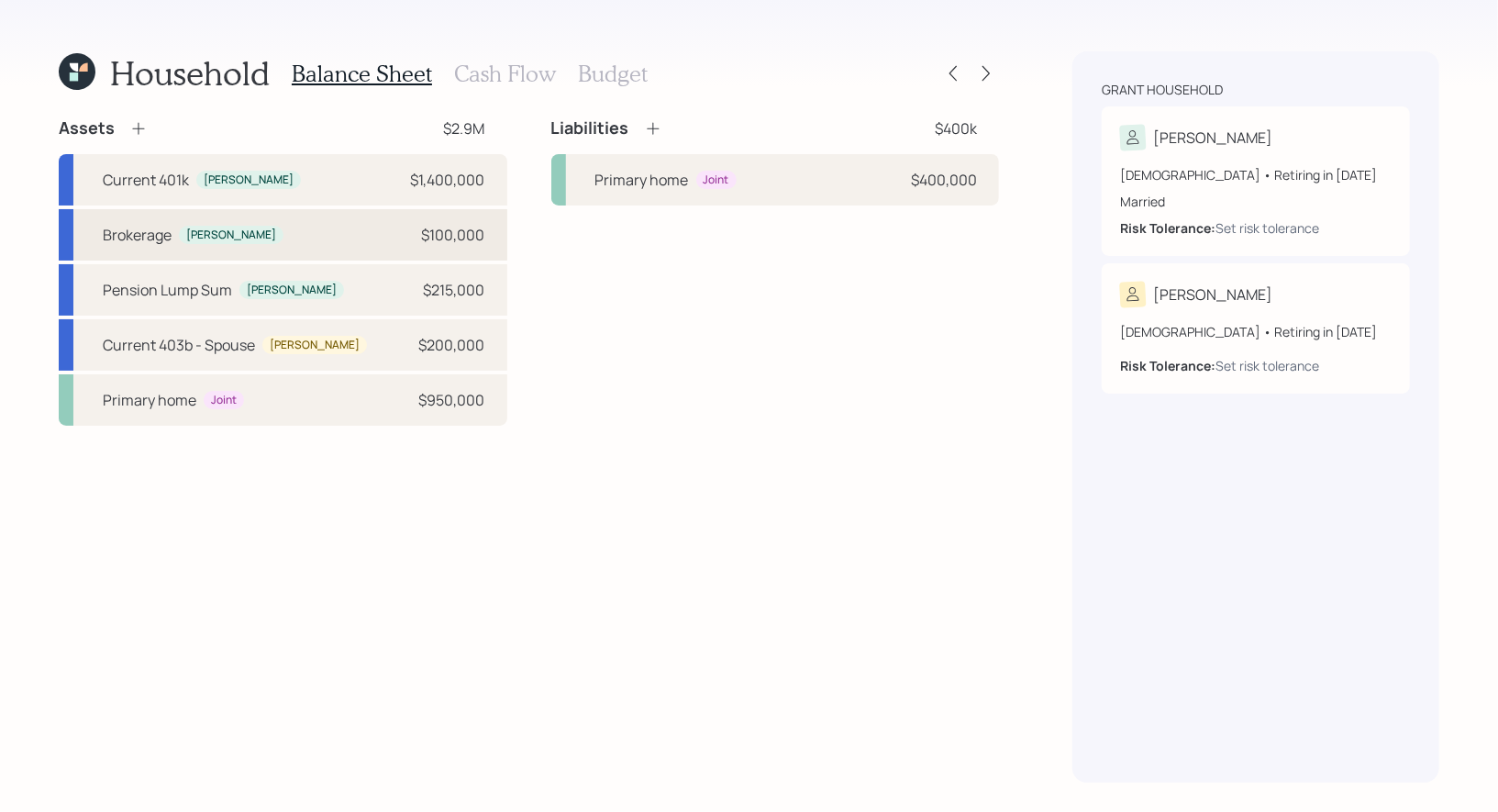
click at [150, 233] on div "Brokerage" at bounding box center [137, 234] width 69 height 22
select select "taxable"
select select "balanced"
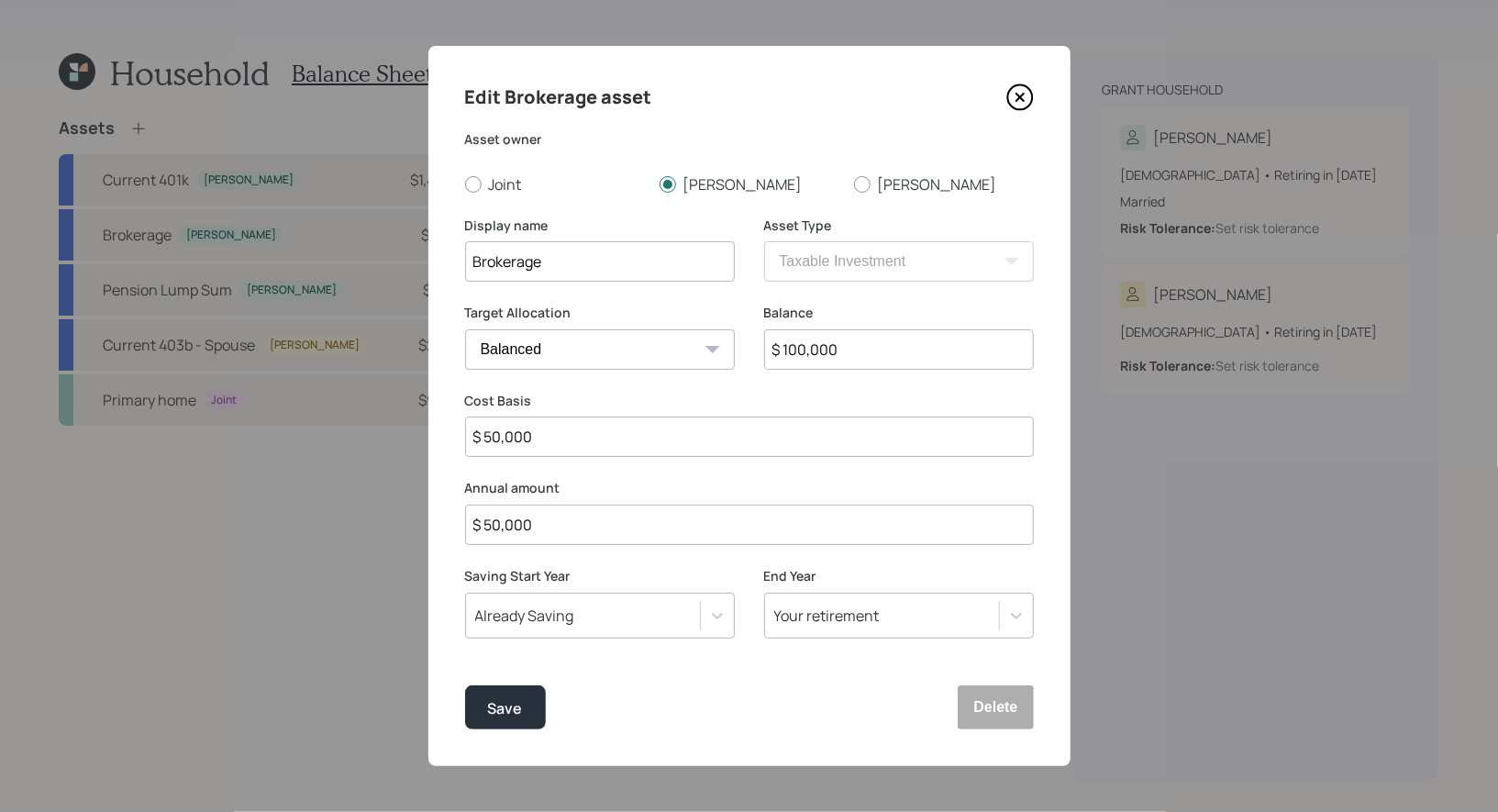
click at [562, 532] on input "$ 50,000" at bounding box center [749, 525] width 569 height 40
type input "$ 100,000"
click at [507, 705] on div "Save" at bounding box center [505, 709] width 34 height 25
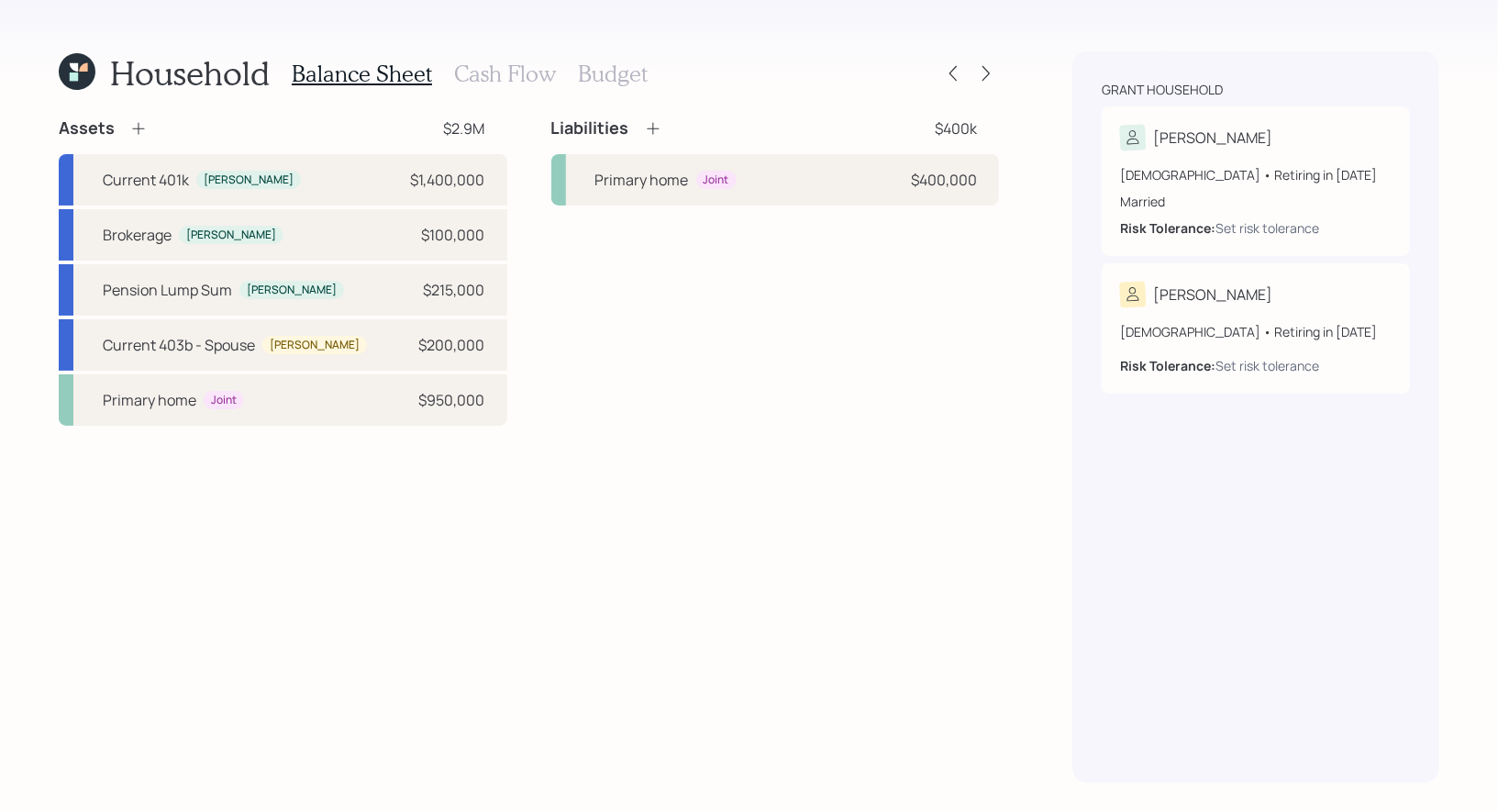
click at [583, 76] on h3 "Budget" at bounding box center [612, 74] width 70 height 27
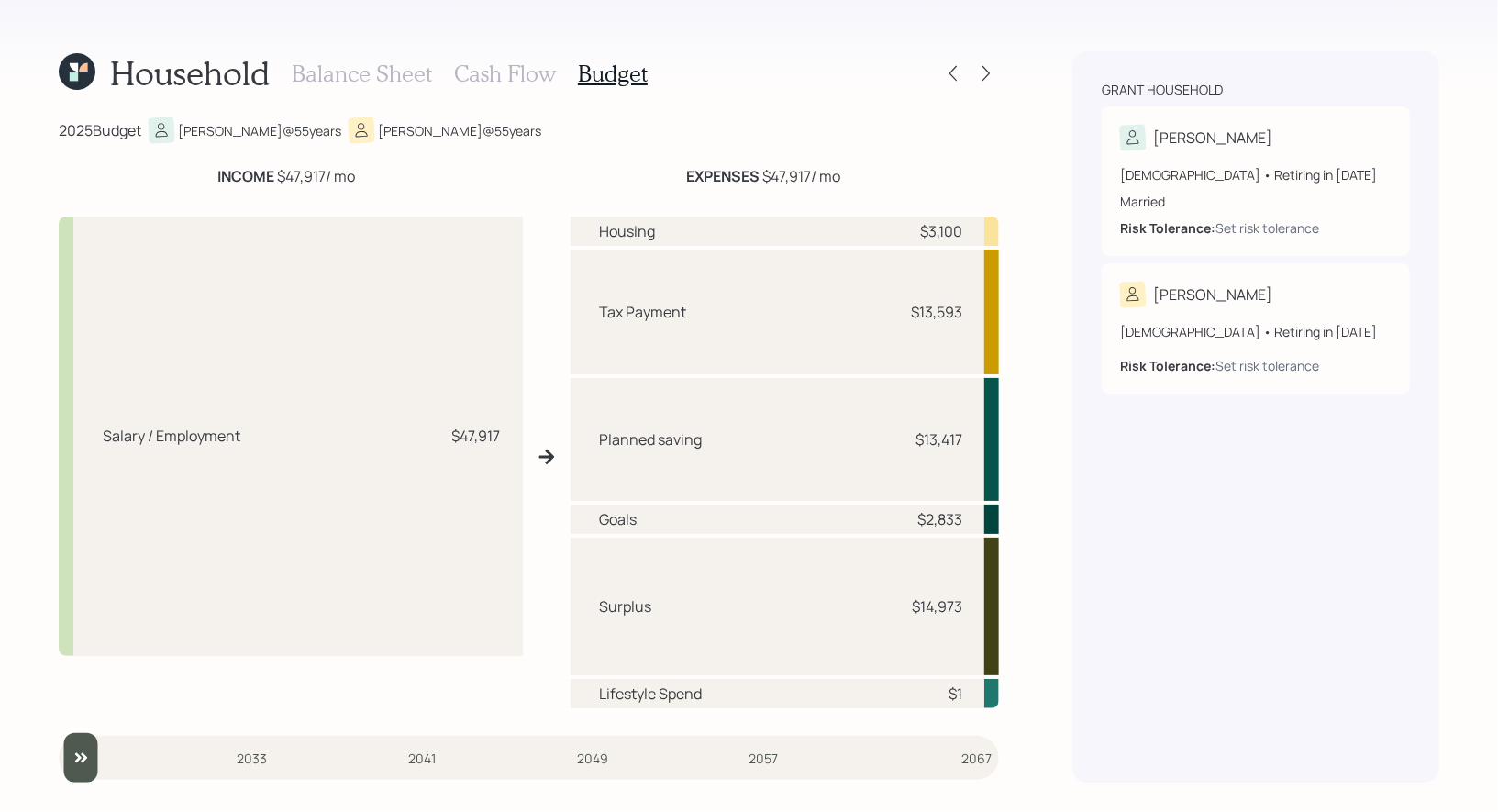
click at [502, 76] on h3 "Cash Flow" at bounding box center [505, 74] width 101 height 27
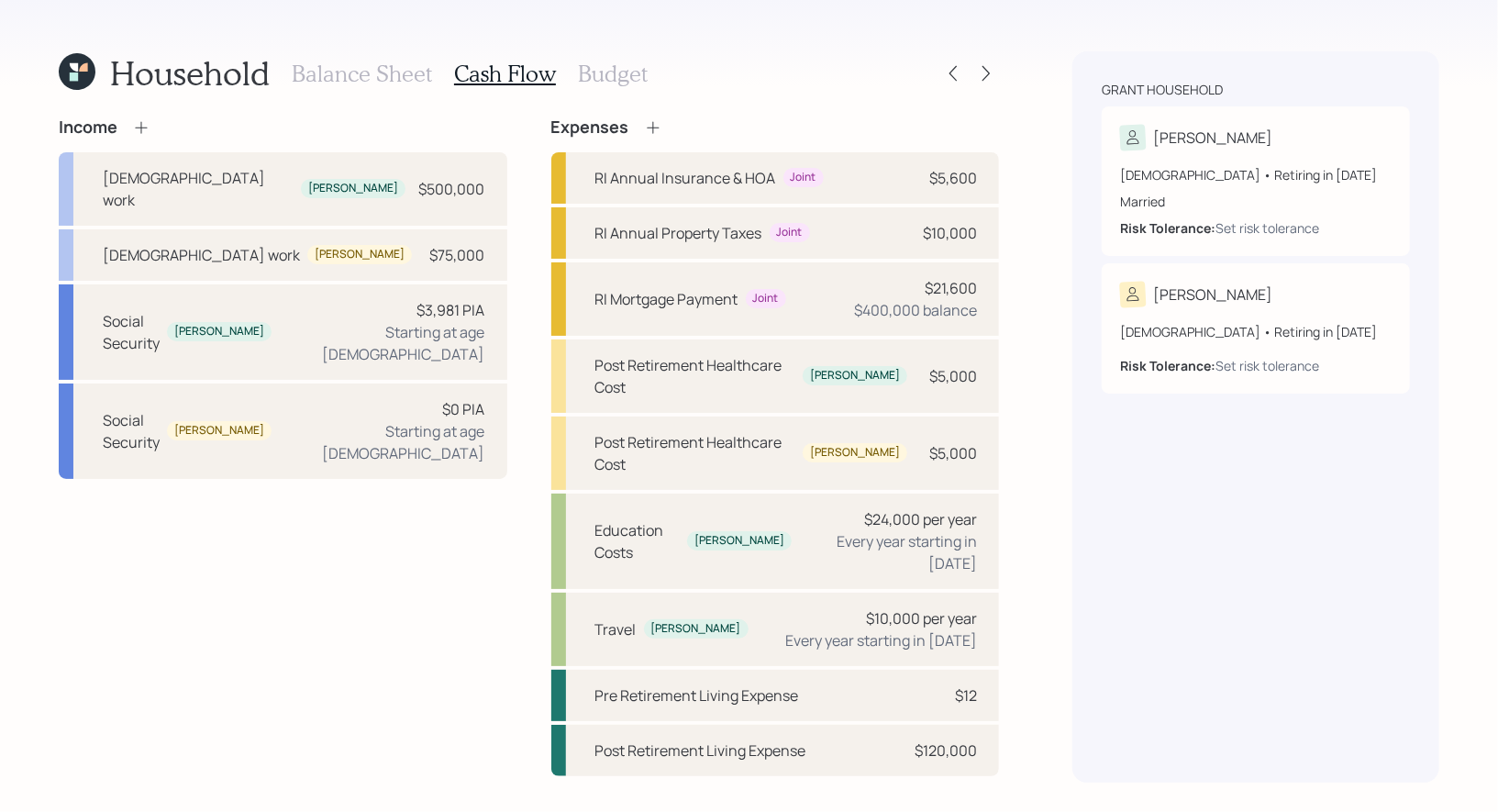
click at [579, 75] on h3 "Budget" at bounding box center [612, 74] width 70 height 27
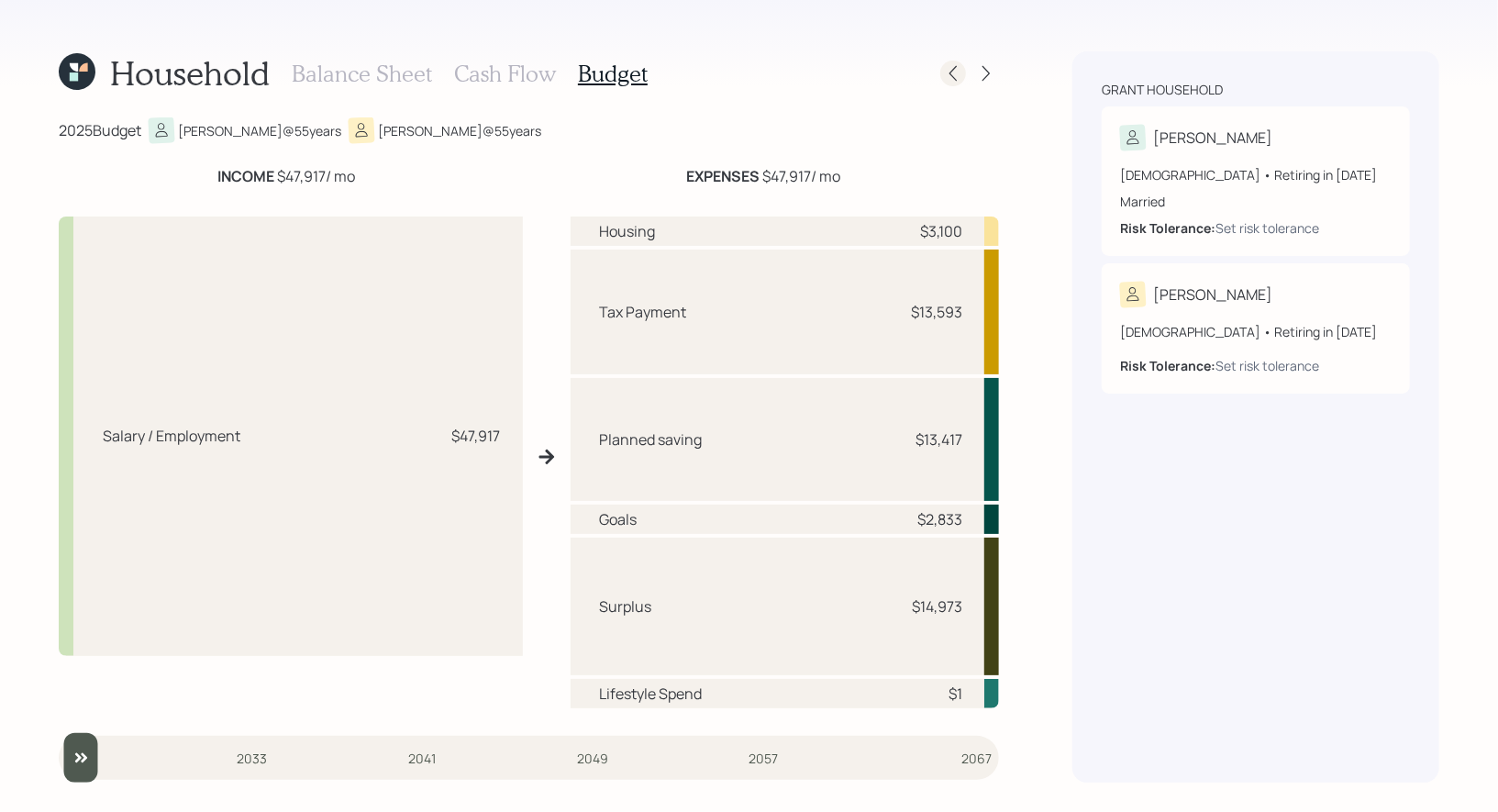
click at [959, 69] on icon at bounding box center [953, 73] width 18 height 18
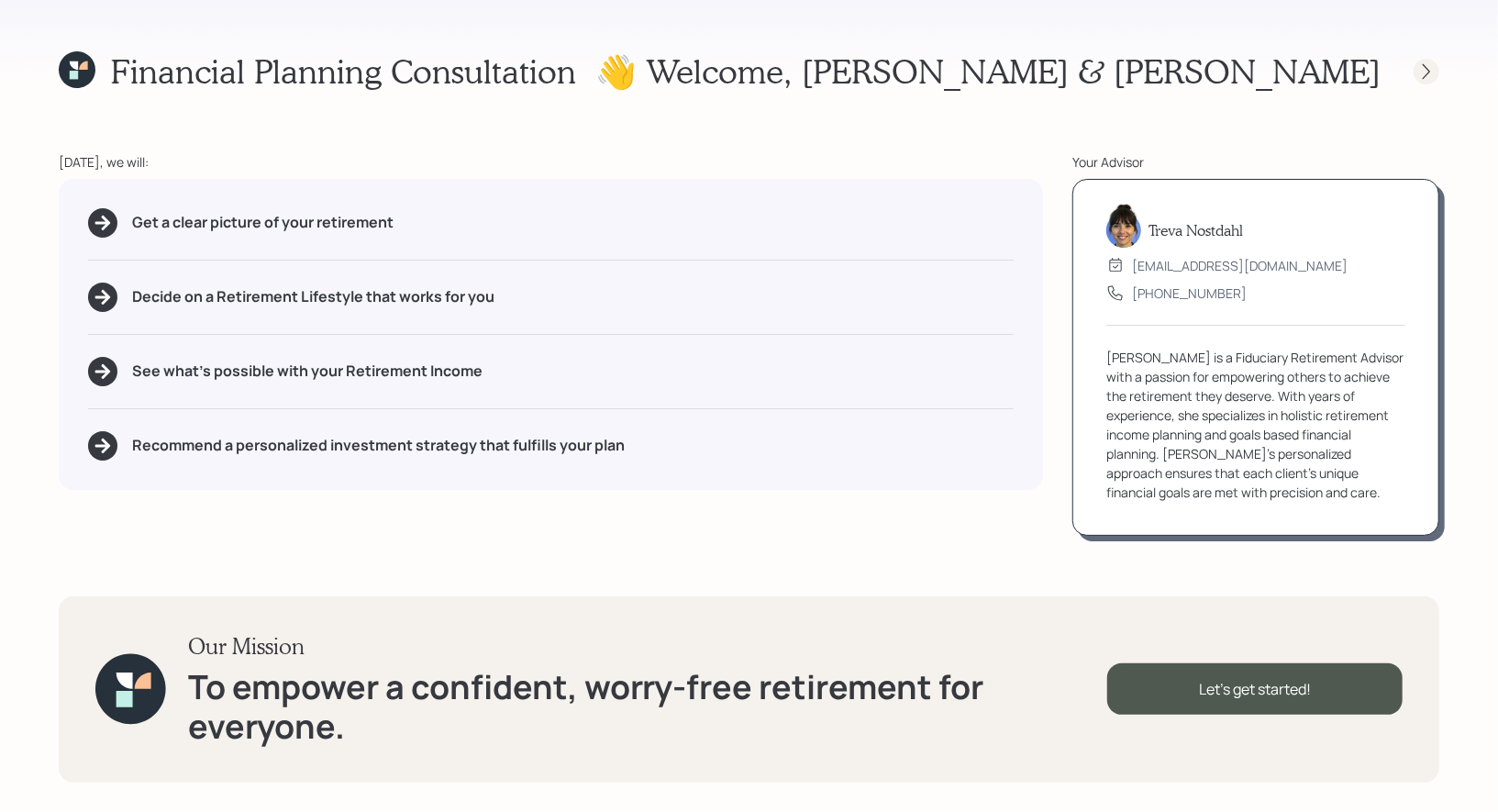
click at [1422, 66] on icon at bounding box center [1426, 71] width 18 height 18
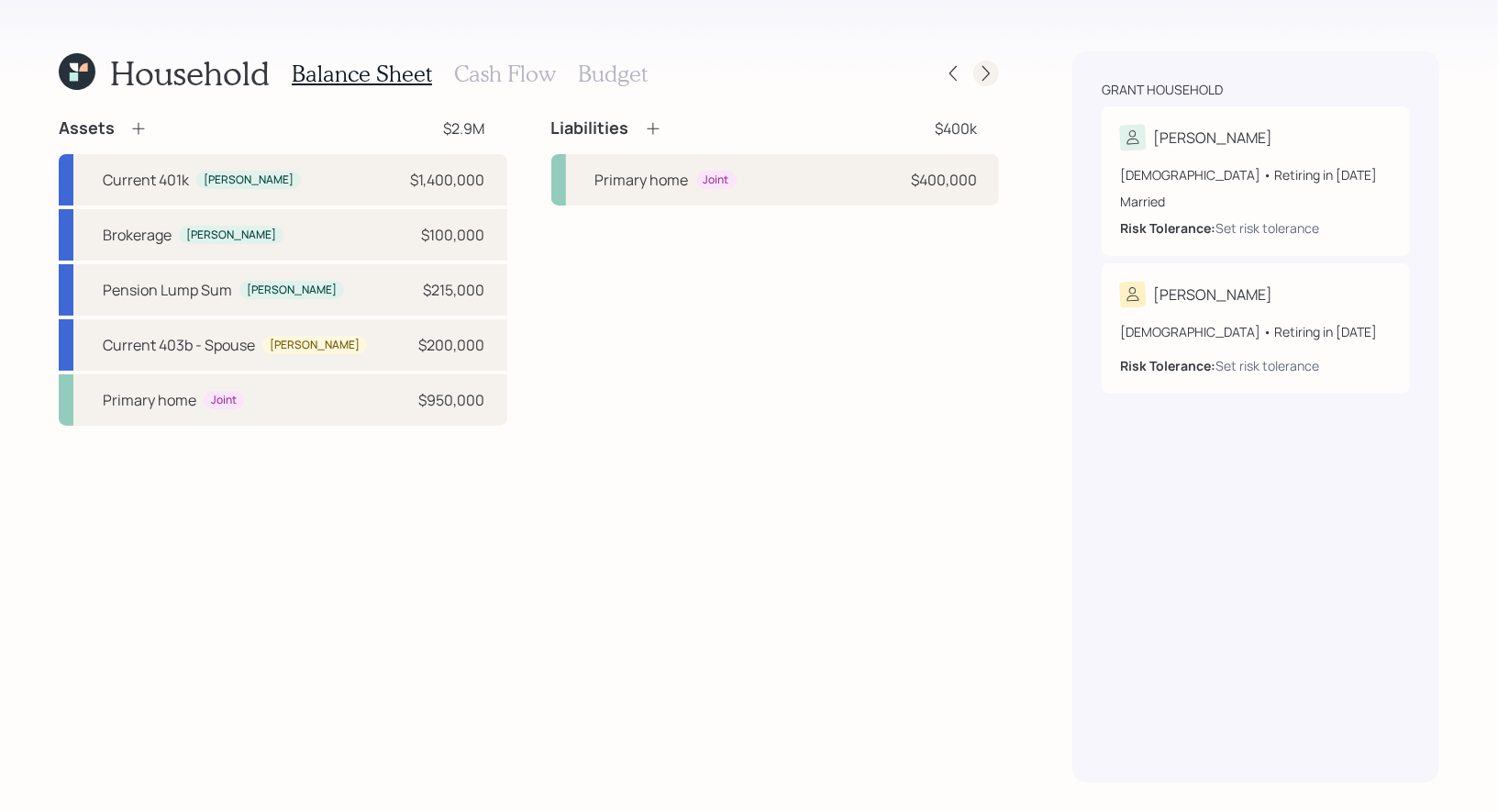
click at [983, 72] on icon at bounding box center [986, 73] width 18 height 18
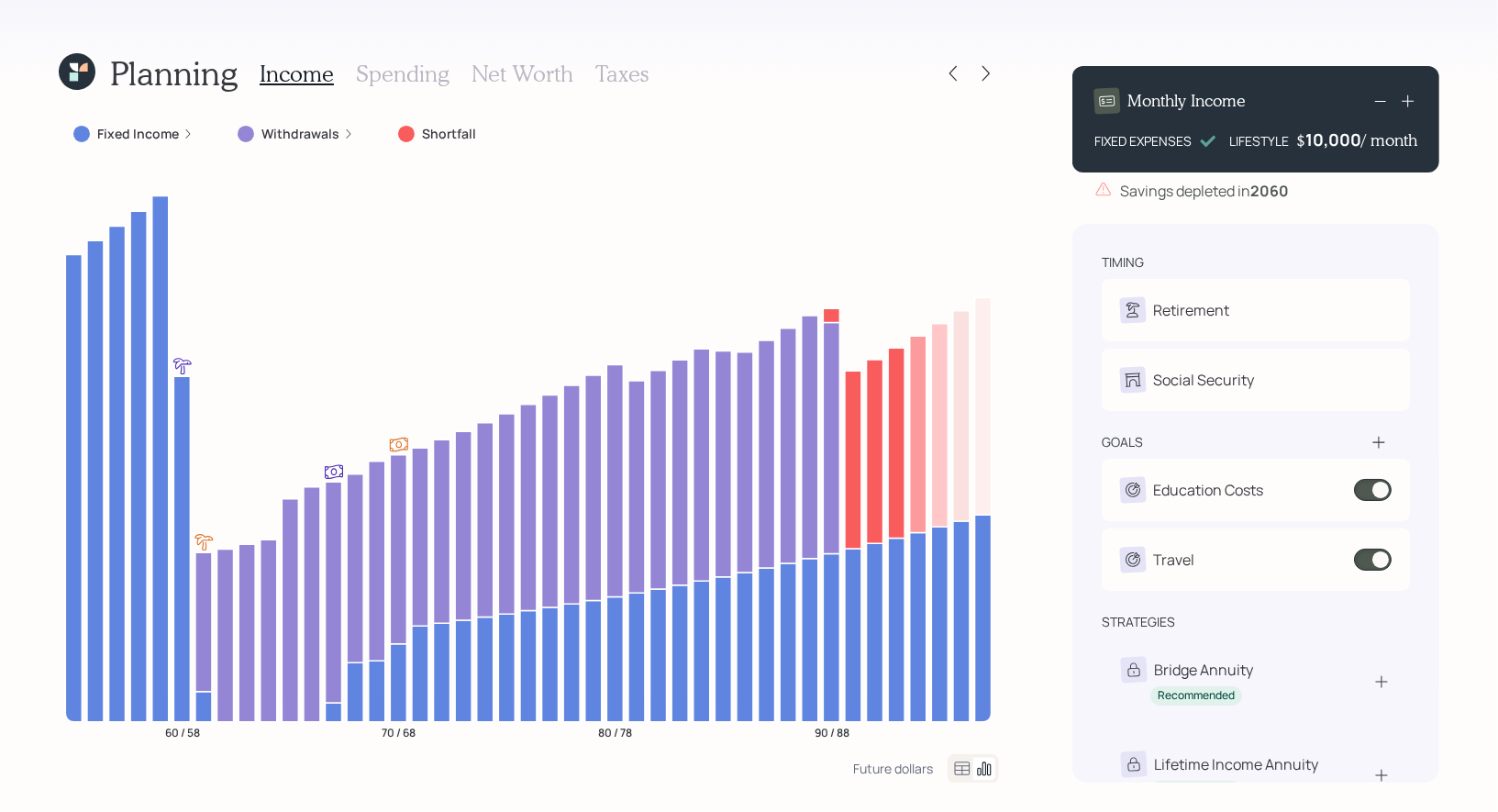
click at [402, 78] on h3 "Spending" at bounding box center [403, 74] width 94 height 27
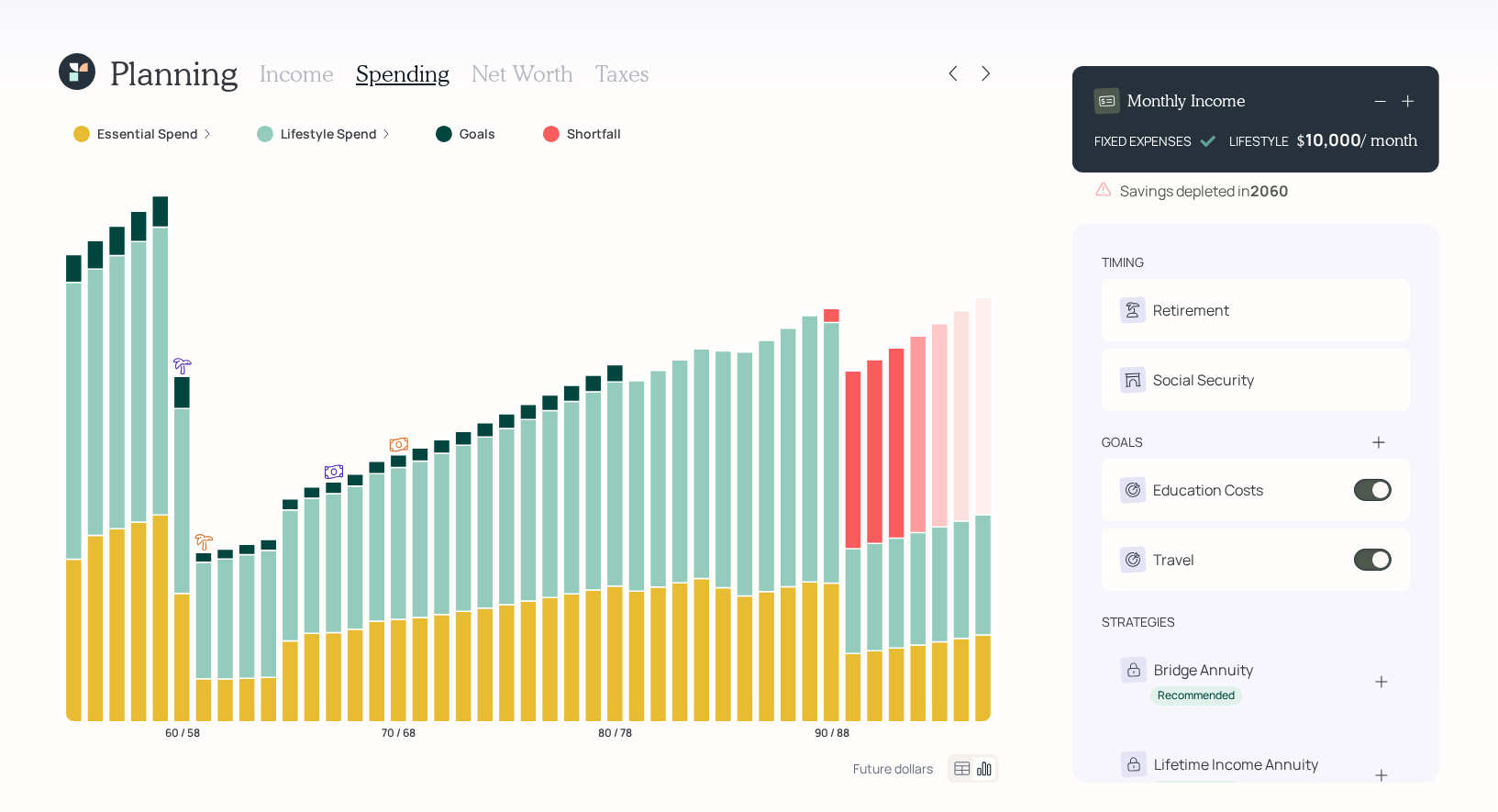
click at [961, 765] on icon at bounding box center [963, 768] width 15 height 13
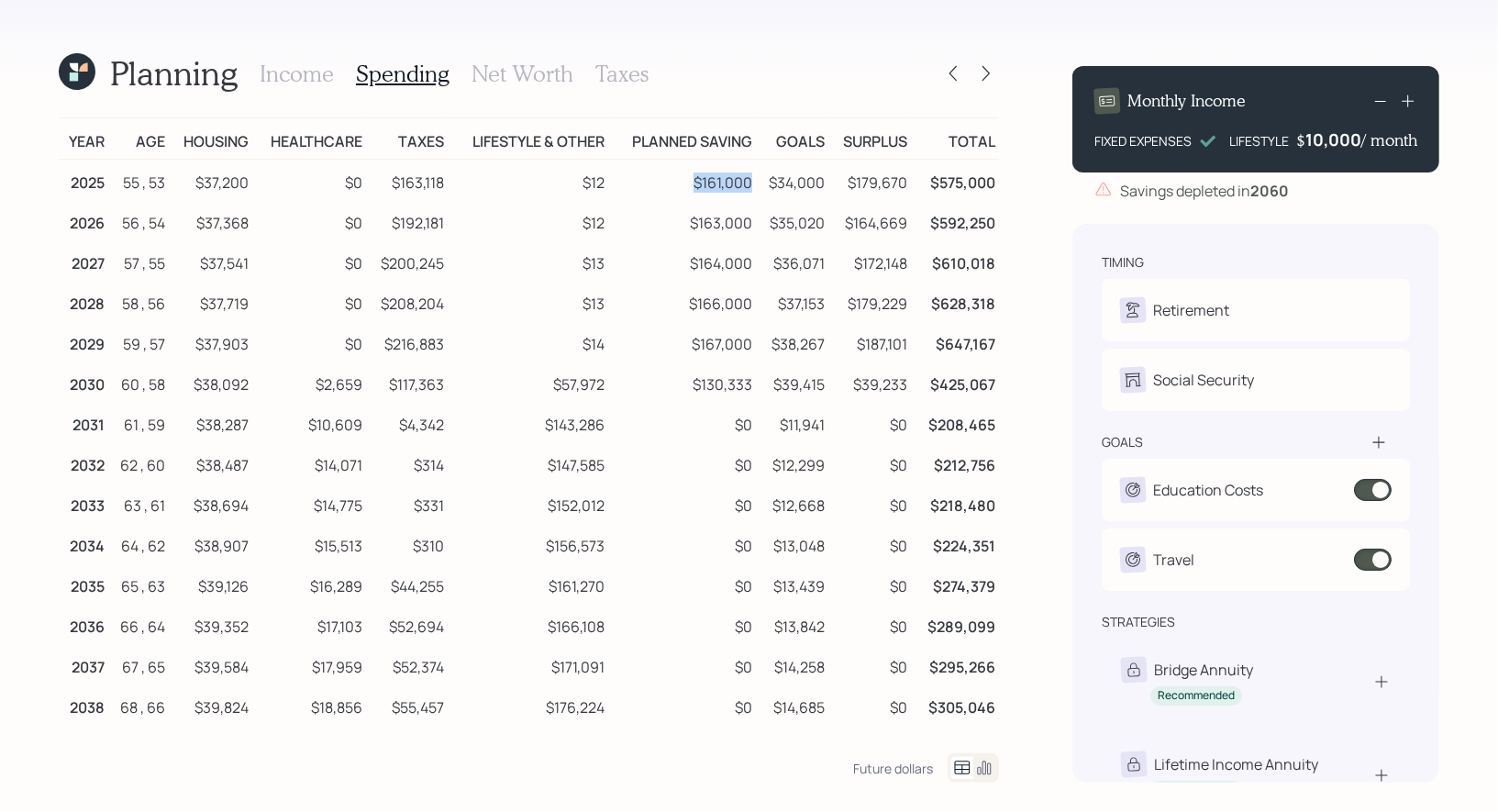
drag, startPoint x: 751, startPoint y: 184, endPoint x: 696, endPoint y: 185, distance: 55.0
click at [696, 185] on td "$161,000" at bounding box center [682, 180] width 146 height 41
click at [989, 77] on icon at bounding box center [986, 73] width 18 height 18
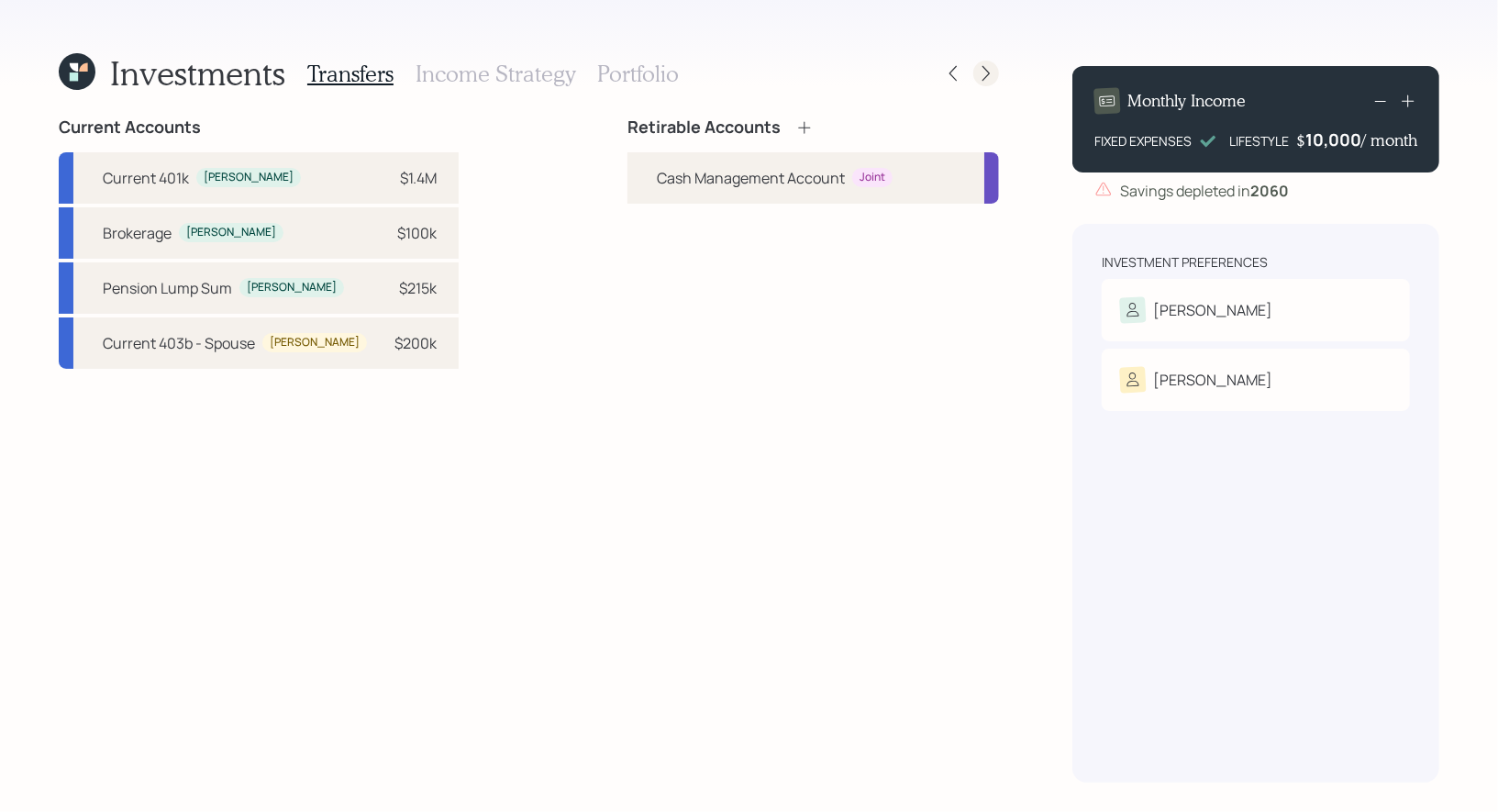
click at [988, 78] on icon at bounding box center [986, 73] width 18 height 18
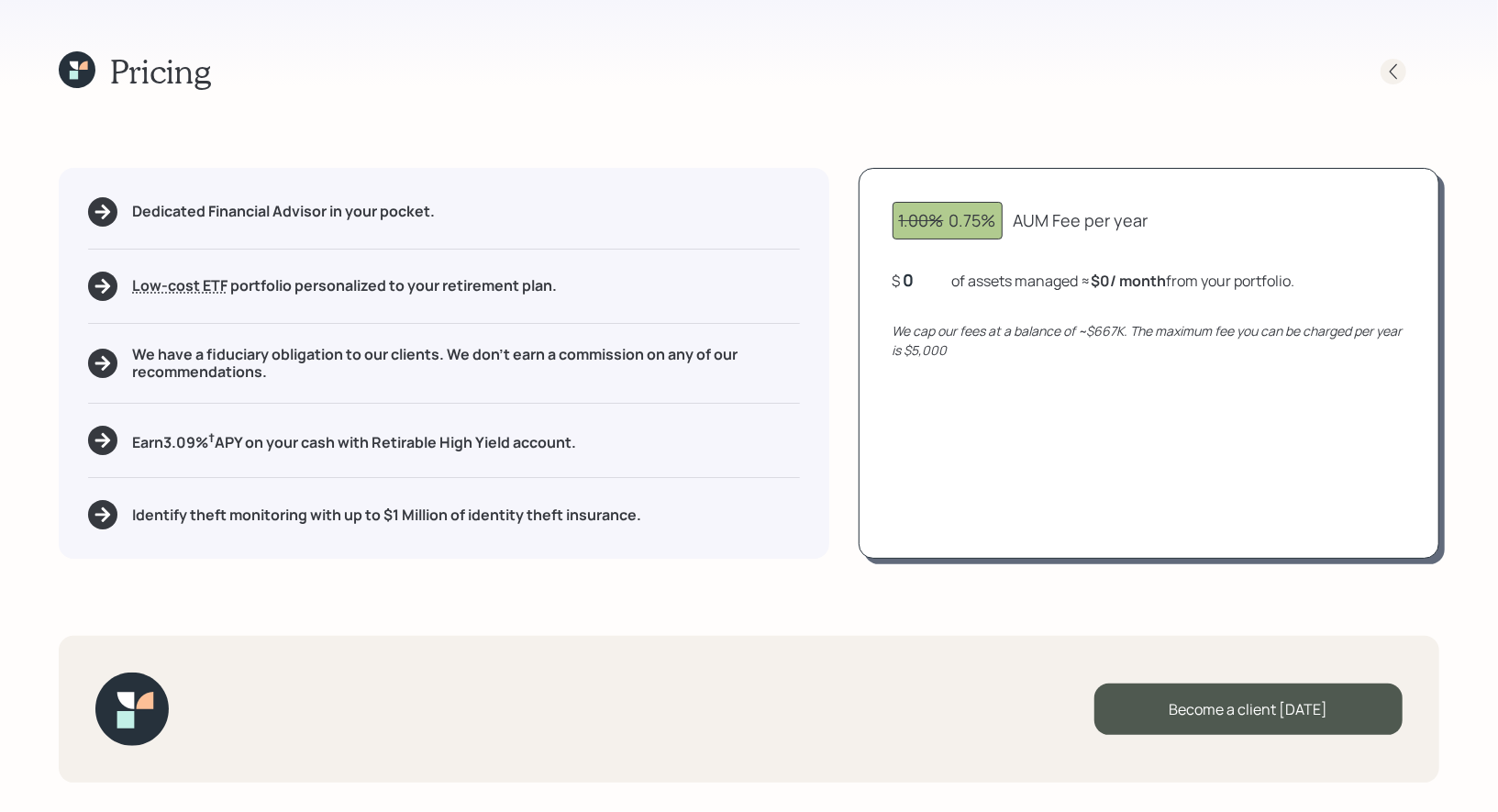
click at [1397, 71] on icon at bounding box center [1394, 71] width 18 height 18
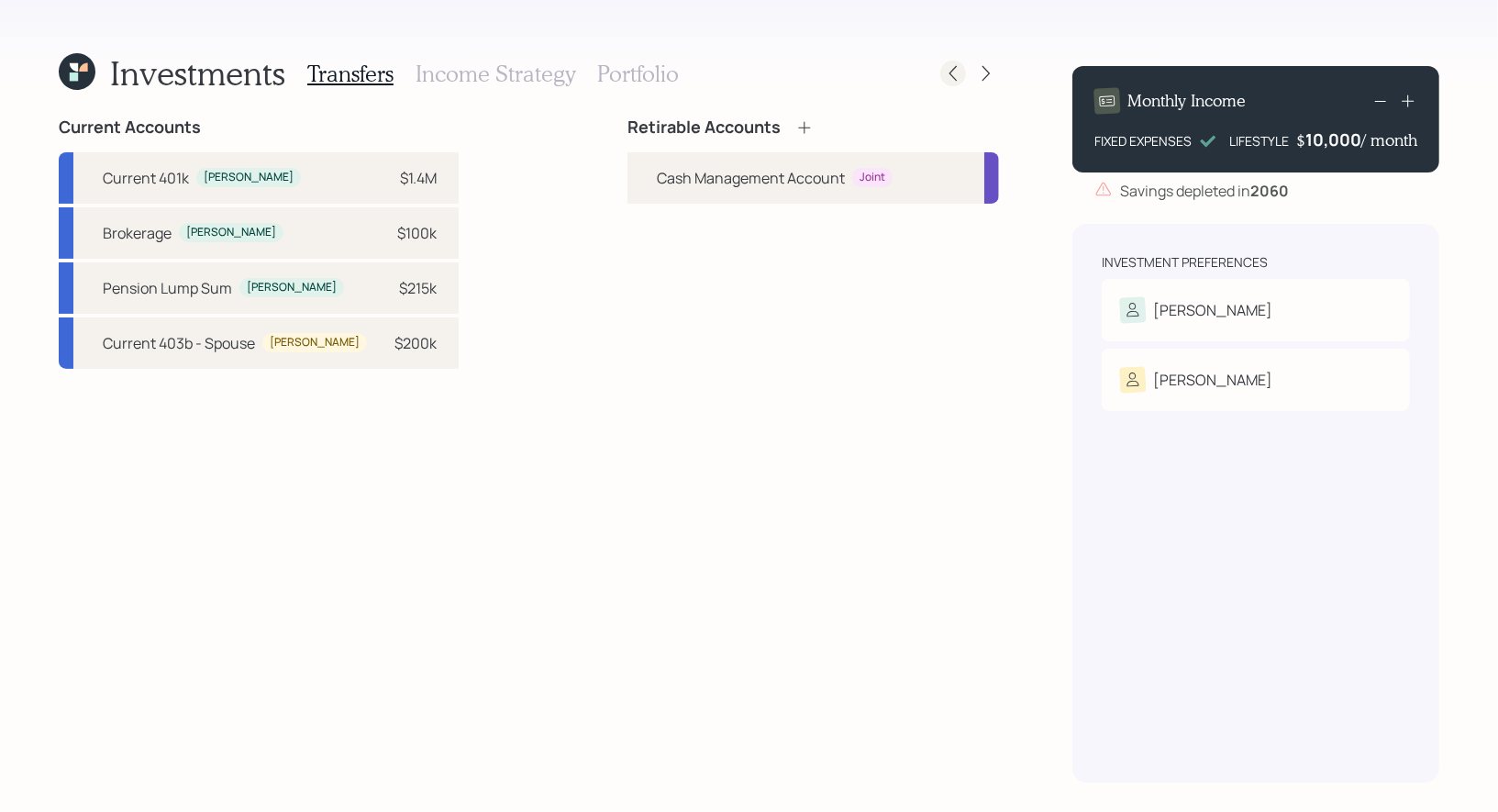
click at [954, 74] on icon at bounding box center [953, 73] width 18 height 18
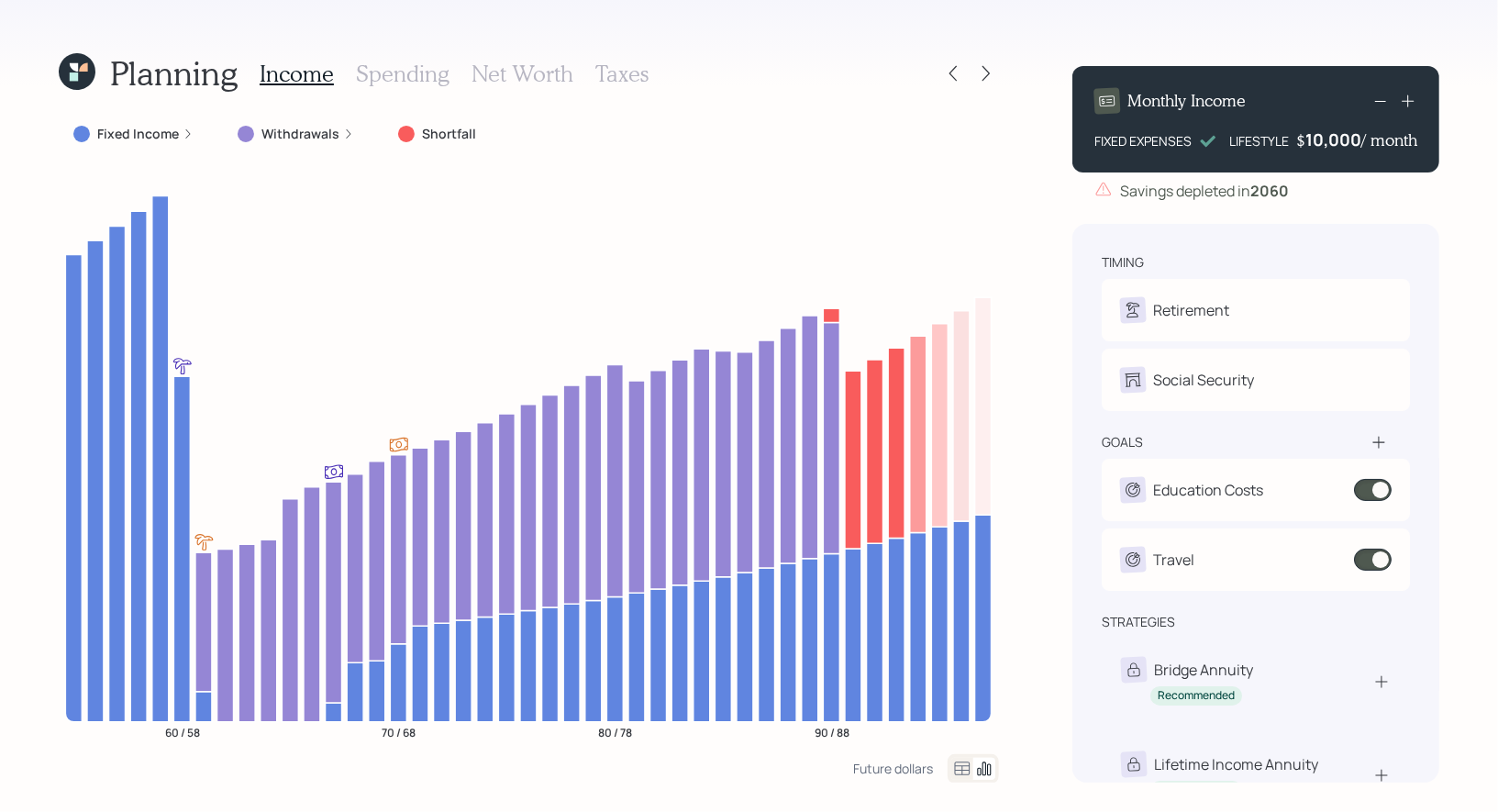
click at [529, 72] on h3 "Net Worth" at bounding box center [522, 74] width 101 height 27
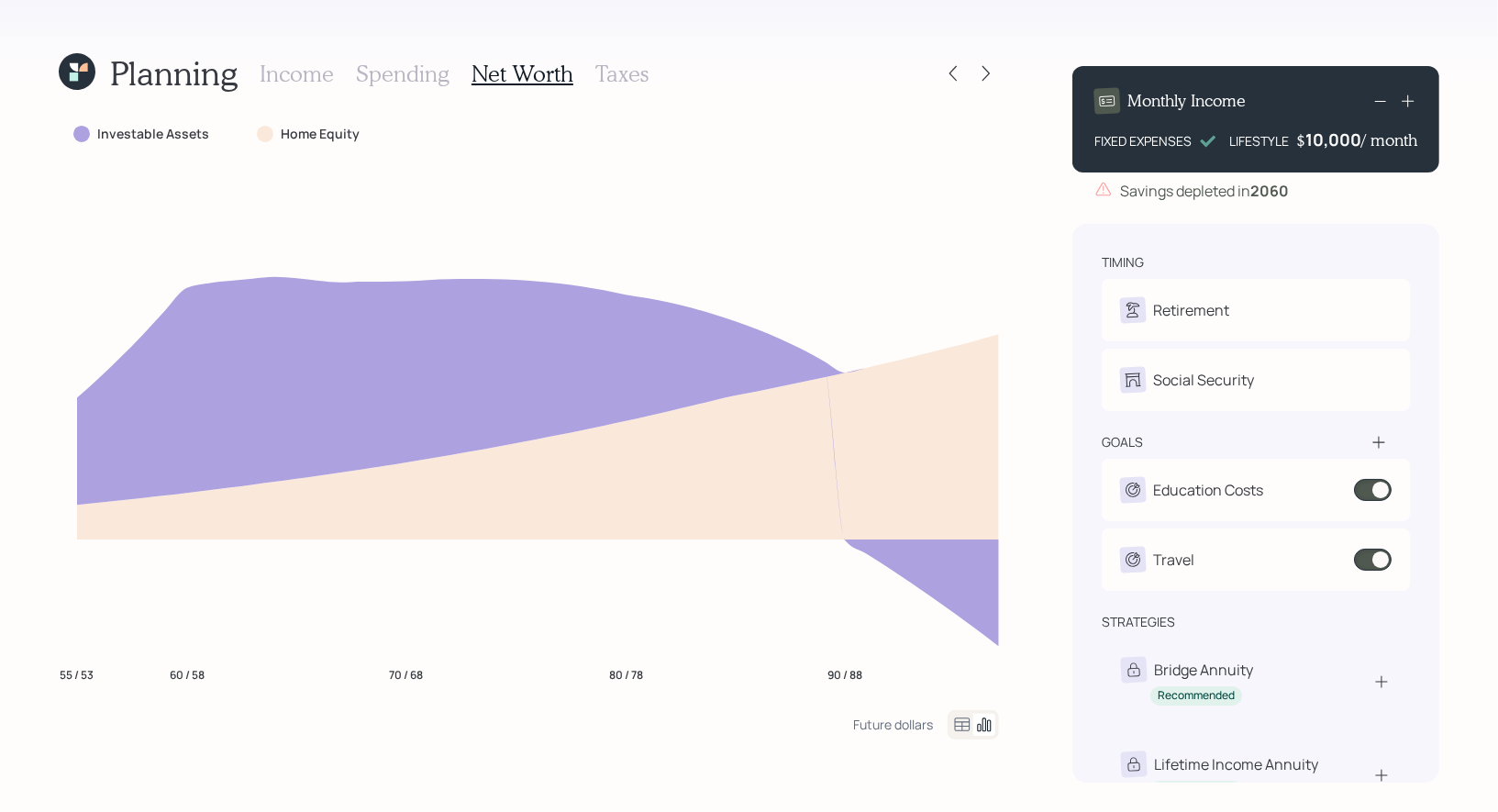
click at [964, 722] on icon at bounding box center [962, 724] width 22 height 22
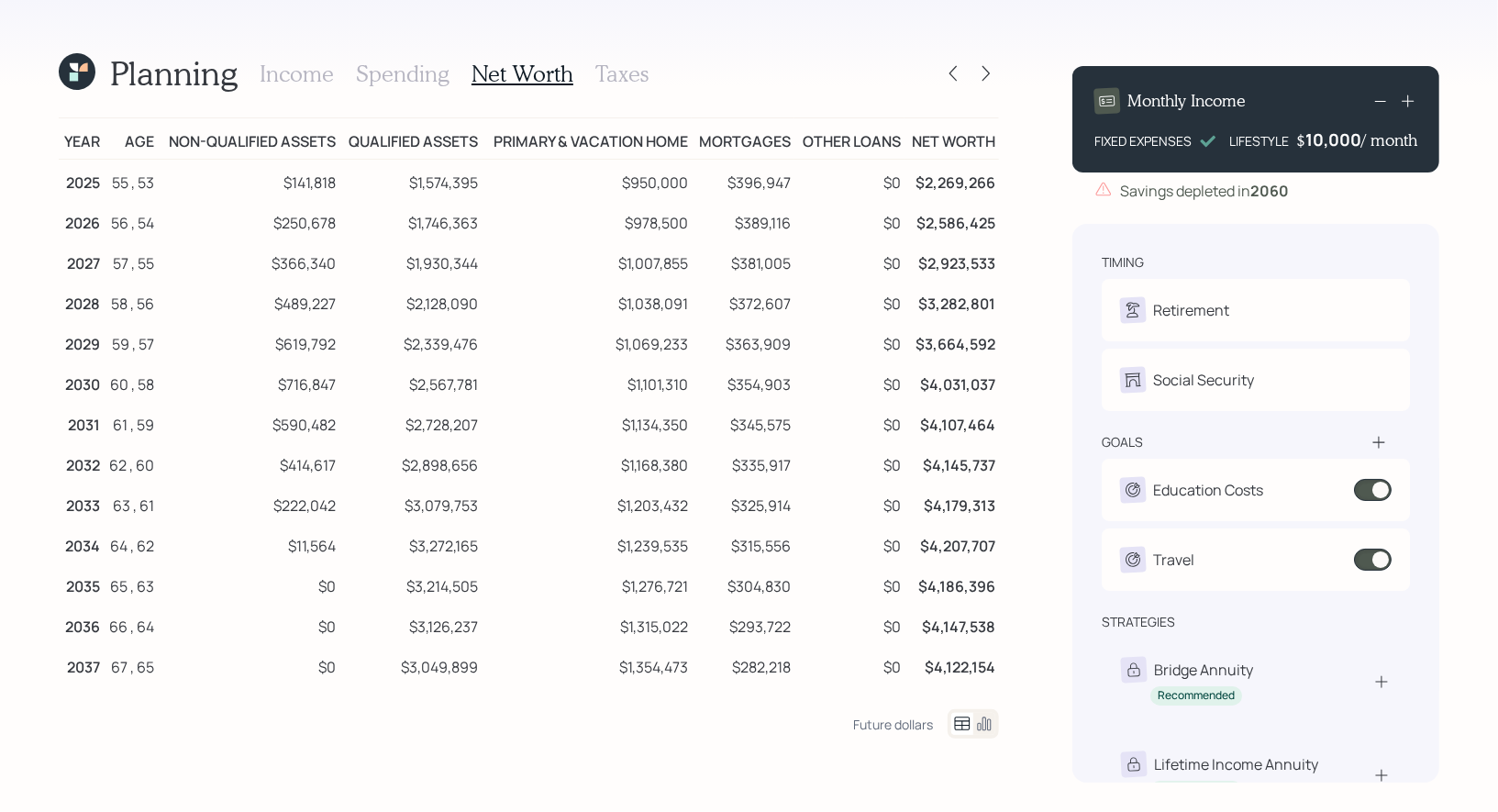
click at [599, 77] on h3 "Taxes" at bounding box center [623, 74] width 54 height 27
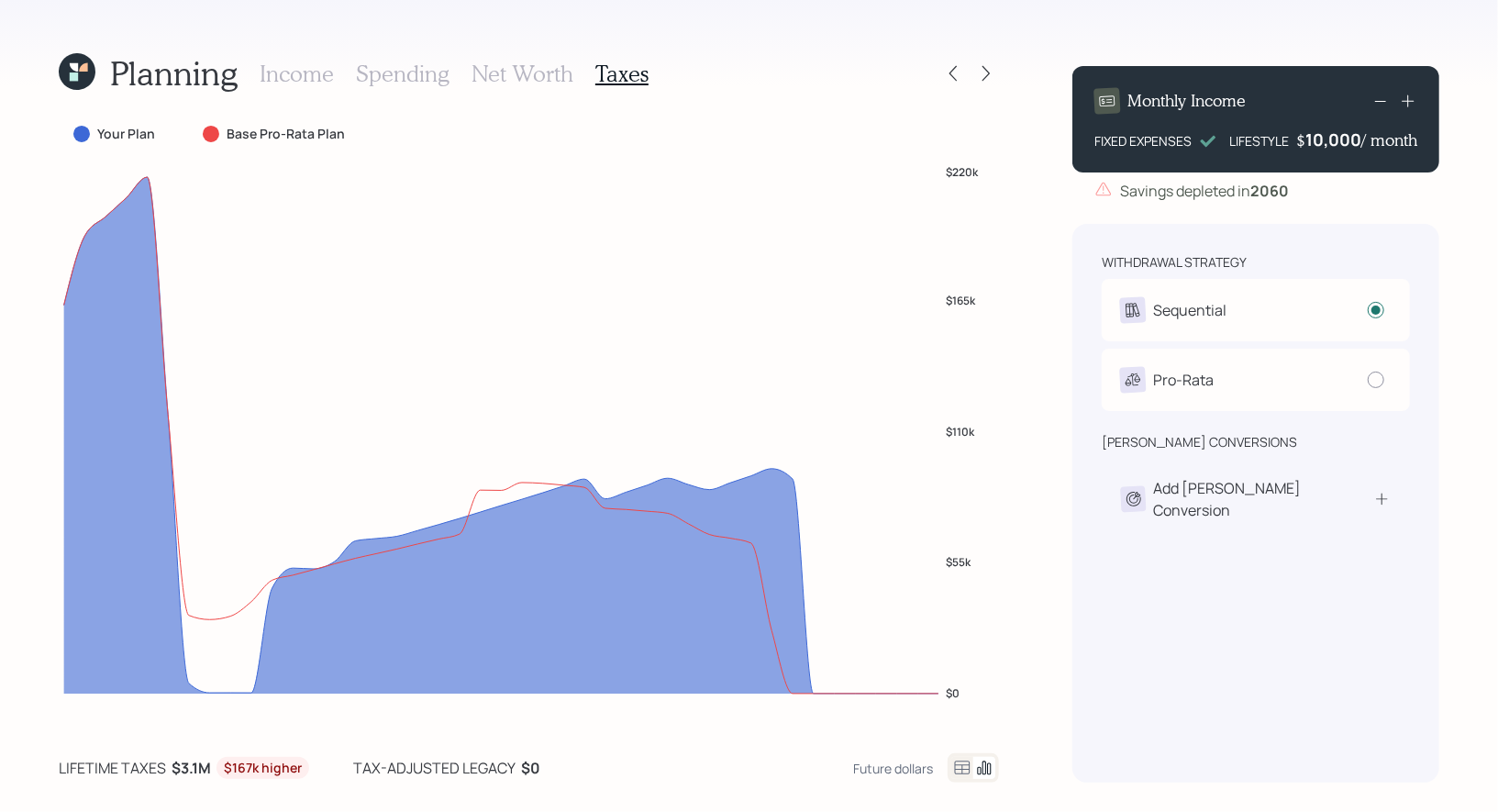
click at [491, 74] on h3 "Net Worth" at bounding box center [522, 74] width 101 height 27
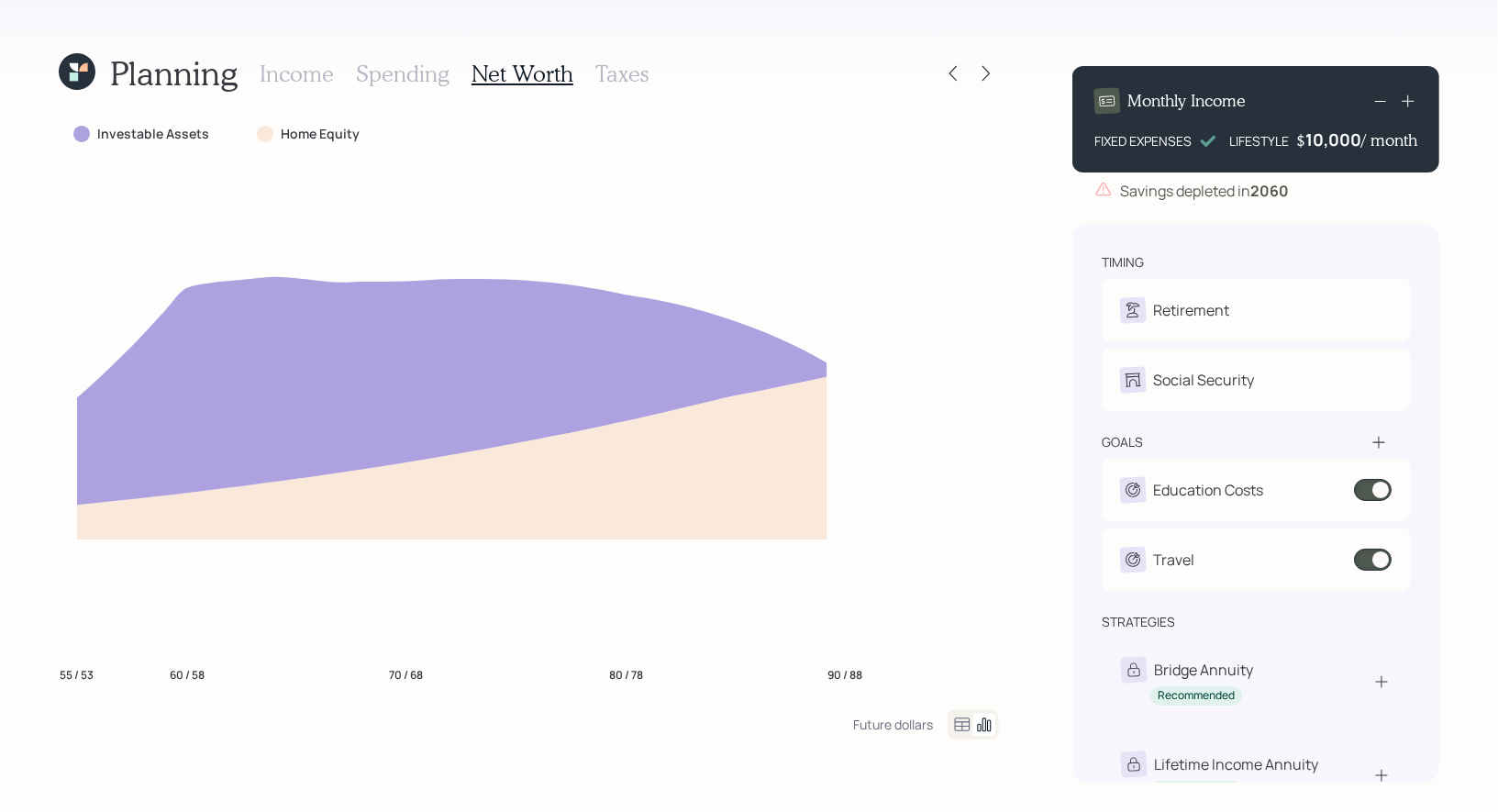
click at [960, 723] on icon at bounding box center [962, 724] width 22 height 22
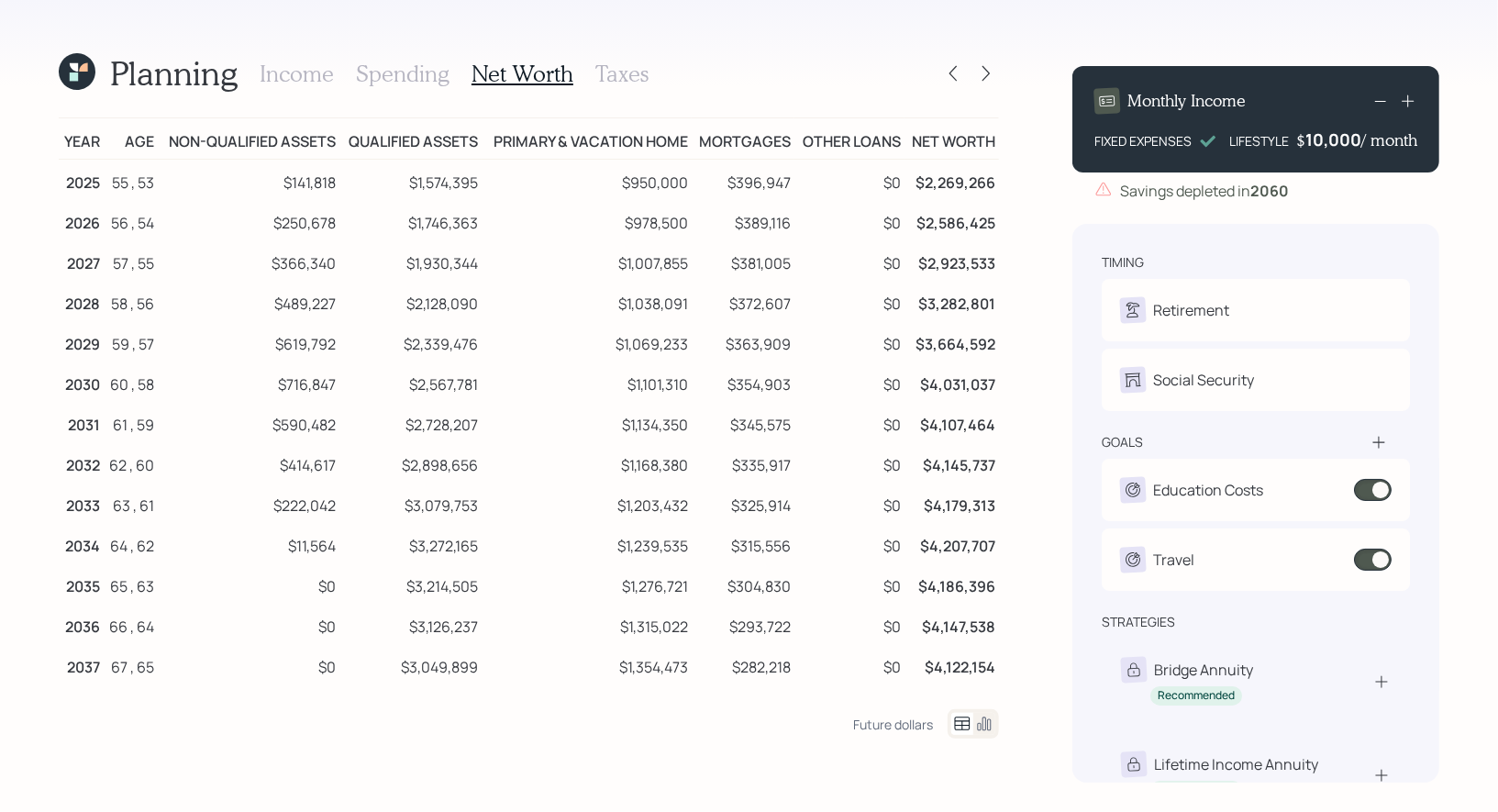
click at [610, 70] on h3 "Taxes" at bounding box center [623, 74] width 54 height 27
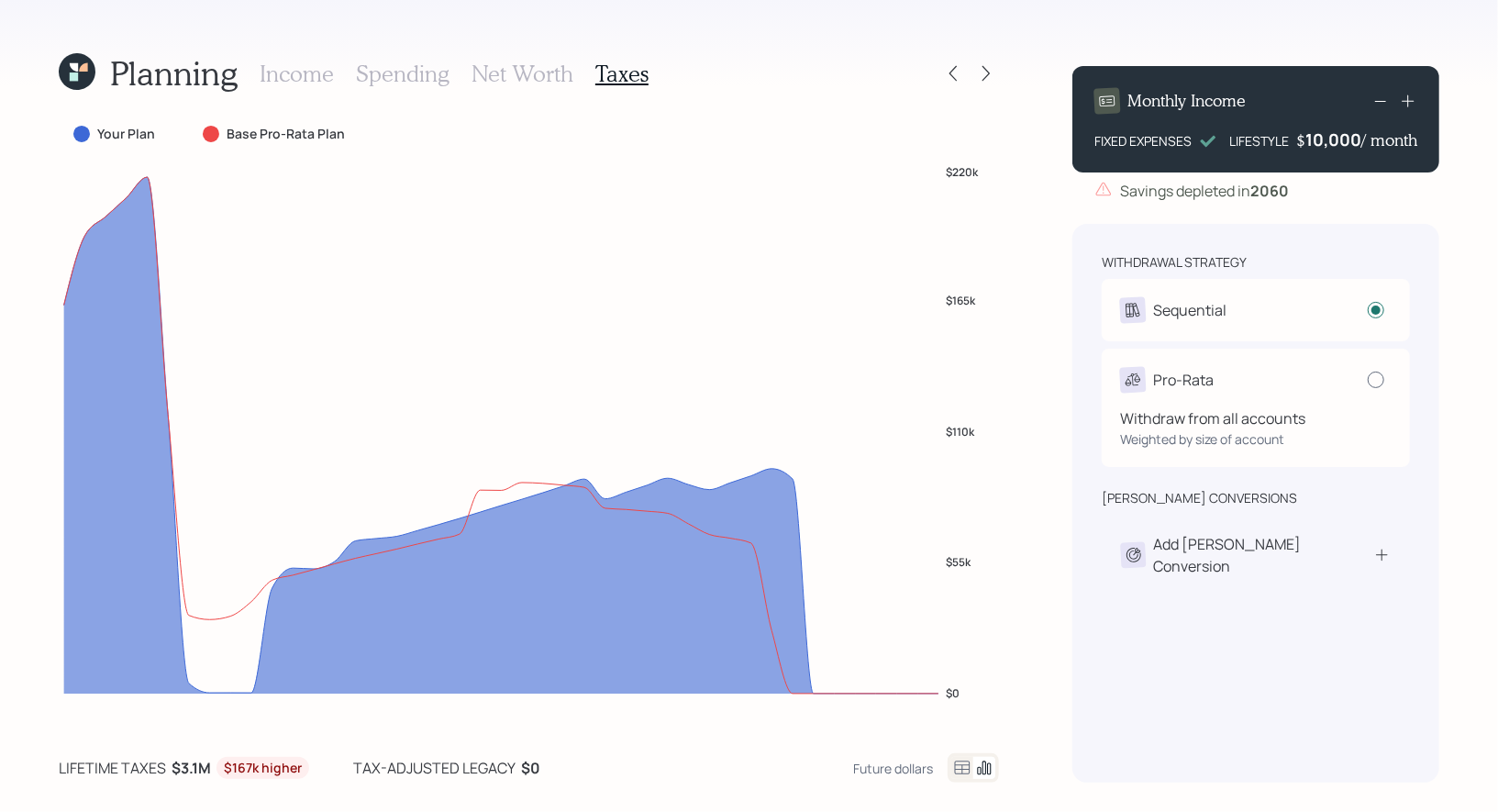
click at [1375, 378] on div at bounding box center [1376, 380] width 16 height 16
click at [1368, 379] on input "radio" at bounding box center [1367, 379] width 1 height 1
click at [1378, 376] on div at bounding box center [1376, 380] width 16 height 16
click at [1368, 379] on input "radio" at bounding box center [1367, 379] width 1 height 1
radio input "false"
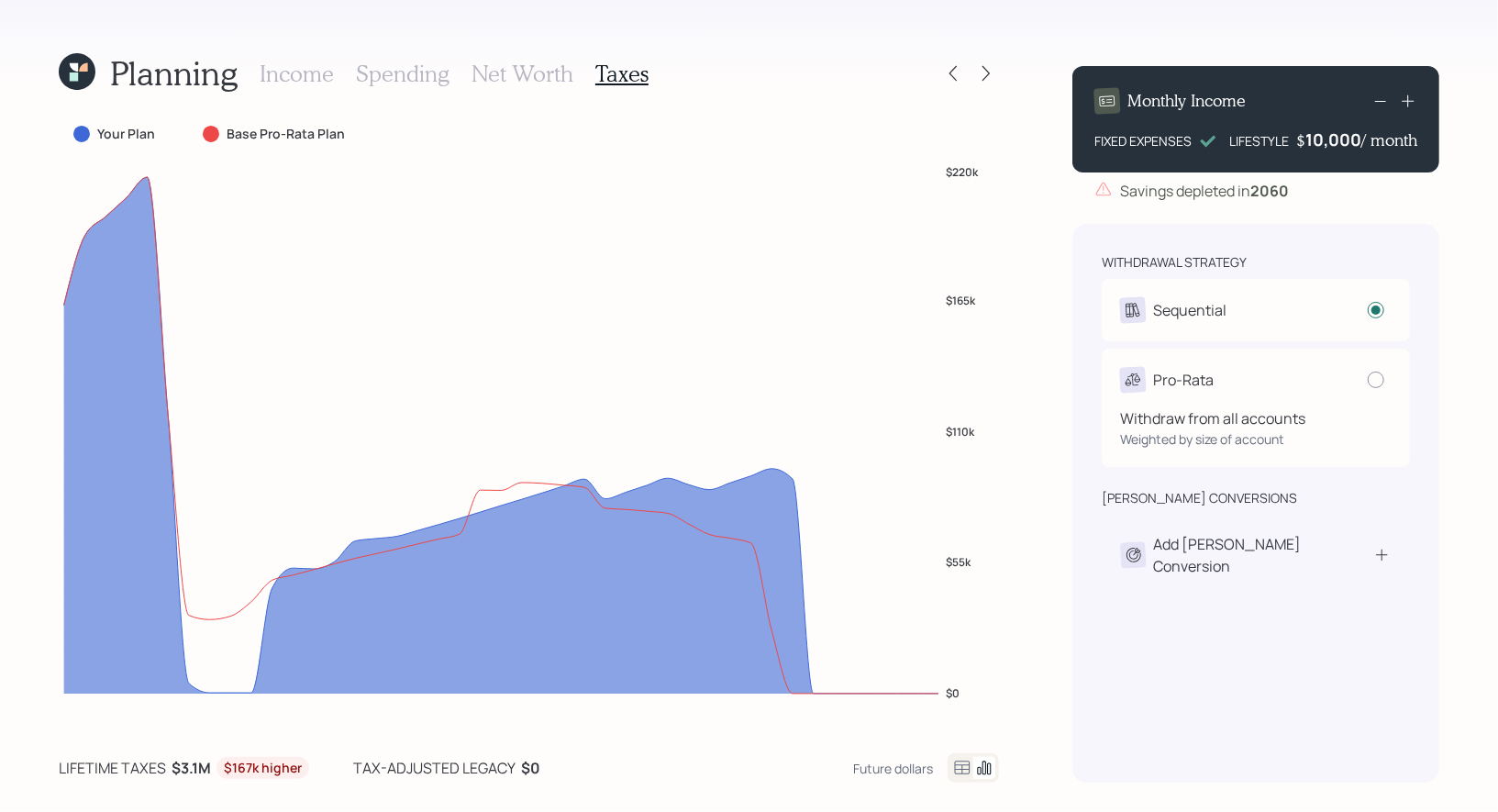
radio input "true"
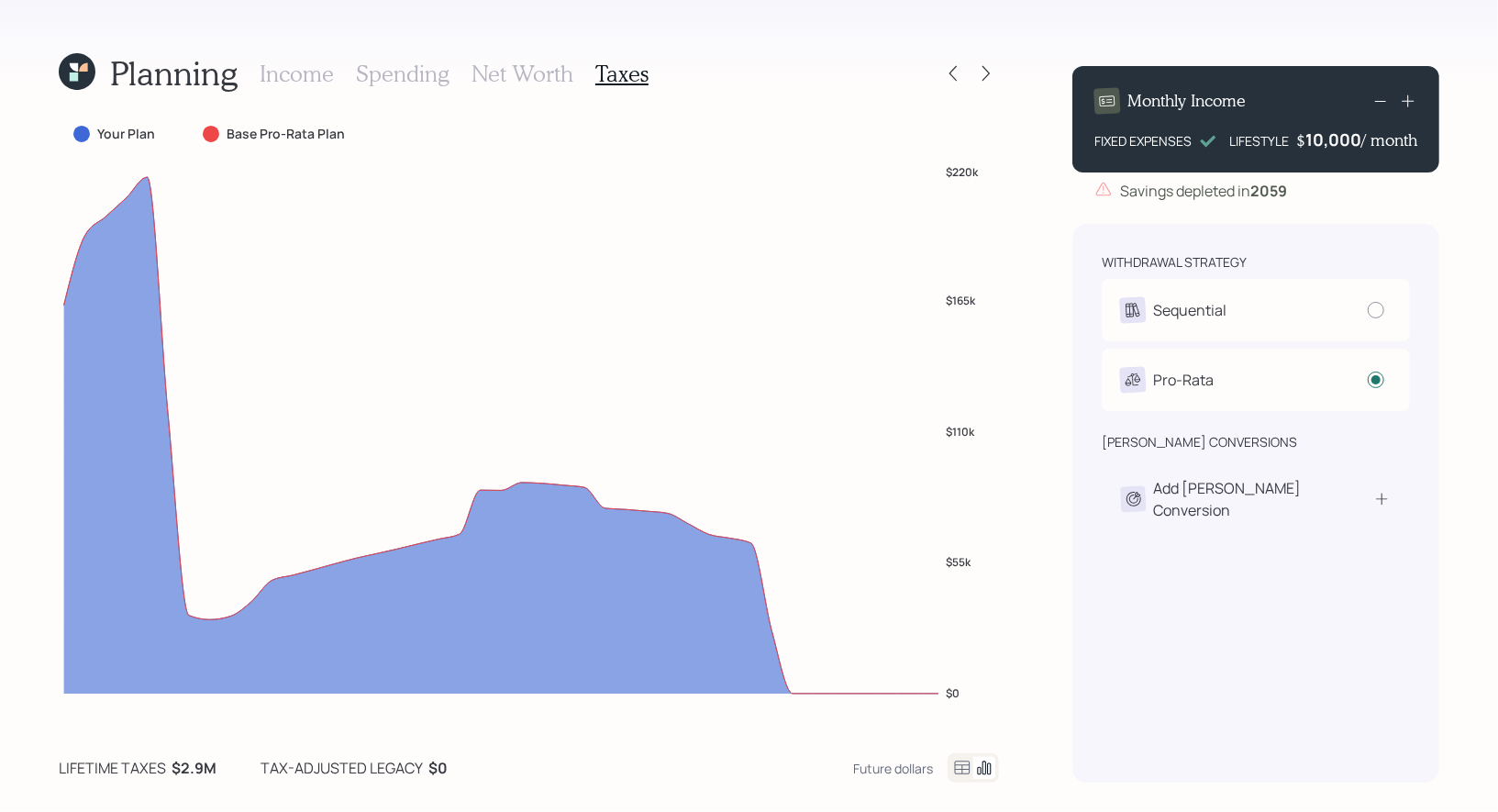
click at [80, 78] on icon at bounding box center [77, 72] width 36 height 36
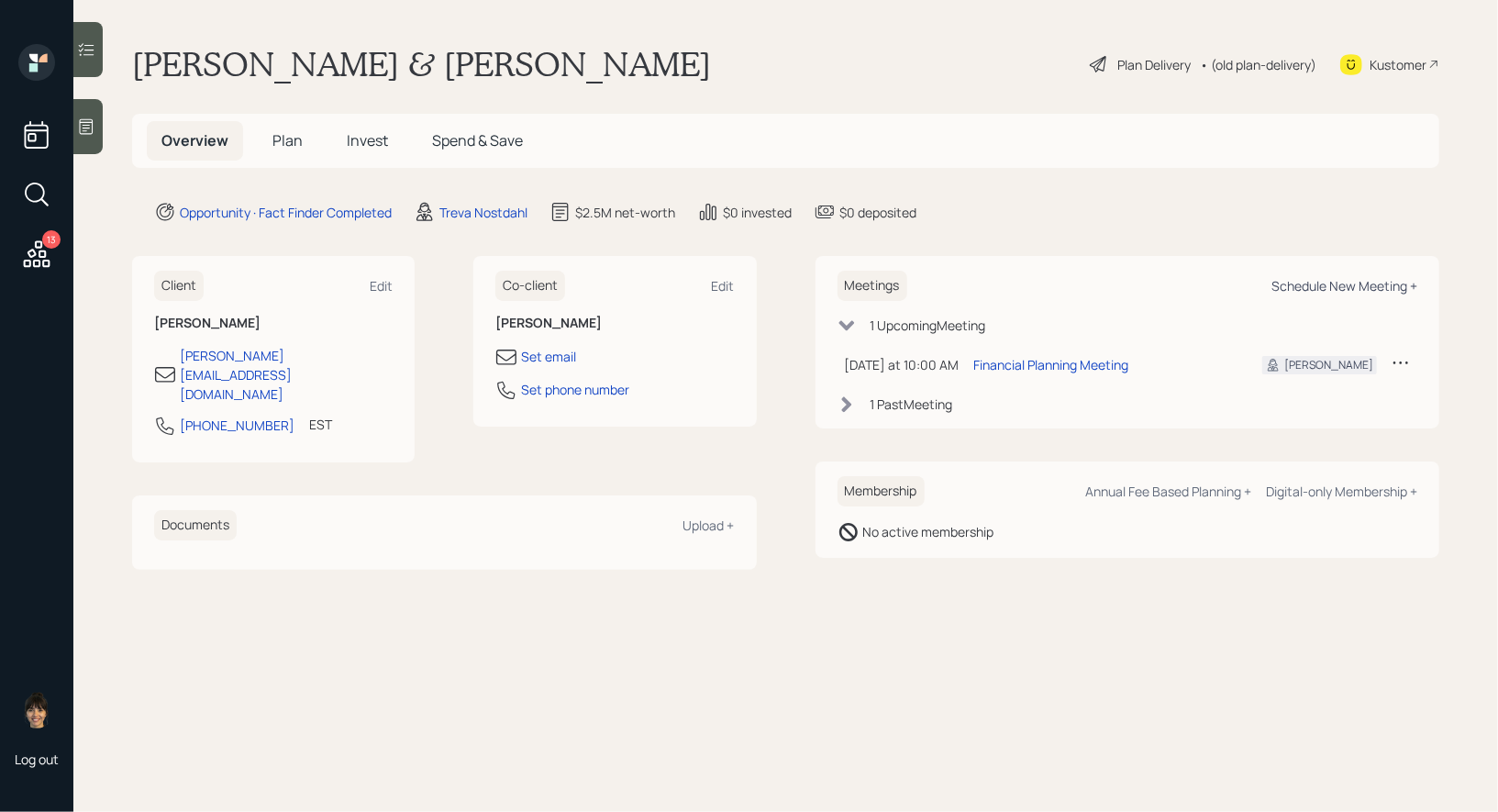
click at [1349, 282] on div "Schedule New Meeting +" at bounding box center [1345, 286] width 146 height 17
select select "8b79112e-3cfb-44f9-89e7-15267fe946c1"
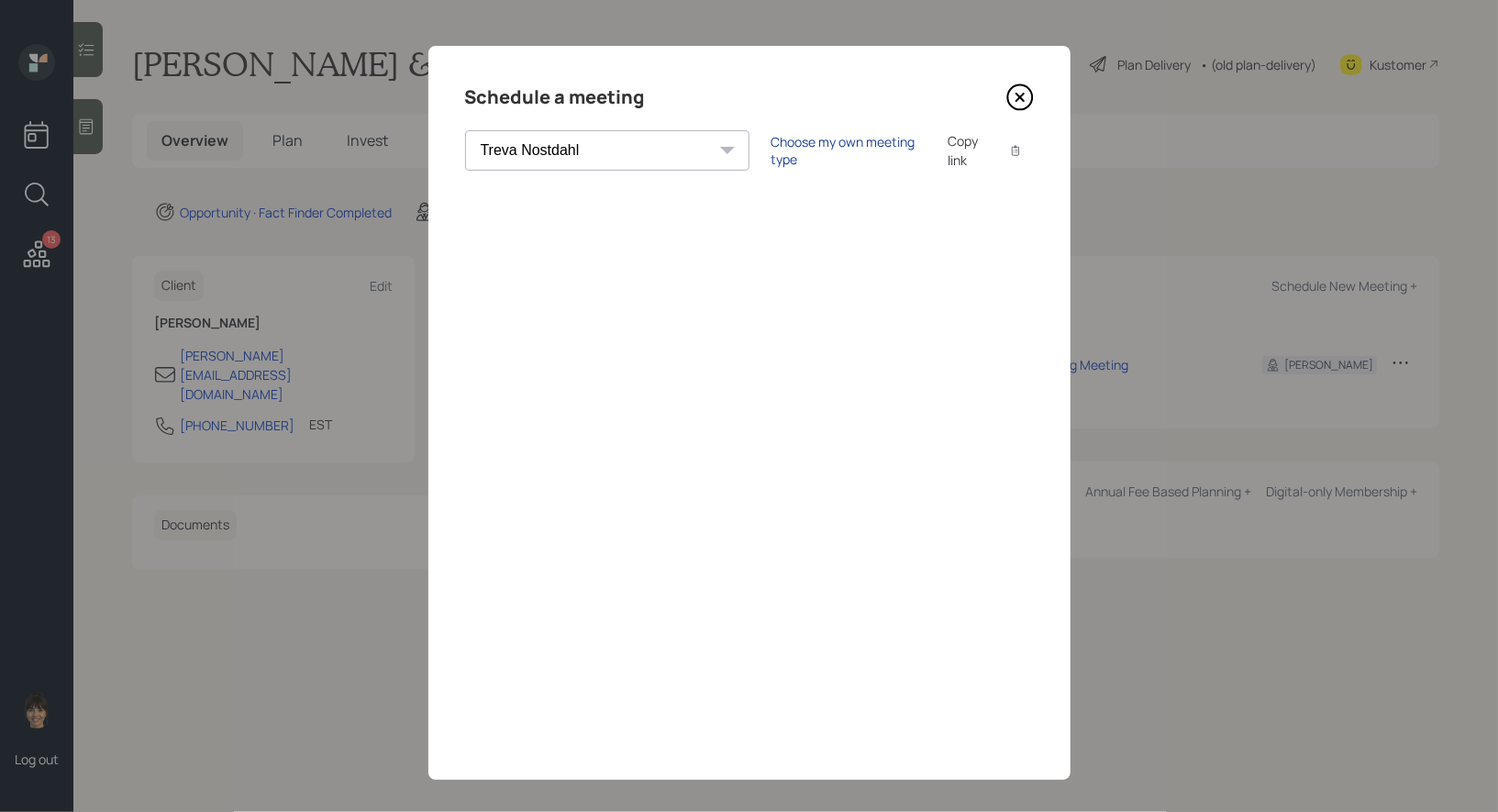
click at [772, 148] on div "Choose my own meeting type" at bounding box center [848, 150] width 154 height 34
click at [1021, 94] on icon at bounding box center [1020, 97] width 28 height 28
